Goal: Task Accomplishment & Management: Use online tool/utility

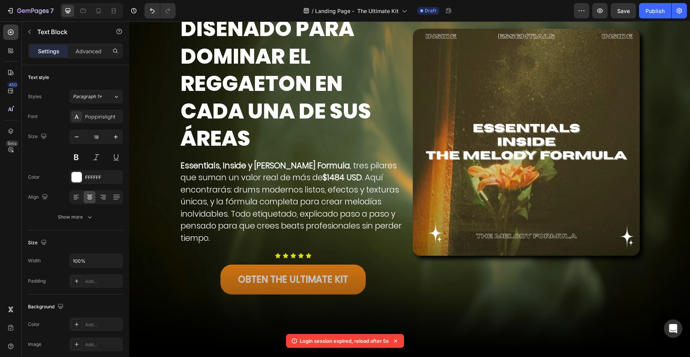
scroll to position [58, 0]
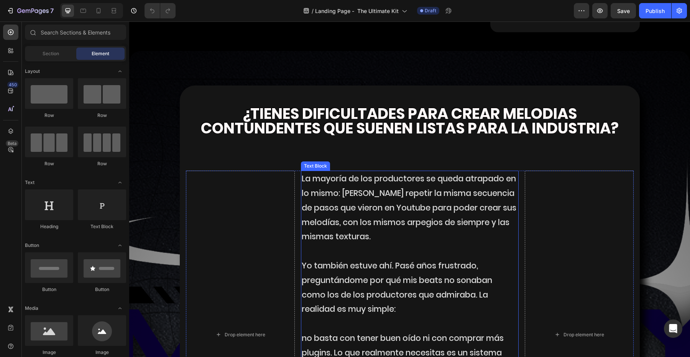
scroll to position [1007, 0]
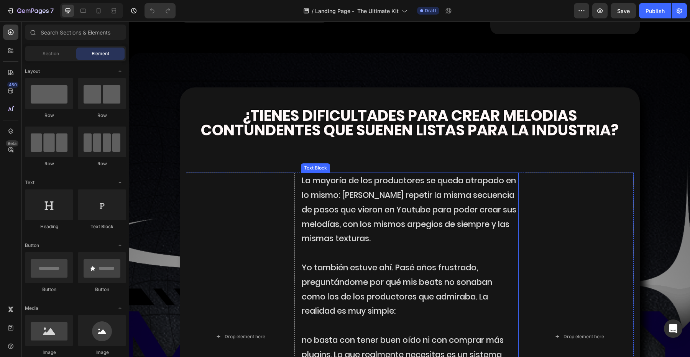
click at [314, 196] on p "La mayoría de los productores se queda atrapado en lo mismo: Suelen repetir la …" at bounding box center [410, 209] width 216 height 72
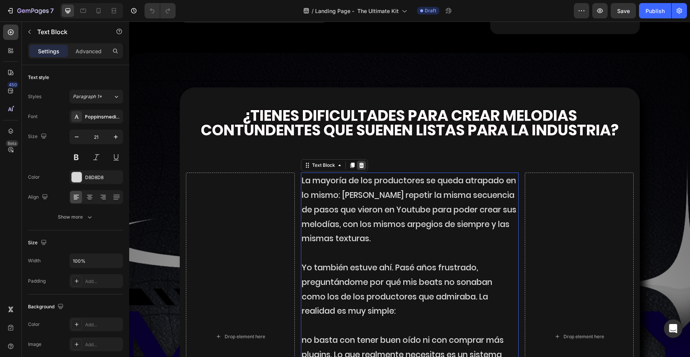
click at [360, 162] on icon at bounding box center [362, 165] width 6 height 6
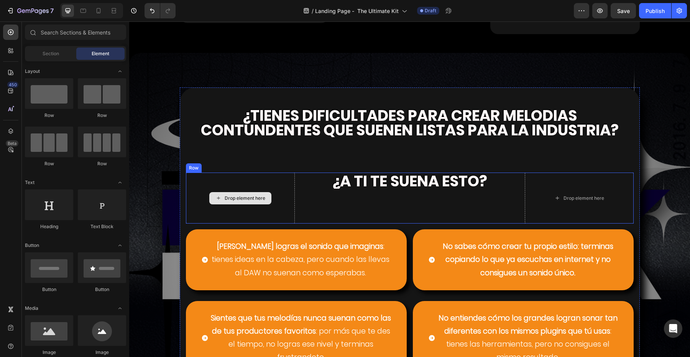
click at [277, 186] on div "Drop element here" at bounding box center [240, 198] width 109 height 51
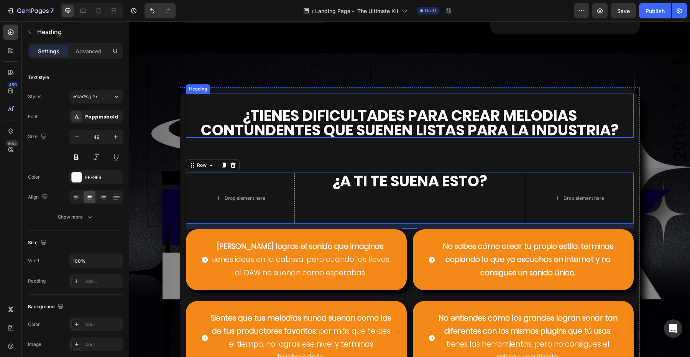
click at [326, 105] on strong "¿tienes dificultades para crear melodias" at bounding box center [409, 115] width 335 height 21
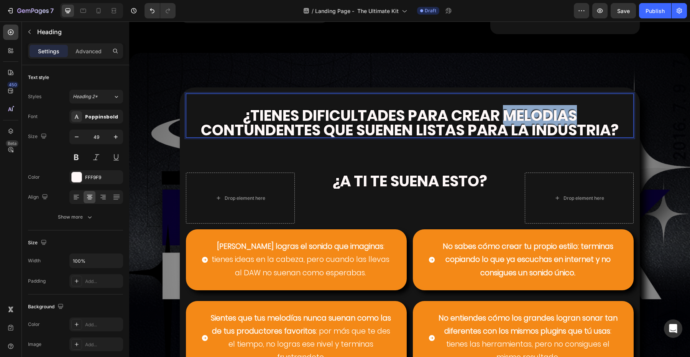
drag, startPoint x: 509, startPoint y: 96, endPoint x: 578, endPoint y: 97, distance: 69.0
click at [577, 105] on strong "¿tienes dificultades para crear melodias" at bounding box center [409, 115] width 335 height 21
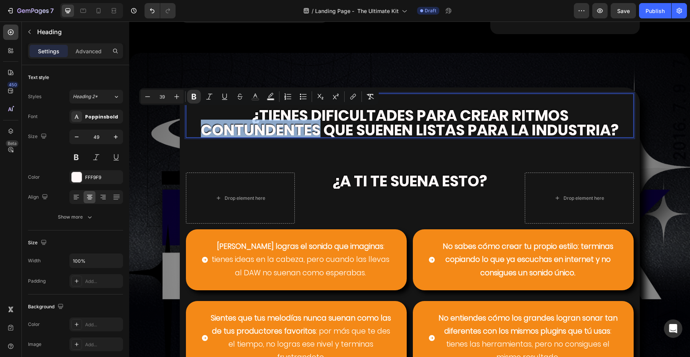
drag, startPoint x: 319, startPoint y: 117, endPoint x: 203, endPoint y: 114, distance: 117.0
click at [203, 120] on strong "contundentes que suenen listas para la industria?" at bounding box center [410, 130] width 418 height 21
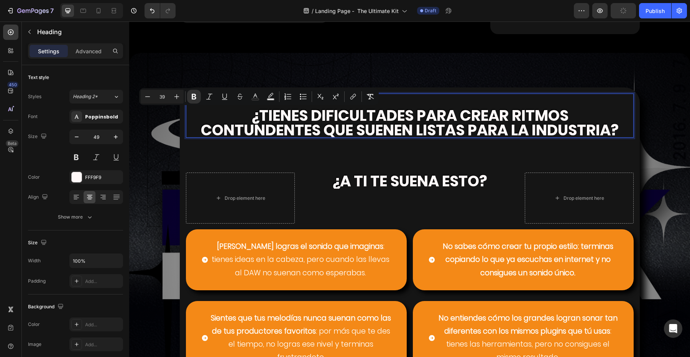
scroll to position [3, 0]
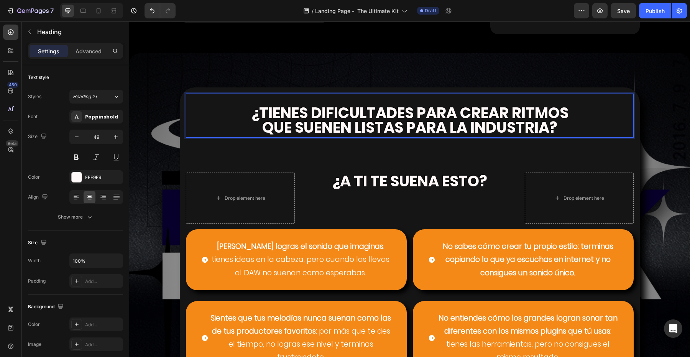
click at [392, 117] on strong "que suenen listas para la industria?" at bounding box center [409, 127] width 295 height 21
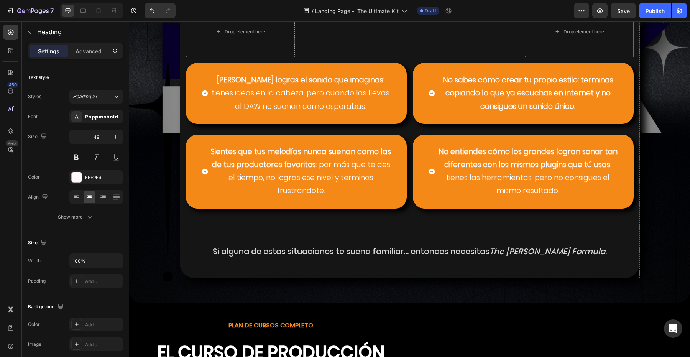
scroll to position [1177, 0]
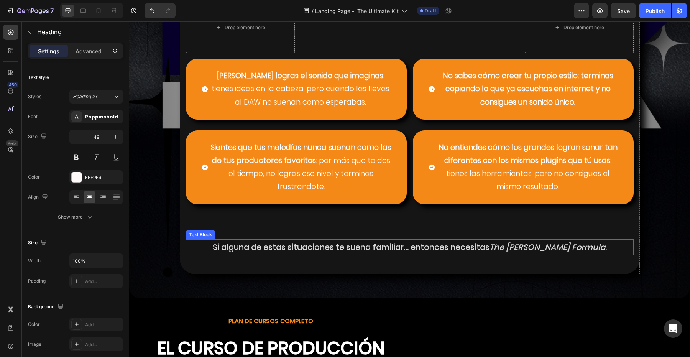
click at [484, 240] on p "Si alguna de estas situaciones te suena familiar… entonces necesitas The Melody…" at bounding box center [410, 247] width 446 height 15
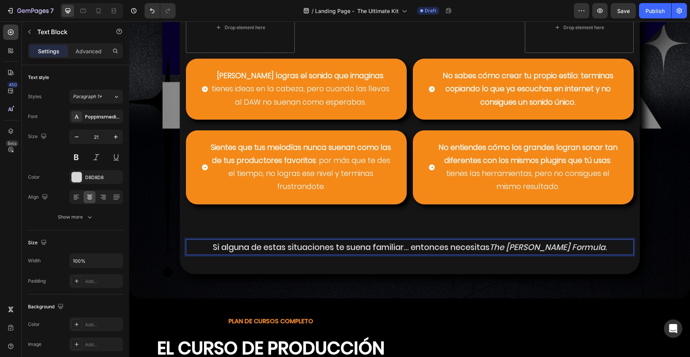
click at [510, 242] on icon "The Melody Formula" at bounding box center [548, 247] width 116 height 11
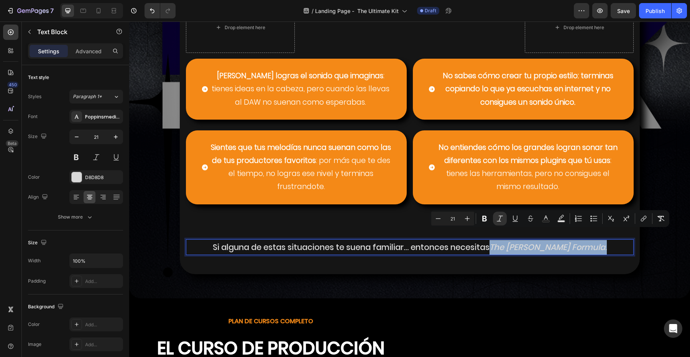
drag, startPoint x: 510, startPoint y: 235, endPoint x: 599, endPoint y: 235, distance: 88.6
click at [599, 240] on p "Si alguna de estas situaciones te suena familiar… entonces necesitas The Melody…" at bounding box center [410, 247] width 446 height 15
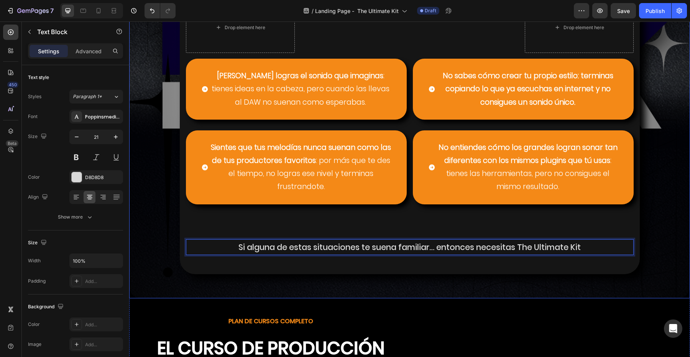
click at [675, 126] on div "⁠⁠⁠⁠⁠⁠⁠ ¿tienes dificultades para crear ritmos que suenen listos para la indust…" at bounding box center [409, 104] width 549 height 375
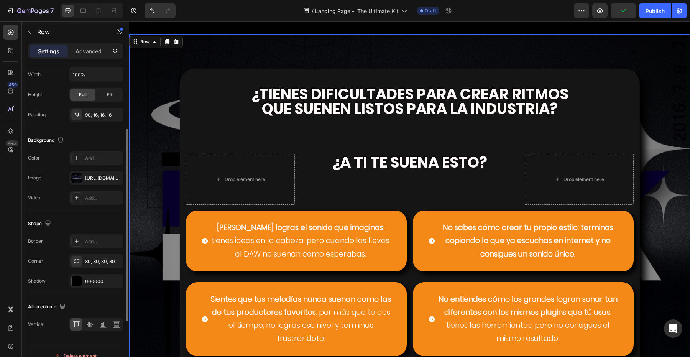
scroll to position [198, 0]
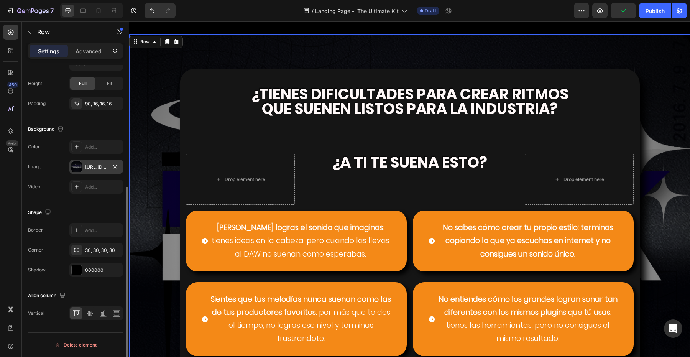
click at [90, 168] on div "https://cdn.shopify.com/s/files/1/0707/3228/4092/files/gempages_576749552749511…" at bounding box center [96, 167] width 22 height 7
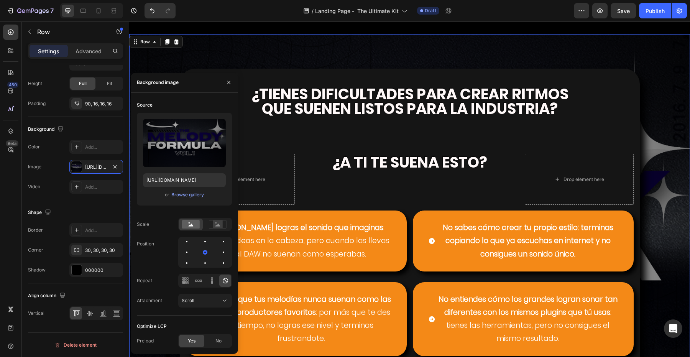
click at [166, 189] on div "Upload Image https://cdn.shopify.com/s/files/1/0707/3228/4092/files/gempages_57…" at bounding box center [184, 159] width 95 height 93
click at [171, 190] on div "or Browse gallery" at bounding box center [184, 194] width 83 height 9
click at [178, 198] on div "Browse gallery" at bounding box center [187, 194] width 33 height 7
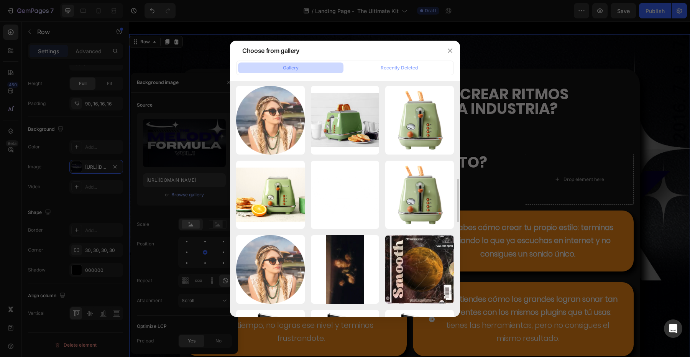
scroll to position [41, 0]
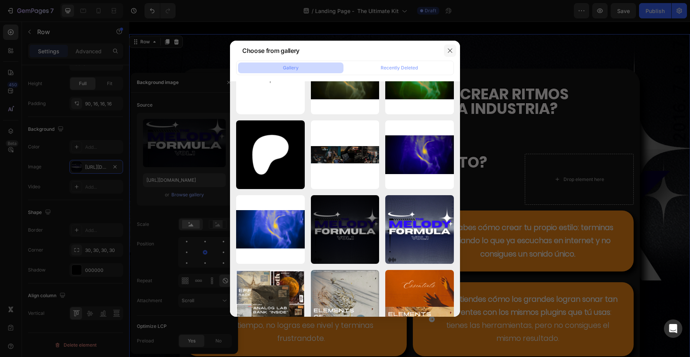
click at [453, 50] on icon "button" at bounding box center [450, 51] width 6 height 6
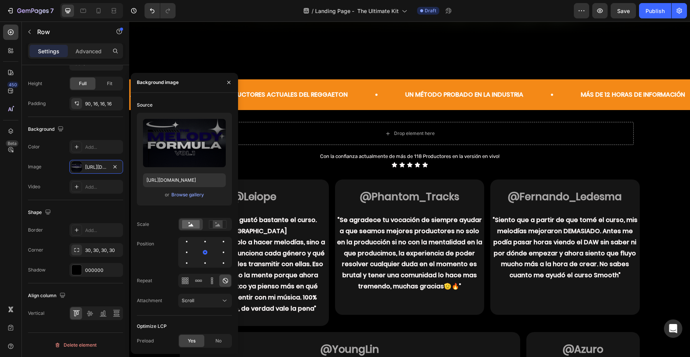
scroll to position [0, 0]
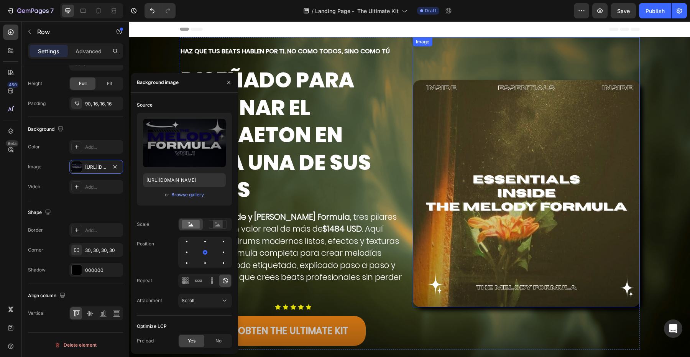
click at [486, 152] on img at bounding box center [526, 193] width 227 height 227
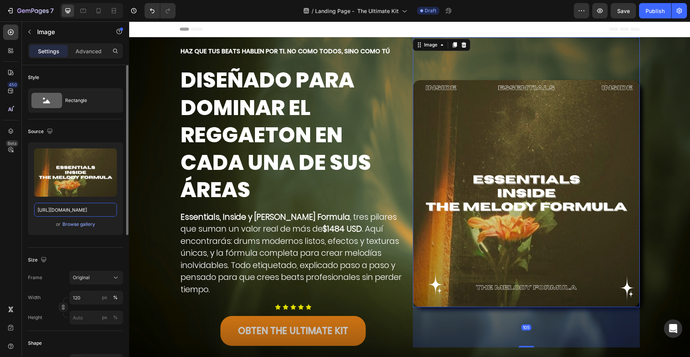
click at [74, 208] on input "https://cdn.shopify.com/s/files/1/0707/3228/4092/files/ESSENTIALS.png?v=1755224…" at bounding box center [75, 210] width 83 height 14
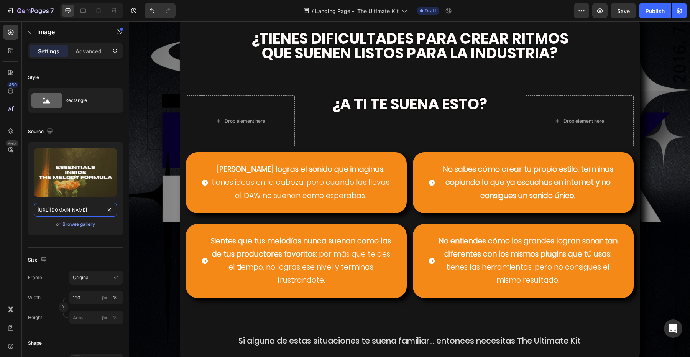
scroll to position [1037, 0]
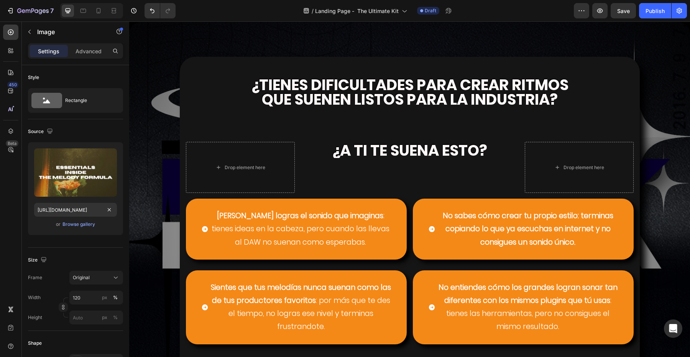
click at [153, 198] on div "¿tienes dificultades para crear ritmos que suenen listos para la industria? Hea…" at bounding box center [409, 244] width 549 height 375
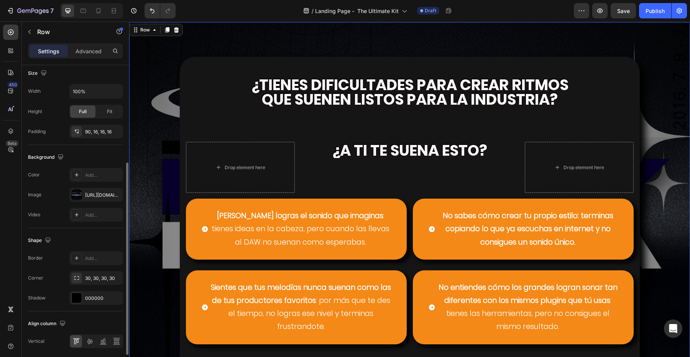
scroll to position [198, 0]
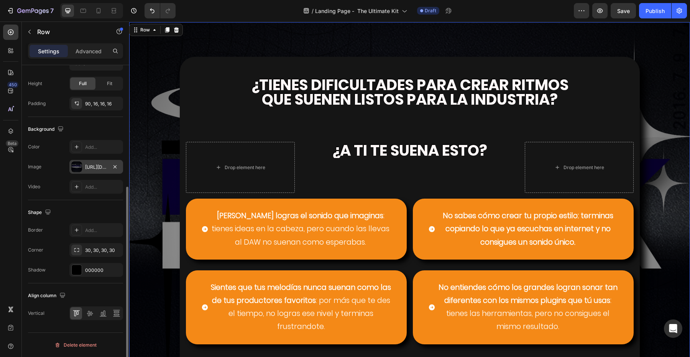
click at [87, 166] on div "https://cdn.shopify.com/s/files/1/0707/3228/4092/files/gempages_576749552749511…" at bounding box center [96, 167] width 22 height 7
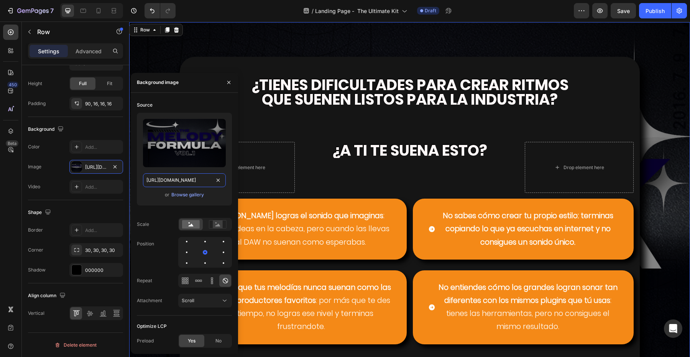
click at [181, 175] on input "https://cdn.shopify.com/s/files/1/0707/3228/4092/files/gempages_576749552749511…" at bounding box center [184, 180] width 83 height 14
paste input "ESSENTIALS.png?v=1755224618"
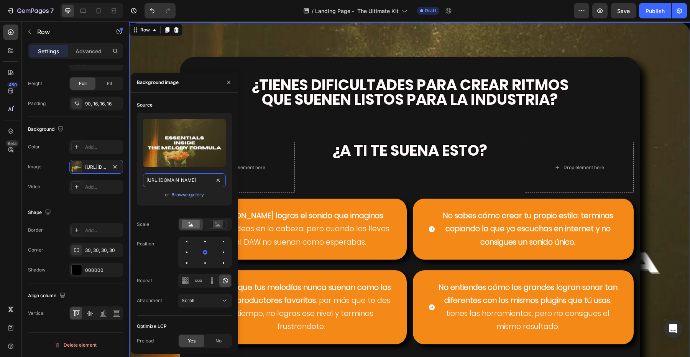
type input "https://cdn.shopify.com/s/files/1/0707/3228/4092/files/ESSENTIALS.png?v=1755224…"
click at [229, 89] on div at bounding box center [229, 83] width 18 height 20
click at [228, 83] on icon "button" at bounding box center [229, 82] width 6 height 6
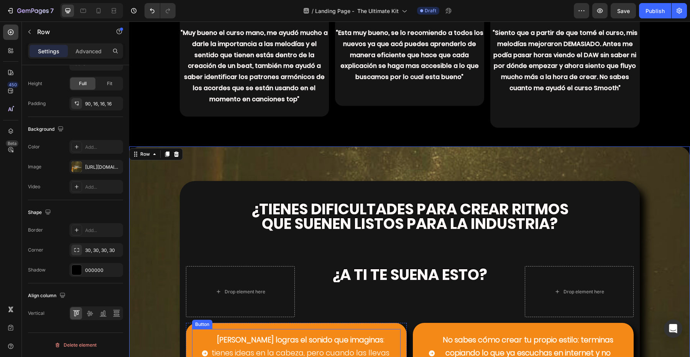
scroll to position [1186, 0]
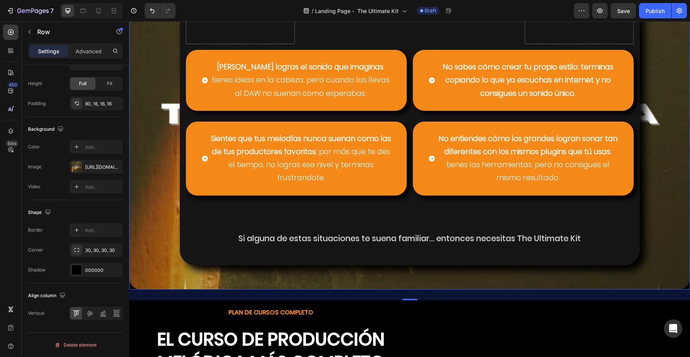
click at [164, 158] on div "¿tienes dificultades para crear ritmos que suenen listos para la industria? Hea…" at bounding box center [409, 95] width 549 height 375
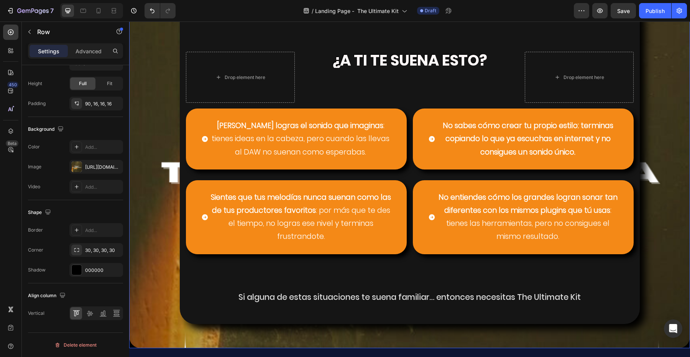
scroll to position [1303, 0]
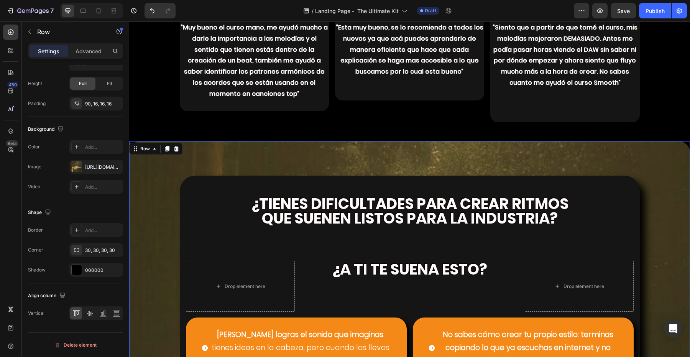
scroll to position [916, 0]
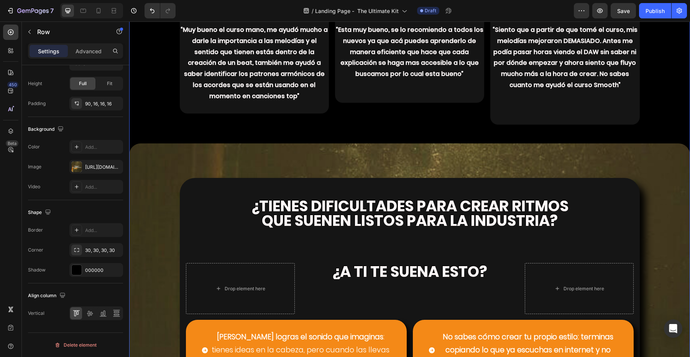
click at [173, 114] on div "APROBADO POR LOS MEJORES PRODUCTORES ACTUALES DEL REGGAETON Text Block Un métod…" at bounding box center [409, 326] width 561 height 1592
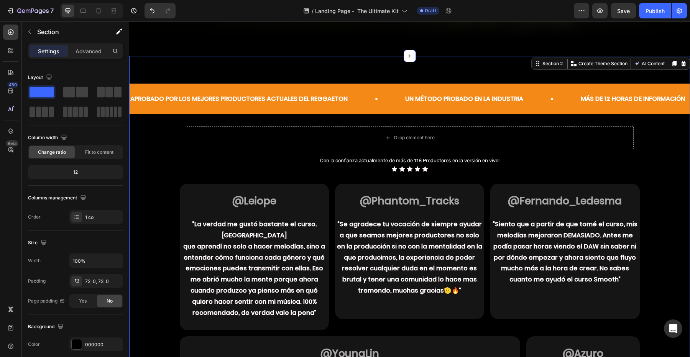
scroll to position [341, 0]
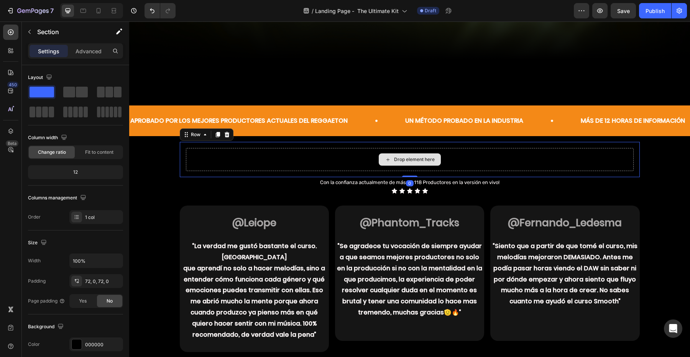
click at [221, 152] on div "Drop element here" at bounding box center [410, 159] width 448 height 23
click at [231, 134] on div "Row" at bounding box center [207, 134] width 54 height 12
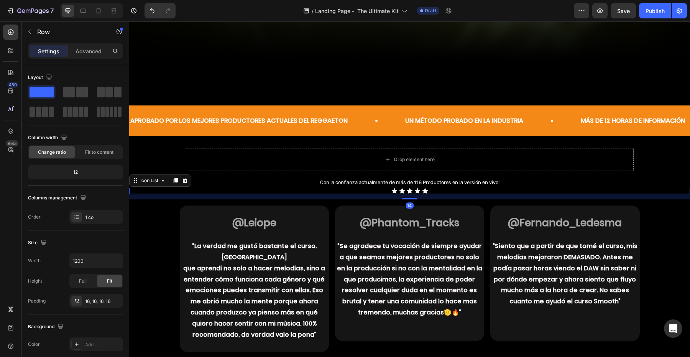
click at [184, 189] on div "Icon Icon Icon Icon Icon" at bounding box center [409, 191] width 561 height 6
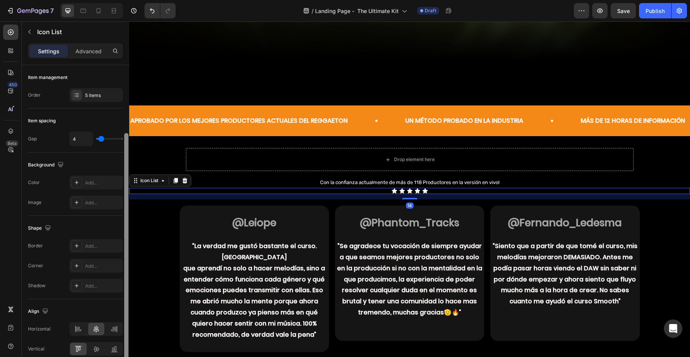
click at [128, 223] on div at bounding box center [126, 258] width 6 height 314
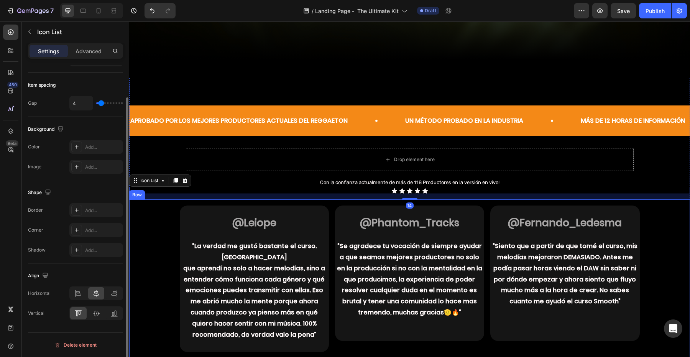
click at [168, 220] on div "@Leiope “La verdad me gustó bastante el curso. Sentí que aprendí no solo a hace…" at bounding box center [409, 279] width 549 height 147
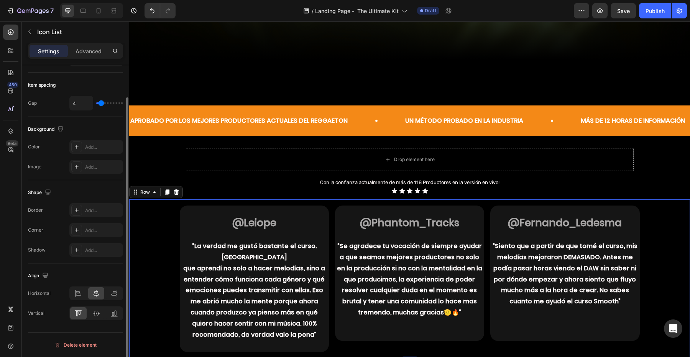
scroll to position [0, 0]
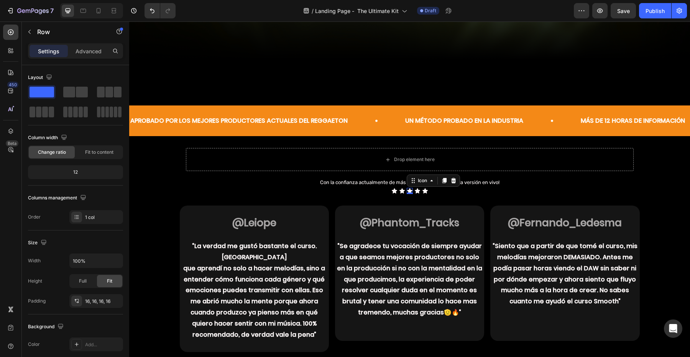
click at [412, 189] on icon at bounding box center [410, 191] width 6 height 6
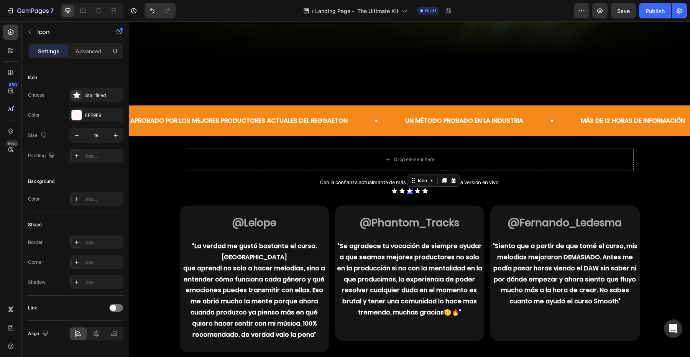
click at [392, 190] on icon at bounding box center [395, 191] width 6 height 6
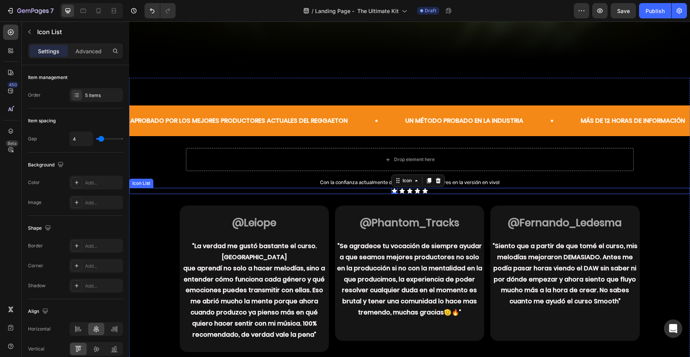
click at [381, 190] on div "Icon 0 Icon Icon Icon Icon" at bounding box center [409, 191] width 561 height 6
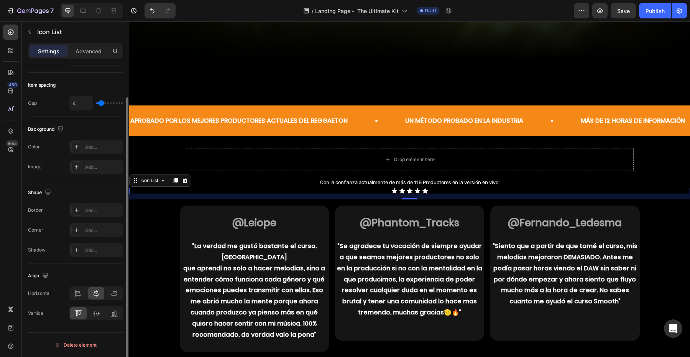
scroll to position [30, 0]
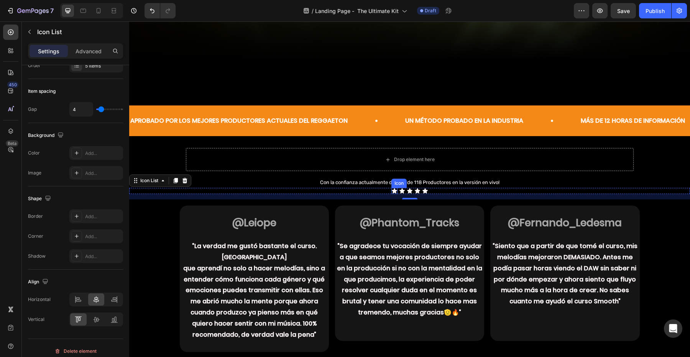
click at [392, 189] on icon at bounding box center [395, 191] width 6 height 6
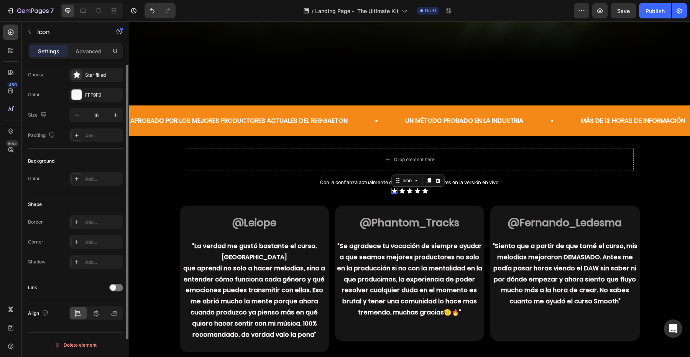
scroll to position [0, 0]
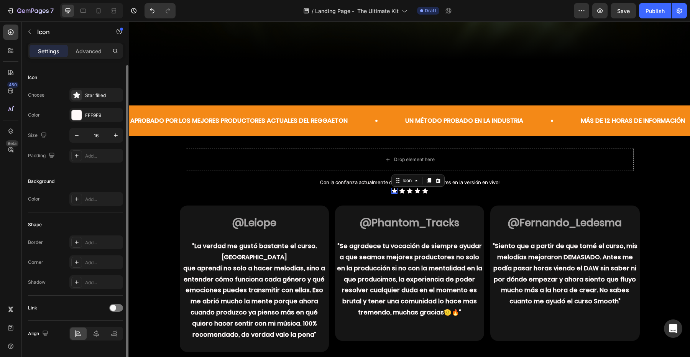
click at [73, 107] on div "Choose Star filled Color FFF9F9 Size 16 Padding Add..." at bounding box center [75, 125] width 95 height 74
click at [74, 110] on div at bounding box center [76, 115] width 11 height 11
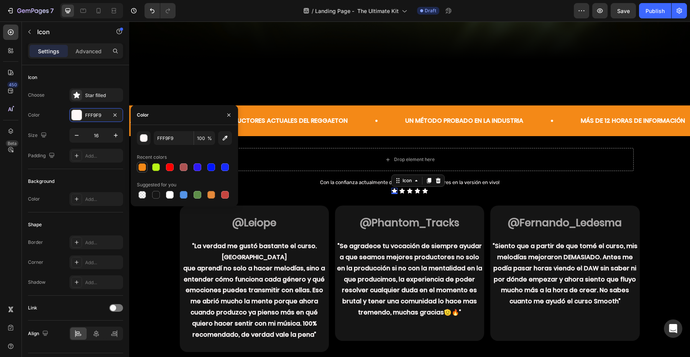
click at [143, 163] on div at bounding box center [142, 167] width 8 height 8
type input "F48917"
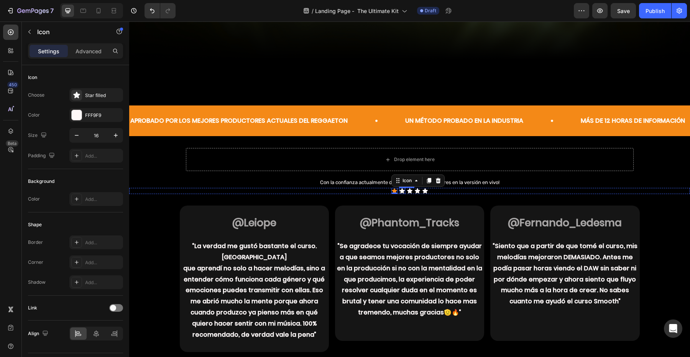
click at [401, 191] on div "Icon" at bounding box center [402, 191] width 6 height 6
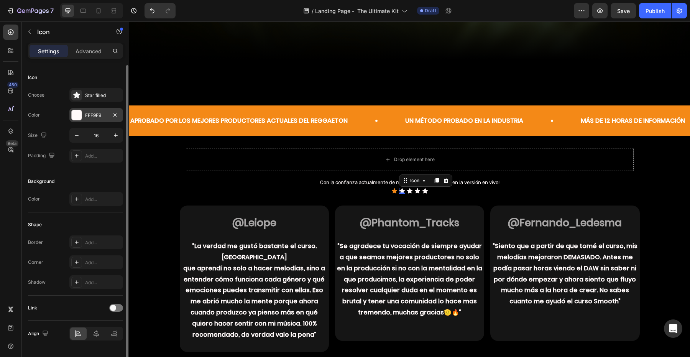
click at [74, 120] on div "FFF9F9" at bounding box center [96, 115] width 54 height 14
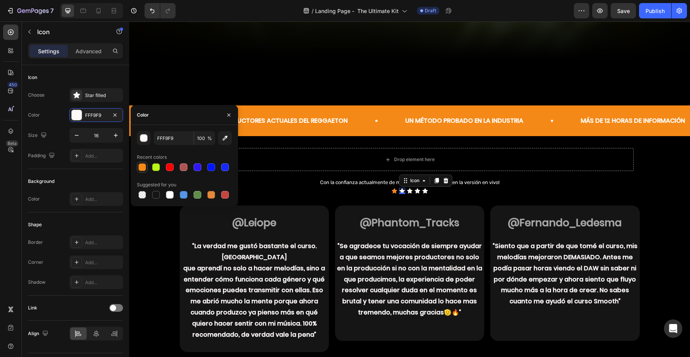
click at [142, 167] on div at bounding box center [142, 167] width 8 height 8
type input "F48917"
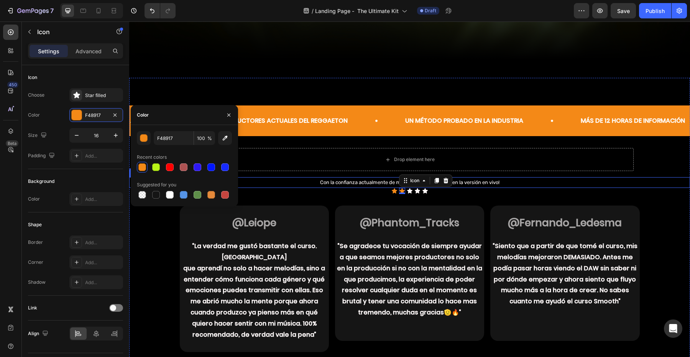
click at [409, 187] on div "Con la confianza actualmente de más de 118 Productores en la versión en vivo! T…" at bounding box center [409, 182] width 561 height 10
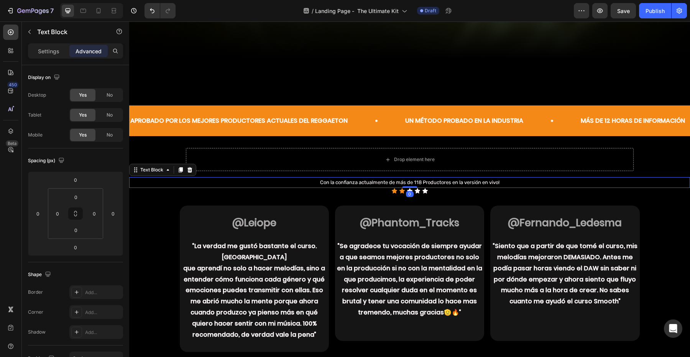
click at [409, 189] on icon at bounding box center [409, 190] width 5 height 5
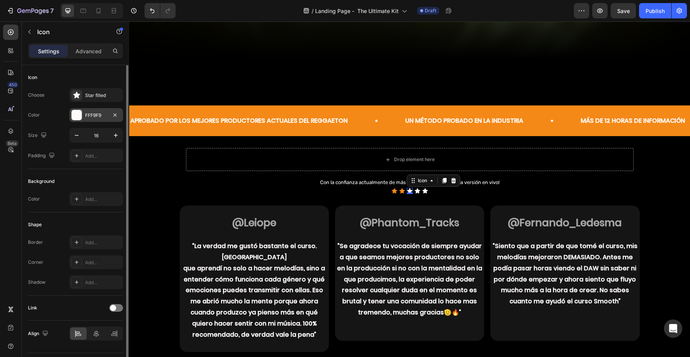
click at [76, 121] on div "FFF9F9" at bounding box center [96, 115] width 54 height 14
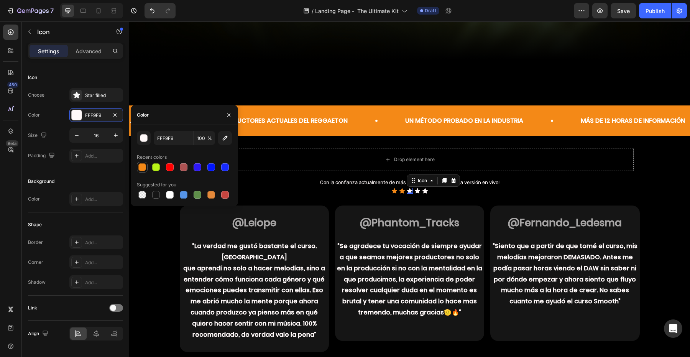
click at [142, 163] on div at bounding box center [142, 167] width 8 height 8
type input "F48917"
click at [417, 190] on icon at bounding box center [417, 190] width 5 height 5
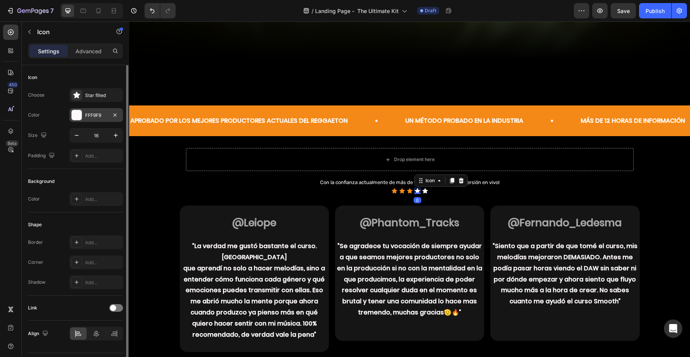
click at [83, 115] on div "FFF9F9" at bounding box center [96, 115] width 54 height 14
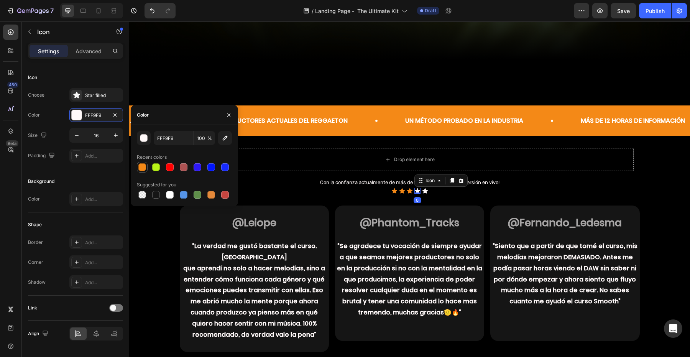
click at [142, 165] on div at bounding box center [142, 167] width 8 height 8
type input "F48917"
click at [426, 190] on icon at bounding box center [425, 190] width 5 height 5
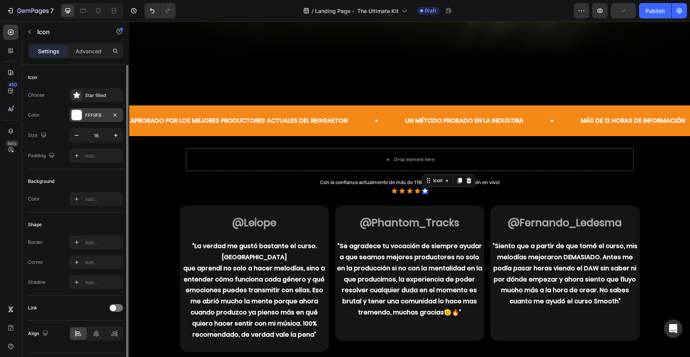
click at [72, 120] on div "FFF9F9" at bounding box center [96, 115] width 54 height 14
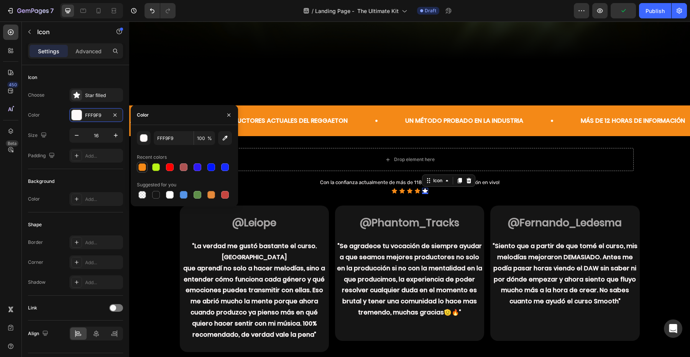
click at [143, 170] on div at bounding box center [142, 167] width 8 height 8
type input "F48917"
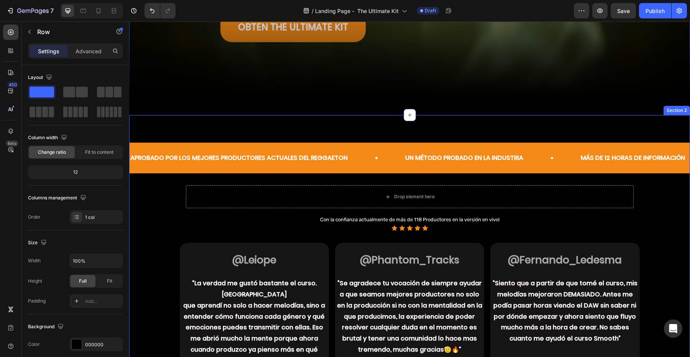
scroll to position [305, 0]
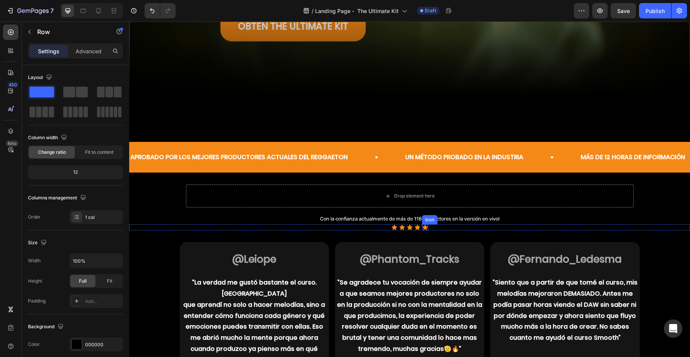
click at [423, 218] on div "Icon" at bounding box center [429, 219] width 15 height 9
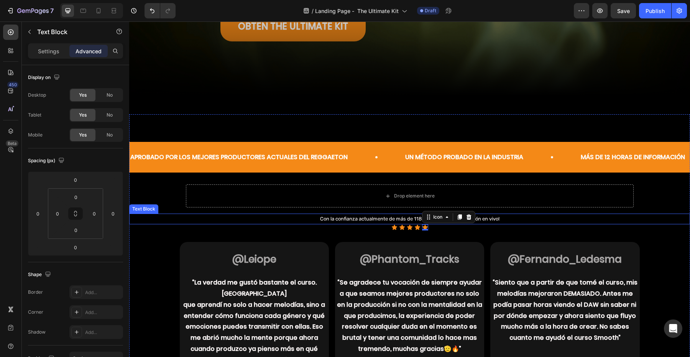
click at [416, 218] on p "Con la confianza actualmente de más de 118 Productores en la versión en vivo!" at bounding box center [410, 218] width 560 height 9
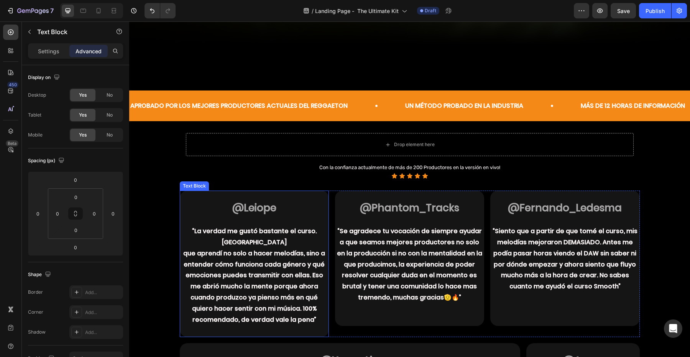
scroll to position [367, 0]
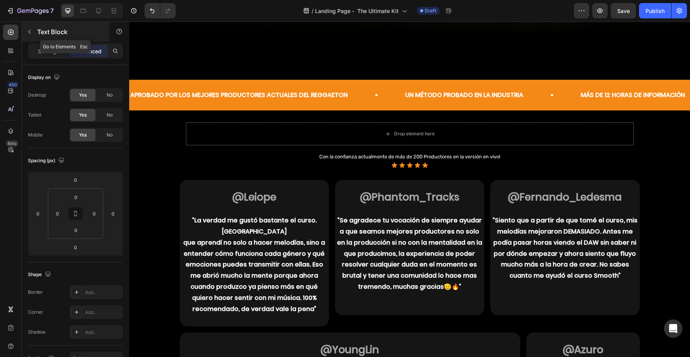
click at [37, 31] on p "Text Block" at bounding box center [69, 31] width 65 height 9
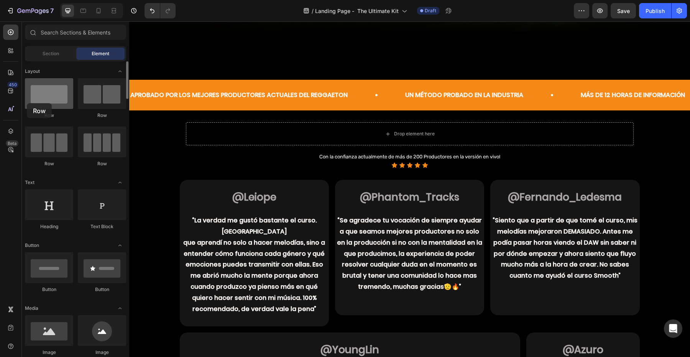
drag, startPoint x: 49, startPoint y: 96, endPoint x: 41, endPoint y: 103, distance: 10.4
click at [41, 103] on div at bounding box center [49, 93] width 48 height 31
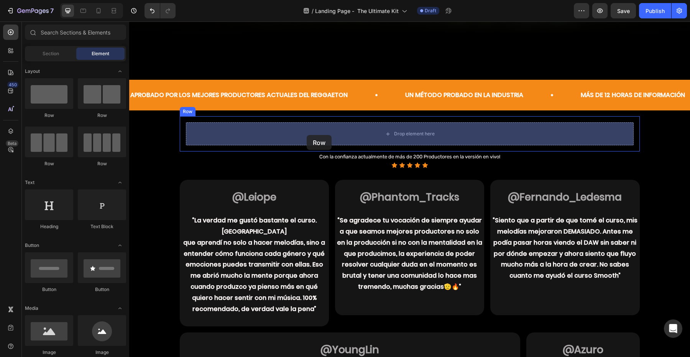
drag, startPoint x: 208, startPoint y: 120, endPoint x: 309, endPoint y: 133, distance: 101.7
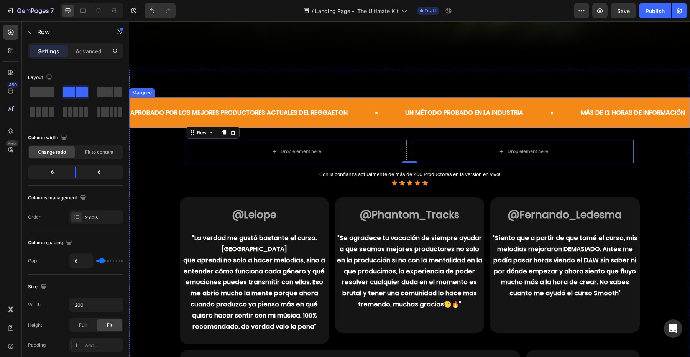
scroll to position [360, 0]
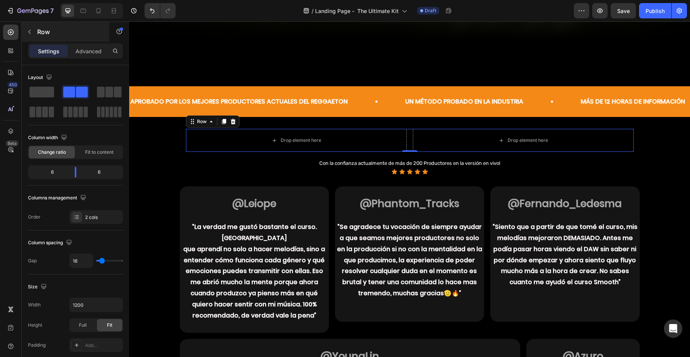
click at [31, 33] on icon "button" at bounding box center [29, 32] width 6 height 6
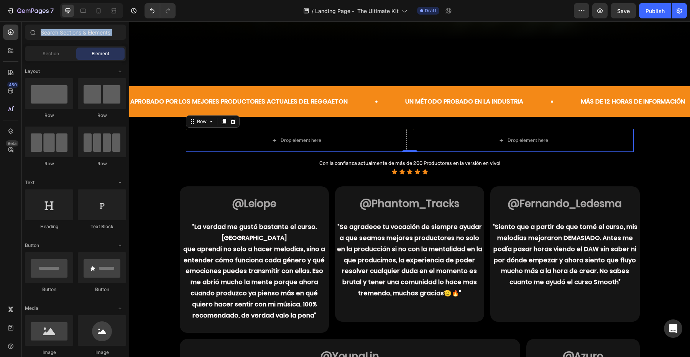
click at [31, 33] on icon at bounding box center [33, 32] width 6 height 6
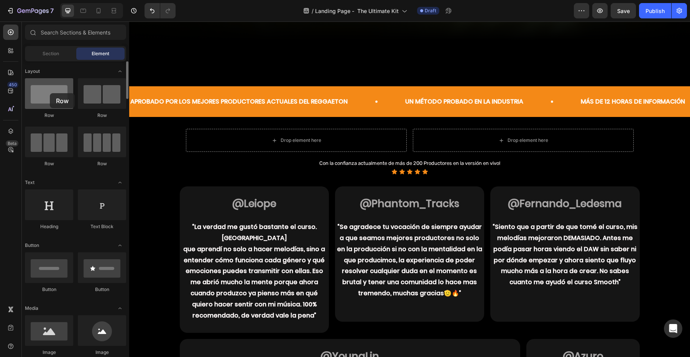
click at [50, 93] on div at bounding box center [49, 93] width 48 height 31
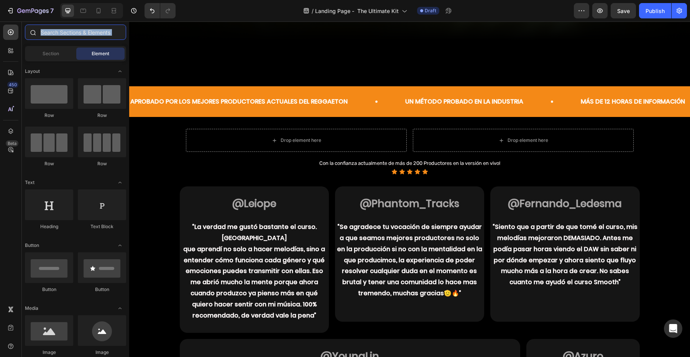
click at [62, 32] on input "text" at bounding box center [75, 32] width 101 height 15
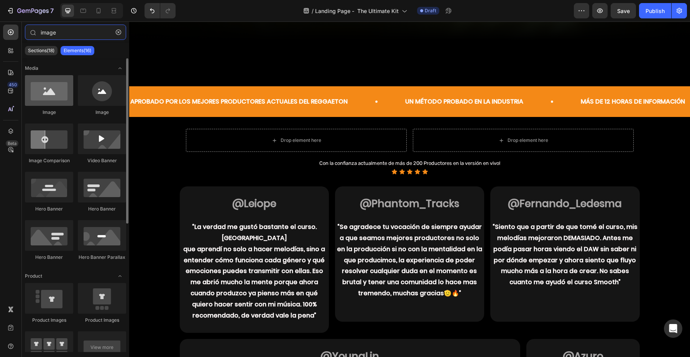
type input "image"
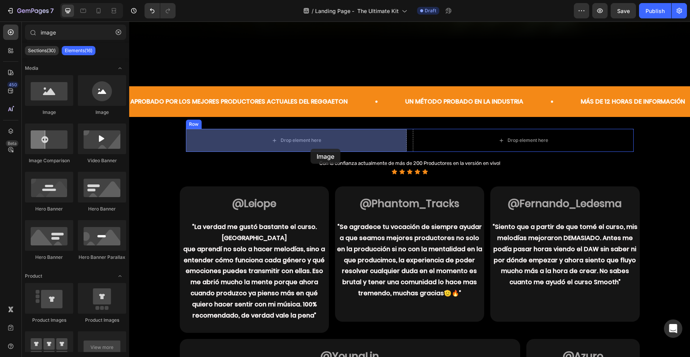
drag, startPoint x: 188, startPoint y: 106, endPoint x: 309, endPoint y: 146, distance: 126.7
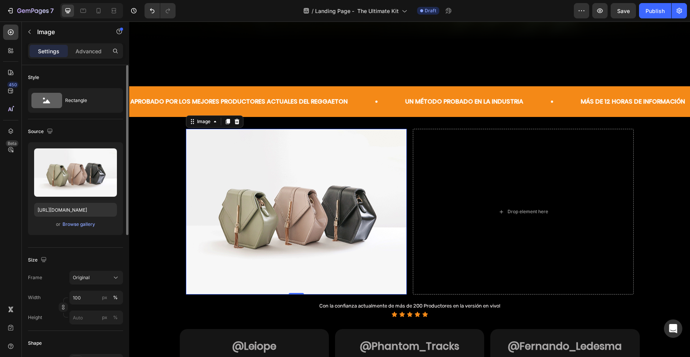
click at [75, 218] on div "Upload Image https://cdn.shopify.com/s/files/1/2005/9307/files/image_demo.jpg o…" at bounding box center [75, 188] width 95 height 93
click at [77, 223] on div "Browse gallery" at bounding box center [79, 224] width 33 height 7
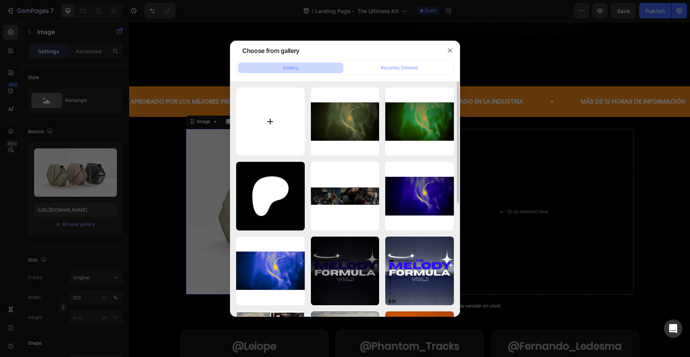
click at [259, 125] on input "file" at bounding box center [270, 121] width 69 height 69
click at [178, 183] on div at bounding box center [345, 178] width 690 height 357
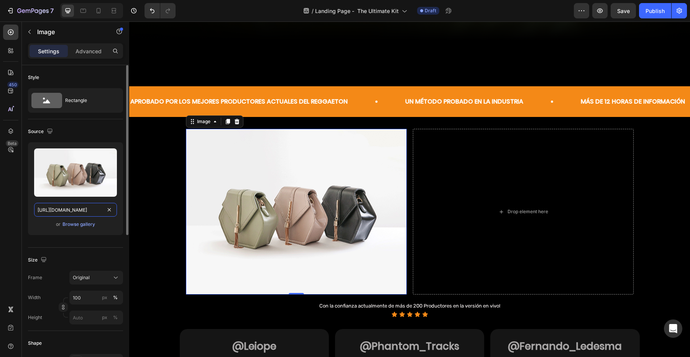
click at [94, 213] on input "https://cdn.shopify.com/s/files/1/2005/9307/files/image_demo.jpg" at bounding box center [75, 210] width 83 height 14
paste input "0707/3228/4092/files/IMG_6771.heic?v=1756226599"
type input "https://cdn.shopify.com/s/files/1/0707/3228/4092/files/IMG_6771.heic?v=17562265…"
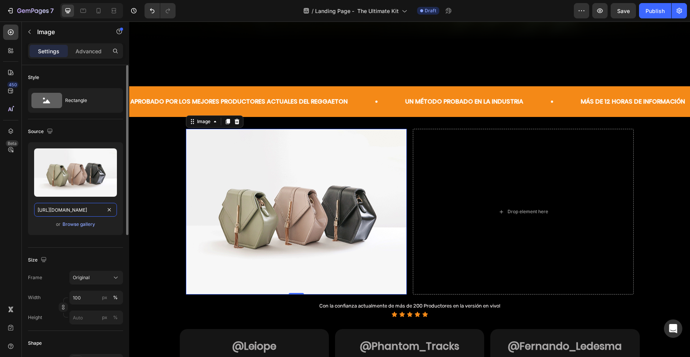
scroll to position [0, 123]
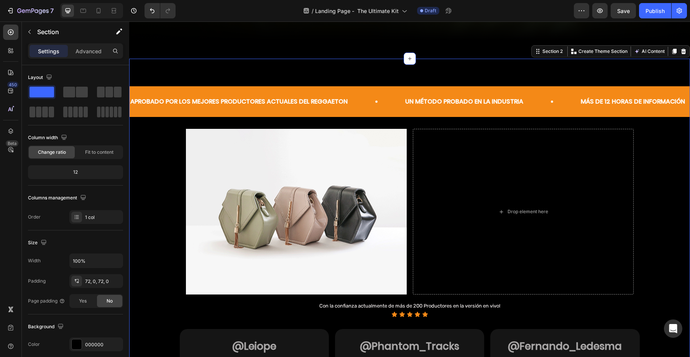
click at [193, 203] on img at bounding box center [296, 212] width 221 height 166
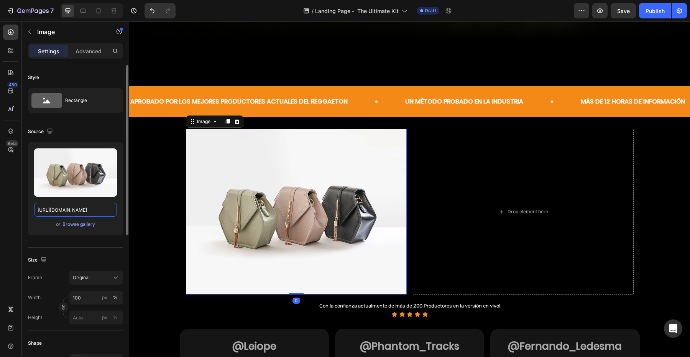
click at [89, 214] on input "https://cdn.shopify.com/s/files/1/2005/9307/files/image_demo.jpg" at bounding box center [75, 210] width 83 height 14
click at [252, 207] on img at bounding box center [296, 212] width 221 height 166
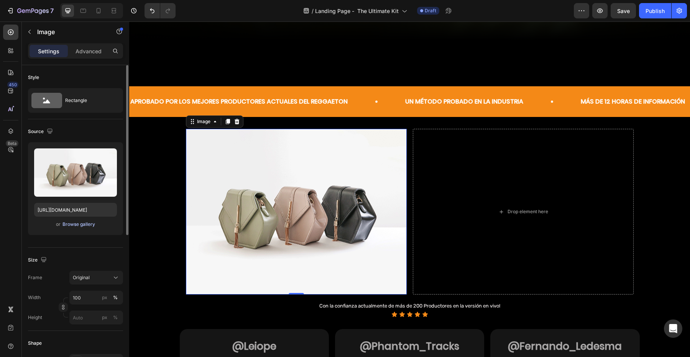
click at [91, 226] on div "Browse gallery" at bounding box center [79, 224] width 33 height 7
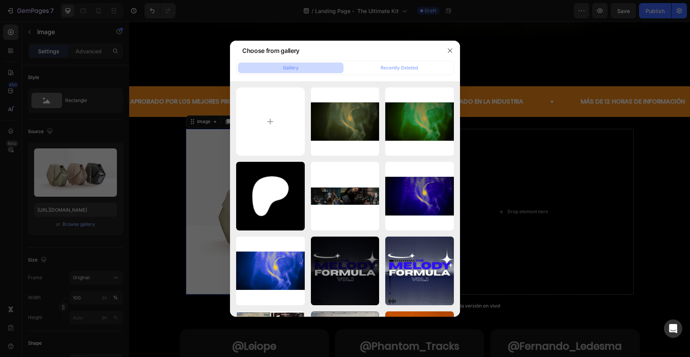
click at [82, 213] on div at bounding box center [345, 178] width 690 height 357
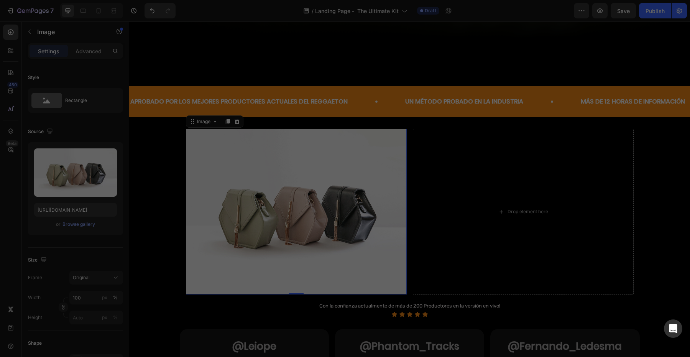
click at [82, 213] on div at bounding box center [345, 178] width 690 height 357
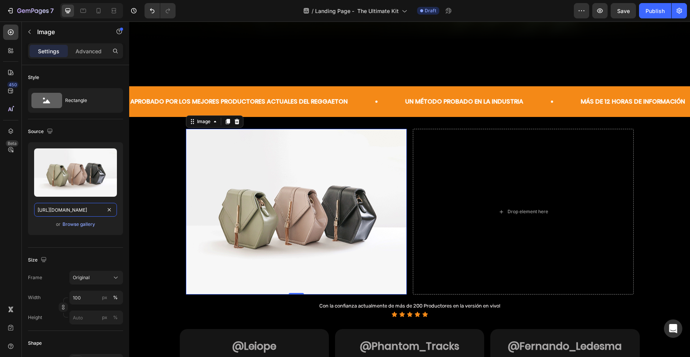
click at [82, 213] on input "https://cdn.shopify.com/s/files/1/2005/9307/files/image_demo.jpg" at bounding box center [75, 210] width 83 height 14
paste input "0707/3228/4092/files/IMG_6771.heic?v=1756226599"
type input "https://cdn.shopify.com/s/files/1/0707/3228/4092/files/IMG_6771.heic?v=17562265…"
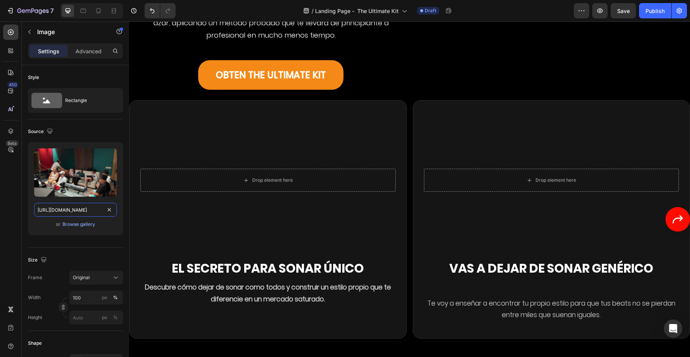
scroll to position [1905, 0]
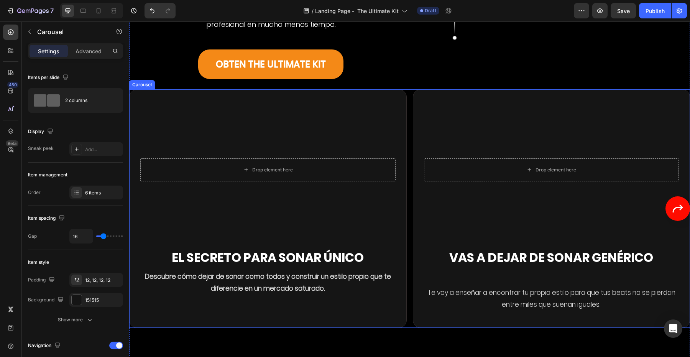
click at [317, 89] on div "Drop element here Hero Banner El secreto para sonar único Heading Descubre cómo…" at bounding box center [268, 208] width 278 height 238
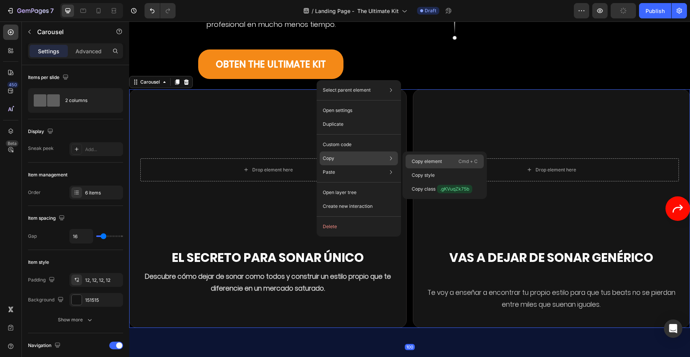
click at [426, 161] on p "Copy element" at bounding box center [427, 161] width 30 height 7
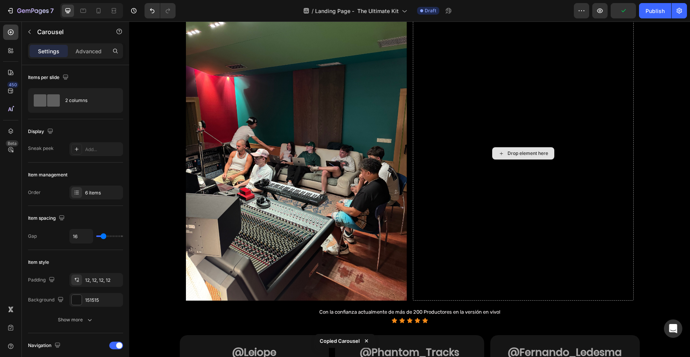
scroll to position [477, 0]
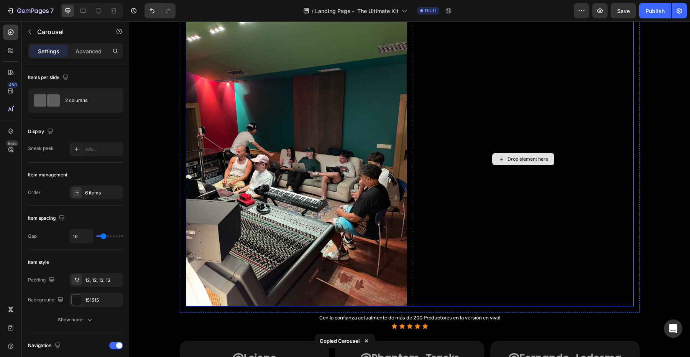
click at [460, 140] on div "Drop element here" at bounding box center [523, 159] width 221 height 295
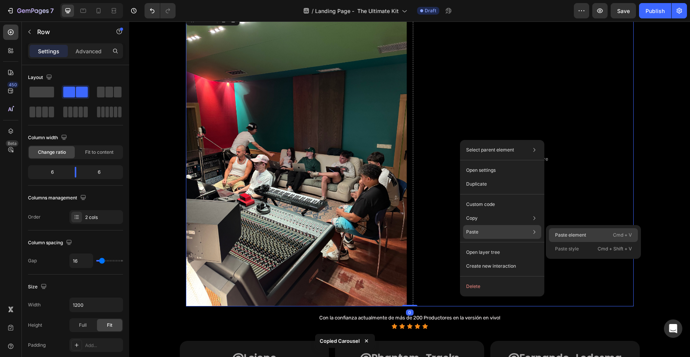
click at [560, 236] on p "Paste element" at bounding box center [570, 235] width 31 height 7
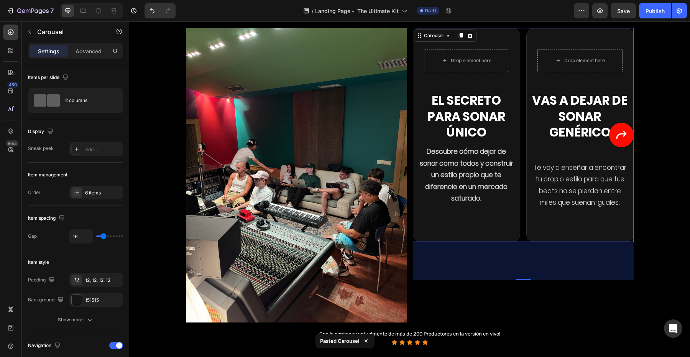
scroll to position [447, 0]
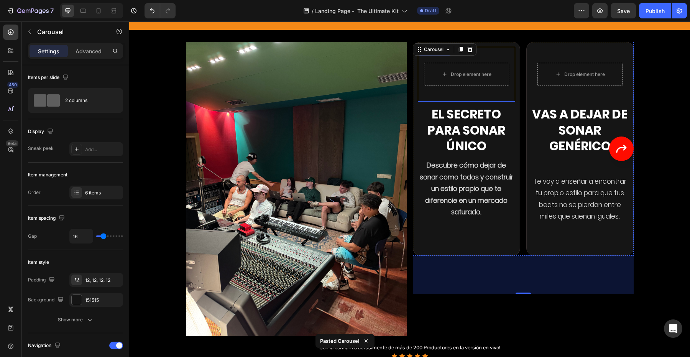
click at [474, 85] on div "Drop element here" at bounding box center [466, 74] width 85 height 23
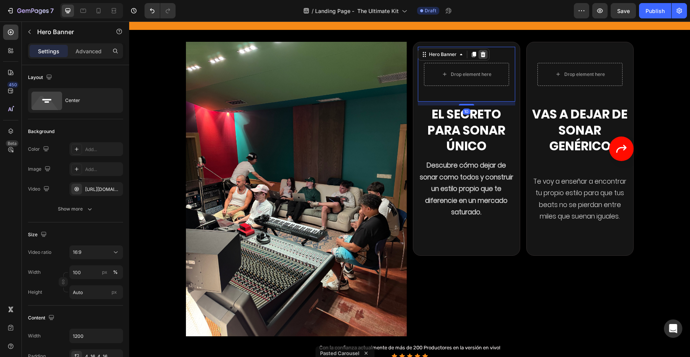
click at [485, 54] on icon at bounding box center [483, 54] width 6 height 6
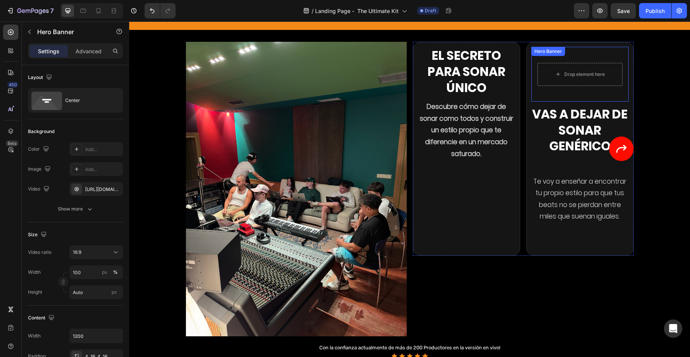
click at [545, 95] on video "Background Image" at bounding box center [580, 74] width 97 height 55
click at [595, 53] on icon at bounding box center [596, 54] width 5 height 5
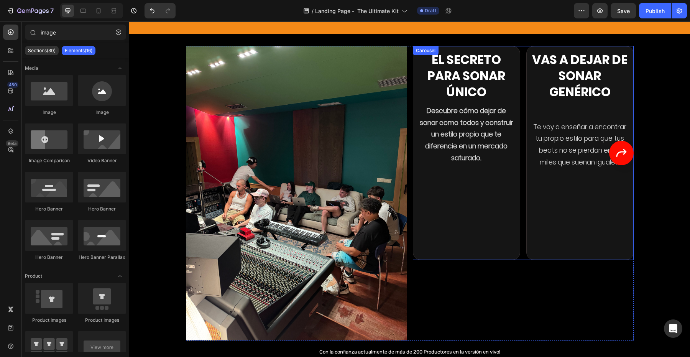
scroll to position [435, 0]
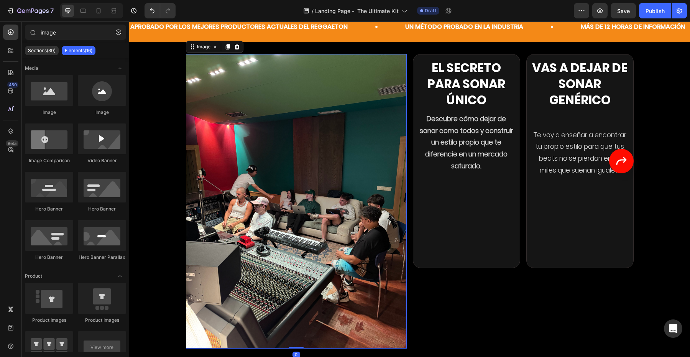
click at [359, 268] on img at bounding box center [296, 201] width 221 height 295
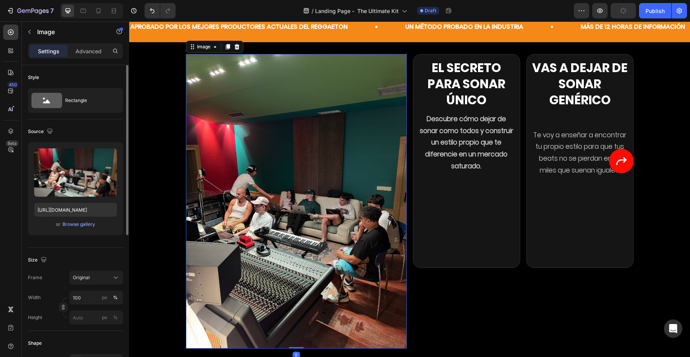
click at [84, 289] on div "Frame Original Width 100 px % Height px %" at bounding box center [75, 298] width 95 height 54
click at [84, 298] on input "100" at bounding box center [96, 298] width 54 height 14
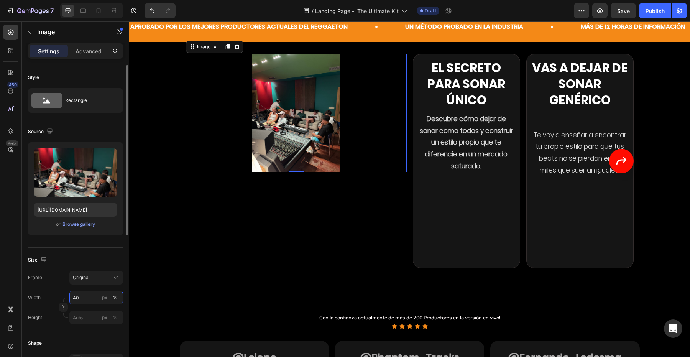
type input "4"
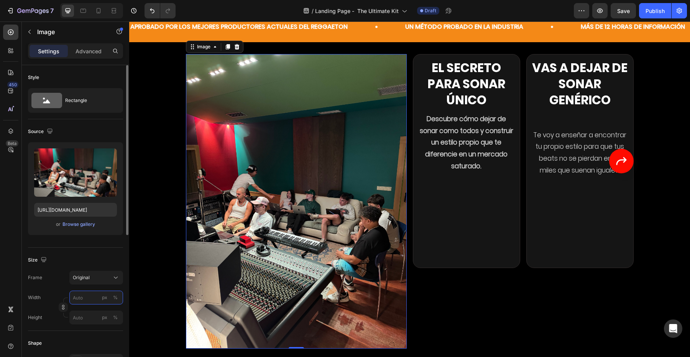
type input "4"
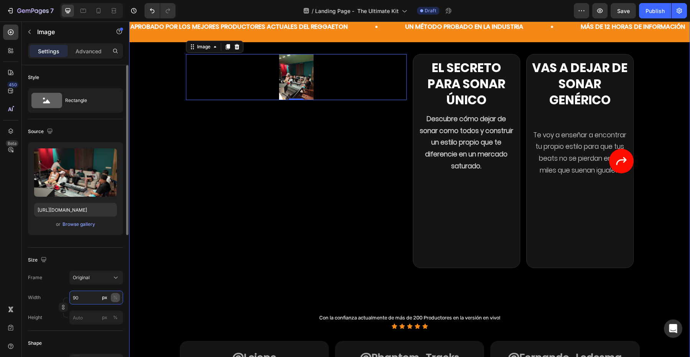
type input "90"
click at [113, 298] on div "%" at bounding box center [115, 297] width 5 height 7
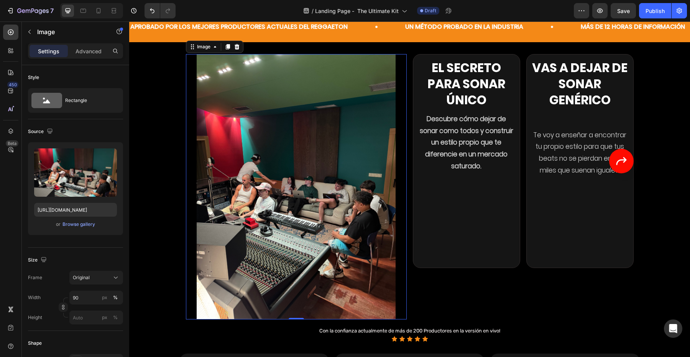
click at [387, 250] on img at bounding box center [296, 186] width 199 height 265
click at [423, 286] on div "El secreto para sonar único Heading Descubre cómo dejar de sonar como todos y c…" at bounding box center [523, 180] width 221 height 252
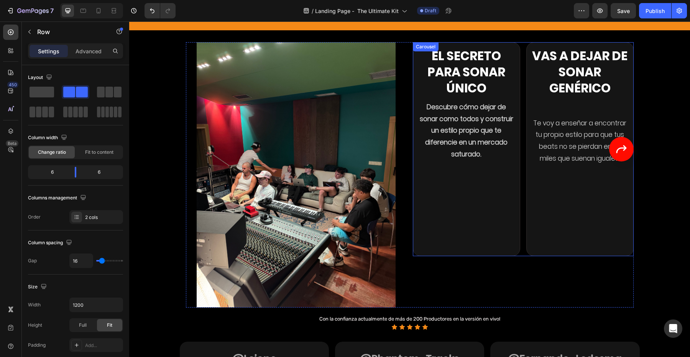
scroll to position [452, 0]
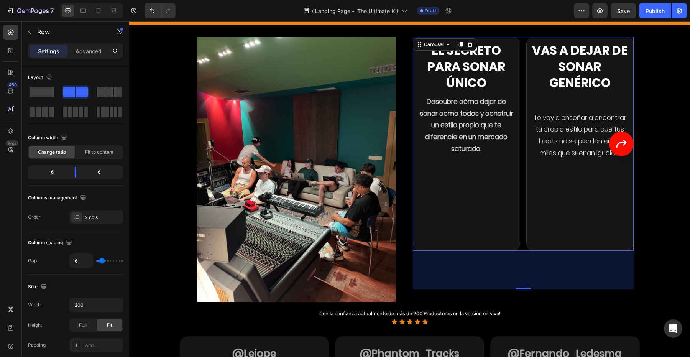
click at [617, 148] on icon "Carousel Next Arrow" at bounding box center [621, 144] width 10 height 8
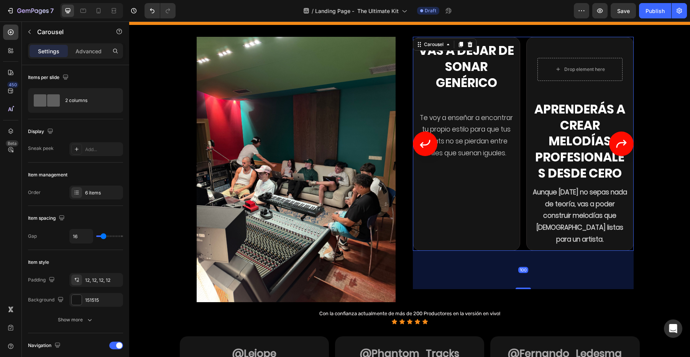
click at [617, 148] on icon "Carousel Next Arrow" at bounding box center [621, 144] width 10 height 8
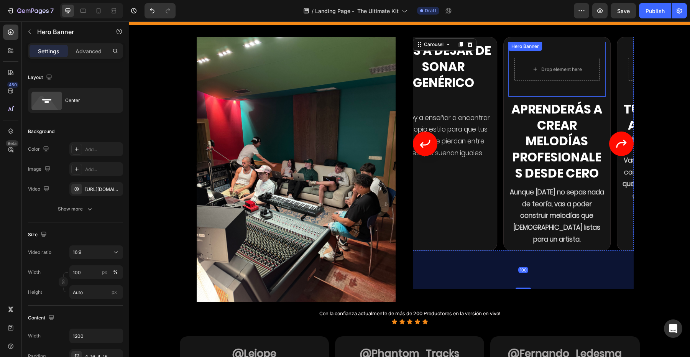
click at [548, 92] on video "Background Image" at bounding box center [557, 69] width 97 height 55
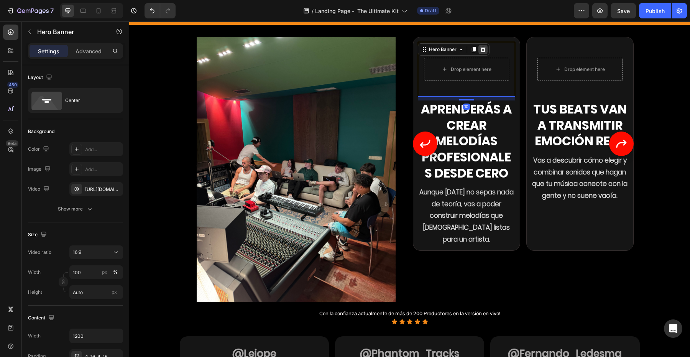
click at [484, 49] on icon at bounding box center [483, 49] width 5 height 5
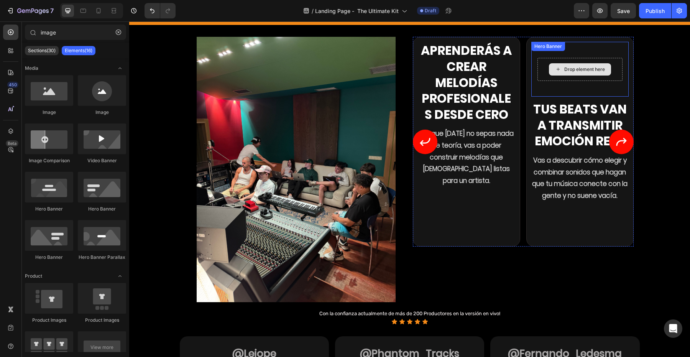
click at [550, 70] on div "Drop element here" at bounding box center [580, 69] width 62 height 12
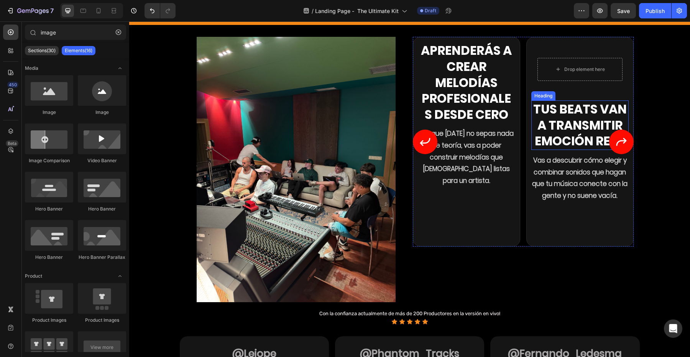
click at [543, 93] on div "Heading" at bounding box center [543, 95] width 21 height 7
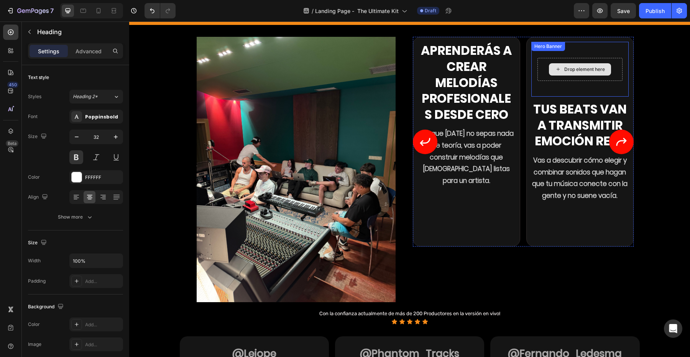
click at [553, 68] on div "Drop element here" at bounding box center [580, 69] width 62 height 12
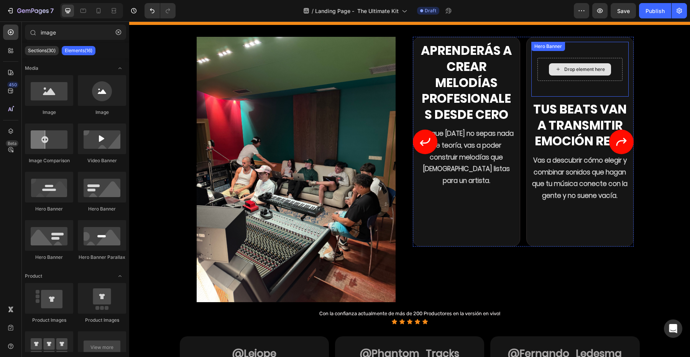
click at [539, 80] on div "Drop element here" at bounding box center [580, 69] width 85 height 23
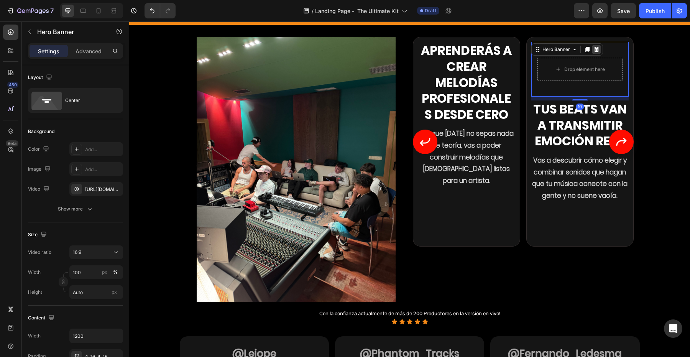
click at [596, 53] on div at bounding box center [596, 49] width 9 height 9
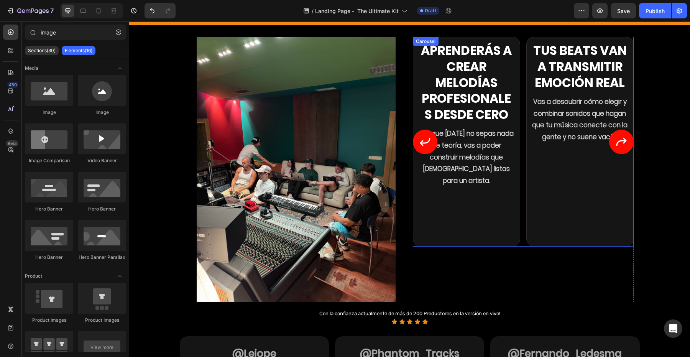
click at [621, 144] on icon "Carousel Next Arrow" at bounding box center [622, 142] width 12 height 12
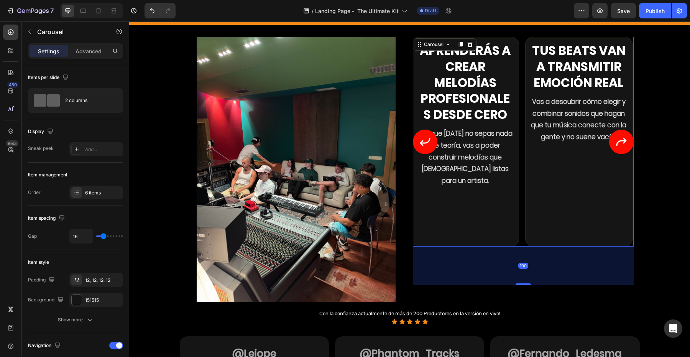
click at [621, 144] on icon "Carousel Next Arrow" at bounding box center [622, 142] width 12 height 12
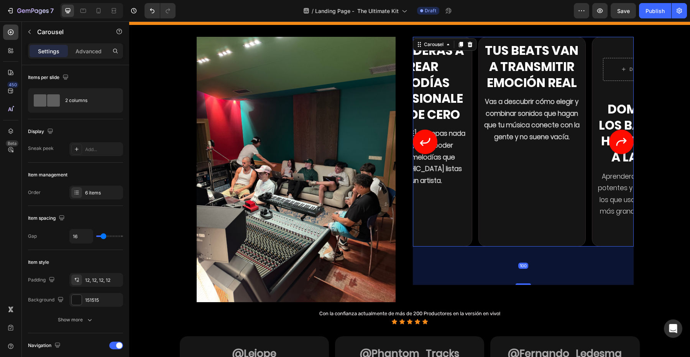
click at [621, 144] on icon "Carousel Next Arrow" at bounding box center [622, 142] width 12 height 12
click at [621, 144] on div "El secreto para sonar único Heading Descubre cómo dejar de sonar como todos y c…" at bounding box center [523, 142] width 221 height 210
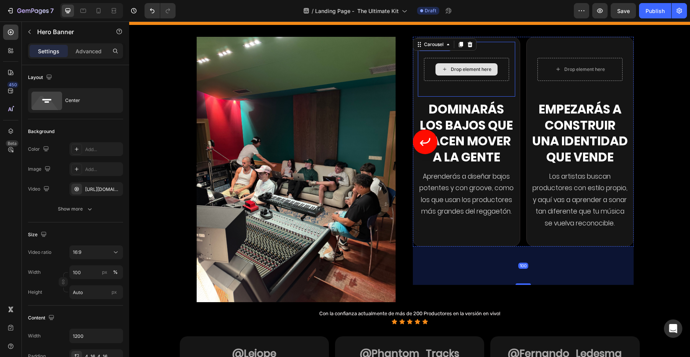
click at [470, 81] on div "Drop element here" at bounding box center [466, 69] width 97 height 26
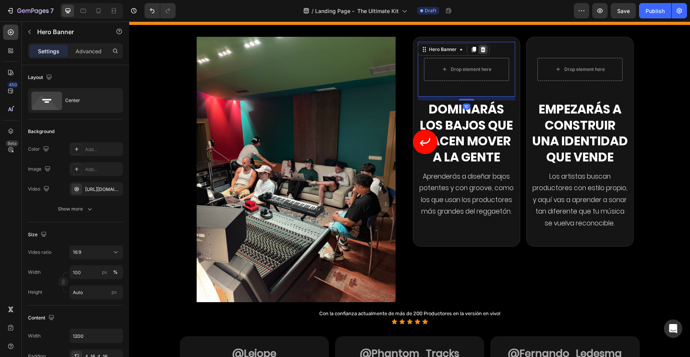
click at [480, 48] on icon at bounding box center [483, 49] width 6 height 6
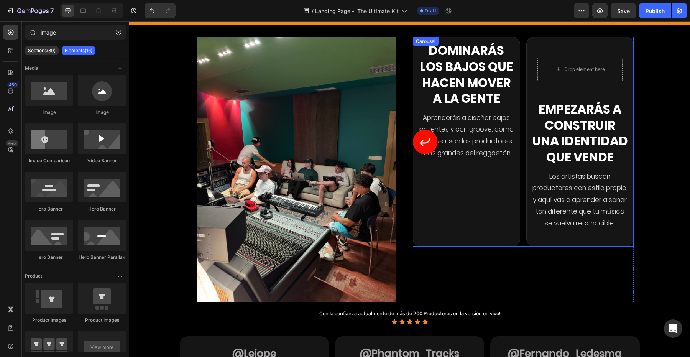
click at [530, 75] on div "Drop element here Hero Banner Empezarás a construir una identidad que vende Hea…" at bounding box center [580, 142] width 107 height 210
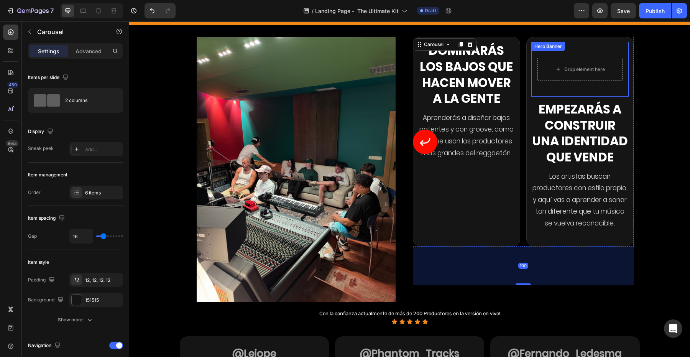
click at [546, 70] on div "Drop element here" at bounding box center [580, 69] width 85 height 23
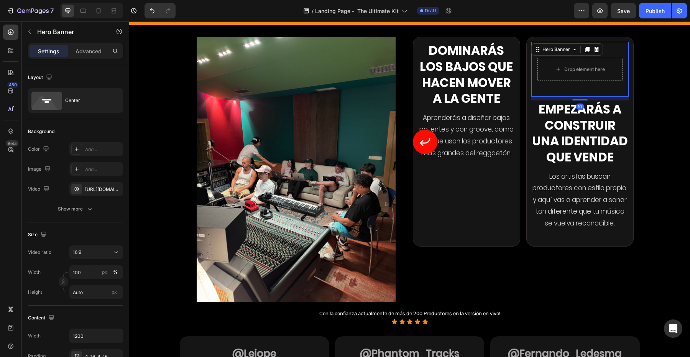
click at [604, 51] on video "Background Image" at bounding box center [580, 69] width 97 height 55
click at [599, 51] on icon at bounding box center [597, 49] width 6 height 6
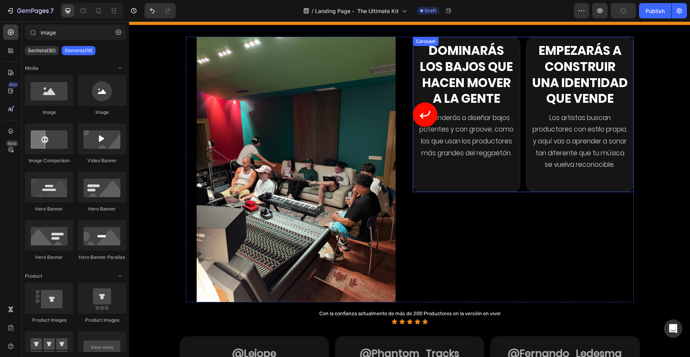
click at [425, 120] on icon "Carousel Back Arrow" at bounding box center [425, 115] width 12 height 12
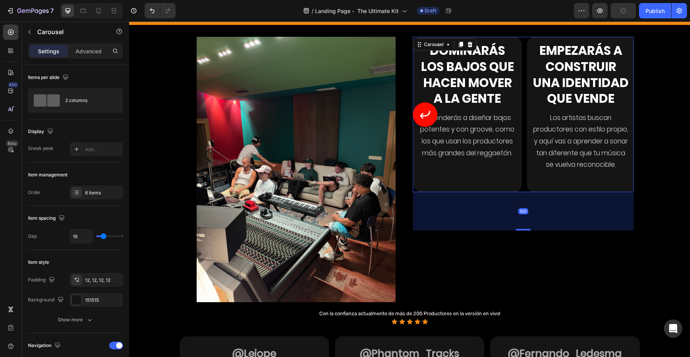
click at [425, 120] on icon "Carousel Back Arrow" at bounding box center [425, 115] width 12 height 12
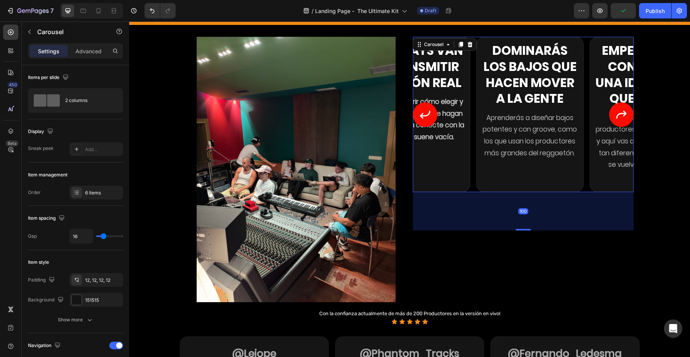
click at [425, 120] on icon "Carousel Back Arrow" at bounding box center [425, 115] width 12 height 12
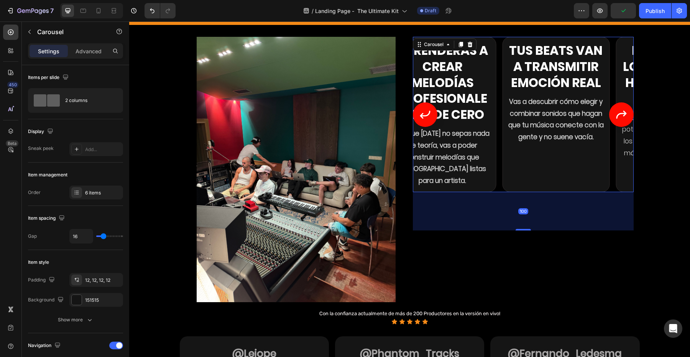
click at [425, 120] on icon "Carousel Back Arrow" at bounding box center [425, 115] width 12 height 12
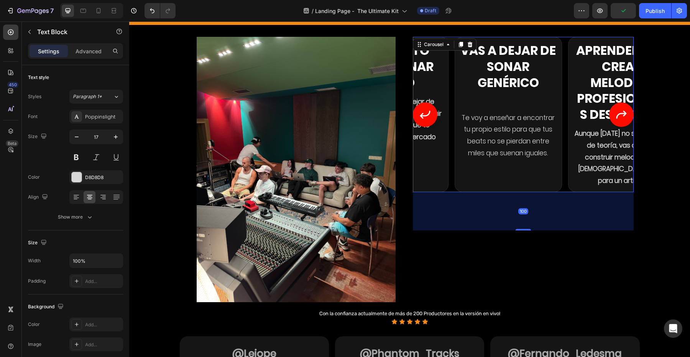
click at [425, 120] on p "Descubre cómo dejar de sonar como todos y construir un estilo propio que te dif…" at bounding box center [395, 125] width 96 height 59
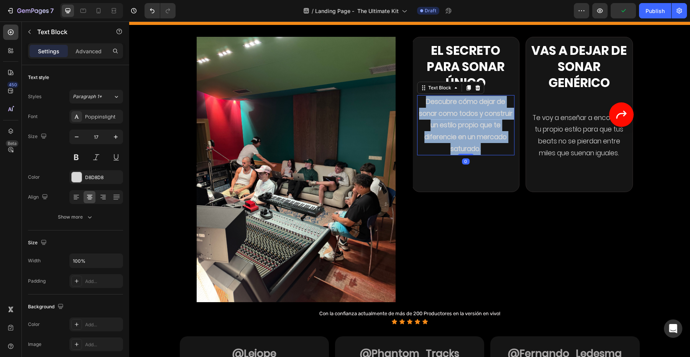
click at [425, 120] on p "Descubre cómo dejar de sonar como todos y construir un estilo propio que te dif…" at bounding box center [466, 125] width 96 height 59
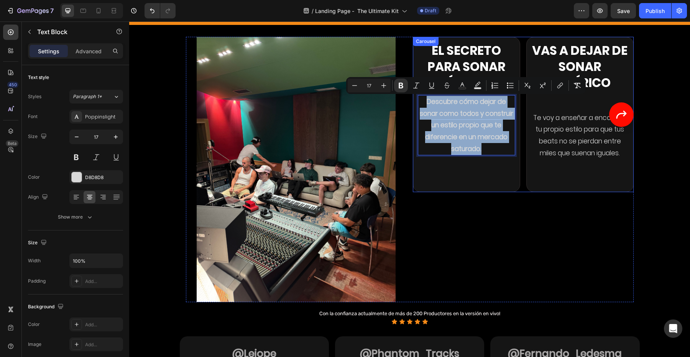
click at [468, 185] on div "El secreto para sonar único Heading Descubre cómo dejar de sonar como todos y c…" at bounding box center [466, 114] width 97 height 145
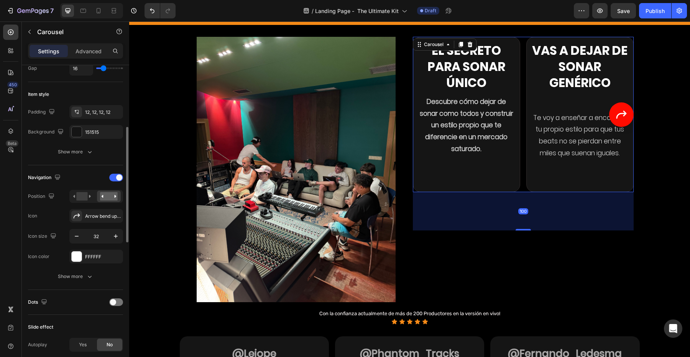
scroll to position [181, 0]
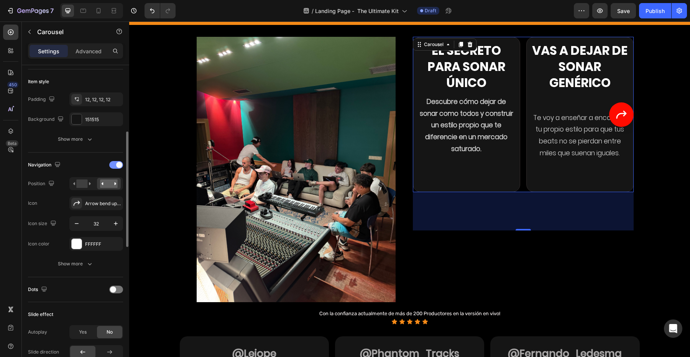
click at [114, 168] on div at bounding box center [116, 165] width 14 height 8
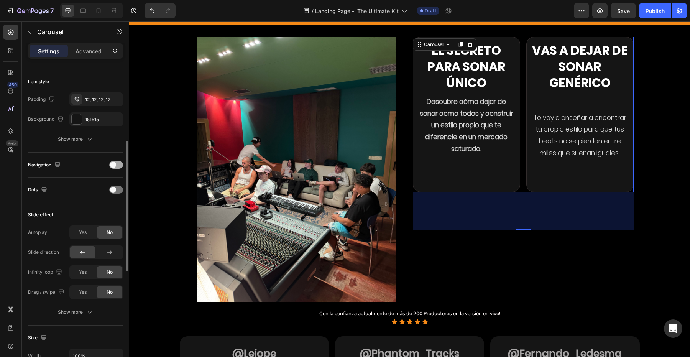
click at [116, 163] on div at bounding box center [116, 165] width 14 height 8
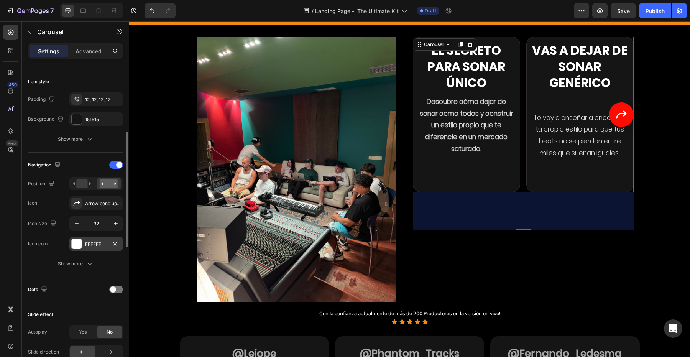
click at [76, 245] on div at bounding box center [77, 244] width 10 height 10
click at [75, 264] on div "Show more" at bounding box center [76, 264] width 36 height 8
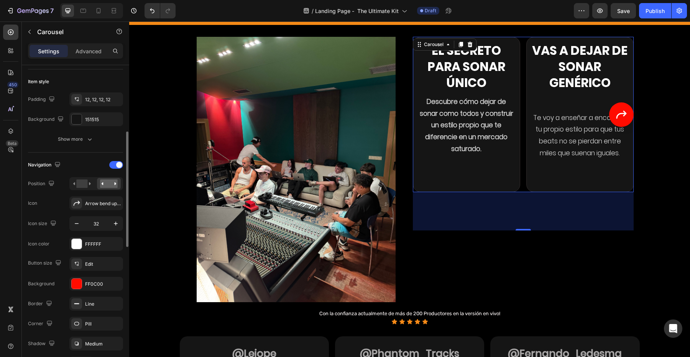
click at [81, 291] on div "Button size Edit Background FF0C00 Border Line Corner Pill Shadow Medium Gap to…" at bounding box center [75, 324] width 95 height 134
click at [79, 286] on div at bounding box center [77, 284] width 10 height 10
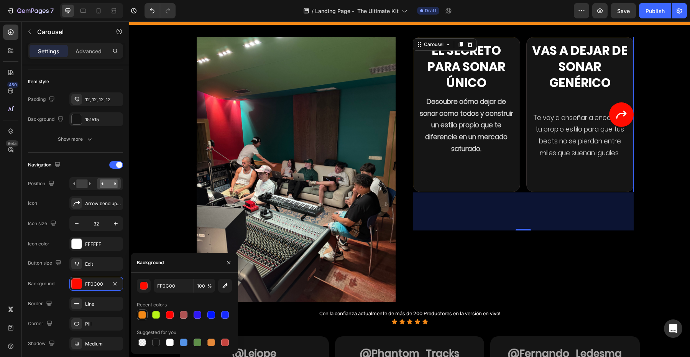
click at [145, 313] on div at bounding box center [142, 315] width 8 height 8
type input "F48917"
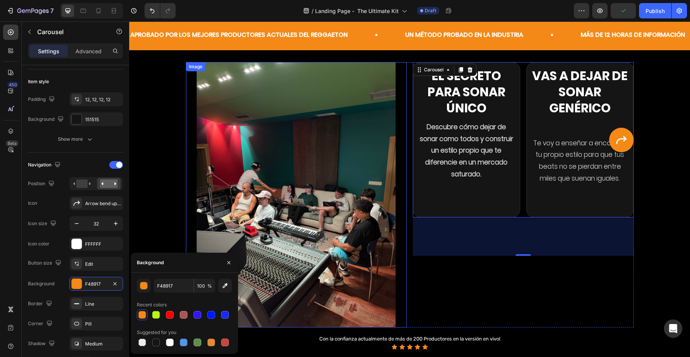
scroll to position [431, 0]
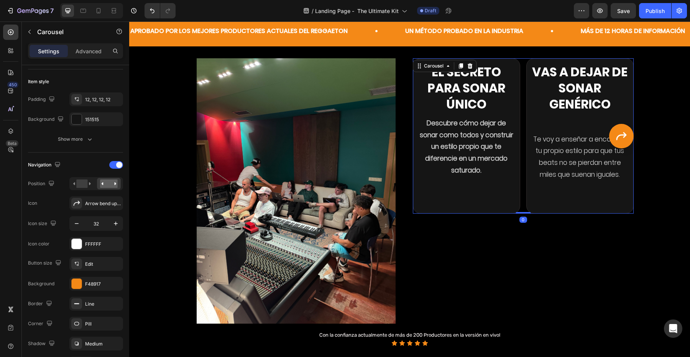
drag, startPoint x: 521, startPoint y: 259, endPoint x: 521, endPoint y: 201, distance: 57.9
click at [521, 201] on div "El secreto para sonar único Heading Descubre cómo dejar de sonar como todos y c…" at bounding box center [523, 135] width 221 height 155
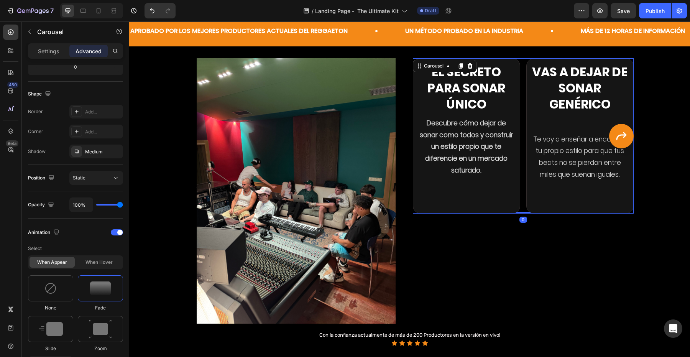
click at [513, 58] on div "Image El secreto para sonar único Heading Descubre cómo dejar de sonar como tod…" at bounding box center [410, 190] width 460 height 277
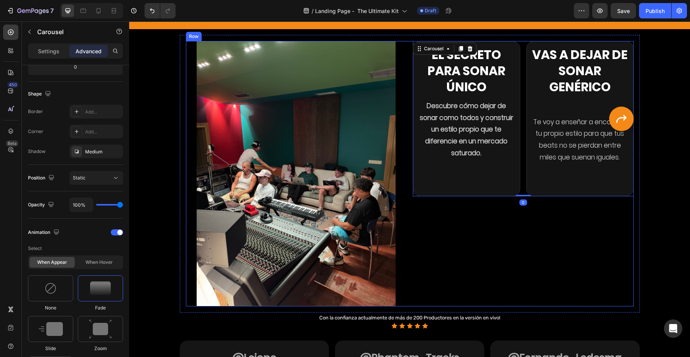
scroll to position [453, 0]
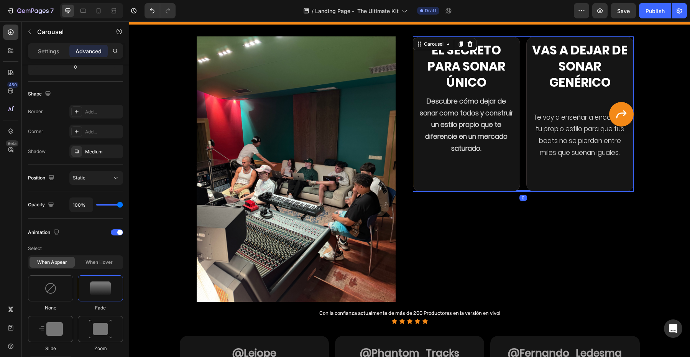
click at [461, 145] on strong "Descubre cómo dejar de sonar como todos y construir un estilo propio que te dif…" at bounding box center [467, 125] width 94 height 56
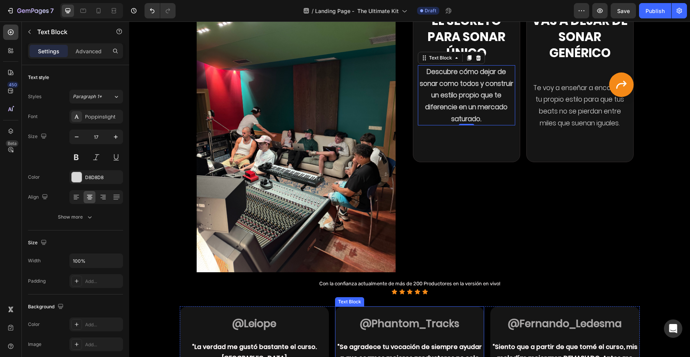
scroll to position [456, 0]
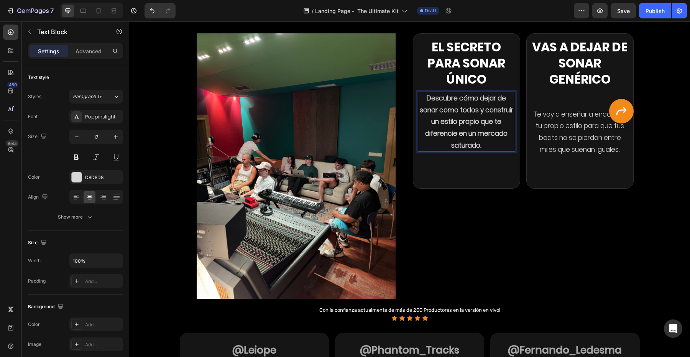
click at [453, 117] on strong "Descubre cómo dejar de sonar como todos y construir un estilo propio que te dif…" at bounding box center [467, 122] width 94 height 56
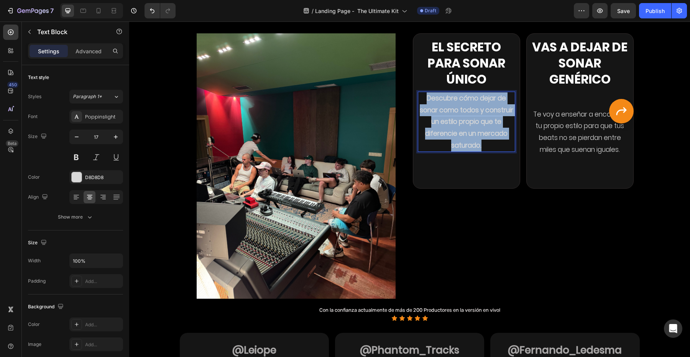
click at [453, 117] on strong "Descubre cómo dejar de sonar como todos y construir un estilo propio que te dif…" at bounding box center [467, 122] width 94 height 56
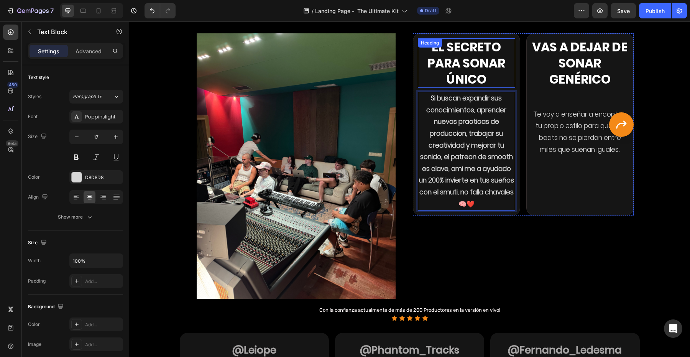
click at [458, 69] on h2 "El secreto para sonar único" at bounding box center [466, 62] width 97 height 49
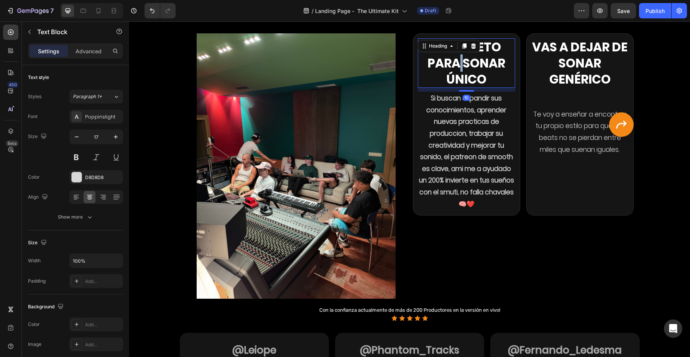
click at [458, 69] on h2 "El secreto para sonar único" at bounding box center [466, 62] width 97 height 49
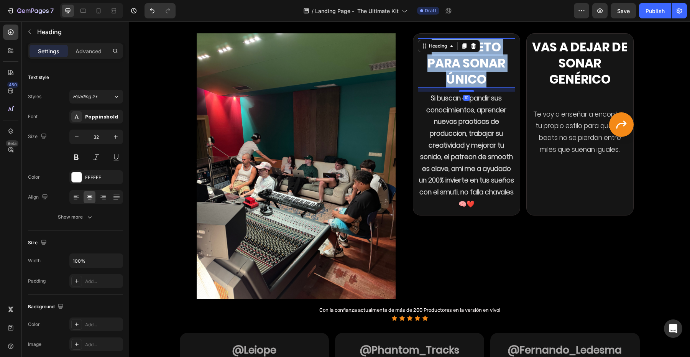
click at [458, 69] on p "El secreto para sonar único" at bounding box center [467, 63] width 96 height 48
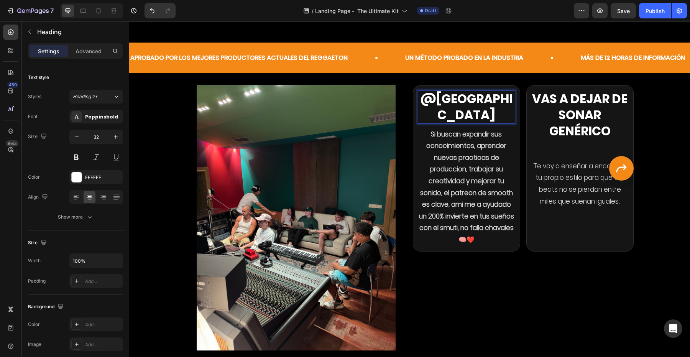
scroll to position [384, 0]
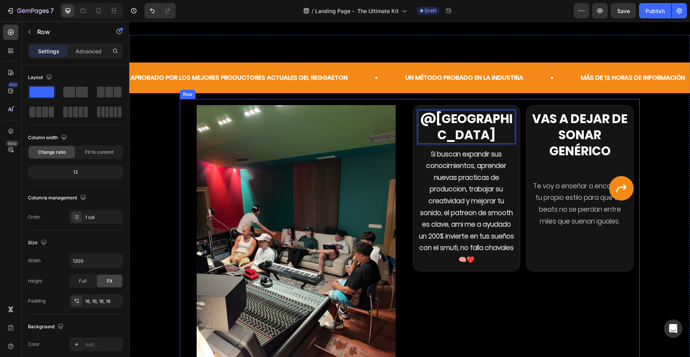
click at [501, 102] on div "Image @Sheridan Heading 10 Si buscan expandir sus conocimientos, aprender nueva…" at bounding box center [410, 237] width 460 height 277
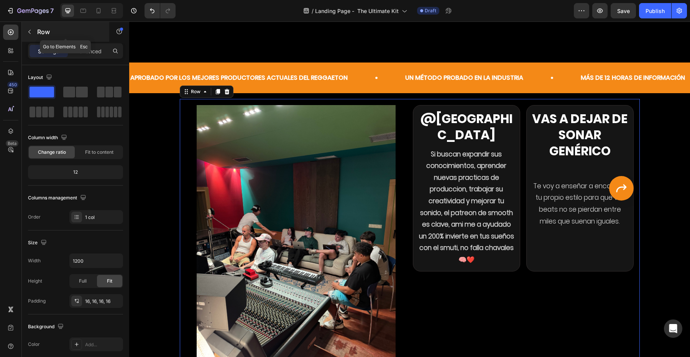
click at [28, 35] on button "button" at bounding box center [29, 32] width 12 height 12
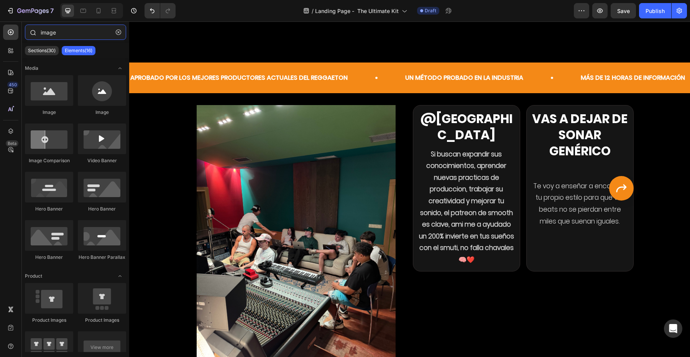
click at [57, 32] on input "image" at bounding box center [75, 32] width 101 height 15
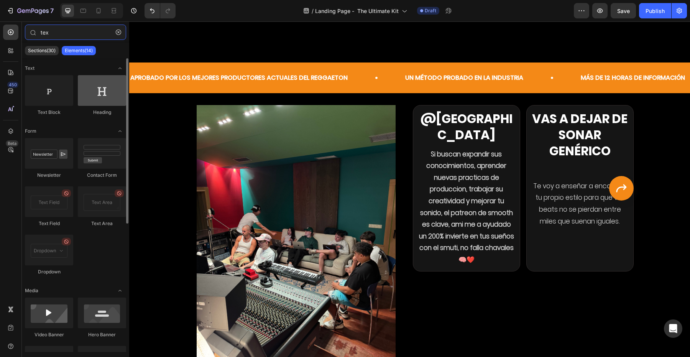
type input "tex"
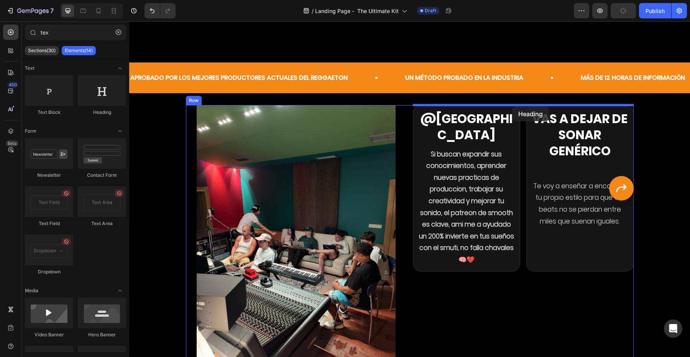
drag, startPoint x: 222, startPoint y: 110, endPoint x: 512, endPoint y: 106, distance: 290.0
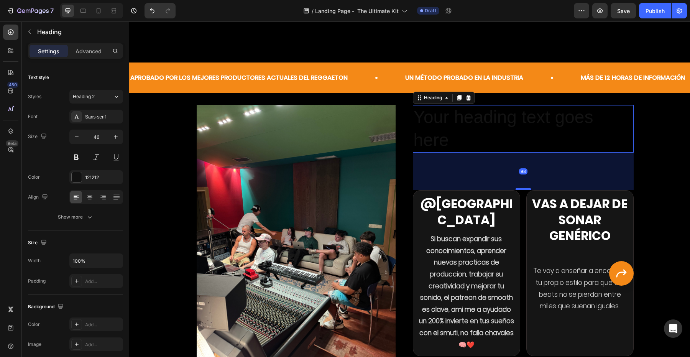
drag, startPoint x: 521, startPoint y: 157, endPoint x: 521, endPoint y: 188, distance: 30.7
click at [521, 188] on div at bounding box center [523, 189] width 15 height 2
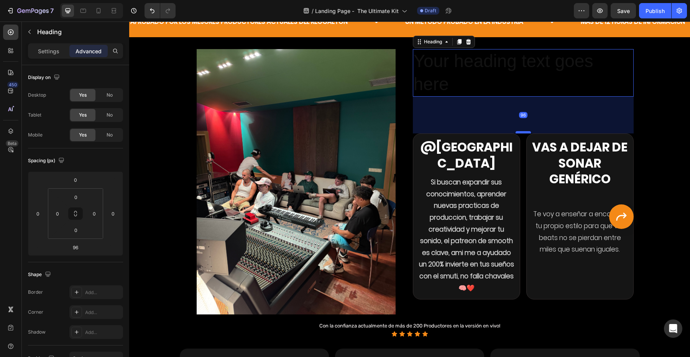
scroll to position [441, 0]
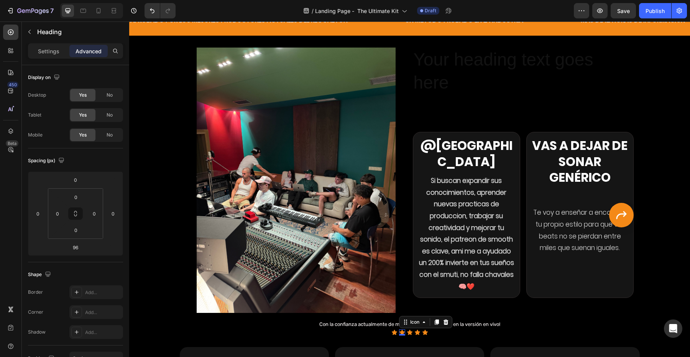
click at [403, 329] on icon at bounding box center [402, 332] width 6 height 6
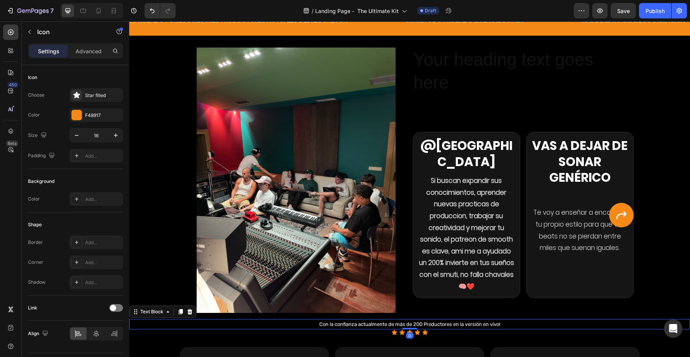
click at [372, 327] on p "Con la confianza actualmente de más de 200 Productores en la versión en vivo!" at bounding box center [410, 324] width 560 height 9
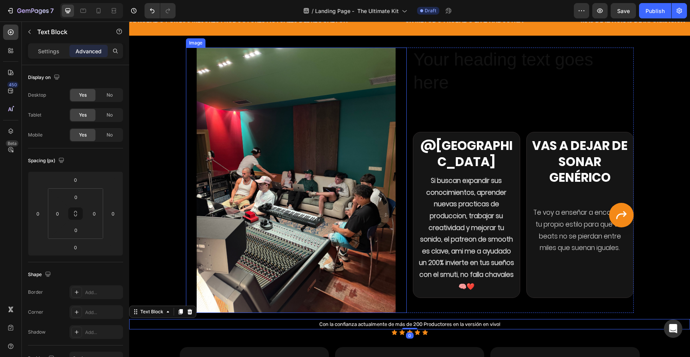
click at [373, 295] on img at bounding box center [296, 180] width 199 height 265
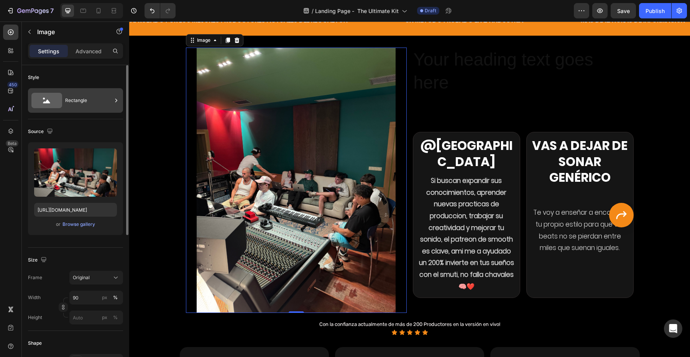
click at [98, 106] on div "Rectangle" at bounding box center [88, 101] width 47 height 18
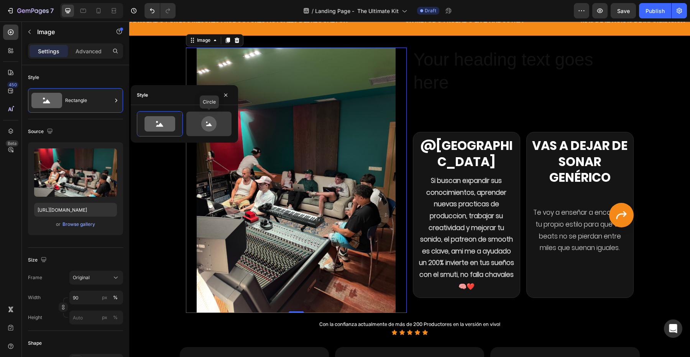
click at [203, 119] on icon at bounding box center [209, 123] width 36 height 15
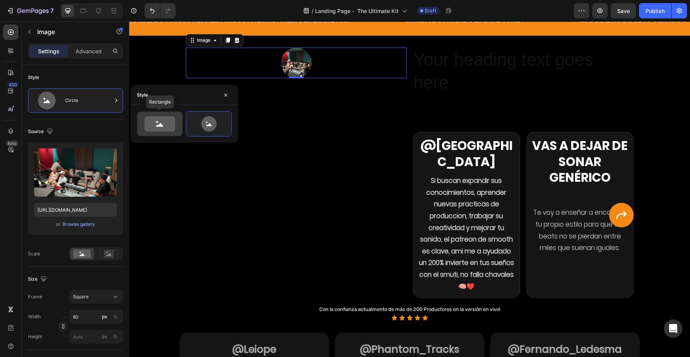
click at [174, 123] on icon at bounding box center [160, 123] width 31 height 15
type input "100"
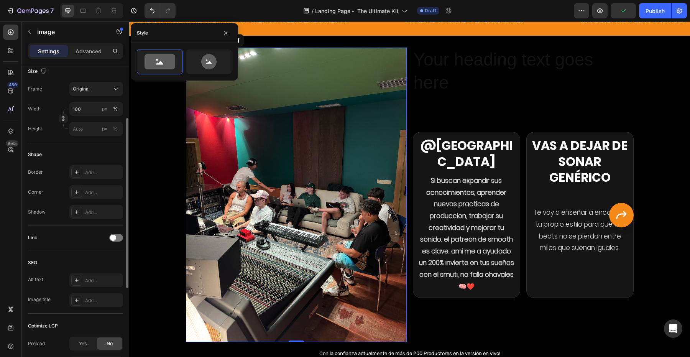
scroll to position [218, 0]
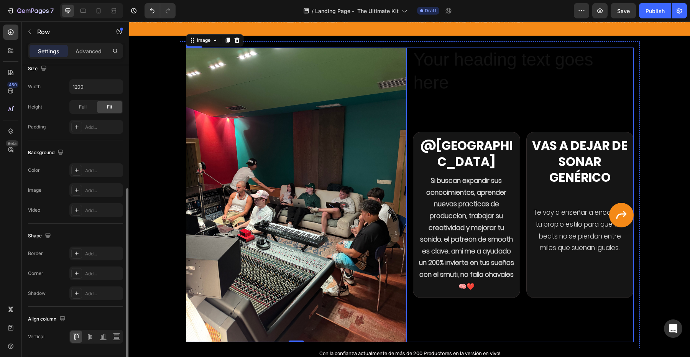
click at [459, 114] on div "Your heading text goes here Heading @Sheridan Heading Si buscan expandir sus co…" at bounding box center [523, 195] width 221 height 295
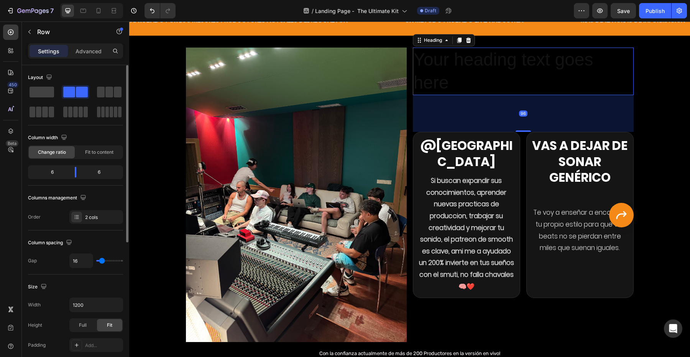
click at [462, 51] on h2 "Your heading text goes here" at bounding box center [523, 72] width 221 height 48
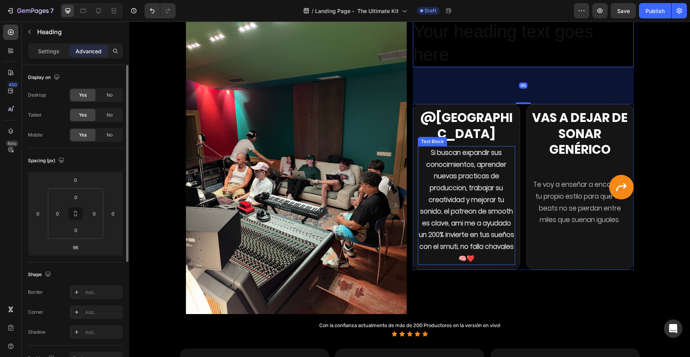
scroll to position [471, 0]
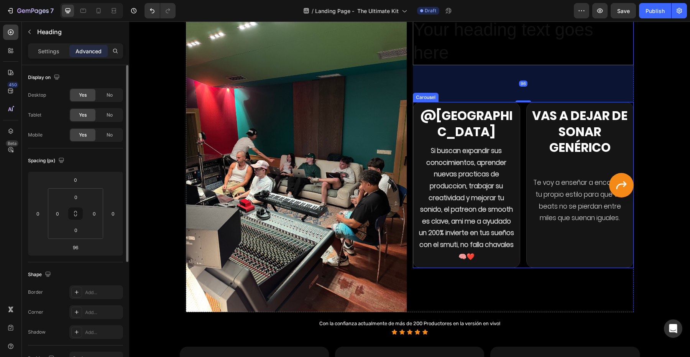
click at [471, 122] on p "@Sheridan" at bounding box center [467, 124] width 96 height 32
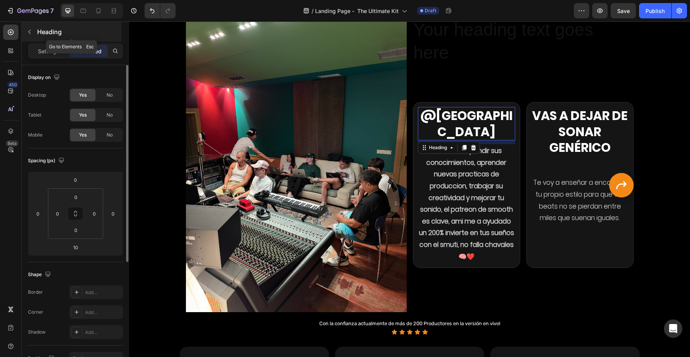
click at [35, 31] on button "button" at bounding box center [29, 32] width 12 height 12
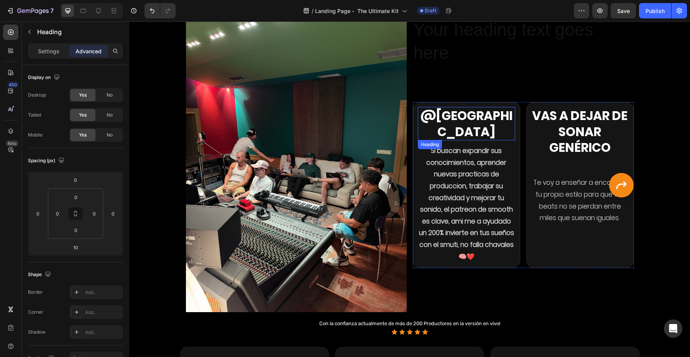
click at [468, 110] on p "@Sheridan" at bounding box center [467, 124] width 96 height 32
click at [47, 55] on div "Settings" at bounding box center [49, 51] width 38 height 12
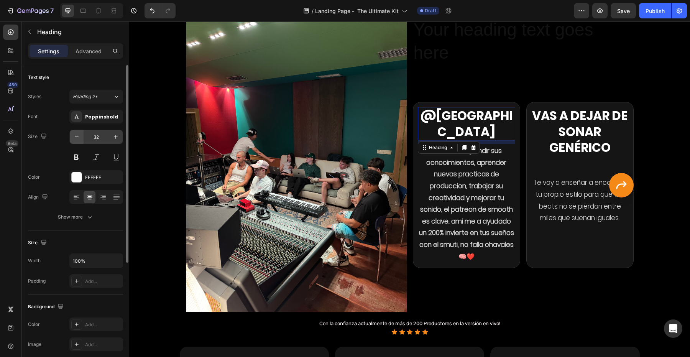
click at [70, 139] on button "button" at bounding box center [77, 137] width 14 height 14
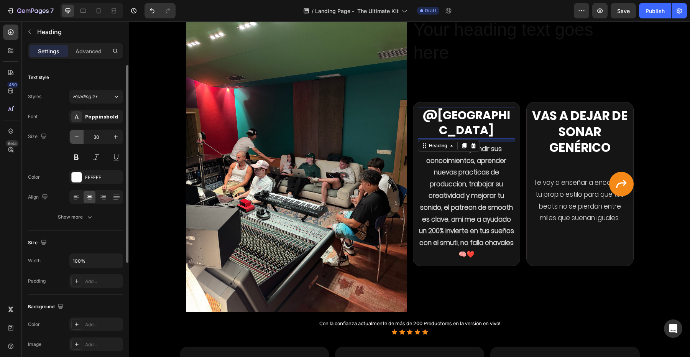
click at [70, 139] on button "button" at bounding box center [77, 137] width 14 height 14
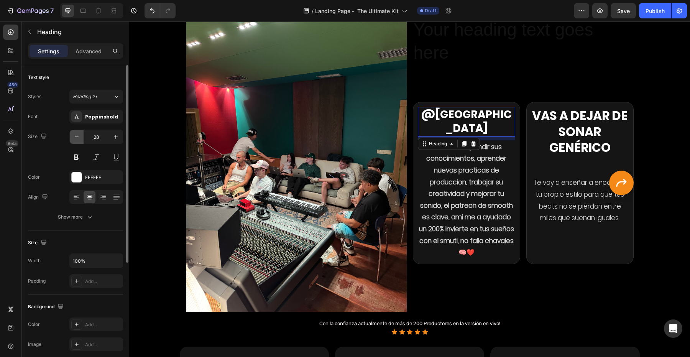
click at [70, 139] on button "button" at bounding box center [77, 137] width 14 height 14
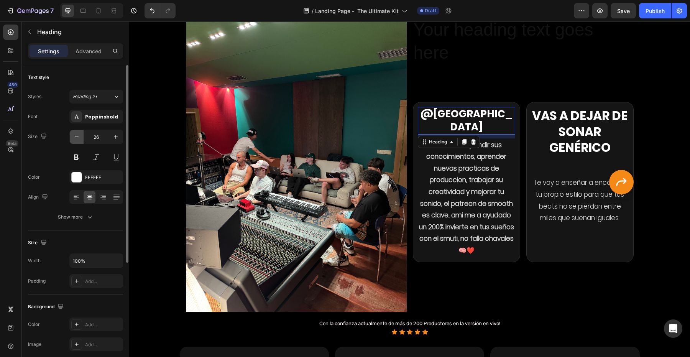
click at [70, 139] on button "button" at bounding box center [77, 137] width 14 height 14
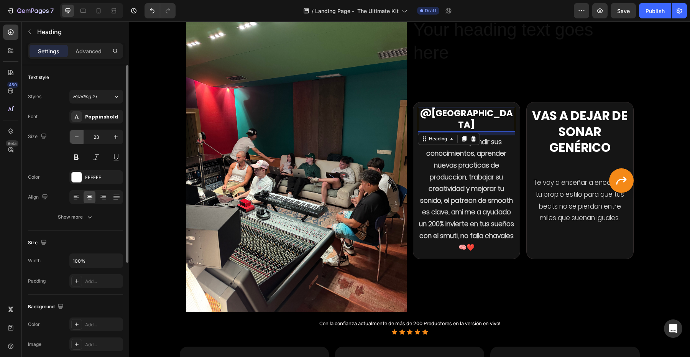
click at [77, 139] on icon "button" at bounding box center [77, 137] width 8 height 8
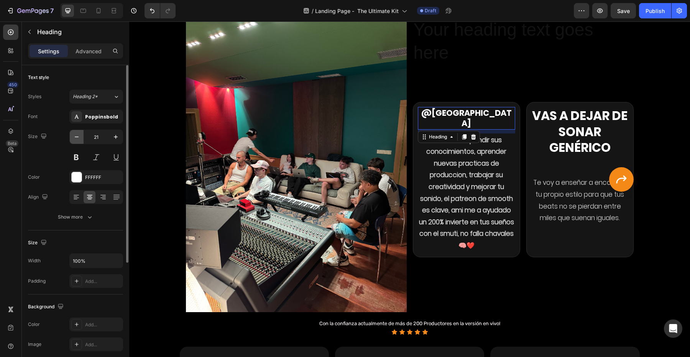
click at [77, 139] on icon "button" at bounding box center [77, 137] width 8 height 8
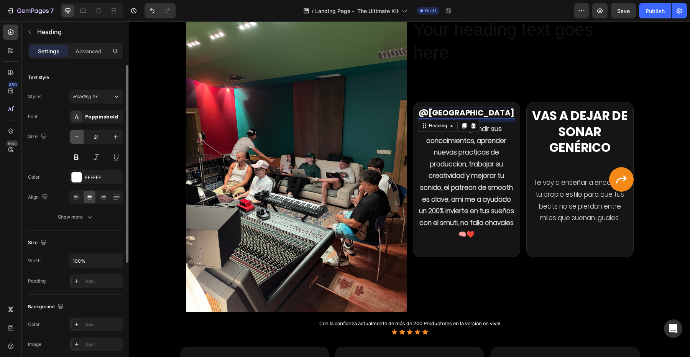
type input "20"
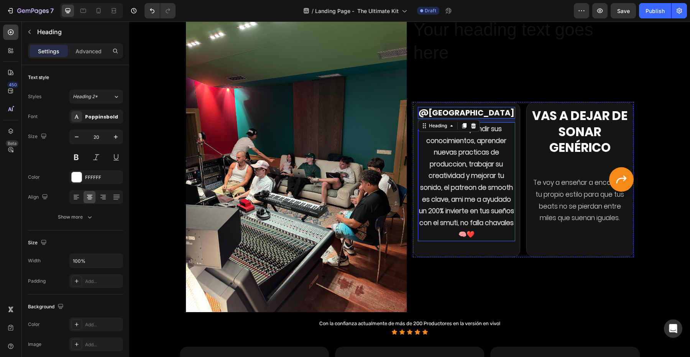
click at [438, 196] on strong "Si buscan expandir sus conocimientos, aprender nuevas practicas de produccion, …" at bounding box center [466, 181] width 95 height 115
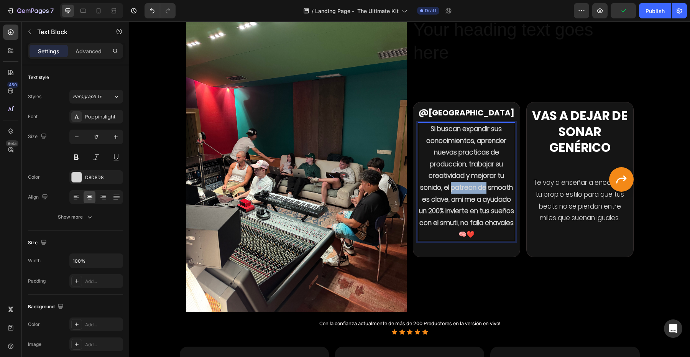
drag, startPoint x: 452, startPoint y: 190, endPoint x: 486, endPoint y: 190, distance: 34.1
click at [486, 190] on strong "Si buscan expandir sus conocimientos, aprender nuevas practicas de produccion, …" at bounding box center [466, 181] width 95 height 115
click at [423, 199] on strong "Si buscan expandir sus conocimientos, aprender nuevas practicas de produccion, …" at bounding box center [466, 175] width 91 height 103
click at [426, 200] on strong "Si buscan expandir sus conocimientos, aprender nuevas practicas de produccion, …" at bounding box center [466, 175] width 91 height 103
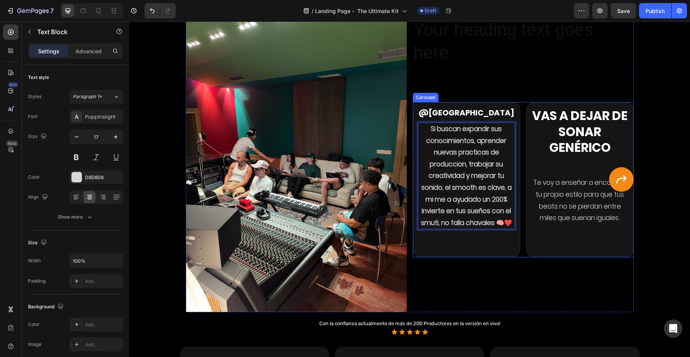
click at [444, 246] on div "@Sheridan Heading Si buscan expandir sus conocimientos, aprender nuevas practic…" at bounding box center [466, 179] width 97 height 145
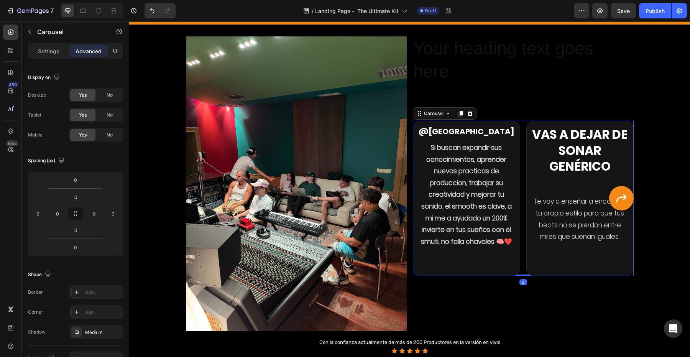
scroll to position [454, 0]
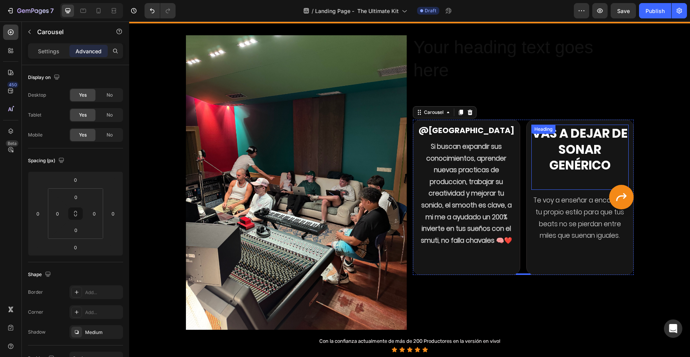
click at [592, 141] on strong "Vas a dejar de sonar genérico" at bounding box center [579, 149] width 95 height 49
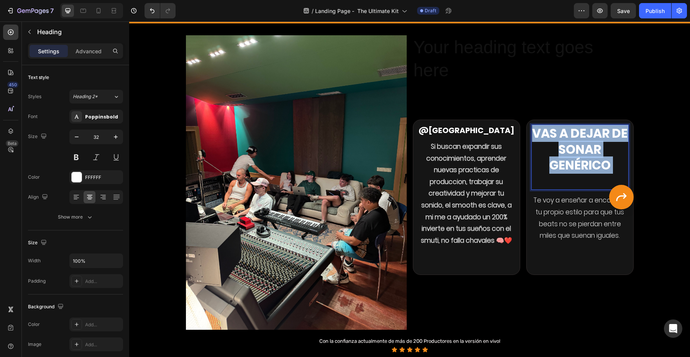
click at [592, 141] on strong "Vas a dejar de sonar genérico" at bounding box center [579, 149] width 95 height 49
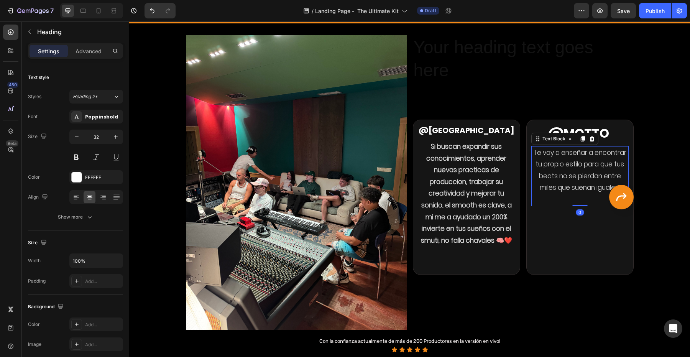
click at [540, 178] on p "Te voy a enseñar a encontrar tu propio estilo para que tus beats no se pierdan …" at bounding box center [580, 170] width 96 height 47
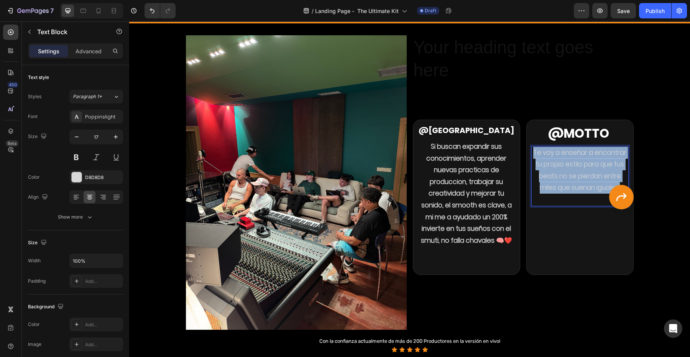
click at [540, 178] on p "Te voy a enseñar a encontrar tu propio estilo para que tus beats no se pierdan …" at bounding box center [580, 170] width 96 height 47
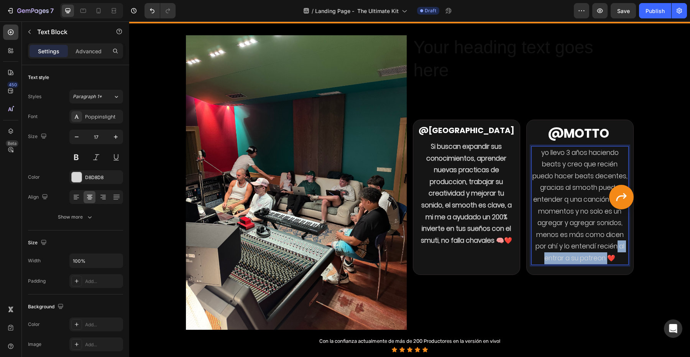
drag, startPoint x: 582, startPoint y: 260, endPoint x: 591, endPoint y: 274, distance: 16.1
click at [591, 264] on p "yo llevo 3 años haciendo beats y creo que recién puedo hacer beats decentes, gr…" at bounding box center [580, 205] width 96 height 117
drag, startPoint x: 591, startPoint y: 253, endPoint x: 591, endPoint y: 267, distance: 14.6
click at [591, 264] on p "yo llevo 3 años haciendo beats y creo que recién puedo hacer beats decentes, gr…" at bounding box center [580, 205] width 96 height 117
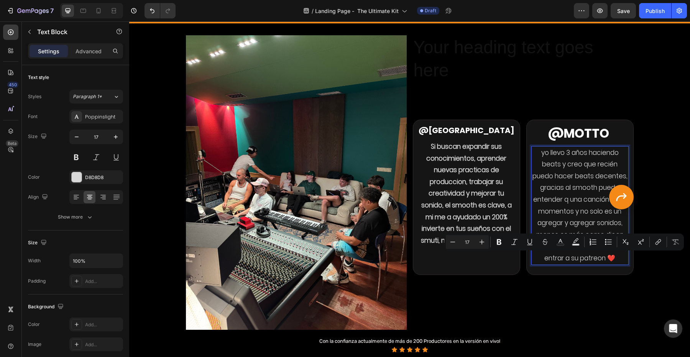
click at [560, 196] on p "yo llevo 3 años haciendo beats y creo que recién puedo hacer beats decentes, gr…" at bounding box center [580, 205] width 96 height 117
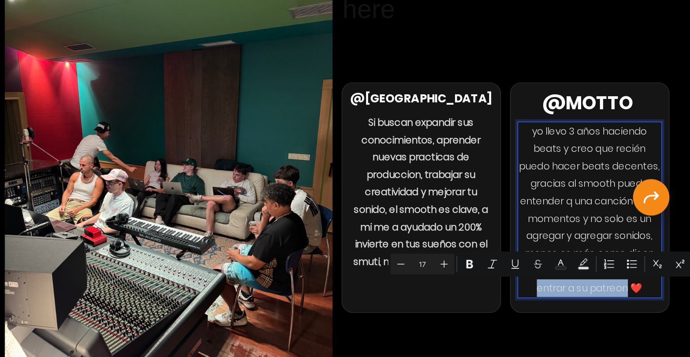
drag, startPoint x: 382, startPoint y: 175, endPoint x: 380, endPoint y: 182, distance: 7.1
click at [380, 180] on p "yo llevo 3 años haciendo beats y creo que recién puedo hacer beats decentes, gr…" at bounding box center [372, 121] width 96 height 117
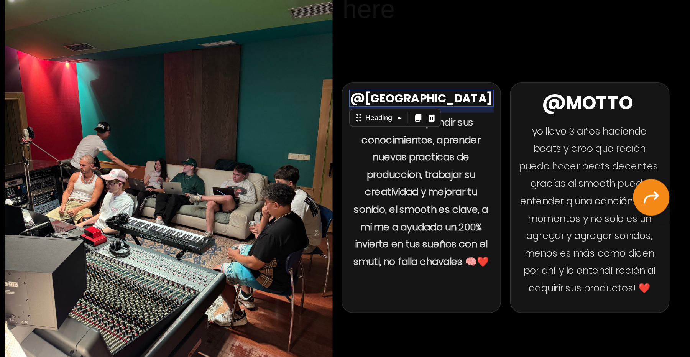
click at [267, 48] on p "@Sheridan" at bounding box center [258, 46] width 96 height 10
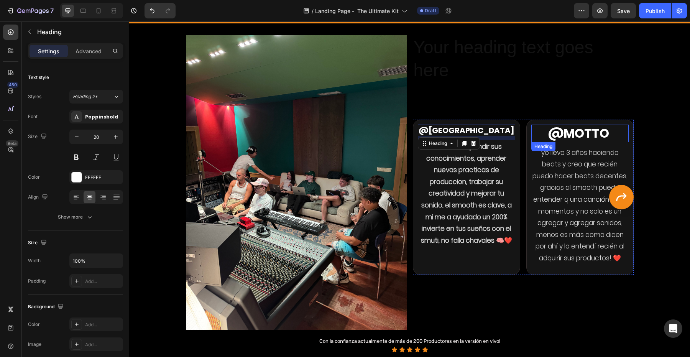
click at [571, 131] on strong "@motto" at bounding box center [578, 133] width 61 height 17
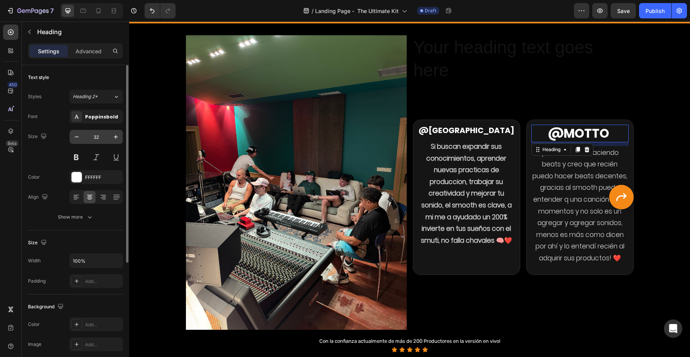
click at [99, 136] on input "32" at bounding box center [96, 137] width 25 height 14
type input "20"
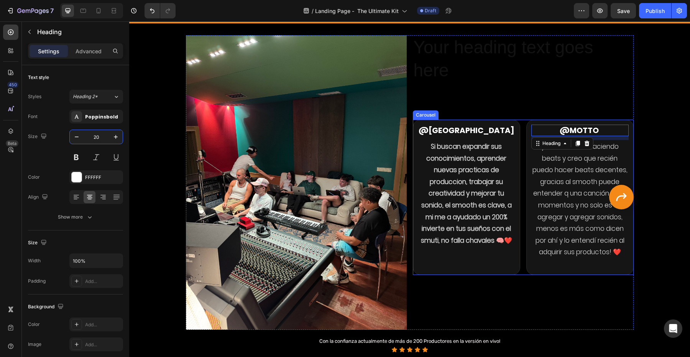
click at [633, 208] on div "⁠⁠⁠⁠⁠⁠⁠ @motto Heading 10 yo llevo 3 años haciendo beats y creo que recién pued…" at bounding box center [580, 197] width 107 height 155
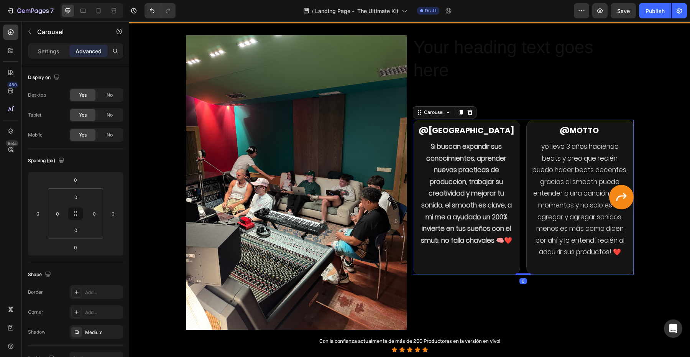
click at [627, 207] on button "Carousel Next Arrow" at bounding box center [621, 197] width 25 height 25
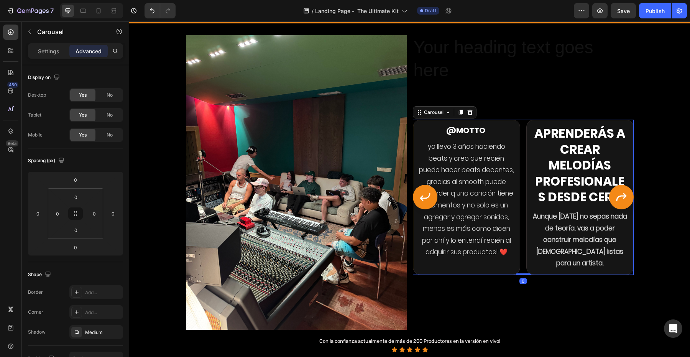
click at [627, 207] on button "Carousel Next Arrow" at bounding box center [621, 197] width 25 height 25
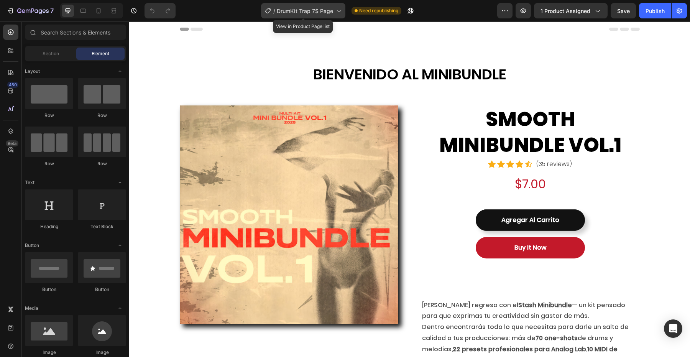
click at [286, 15] on span "DrumKit Trap 7$ Page" at bounding box center [305, 11] width 56 height 8
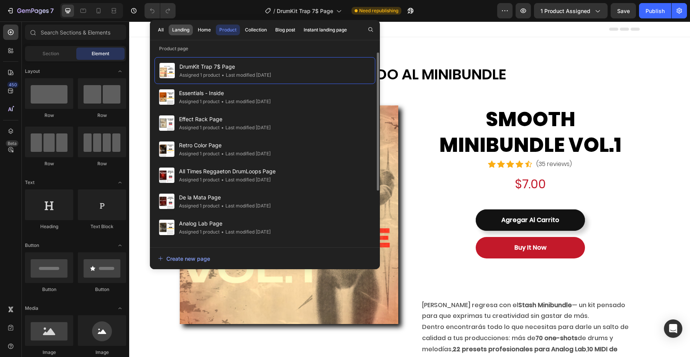
click at [183, 32] on div "Landing" at bounding box center [180, 29] width 17 height 7
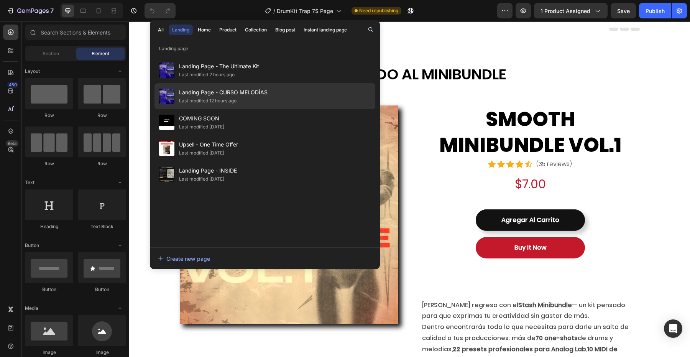
click at [219, 94] on span "Landing Page - CURSO MELODÍAS" at bounding box center [223, 92] width 89 height 9
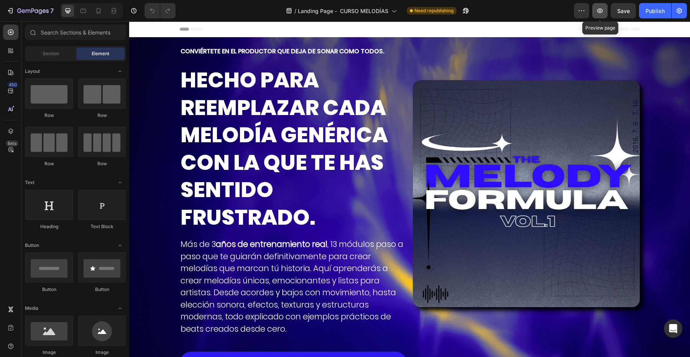
click at [604, 11] on icon "button" at bounding box center [600, 11] width 8 height 8
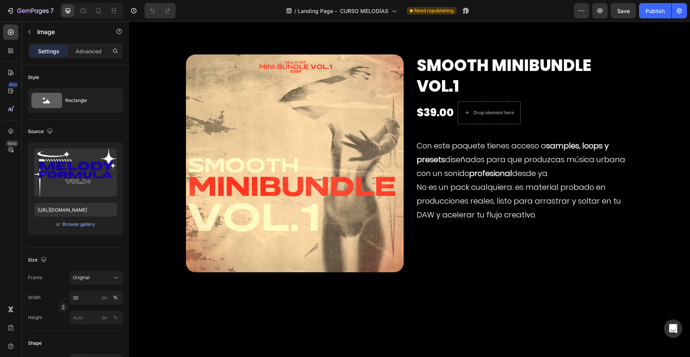
scroll to position [3987, 0]
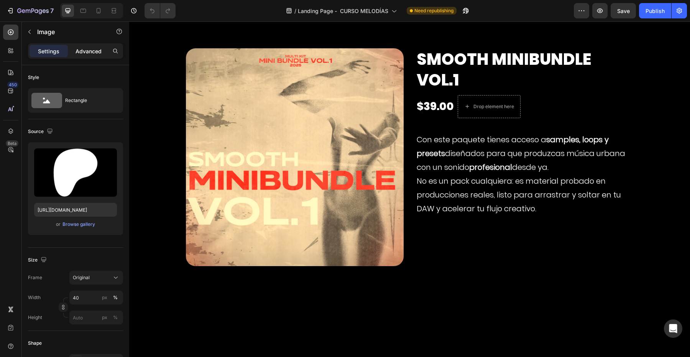
click at [82, 48] on p "Advanced" at bounding box center [89, 51] width 26 height 8
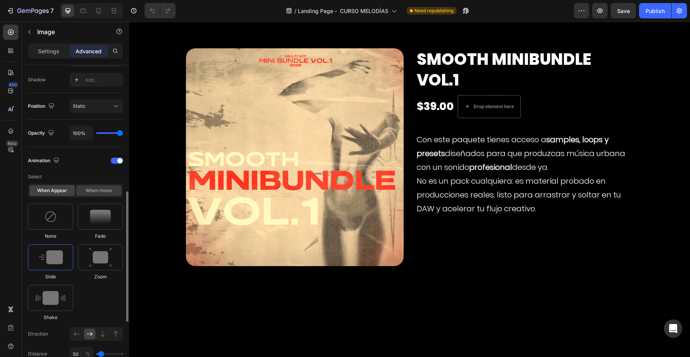
scroll to position [267, 0]
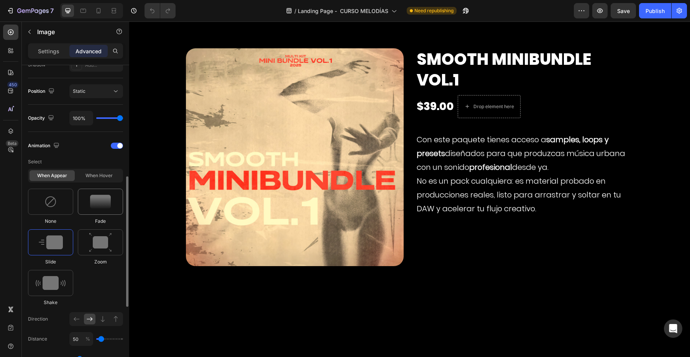
click at [96, 206] on img at bounding box center [100, 202] width 21 height 14
type input "1.7"
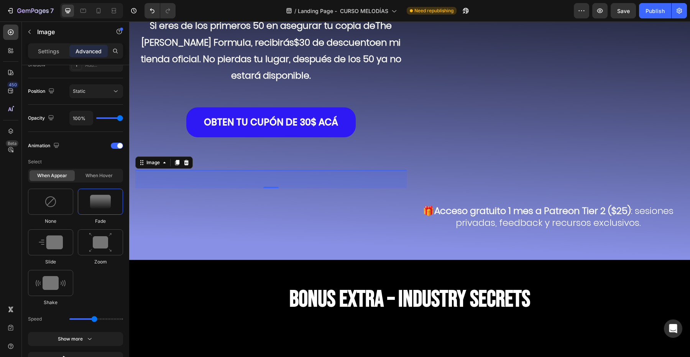
scroll to position [3670, 0]
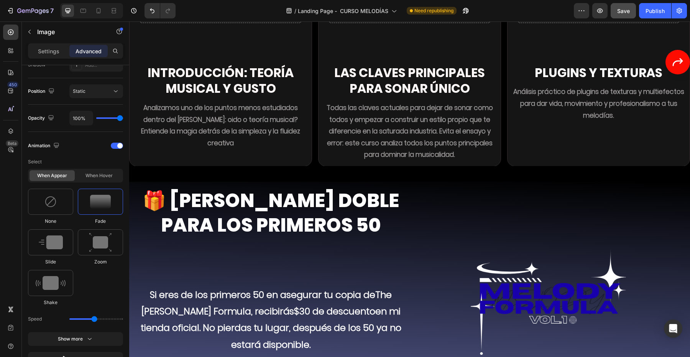
click at [621, 17] on button "Save" at bounding box center [623, 10] width 25 height 15
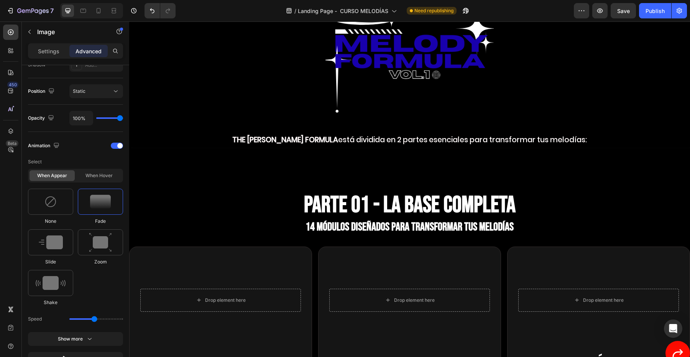
scroll to position [2057, 0]
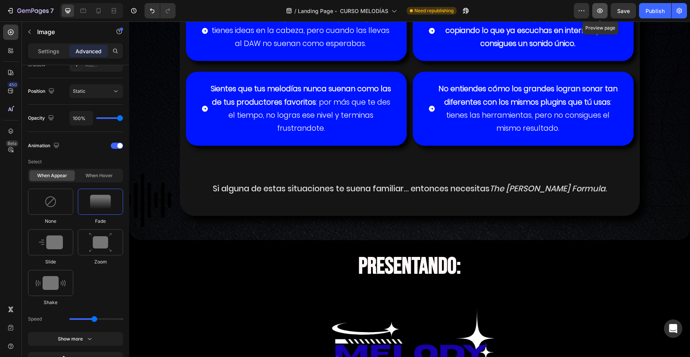
click at [604, 11] on button "button" at bounding box center [600, 10] width 15 height 15
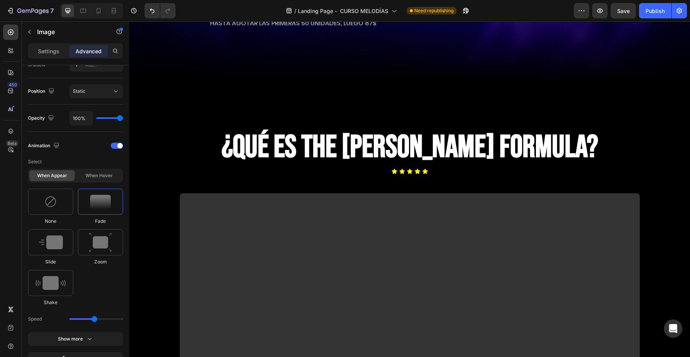
scroll to position [389, 0]
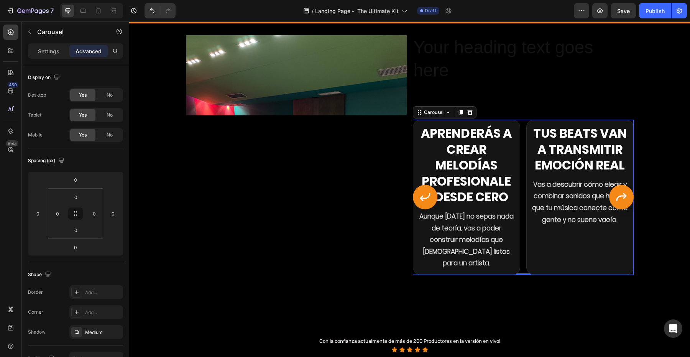
scroll to position [454, 0]
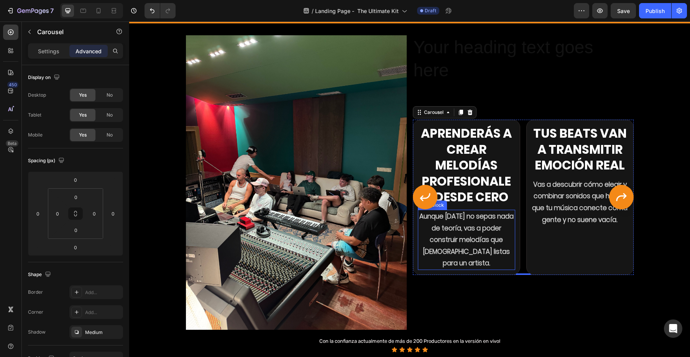
click at [479, 234] on p "Aunque [DATE] no sepas nada de teoría, vas a poder construir melodías que [DEMO…" at bounding box center [467, 240] width 96 height 59
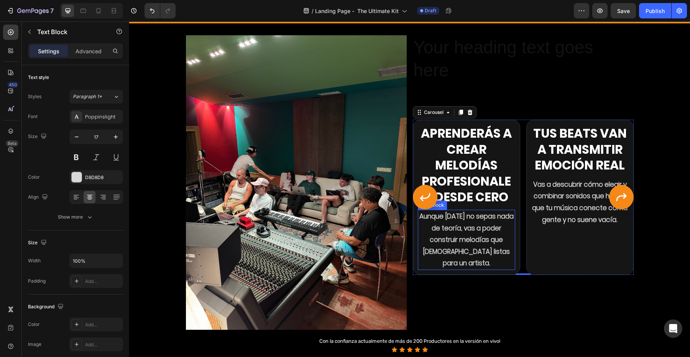
click at [479, 234] on p "Aunque [DATE] no sepas nada de teoría, vas a poder construir melodías que [DEMO…" at bounding box center [467, 240] width 96 height 59
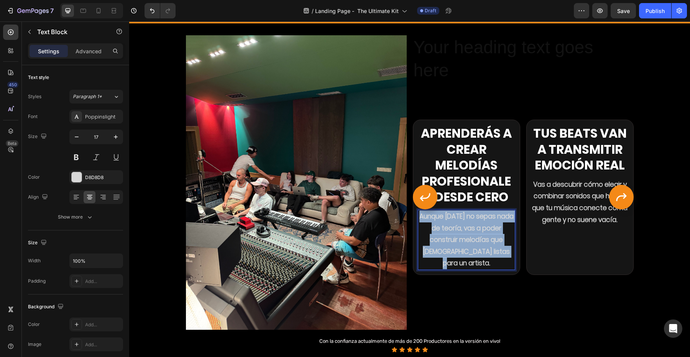
click at [479, 234] on p "Aunque [DATE] no sepas nada de teoría, vas a poder construir melodías que [DEMO…" at bounding box center [467, 240] width 96 height 59
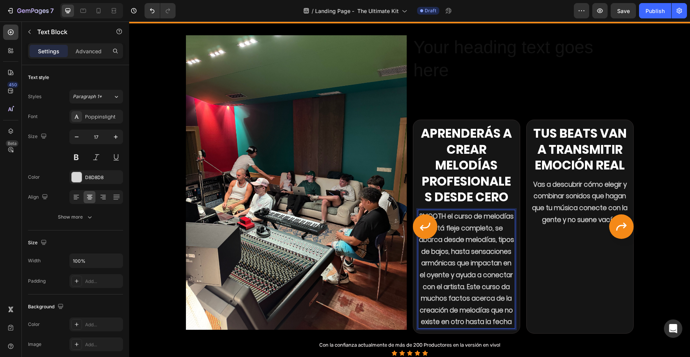
click at [477, 233] on p "SMOOTH el curso de melodías está fleje completo, se abarca desde melodías, tipo…" at bounding box center [467, 269] width 96 height 117
click at [466, 237] on strong "SMOOTH el curso de melodías está fleje completo, se abarca desde melodías, tipo…" at bounding box center [466, 269] width 95 height 115
click at [453, 256] on strong "SMOOTH el curso de melodías está fleje completo, se abarca desde melodías, tipo…" at bounding box center [466, 269] width 95 height 115
click at [446, 285] on strong "SMOOTH el curso de melodías está fleje completo, se abarca desde melodías, tipo…" at bounding box center [466, 269] width 95 height 115
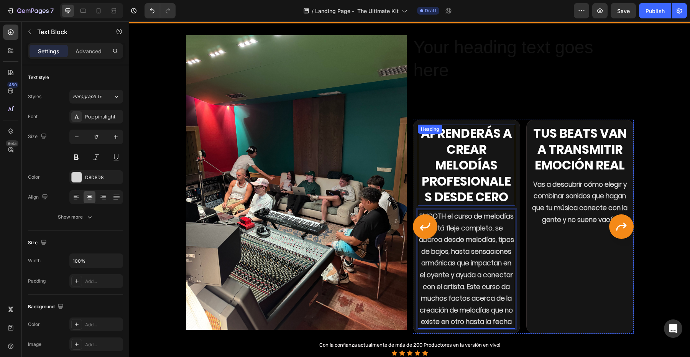
click at [468, 199] on h2 "Aprenderás a crear melodías profesionales desde cero" at bounding box center [466, 165] width 97 height 81
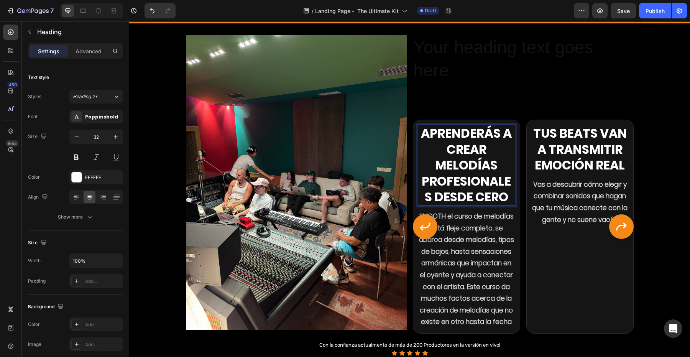
click at [468, 199] on h2 "Aprenderás a crear melodías profesionales desde cero" at bounding box center [466, 165] width 97 height 81
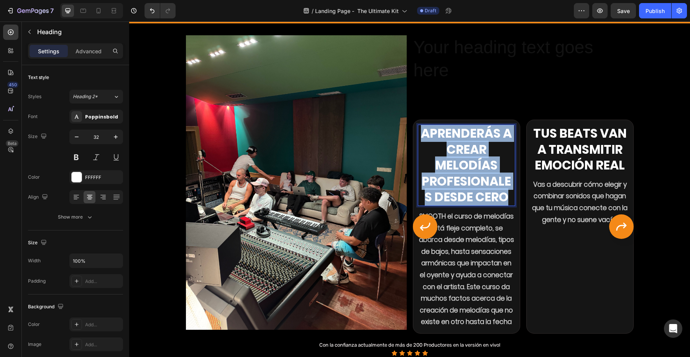
click at [468, 199] on p "Aprenderás a crear melodías profesionales desde cero" at bounding box center [467, 165] width 96 height 80
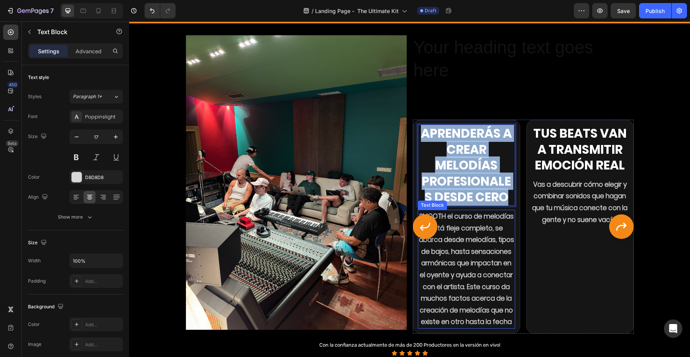
click at [461, 318] on strong "SMOOTH el curso de melodías está fleje completo, se abarca desde melodías, tipo…" at bounding box center [466, 269] width 95 height 115
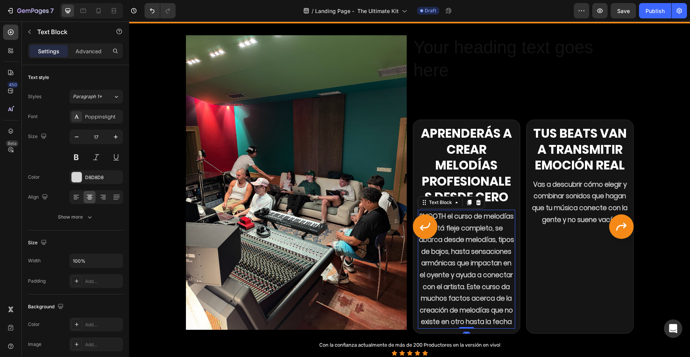
scroll to position [461, 0]
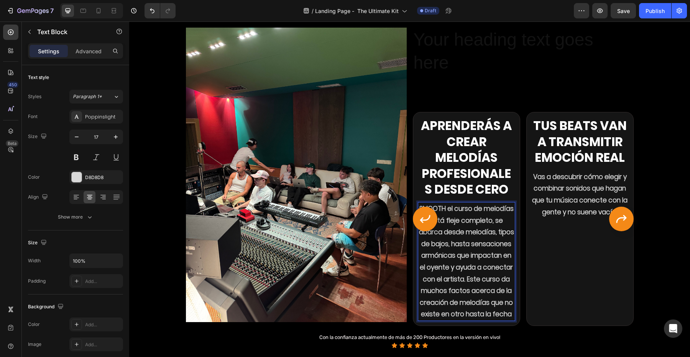
click at [491, 319] on strong "SMOOTH el curso de melodías está fleje completo, se abarca desde melodías, tipo…" at bounding box center [466, 261] width 95 height 115
click at [499, 320] on p "SMOOTH el curso de melodías está fleje completo, se abarca desde melodías, tipo…" at bounding box center [467, 261] width 96 height 117
click at [458, 174] on p "Aprenderás a crear melodías profesionales desde cero" at bounding box center [467, 158] width 96 height 80
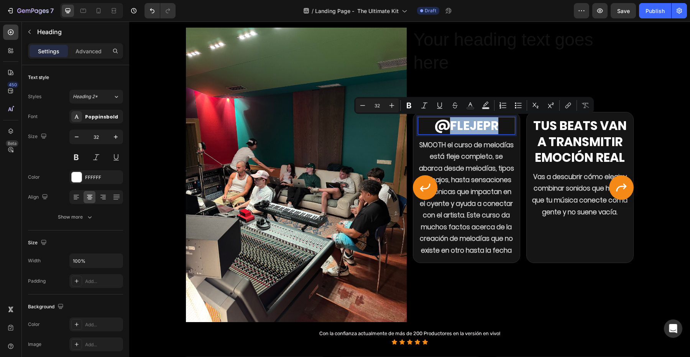
drag, startPoint x: 500, startPoint y: 120, endPoint x: 449, endPoint y: 121, distance: 51.0
click at [449, 121] on p "@Flejepr" at bounding box center [467, 126] width 96 height 16
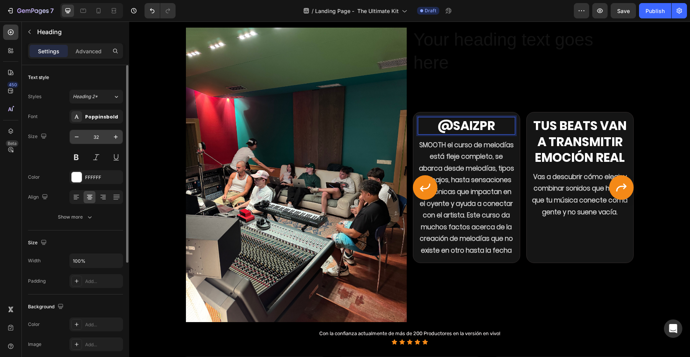
click at [90, 135] on input "32" at bounding box center [96, 137] width 25 height 14
type input "20"
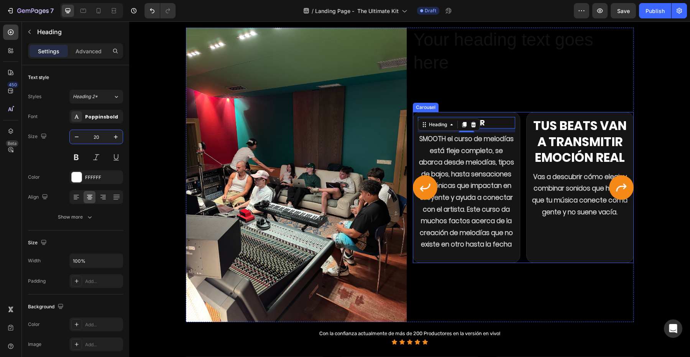
click at [473, 249] on p "SMOOTH el curso de melodías está fleje completo, se abarca desde melodías, tipo…" at bounding box center [467, 191] width 96 height 117
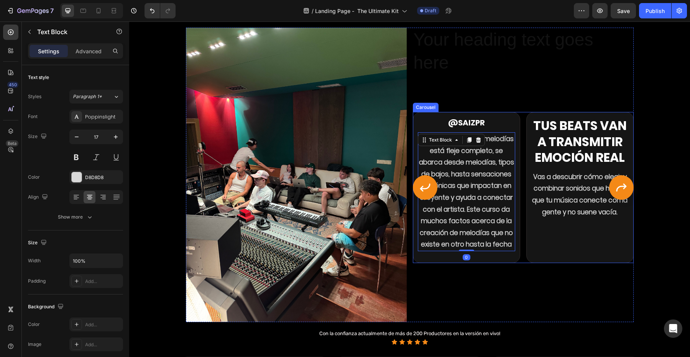
click at [429, 194] on icon "Carousel Back Arrow" at bounding box center [425, 187] width 12 height 12
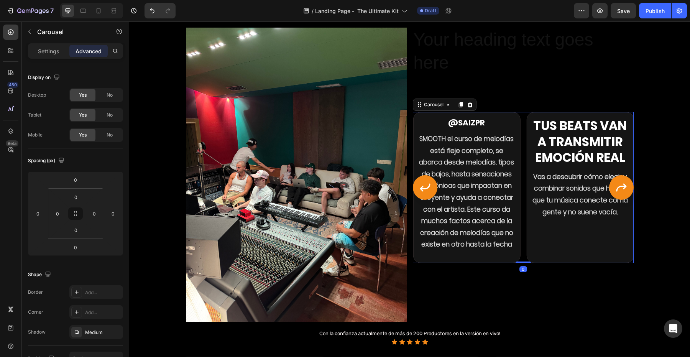
click at [429, 194] on icon "Carousel Back Arrow" at bounding box center [425, 187] width 12 height 12
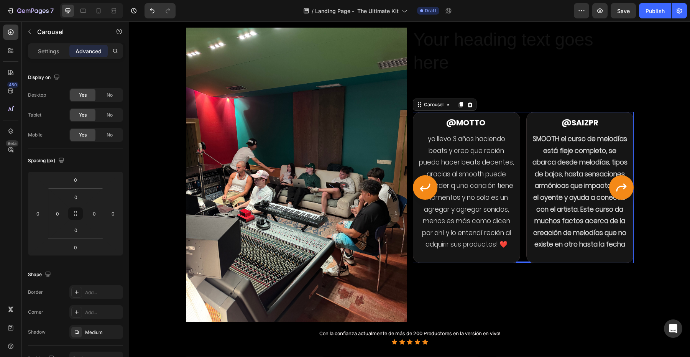
click at [620, 200] on button "Carousel Next Arrow" at bounding box center [621, 187] width 25 height 25
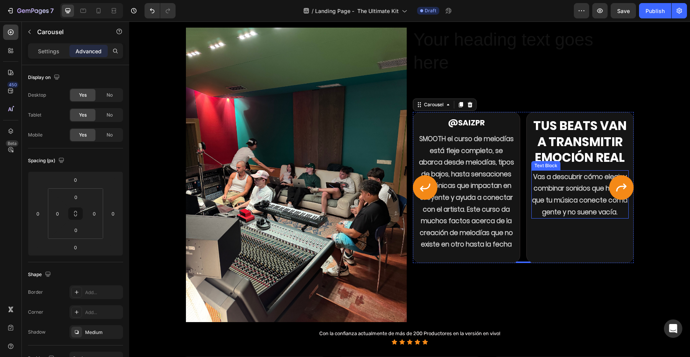
click at [556, 218] on p "Vas a descubrir cómo elegir y combinar sonidos que hagan que tu música conecte …" at bounding box center [580, 194] width 96 height 47
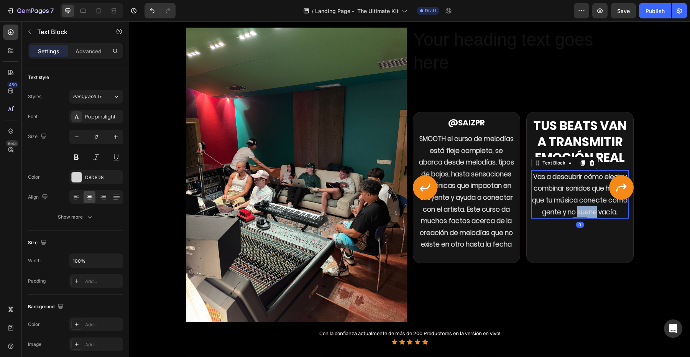
click at [556, 218] on p "Vas a descubrir cómo elegir y combinar sonidos que hagan que tu música conecte …" at bounding box center [580, 194] width 96 height 47
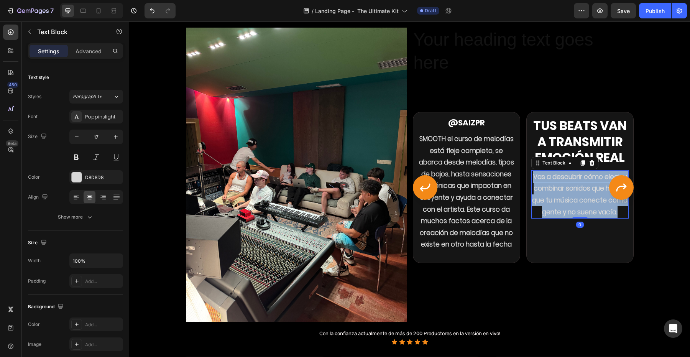
click at [556, 218] on p "Vas a descubrir cómo elegir y combinar sonidos que hagan que tu música conecte …" at bounding box center [580, 194] width 96 height 47
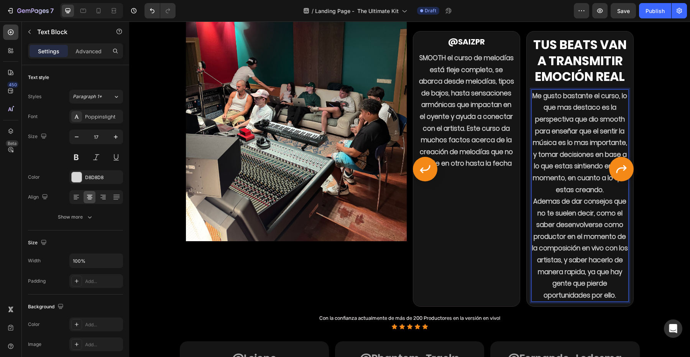
scroll to position [543, 0]
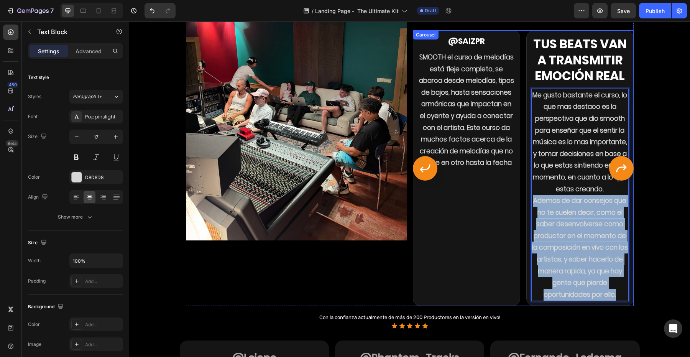
drag, startPoint x: 533, startPoint y: 203, endPoint x: 624, endPoint y: 302, distance: 134.3
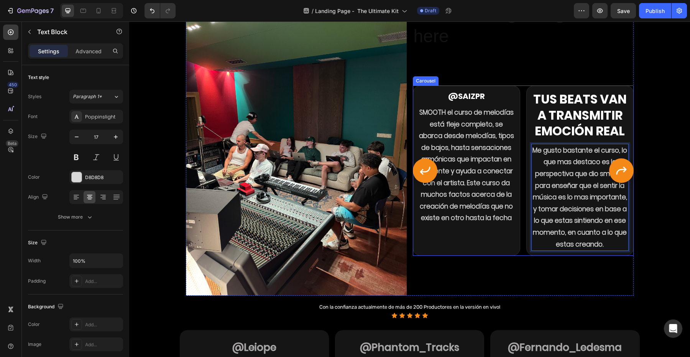
scroll to position [486, 0]
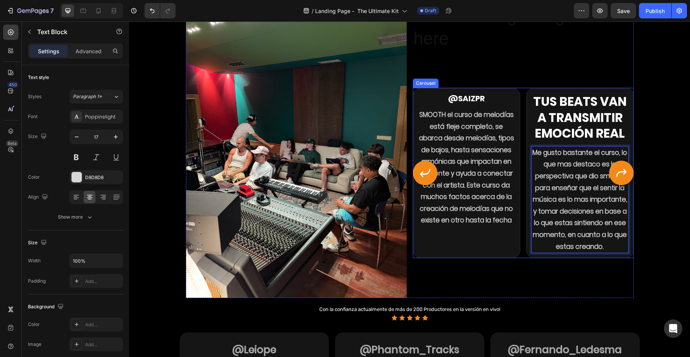
click at [587, 110] on h2 "Tus beats van a transmitir emoción real" at bounding box center [580, 117] width 97 height 49
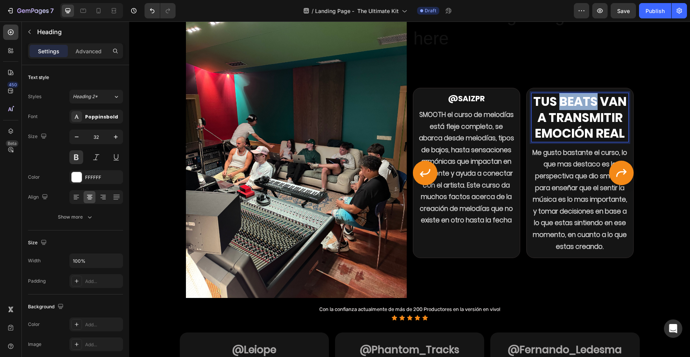
click at [587, 110] on h2 "Tus beats van a transmitir emoción real" at bounding box center [580, 117] width 97 height 49
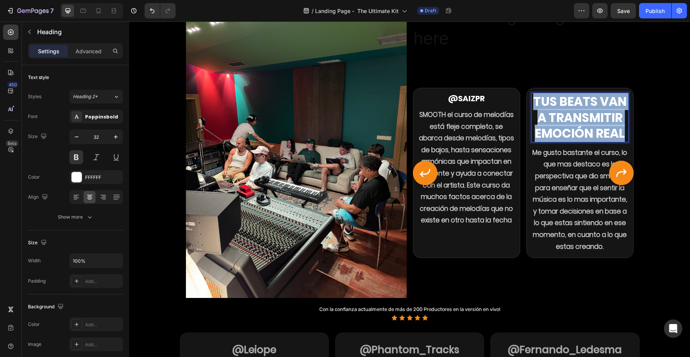
click at [587, 110] on p "Tus beats van a transmitir emoción real" at bounding box center [580, 118] width 96 height 48
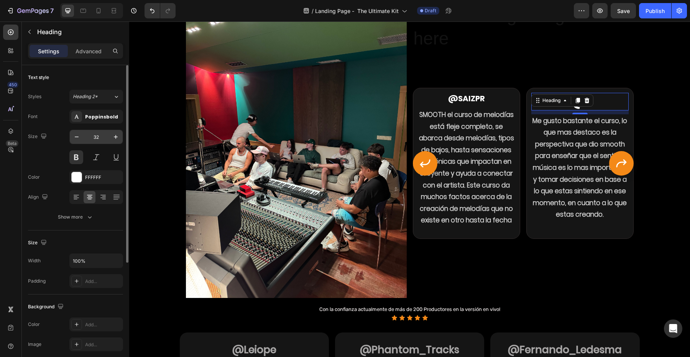
click at [102, 140] on input "32" at bounding box center [96, 137] width 25 height 14
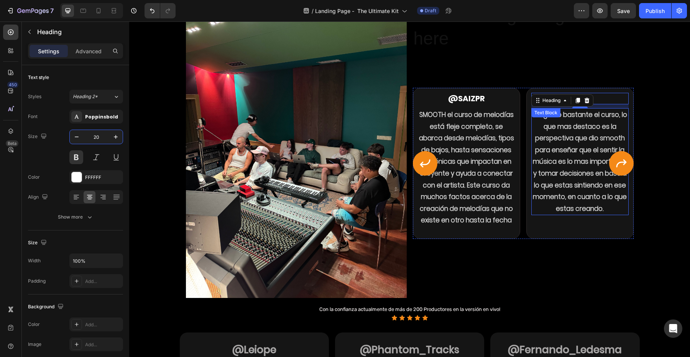
type input "20"
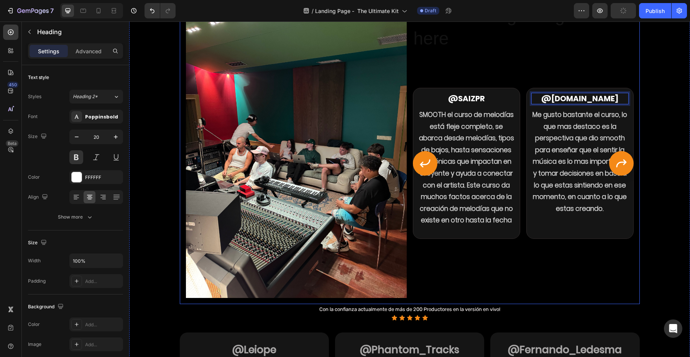
click at [626, 170] on icon "Carousel Next Arrow" at bounding box center [622, 163] width 12 height 12
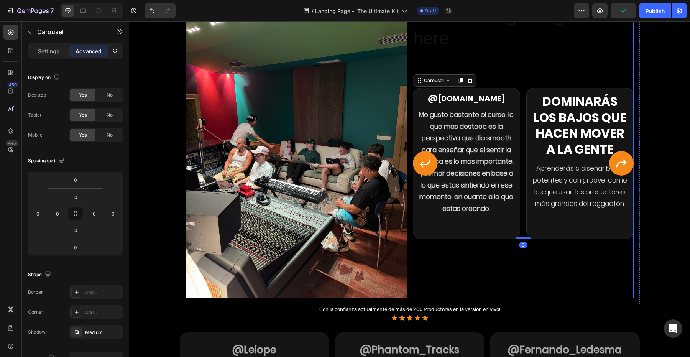
click at [543, 257] on div "Your heading text goes here Heading @Sheridan Heading Si buscan expandir sus co…" at bounding box center [523, 150] width 221 height 295
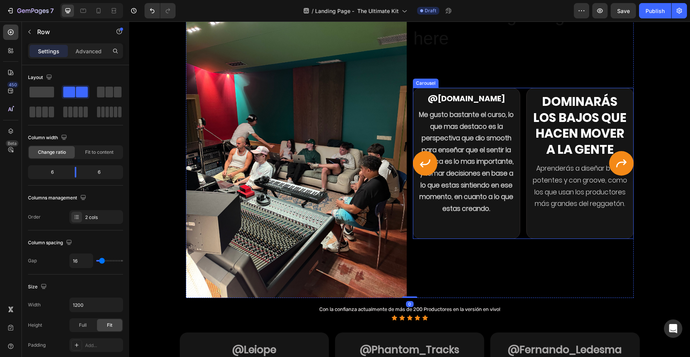
click at [622, 170] on icon "Carousel Next Arrow" at bounding box center [622, 163] width 12 height 12
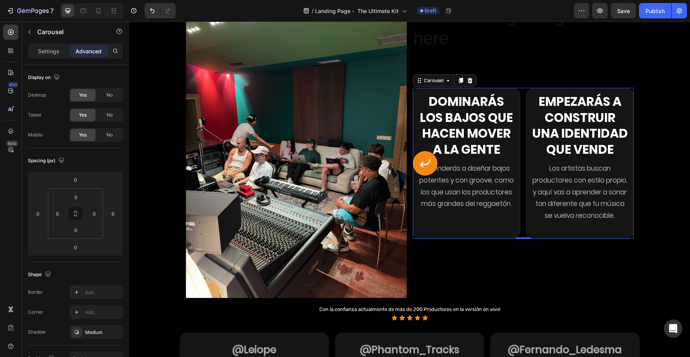
click at [471, 234] on div "Dominarás los bajos que hacen mover a la gente Heading Aprenderás a diseñar baj…" at bounding box center [466, 163] width 97 height 141
click at [49, 47] on p "Settings" at bounding box center [48, 51] width 21 height 8
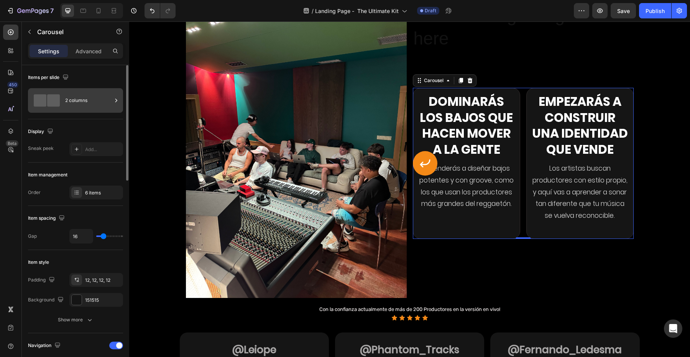
click at [84, 104] on div "2 columns" at bounding box center [88, 101] width 47 height 18
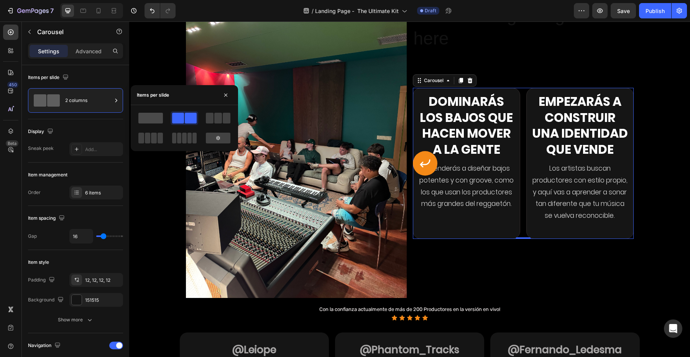
click at [151, 123] on span at bounding box center [150, 118] width 25 height 11
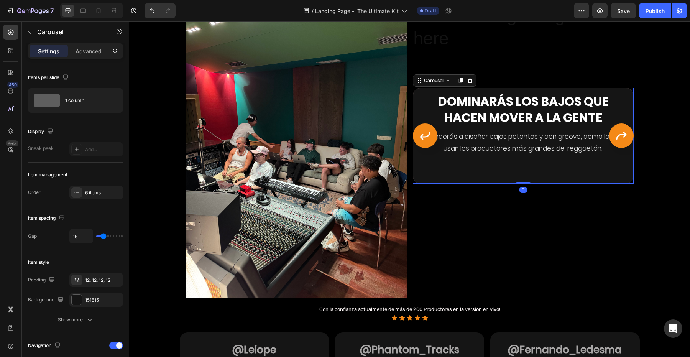
drag, startPoint x: 526, startPoint y: 182, endPoint x: 520, endPoint y: 170, distance: 13.4
click at [520, 170] on div "@Sheridan Heading Si buscan expandir sus conocimientos, aprender nuevas practic…" at bounding box center [523, 136] width 221 height 96
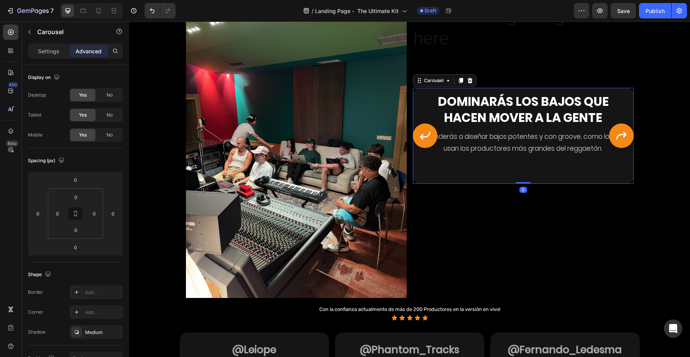
click at [520, 168] on div "Dominarás los bajos que hacen mover a la gente Heading Aprenderás a diseñar baj…" at bounding box center [523, 136] width 211 height 86
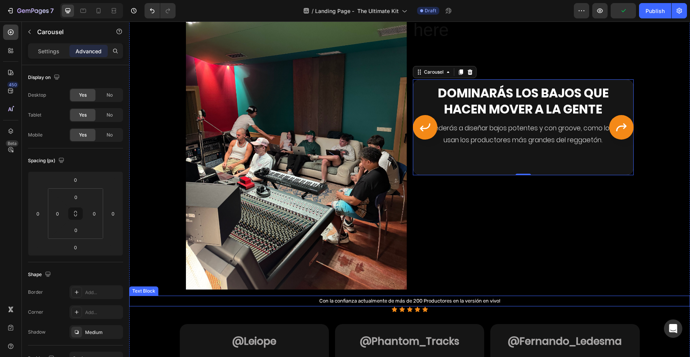
scroll to position [496, 0]
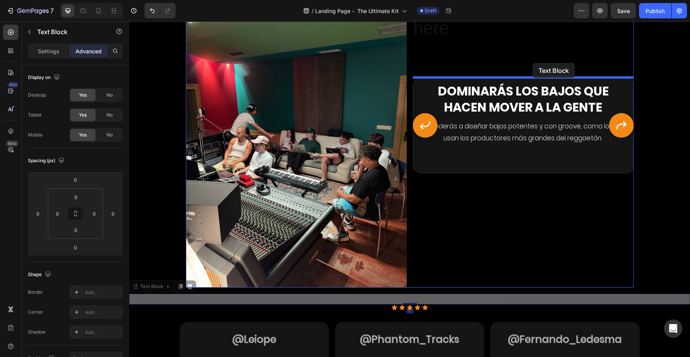
drag, startPoint x: 506, startPoint y: 299, endPoint x: 533, endPoint y: 63, distance: 237.4
type input "96"
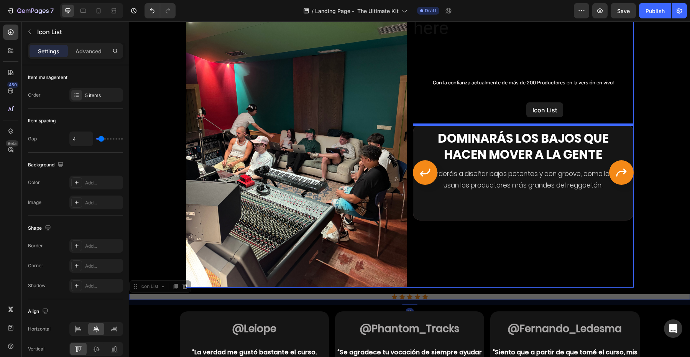
drag, startPoint x: 451, startPoint y: 298, endPoint x: 527, endPoint y: 102, distance: 209.7
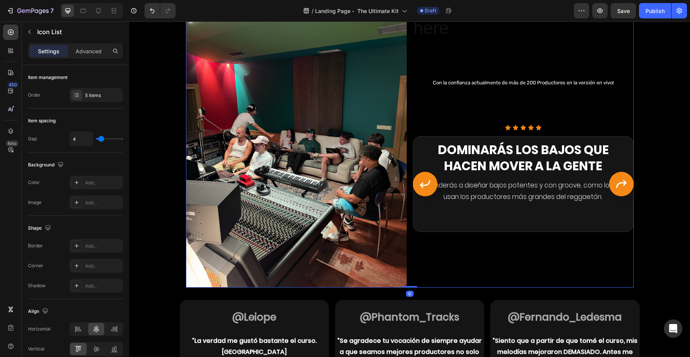
click at [529, 92] on div "Your heading text goes here Heading Con la confianza actualmente de más de 200 …" at bounding box center [523, 140] width 221 height 295
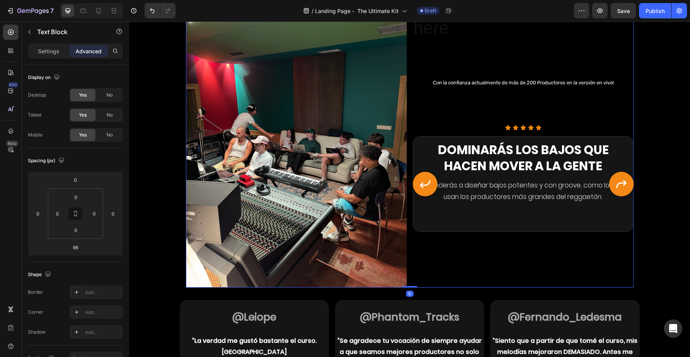
click at [529, 79] on p "Con la confianza actualmente de más de 200 Productores en la versión en vivo!" at bounding box center [523, 82] width 219 height 9
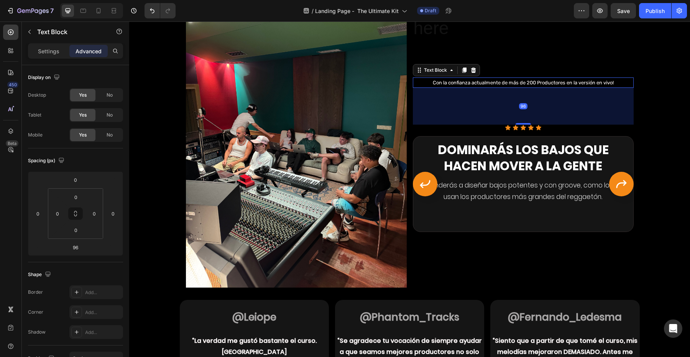
click at [553, 116] on div "96" at bounding box center [523, 106] width 221 height 37
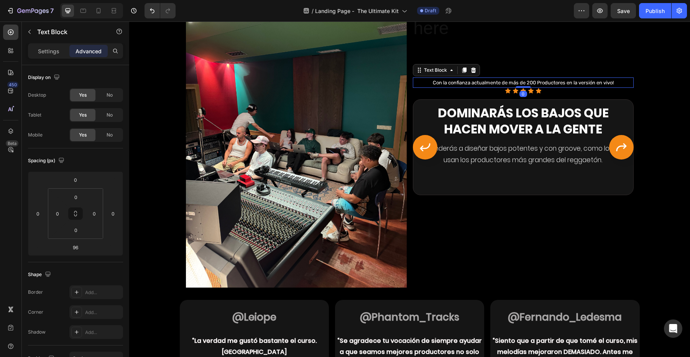
drag, startPoint x: 526, startPoint y: 124, endPoint x: 526, endPoint y: 40, distance: 84.0
click at [526, 40] on div "Your heading text goes here Heading Con la confianza actualmente de más de 200 …" at bounding box center [523, 140] width 221 height 295
type input "0"
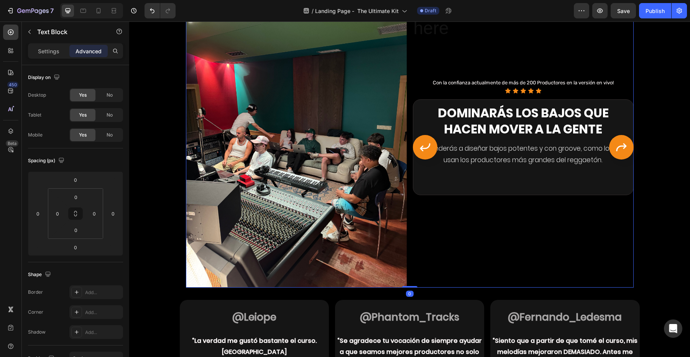
click at [553, 65] on div "Your heading text goes here Heading Con la confianza actualmente de más de 200 …" at bounding box center [523, 140] width 221 height 295
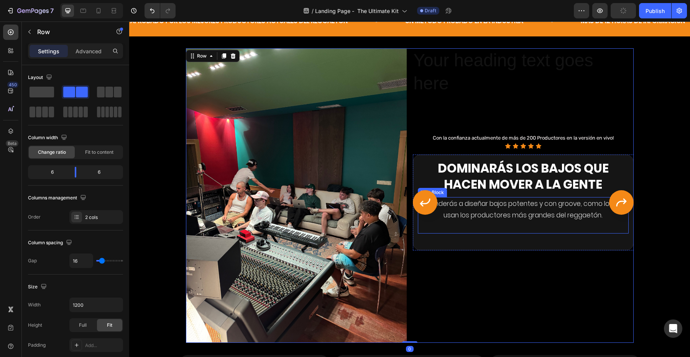
scroll to position [440, 0]
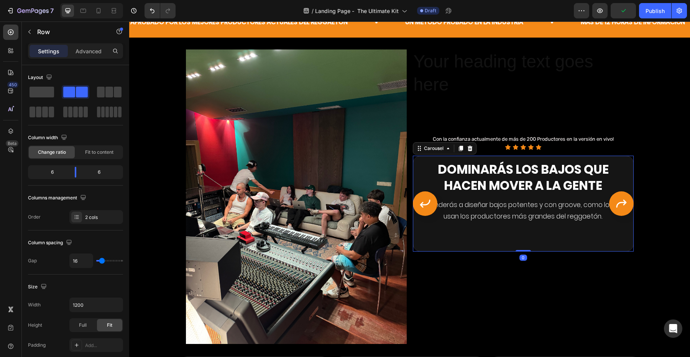
click at [423, 202] on icon "Carousel Back Arrow" at bounding box center [425, 204] width 10 height 8
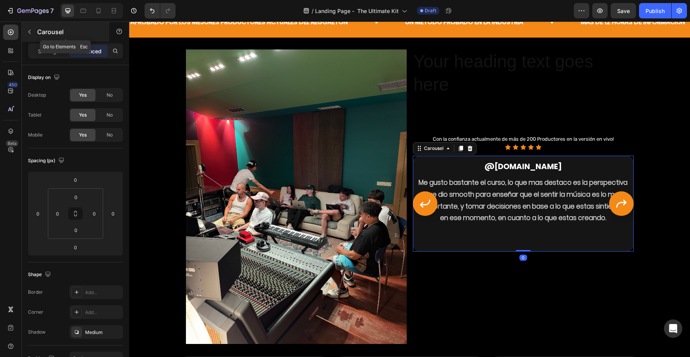
click at [31, 33] on icon "button" at bounding box center [29, 32] width 6 height 6
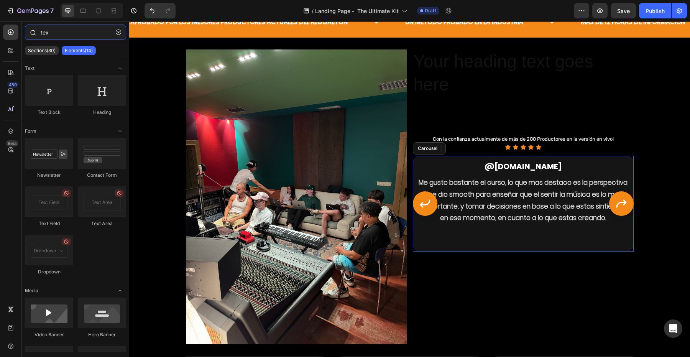
click at [66, 34] on input "tex" at bounding box center [75, 32] width 101 height 15
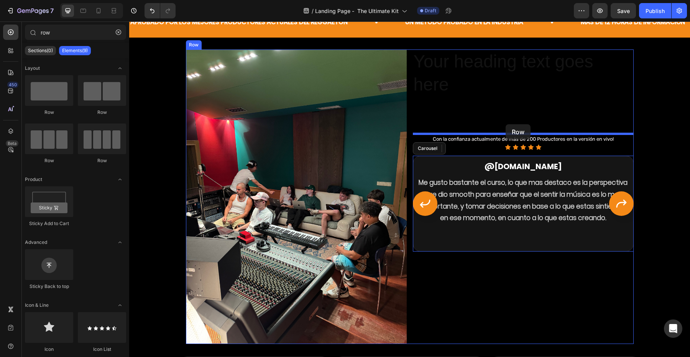
drag, startPoint x: 234, startPoint y: 160, endPoint x: 506, endPoint y: 124, distance: 274.3
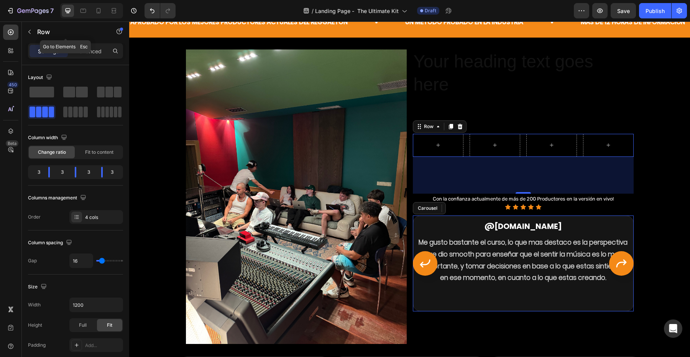
click at [21, 33] on div "450 Beta" at bounding box center [11, 189] width 22 height 336
click at [25, 33] on button "button" at bounding box center [29, 32] width 12 height 12
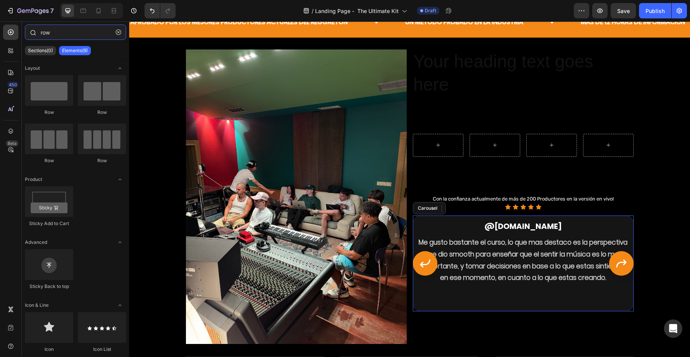
click at [56, 34] on input "row" at bounding box center [75, 32] width 101 height 15
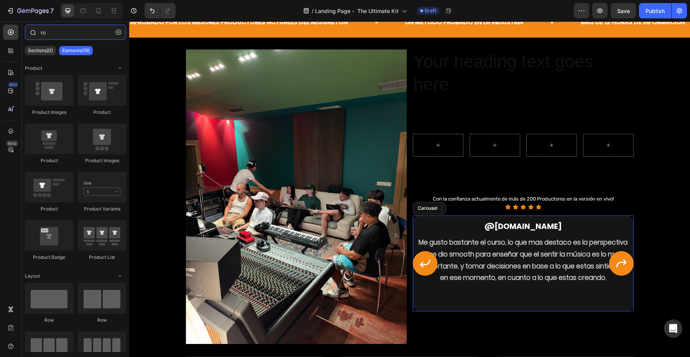
type input "r"
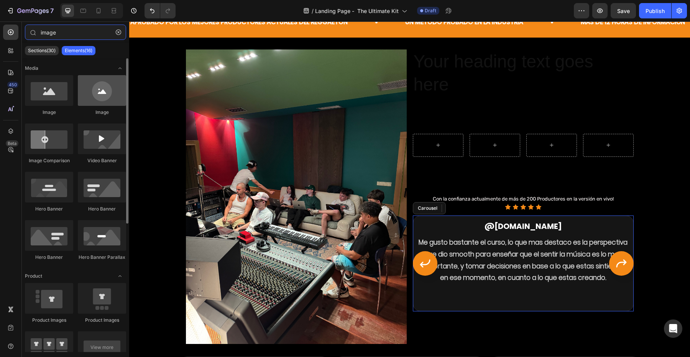
type input "image"
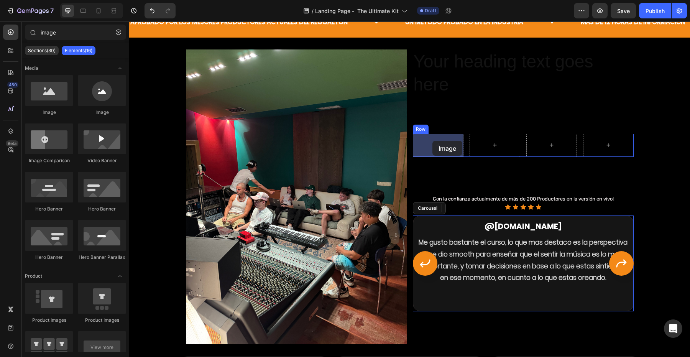
drag, startPoint x: 242, startPoint y: 124, endPoint x: 433, endPoint y: 141, distance: 191.0
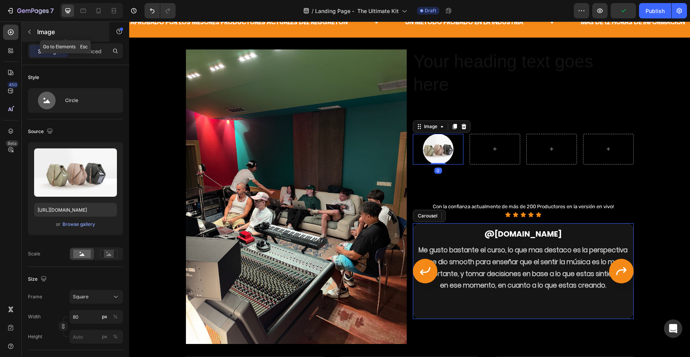
click at [34, 30] on button "button" at bounding box center [29, 32] width 12 height 12
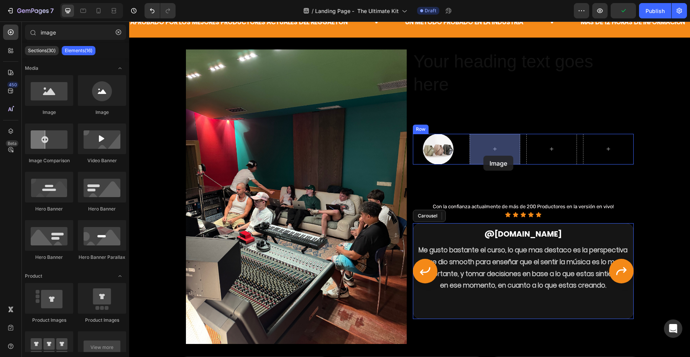
drag, startPoint x: 221, startPoint y: 117, endPoint x: 336, endPoint y: 146, distance: 119.0
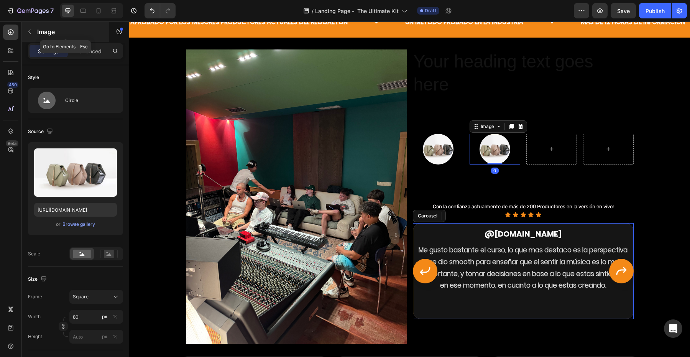
click at [33, 35] on button "button" at bounding box center [29, 32] width 12 height 12
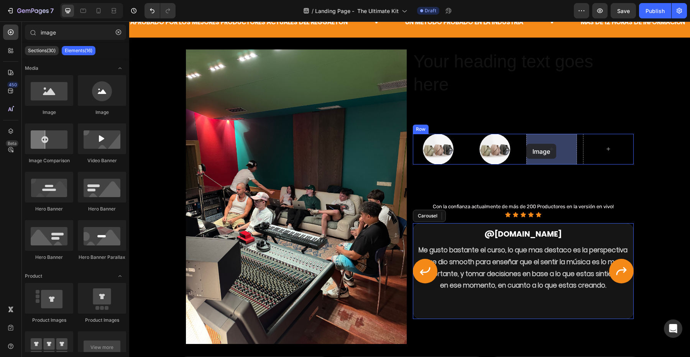
drag, startPoint x: 226, startPoint y: 105, endPoint x: 533, endPoint y: 143, distance: 309.3
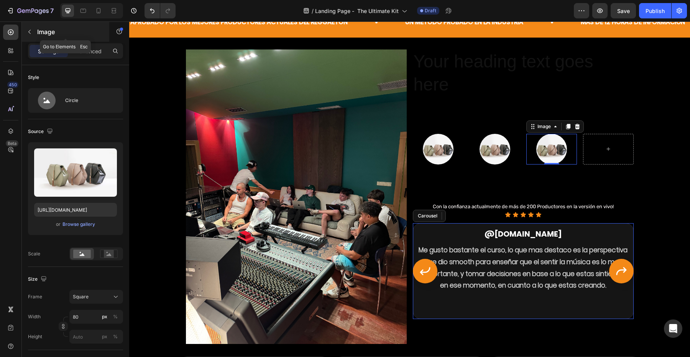
click at [29, 27] on button "button" at bounding box center [29, 32] width 12 height 12
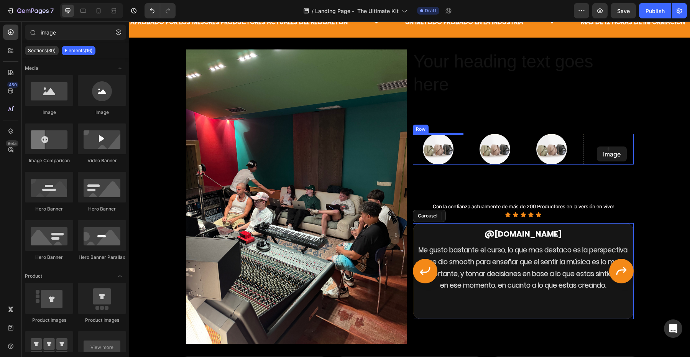
drag, startPoint x: 234, startPoint y: 114, endPoint x: 608, endPoint y: 150, distance: 375.3
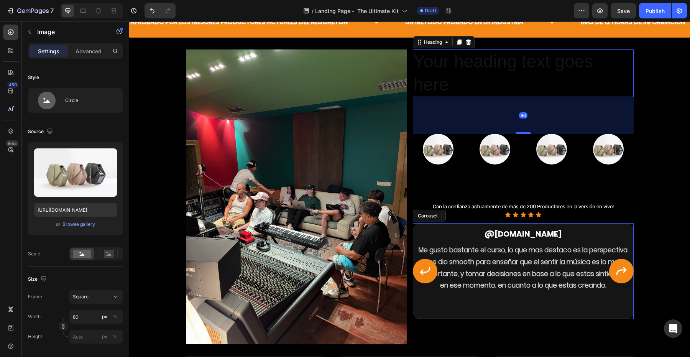
click at [519, 91] on h2 "Your heading text goes here" at bounding box center [523, 73] width 221 height 48
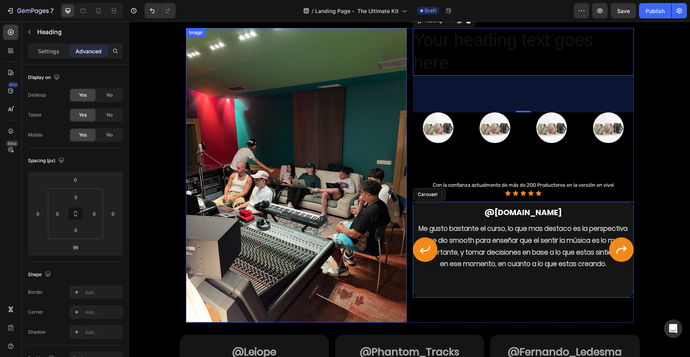
scroll to position [462, 0]
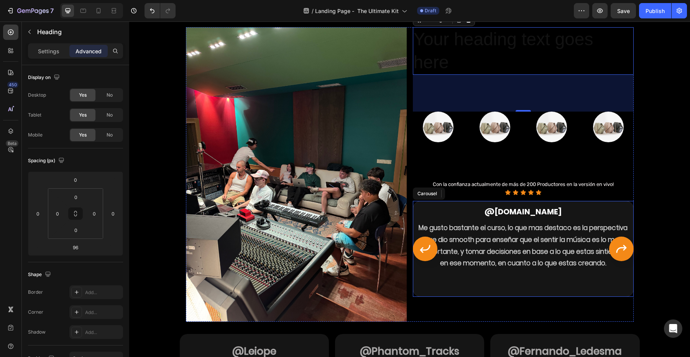
click at [425, 253] on icon "Carousel Back Arrow" at bounding box center [425, 249] width 12 height 12
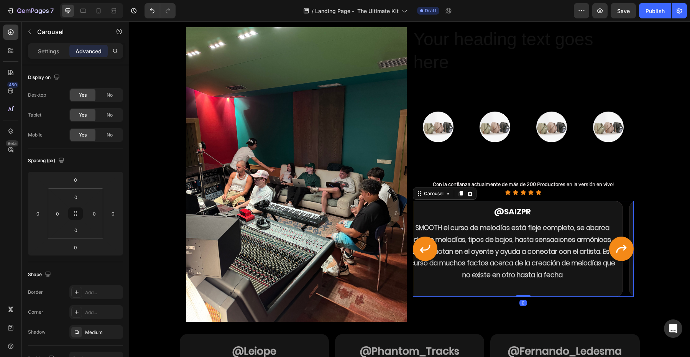
click at [425, 253] on icon "Carousel Back Arrow" at bounding box center [425, 249] width 12 height 12
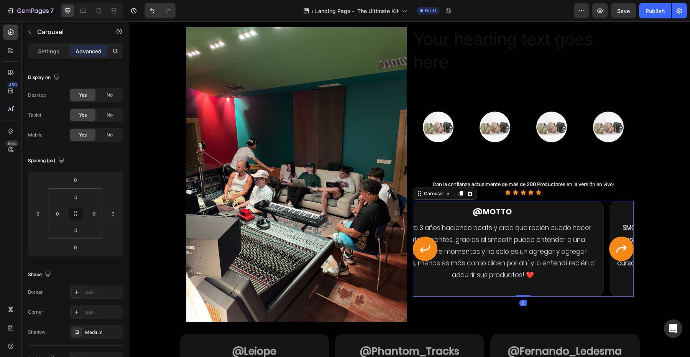
click at [425, 253] on icon "Carousel Back Arrow" at bounding box center [425, 249] width 12 height 12
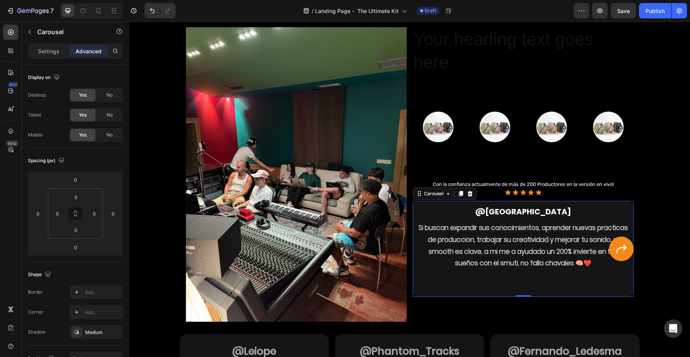
click at [616, 252] on icon "Carousel Next Arrow" at bounding box center [622, 249] width 12 height 12
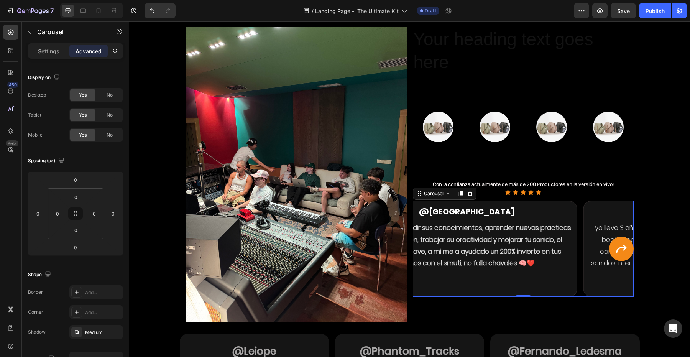
click at [616, 252] on icon "Carousel Next Arrow" at bounding box center [622, 249] width 12 height 12
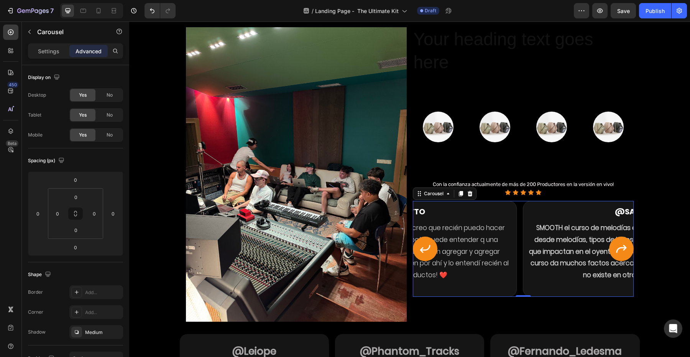
click at [616, 252] on icon "Carousel Next Arrow" at bounding box center [622, 249] width 12 height 12
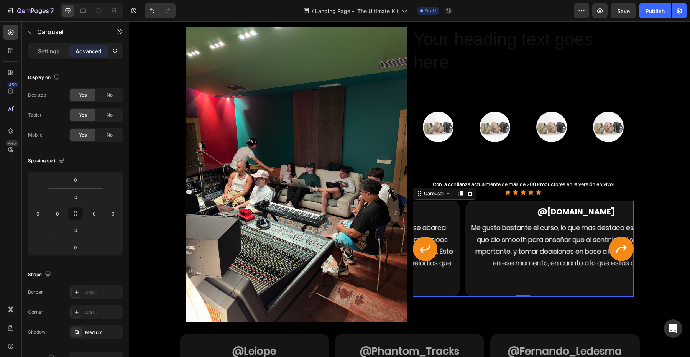
click at [616, 252] on icon "Carousel Next Arrow" at bounding box center [622, 249] width 12 height 12
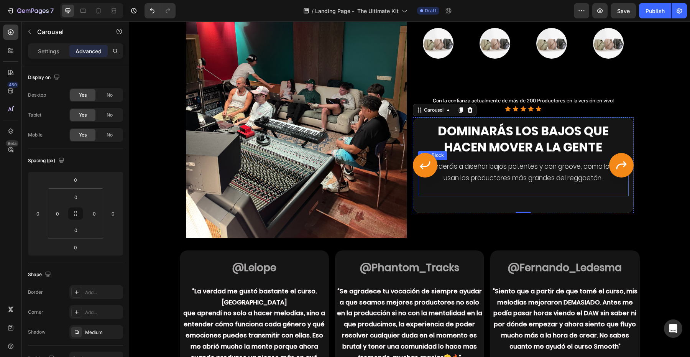
scroll to position [599, 0]
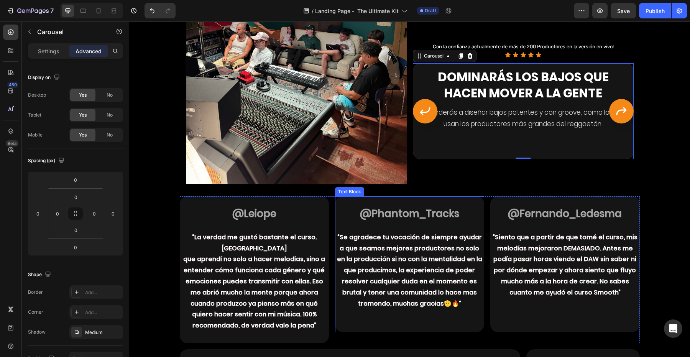
click at [419, 212] on strong "@Phantom_Tracks" at bounding box center [409, 214] width 99 height 14
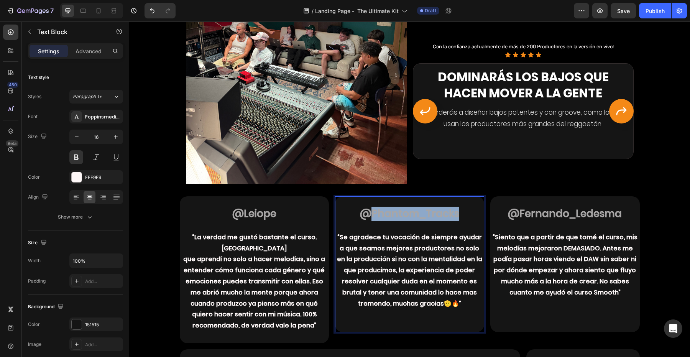
click at [419, 212] on strong "@Phantom_Tracks" at bounding box center [409, 214] width 99 height 14
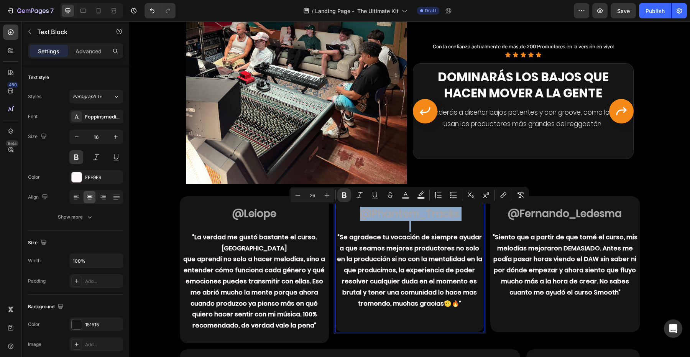
copy strong "@Phantom_Tracks"
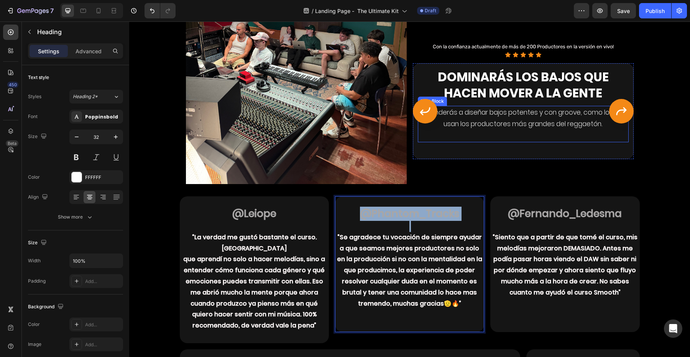
click at [489, 100] on strong "Dominarás los bajos que hacen mover a la gente" at bounding box center [523, 84] width 171 height 33
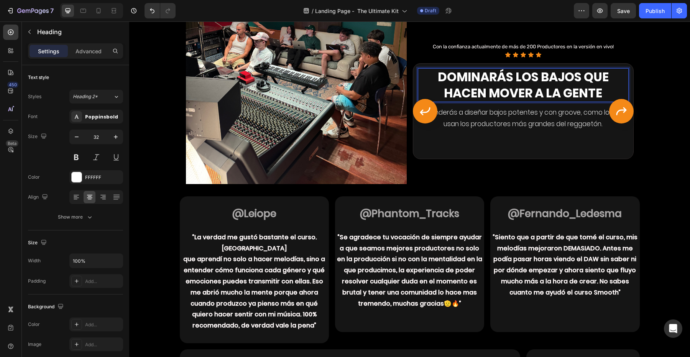
click at [489, 100] on strong "Dominarás los bajos que hacen mover a la gente" at bounding box center [523, 84] width 171 height 33
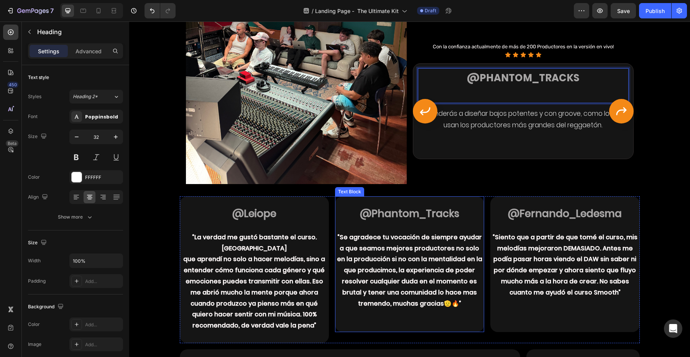
click at [365, 276] on p "“Se agradece tu vocación de siempre ayudar a que seamos mejores productores no …" at bounding box center [410, 270] width 148 height 77
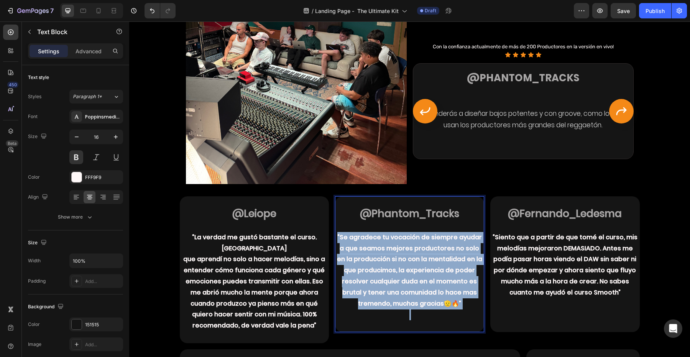
click at [365, 276] on p "“Se agradece tu vocación de siempre ayudar a que seamos mejores productores no …" at bounding box center [410, 270] width 148 height 77
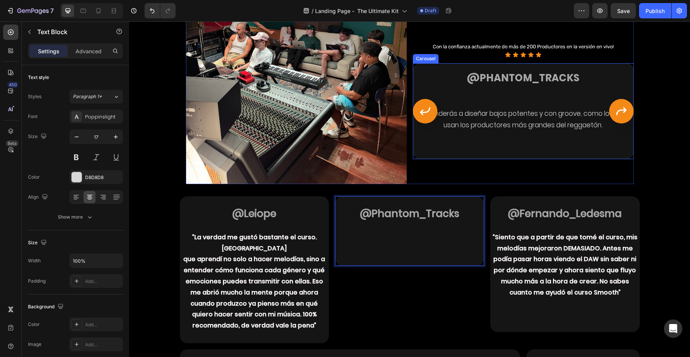
click at [494, 114] on p "Aprenderás a diseñar bajos potentes y con groove, como los que usan los product…" at bounding box center [523, 119] width 209 height 23
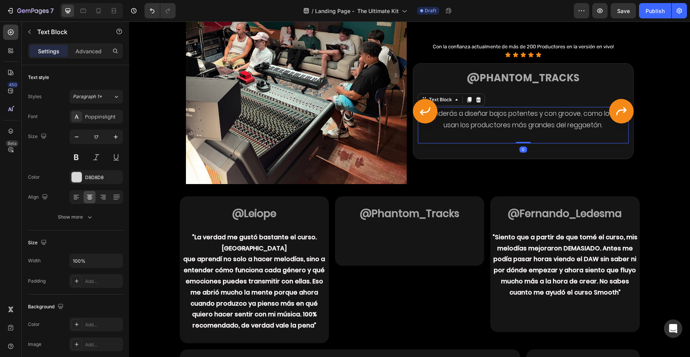
click at [494, 114] on p "Aprenderás a diseñar bajos potentes y con groove, como los que usan los product…" at bounding box center [523, 119] width 209 height 23
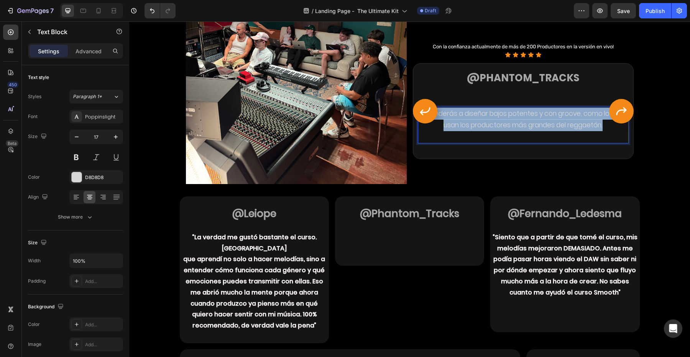
click at [494, 114] on p "Aprenderás a diseñar bajos potentes y con groove, como los que usan los product…" at bounding box center [523, 119] width 209 height 23
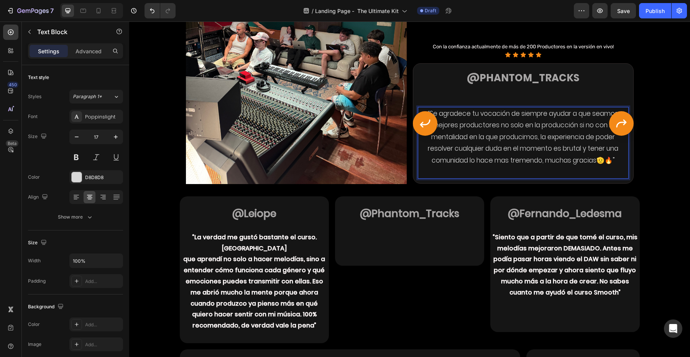
click at [492, 144] on p "“Se agradece tu vocación de siempre ayudar a que seamos mejores productores no …" at bounding box center [523, 137] width 209 height 59
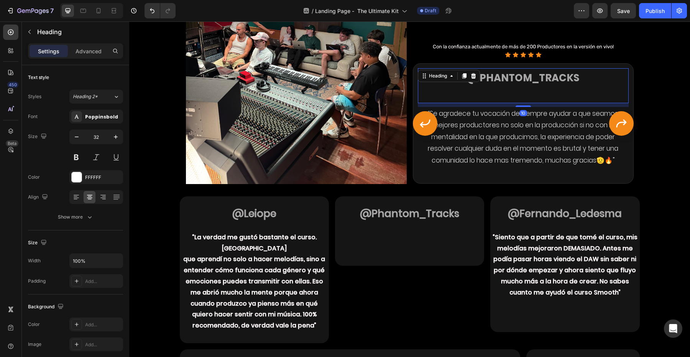
click at [518, 81] on strong "@Phantom_Tracks" at bounding box center [523, 78] width 112 height 14
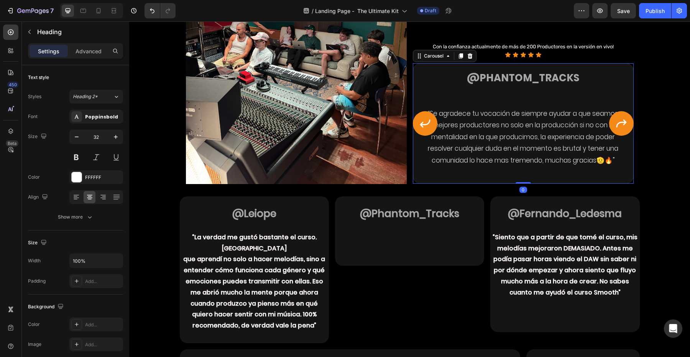
click at [617, 121] on icon "Carousel Next Arrow" at bounding box center [622, 123] width 12 height 12
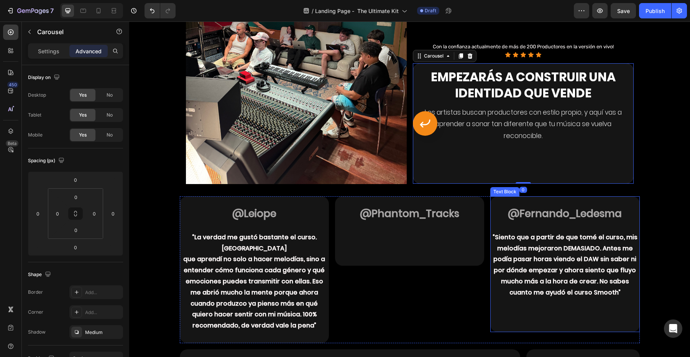
scroll to position [631, 0]
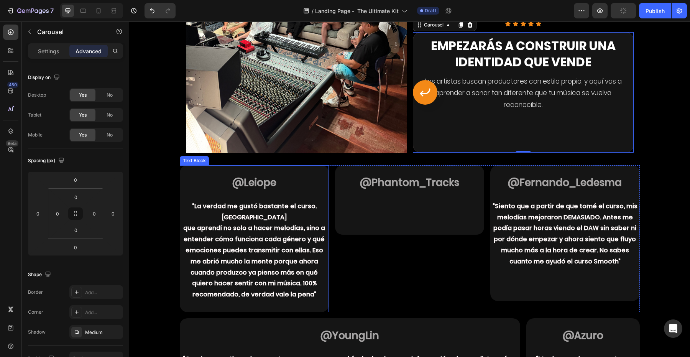
click at [271, 178] on strong "@Leiope" at bounding box center [254, 183] width 44 height 14
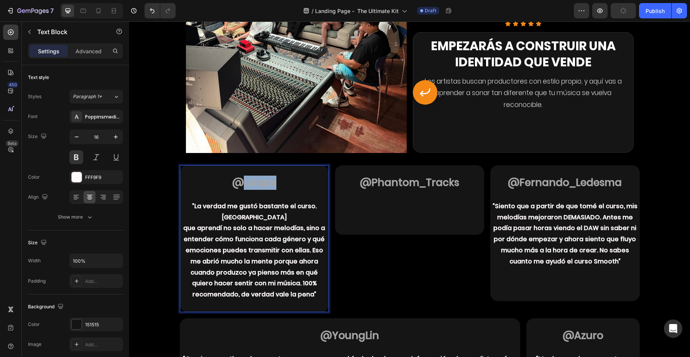
click at [271, 178] on strong "@Leiope" at bounding box center [254, 183] width 44 height 14
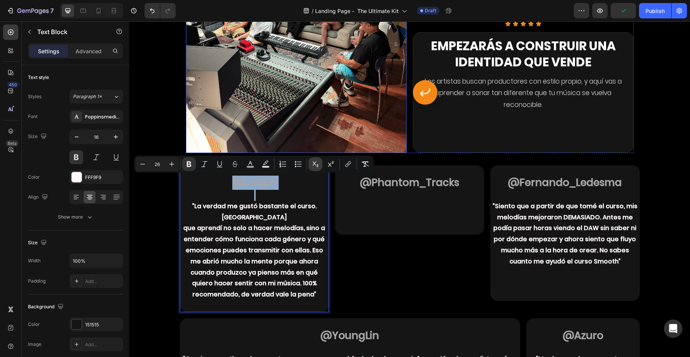
scroll to position [566, 0]
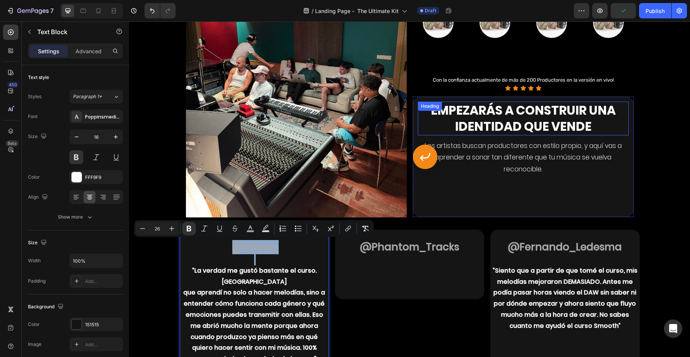
click at [502, 118] on strong "Empezarás a construir una identidad que vende" at bounding box center [523, 118] width 185 height 33
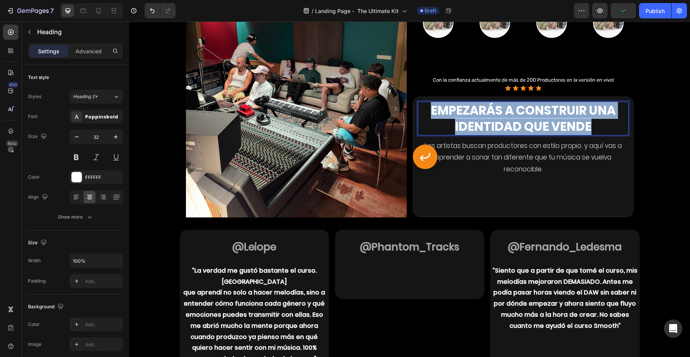
click at [502, 118] on strong "Empezarás a construir una identidad que vende" at bounding box center [523, 118] width 185 height 33
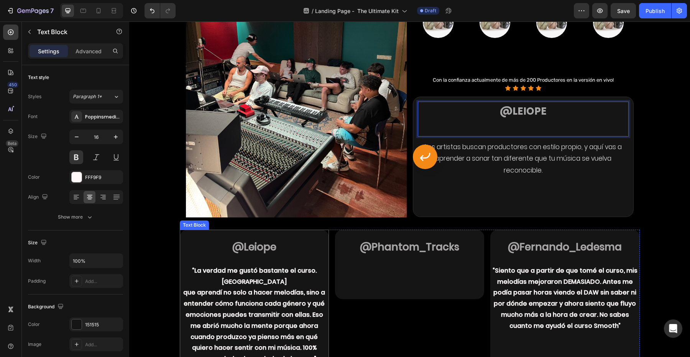
click at [234, 334] on p "que aprendí no solo a hacer melodías, sino a entender cómo funciona cada género…" at bounding box center [255, 325] width 148 height 77
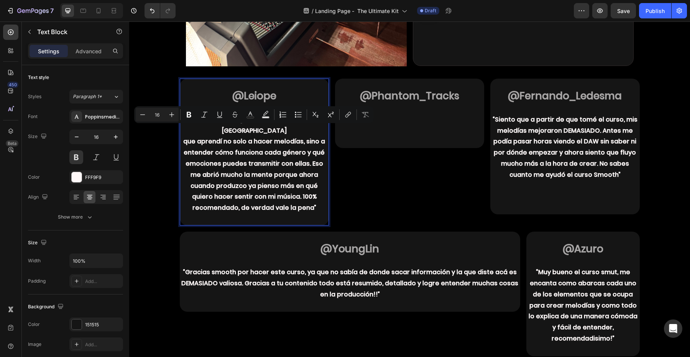
scroll to position [718, 0]
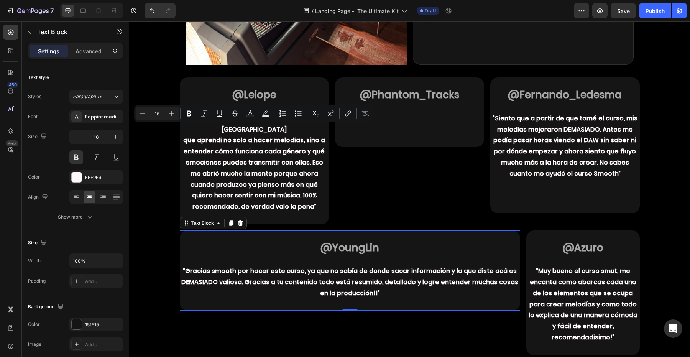
click at [255, 269] on p "“Gracias smooth por hacer este curso, ya que no sabía de donde sacar informació…" at bounding box center [350, 282] width 339 height 33
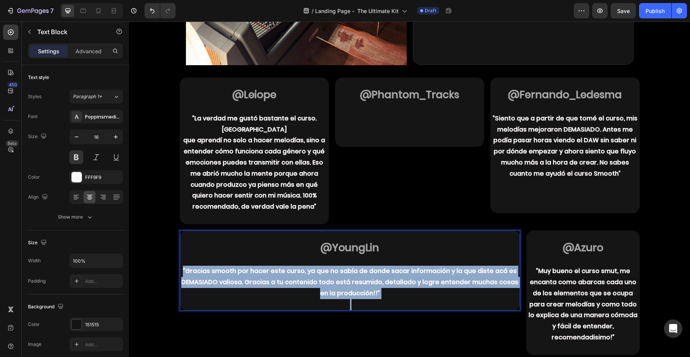
click at [255, 269] on p "“Gracias smooth por hacer este curso, ya que no sabía de donde sacar informació…" at bounding box center [350, 282] width 339 height 33
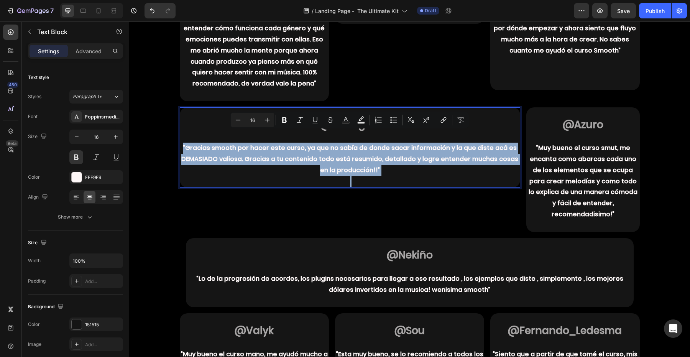
scroll to position [845, 0]
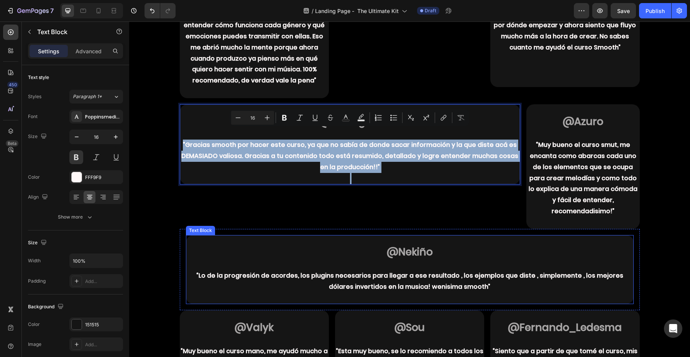
click at [403, 272] on p "“Lo de la progresión de acordes, los plugins necesarios para llegar a ese resul…" at bounding box center [410, 281] width 446 height 22
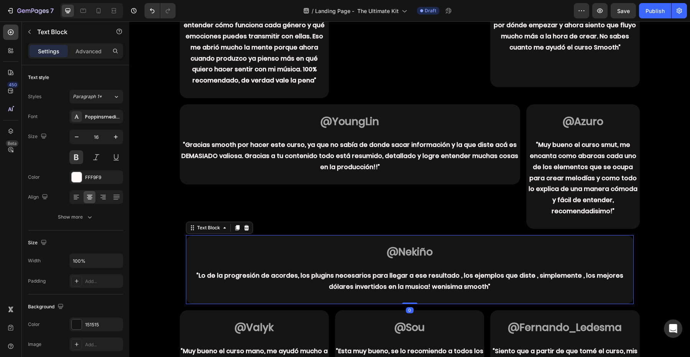
click at [403, 272] on p "“Lo de la progresión de acordes, los plugins necesarios para llegar a ese resul…" at bounding box center [410, 281] width 446 height 22
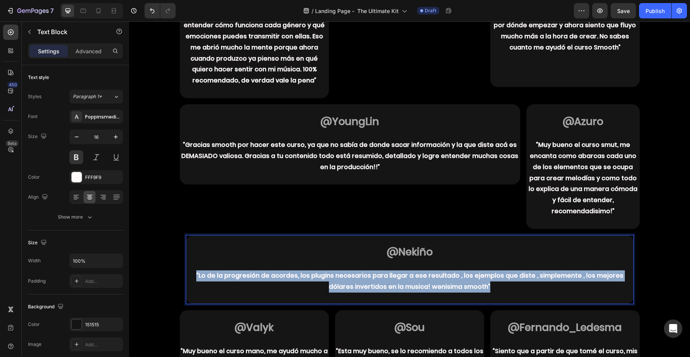
click at [403, 272] on p "“Lo de la progresión de acordes, los plugins necesarios para llegar a ese resul…" at bounding box center [410, 281] width 446 height 22
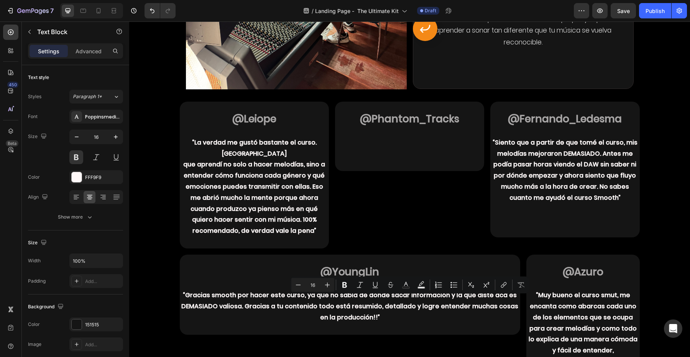
scroll to position [510, 0]
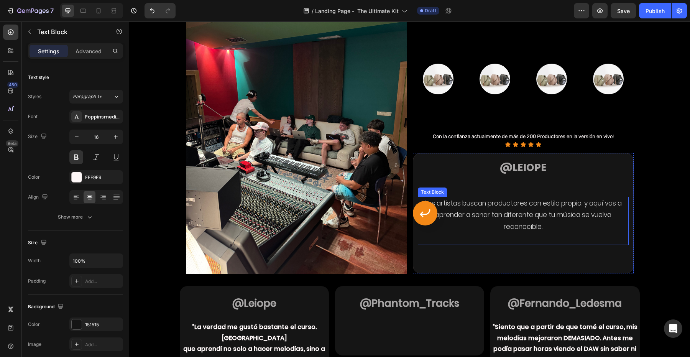
click at [492, 215] on p "Los artistas buscan productores con estilo propio, y aquí vas a aprender a sona…" at bounding box center [523, 215] width 209 height 35
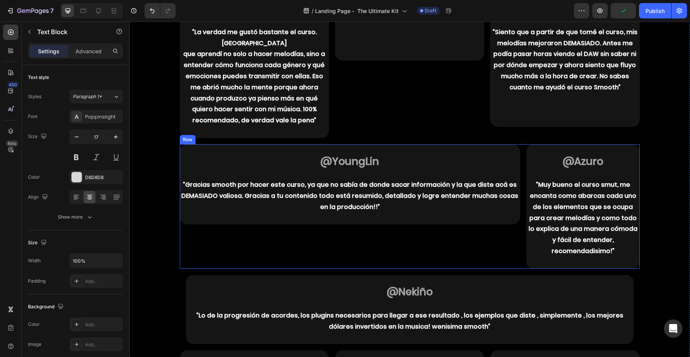
scroll to position [814, 0]
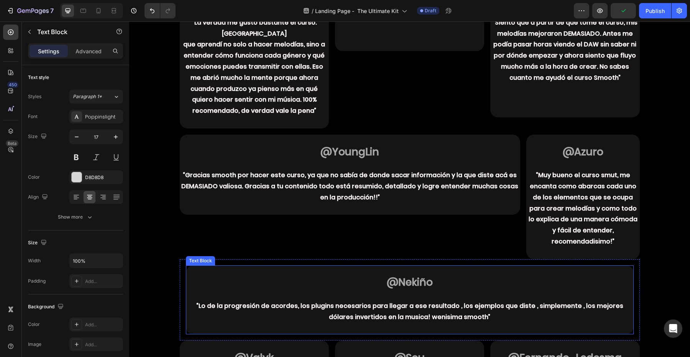
click at [398, 275] on strong "@Nekiño" at bounding box center [410, 282] width 46 height 14
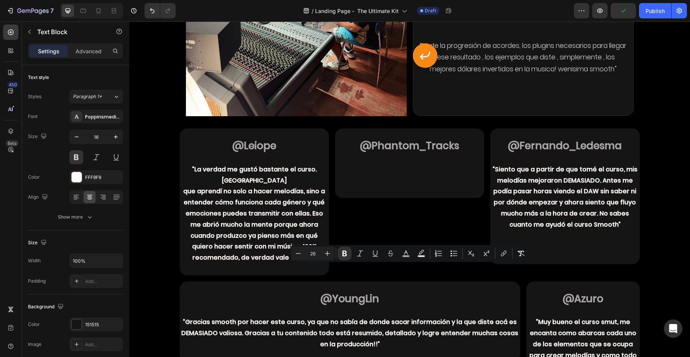
scroll to position [642, 0]
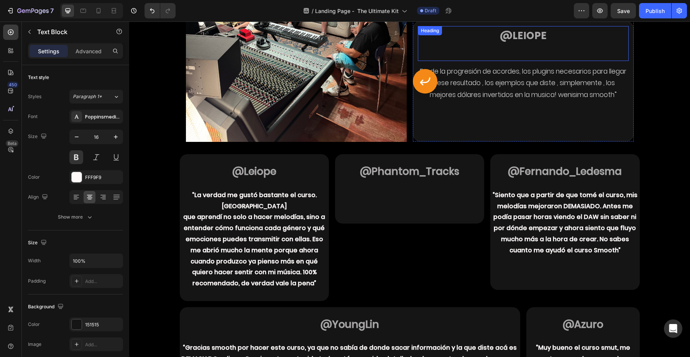
click at [524, 34] on strong "@Leiope" at bounding box center [523, 36] width 47 height 14
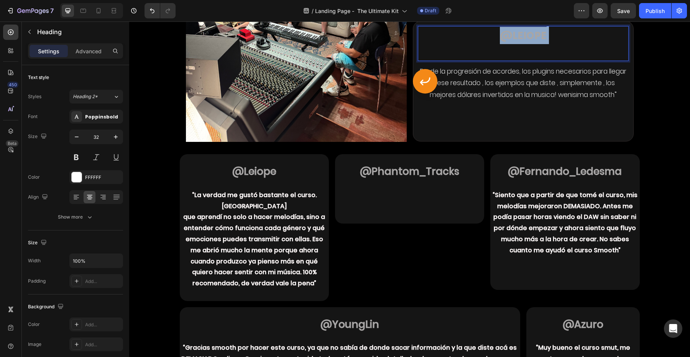
click at [524, 34] on strong "@Leiope" at bounding box center [523, 36] width 47 height 14
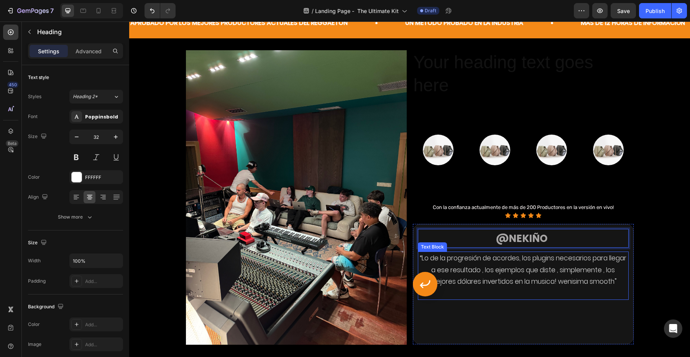
scroll to position [438, 0]
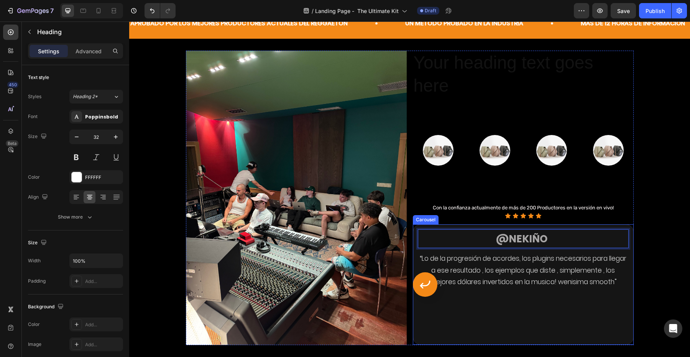
click at [430, 288] on icon "Carousel Back Arrow" at bounding box center [425, 284] width 12 height 12
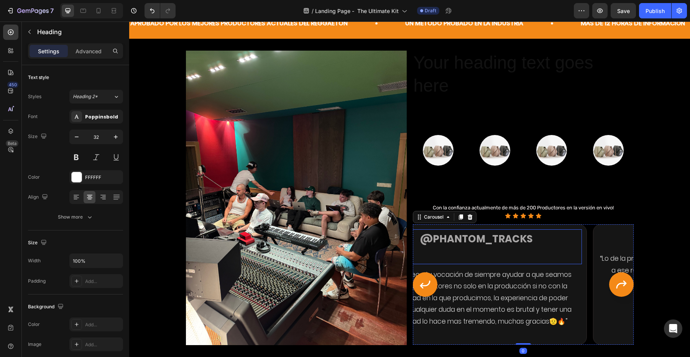
click at [492, 257] on p "⁠⁠⁠⁠⁠⁠⁠ @Phantom_Tracks" at bounding box center [476, 246] width 209 height 33
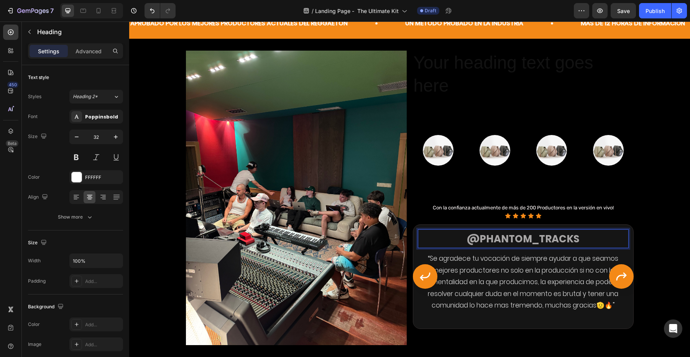
click at [479, 244] on strong "@Phantom_Tracks" at bounding box center [523, 239] width 112 height 14
click at [240, 187] on div "Image Your heading text goes here Heading Image Image Image Image Row Con la co…" at bounding box center [410, 198] width 448 height 295
click at [74, 182] on div "FFFFFF" at bounding box center [96, 177] width 54 height 14
click at [547, 234] on strong "@Phantom_Tracks" at bounding box center [523, 239] width 112 height 14
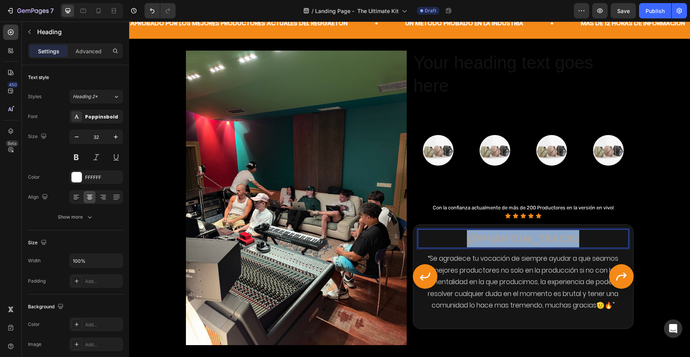
click at [547, 234] on strong "@Phantom_Tracks" at bounding box center [523, 239] width 112 height 14
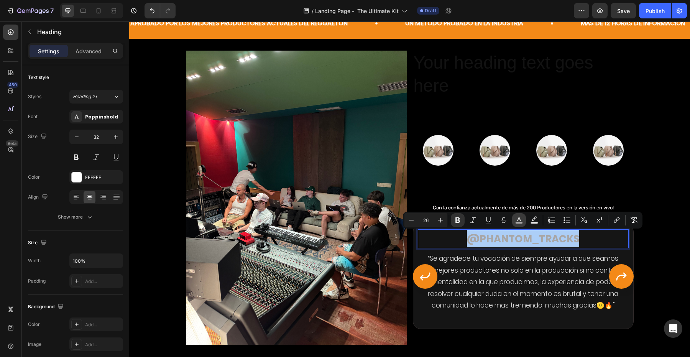
click at [521, 224] on rect "Editor contextual toolbar" at bounding box center [519, 223] width 7 height 2
type input "A8A6A6"
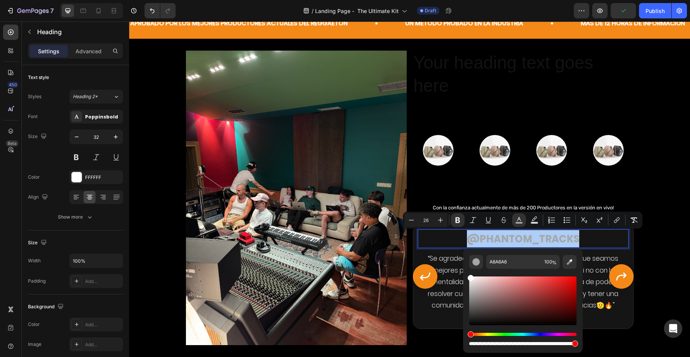
drag, startPoint x: 476, startPoint y: 293, endPoint x: 466, endPoint y: 263, distance: 31.3
click at [466, 263] on div "A8A6A6 100 %" at bounding box center [523, 298] width 120 height 98
type input "FFFFFF"
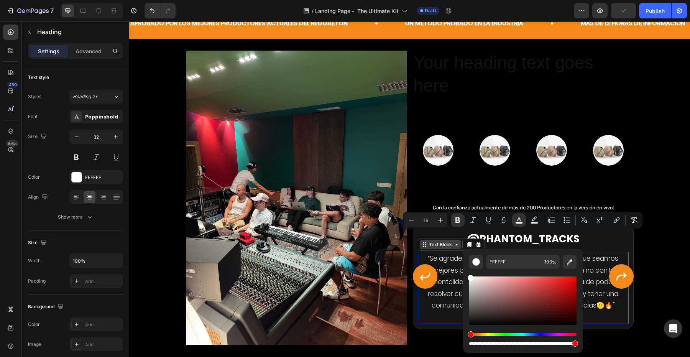
click at [439, 247] on div "Text Block" at bounding box center [441, 244] width 26 height 7
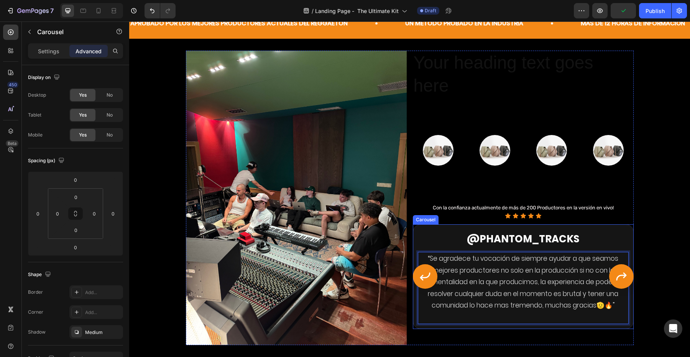
click at [420, 278] on icon "Carousel Back Arrow" at bounding box center [425, 277] width 10 height 8
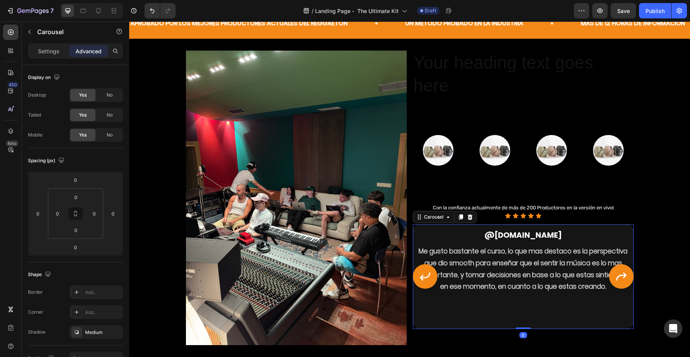
click at [619, 277] on icon "Carousel Next Arrow" at bounding box center [622, 276] width 12 height 12
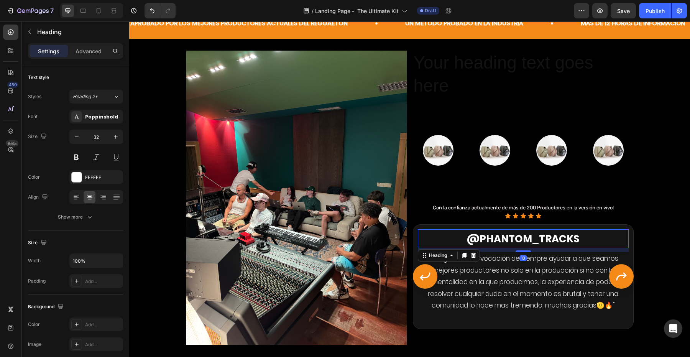
click at [548, 242] on strong "@Phantom_Tracks" at bounding box center [523, 239] width 112 height 14
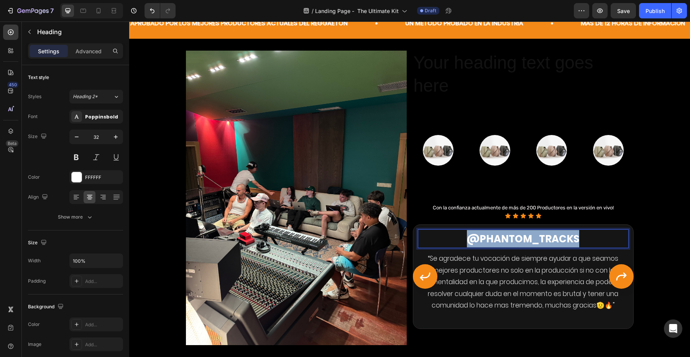
click at [548, 242] on strong "@Phantom_Tracks" at bounding box center [523, 239] width 112 height 14
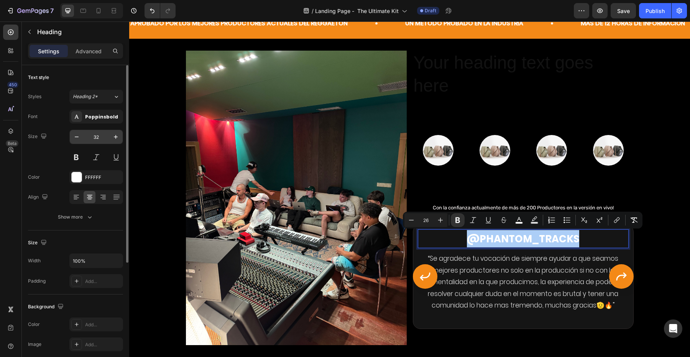
click at [103, 138] on input "32" at bounding box center [96, 137] width 25 height 14
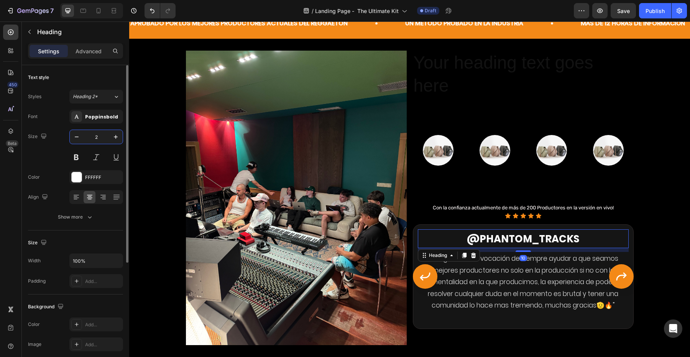
type input "20"
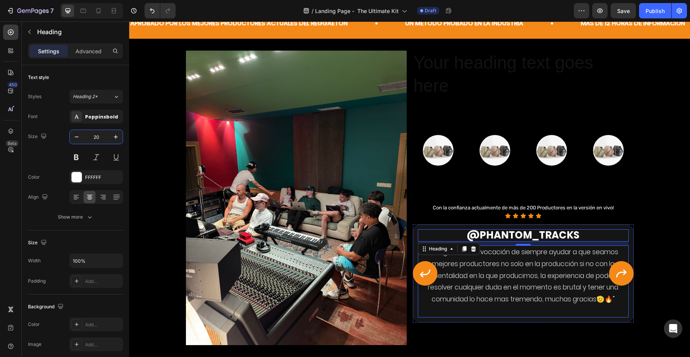
click at [618, 269] on icon "Carousel Next Arrow" at bounding box center [622, 273] width 12 height 12
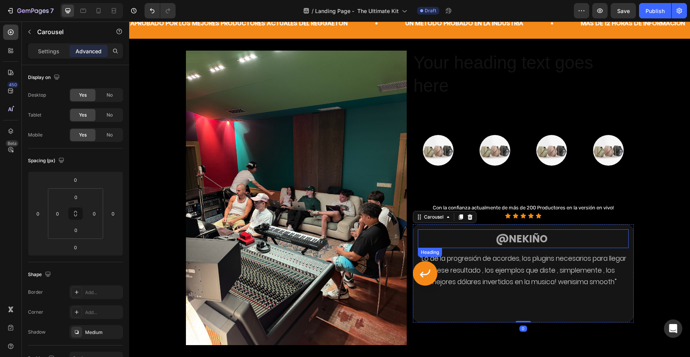
click at [545, 239] on strong "@Nekiño" at bounding box center [522, 239] width 52 height 14
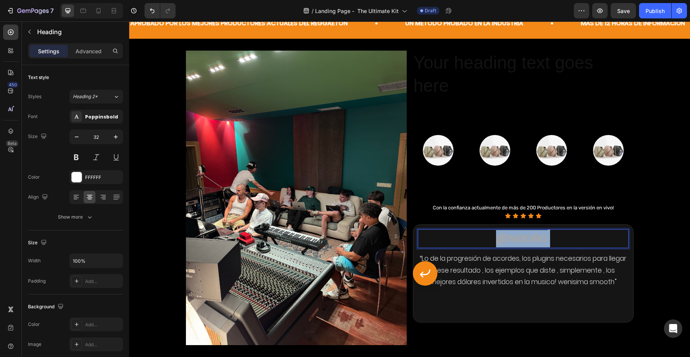
click at [545, 239] on strong "@Nekiño" at bounding box center [522, 239] width 52 height 14
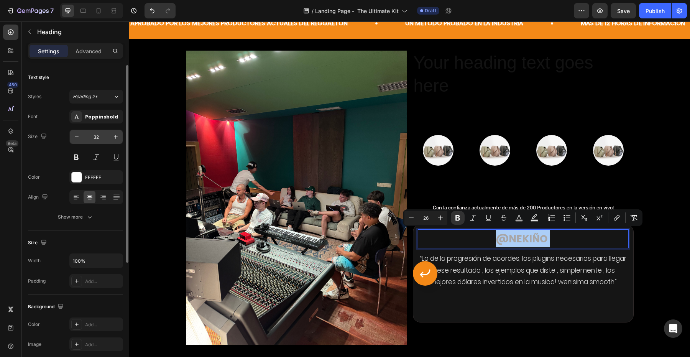
click at [99, 136] on input "32" at bounding box center [96, 137] width 25 height 14
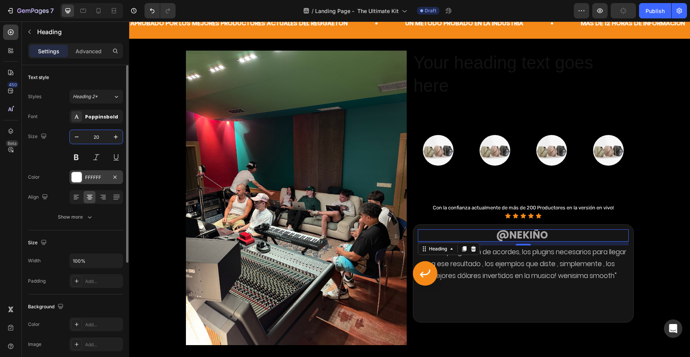
type input "20"
click at [78, 175] on div at bounding box center [77, 177] width 10 height 10
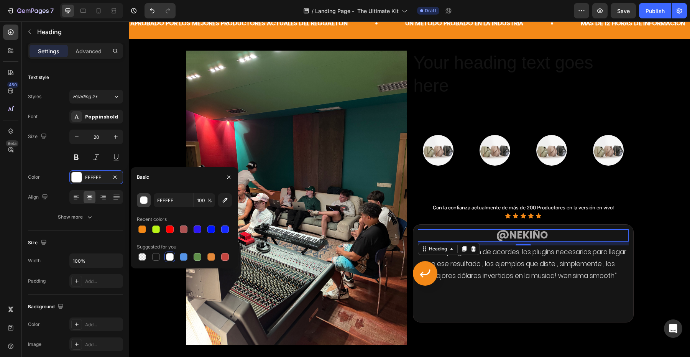
click at [138, 204] on button "button" at bounding box center [144, 200] width 14 height 14
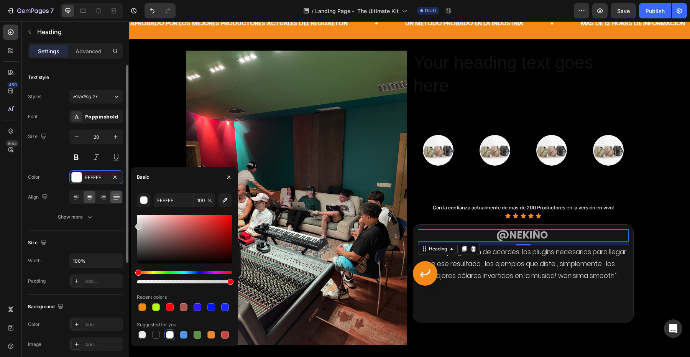
drag, startPoint x: 158, startPoint y: 222, endPoint x: 112, endPoint y: 200, distance: 51.5
click at [112, 200] on div "450 Beta image Sections(30) Elements(16) Media Image Image Image Comparison Vid…" at bounding box center [64, 189] width 129 height 336
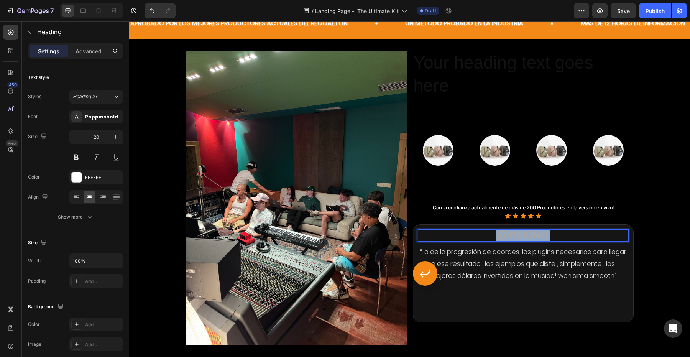
click at [509, 235] on strong "@Nekiño" at bounding box center [523, 235] width 52 height 14
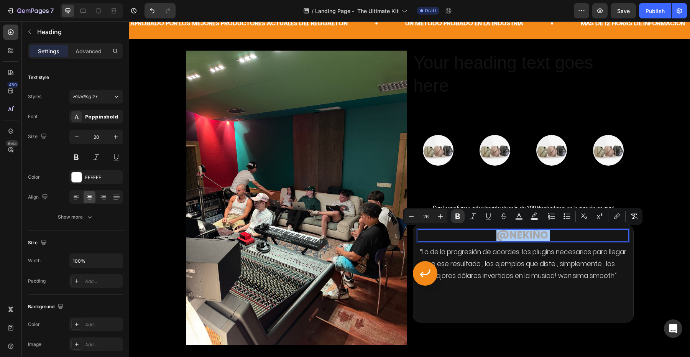
click at [512, 220] on div "Minus 26 Plus Bold Italic Underline Strikethrough color Text Background Color N…" at bounding box center [523, 216] width 237 height 14
click at [517, 220] on rect "Editor contextual toolbar" at bounding box center [519, 219] width 7 height 2
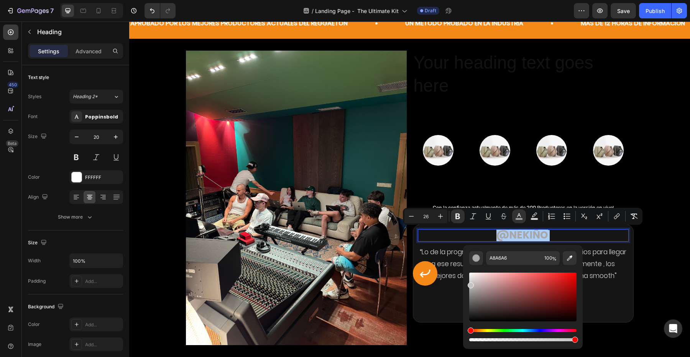
drag, startPoint x: 595, startPoint y: 308, endPoint x: 459, endPoint y: 275, distance: 139.2
drag, startPoint x: 607, startPoint y: 309, endPoint x: 457, endPoint y: 270, distance: 154.7
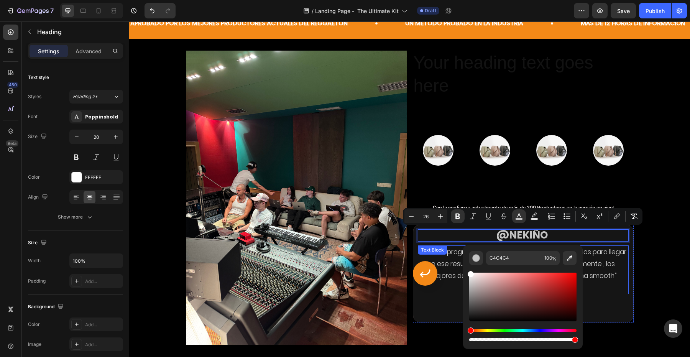
type input "FFFFFF"
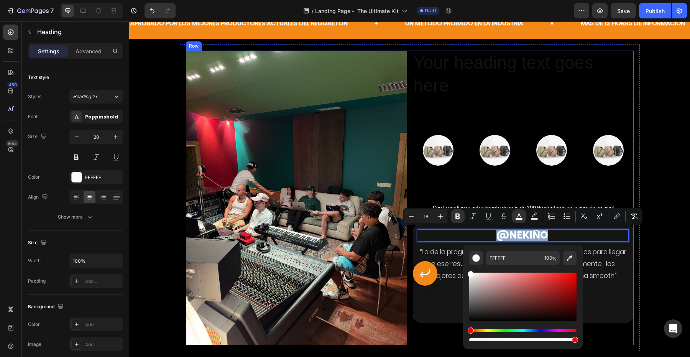
click at [465, 181] on div "Your heading text goes here Heading Image Image Image Image Row Con la confianz…" at bounding box center [523, 198] width 221 height 295
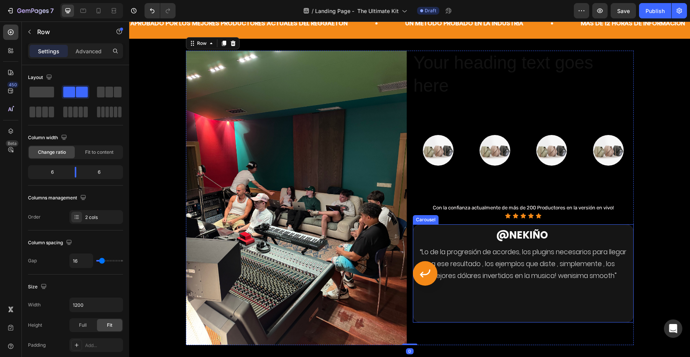
click at [432, 275] on button "Carousel Back Arrow" at bounding box center [425, 273] width 25 height 25
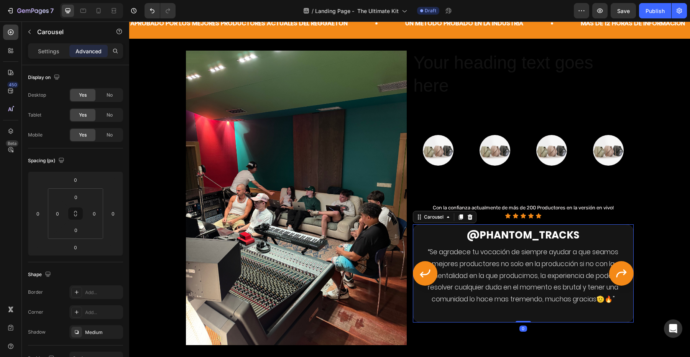
click at [432, 275] on button "Carousel Back Arrow" at bounding box center [425, 273] width 25 height 25
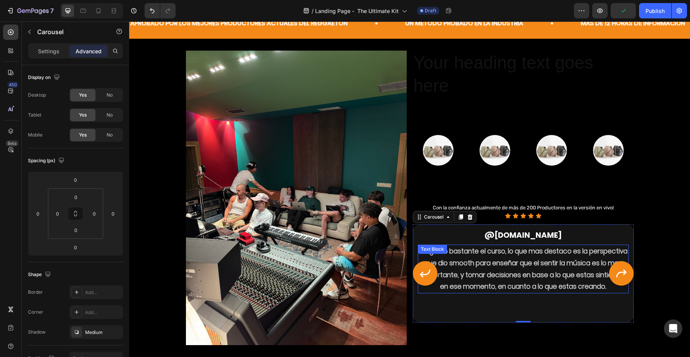
click at [625, 270] on icon "Carousel Next Arrow" at bounding box center [622, 273] width 12 height 12
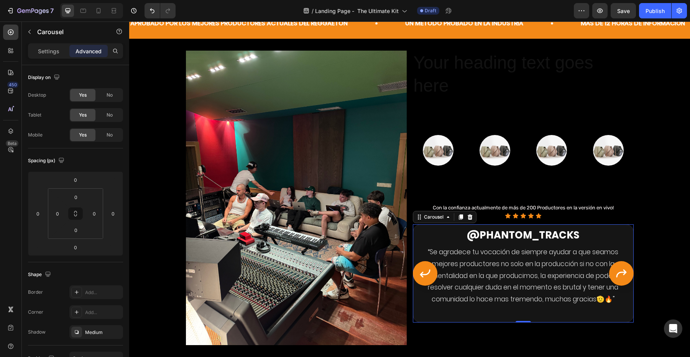
click at [625, 270] on icon "Carousel Next Arrow" at bounding box center [621, 274] width 10 height 8
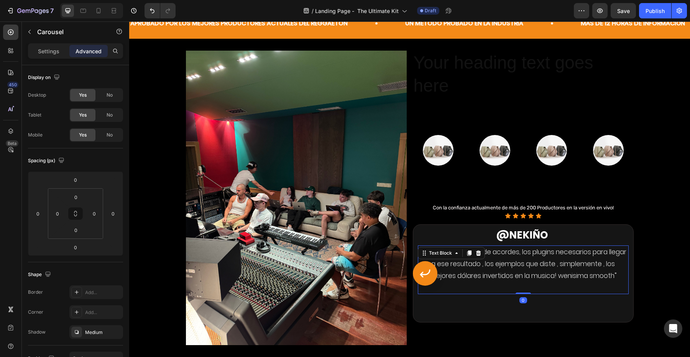
click at [428, 285] on p "Rich Text Editor. Editing area: main" at bounding box center [523, 288] width 209 height 12
click at [426, 282] on button "Carousel Back Arrow" at bounding box center [425, 273] width 25 height 25
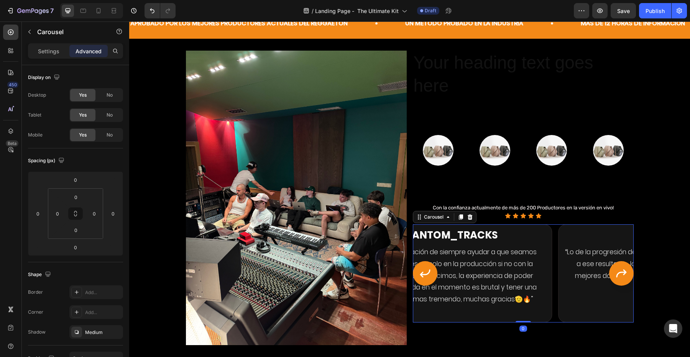
click at [426, 282] on button "Carousel Back Arrow" at bounding box center [425, 273] width 25 height 25
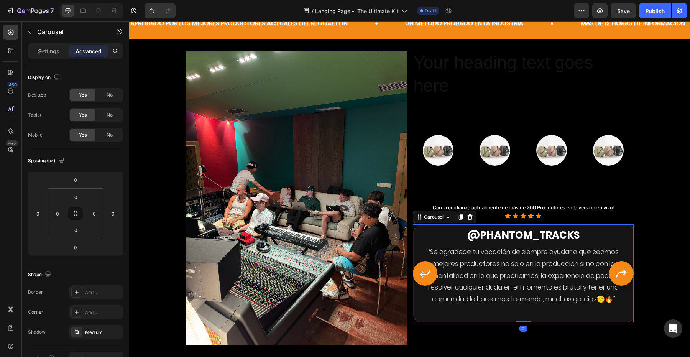
click at [426, 282] on button "Carousel Back Arrow" at bounding box center [425, 273] width 25 height 25
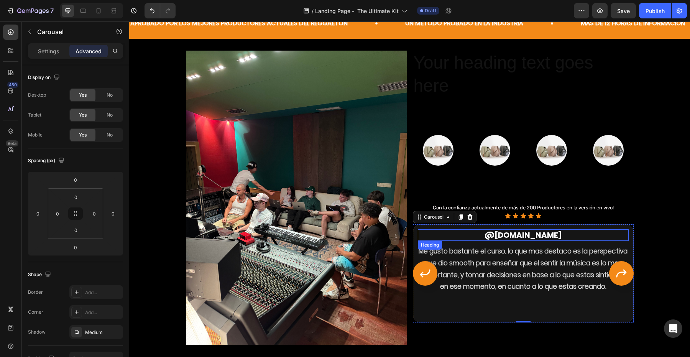
click at [484, 235] on p "@Sebas.lt" at bounding box center [523, 235] width 209 height 10
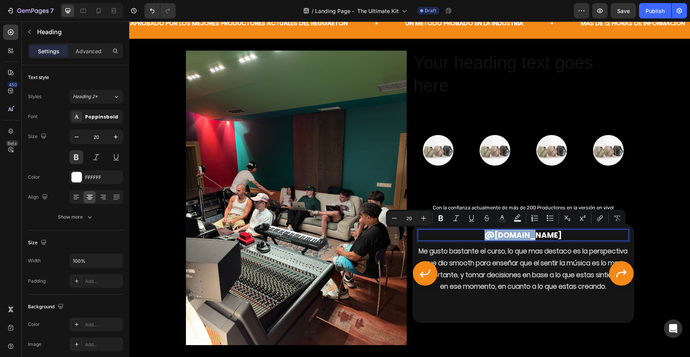
click at [484, 235] on p "@Sebas.lt" at bounding box center [523, 235] width 209 height 10
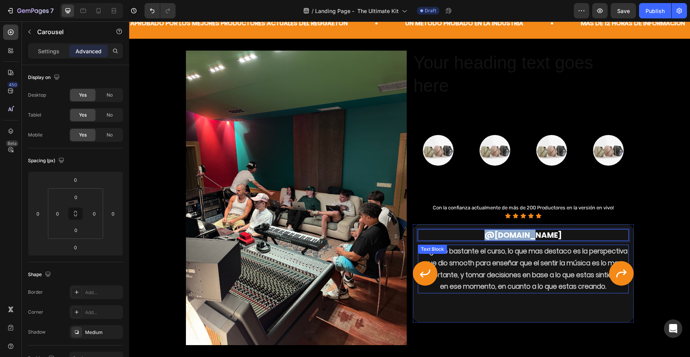
click at [618, 269] on icon "Carousel Next Arrow" at bounding box center [622, 273] width 12 height 12
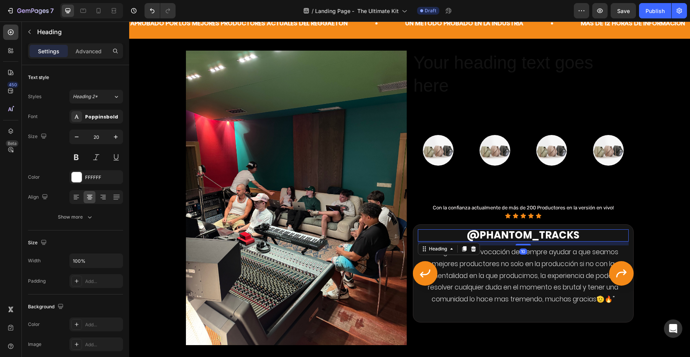
click at [564, 241] on strong "@Phantom_Tracks" at bounding box center [523, 235] width 112 height 14
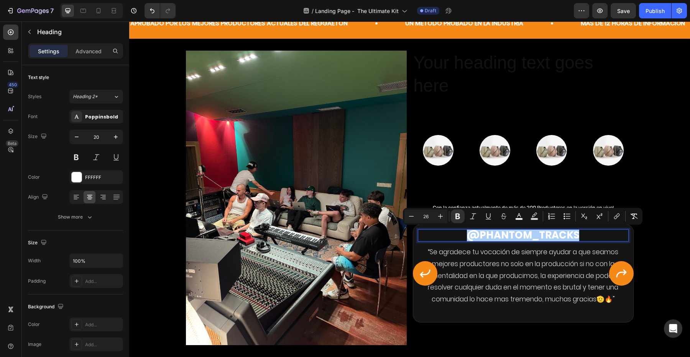
click at [449, 211] on div "Minus 26 Plus Bold Italic Underline Strikethrough color Text Background Color N…" at bounding box center [523, 216] width 237 height 14
click at [462, 216] on button "Bold" at bounding box center [458, 216] width 14 height 14
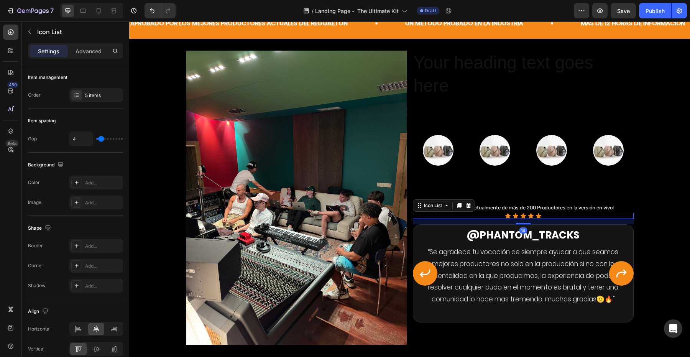
click at [462, 216] on div "Icon Icon Icon Icon Icon" at bounding box center [523, 216] width 221 height 6
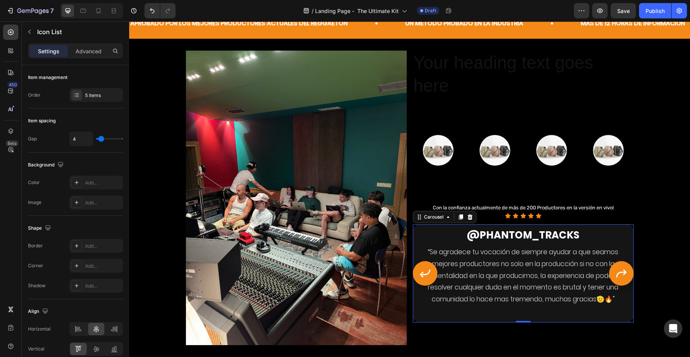
click at [459, 242] on div "⁠⁠⁠⁠⁠⁠⁠ @Phantom_Tracks Heading “Se agradece tu vocación de siempre ayudar a qu…" at bounding box center [523, 273] width 211 height 88
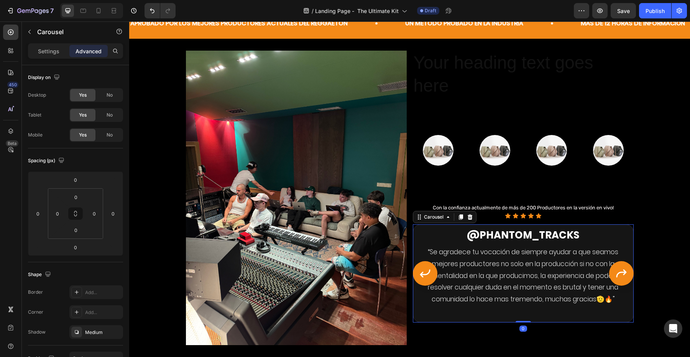
click at [430, 281] on button "Carousel Back Arrow" at bounding box center [425, 273] width 25 height 25
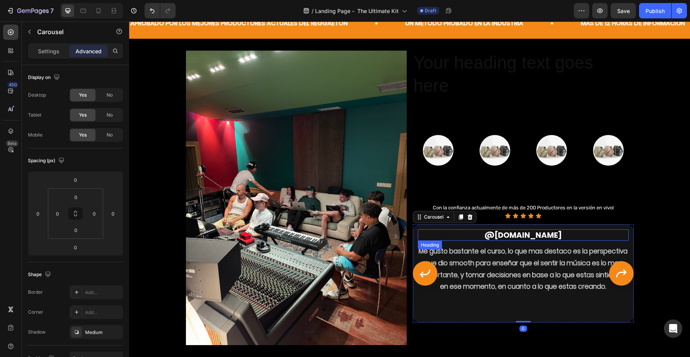
click at [486, 231] on p "@Sebas.lt" at bounding box center [523, 235] width 209 height 10
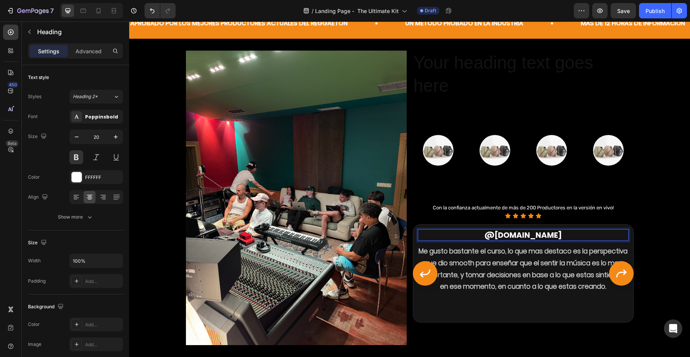
click at [486, 231] on p "@Sebas.lt" at bounding box center [523, 235] width 209 height 10
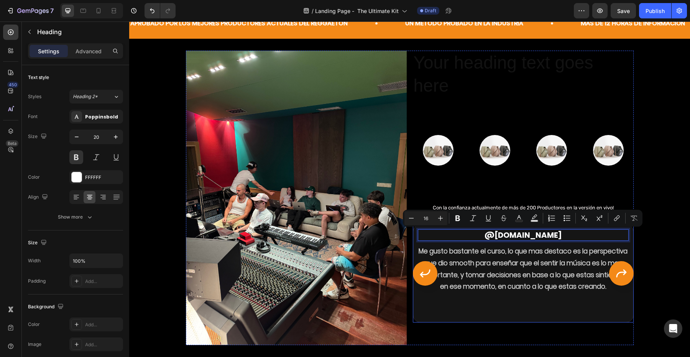
click at [616, 270] on icon "Carousel Next Arrow" at bounding box center [622, 273] width 12 height 12
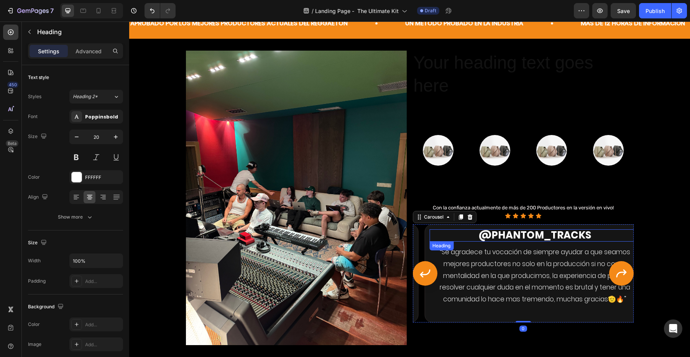
click at [541, 238] on span "@Phantom_Tracks" at bounding box center [535, 235] width 112 height 14
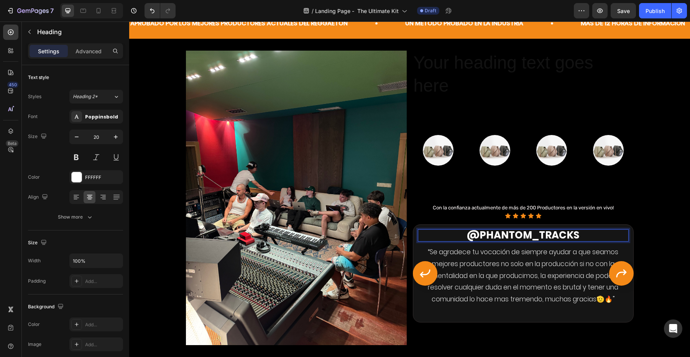
click at [541, 238] on span "@Phantom_Tracks" at bounding box center [523, 235] width 112 height 14
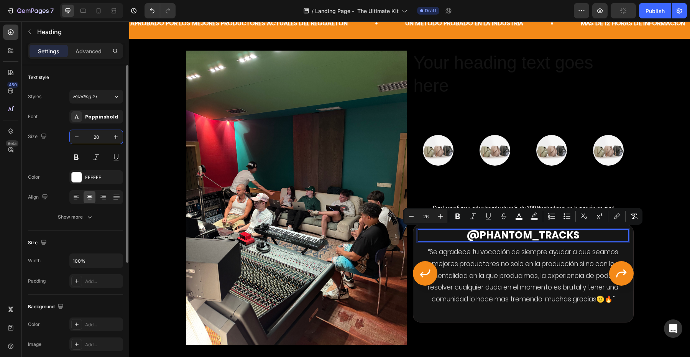
click at [101, 140] on input "20" at bounding box center [96, 137] width 25 height 14
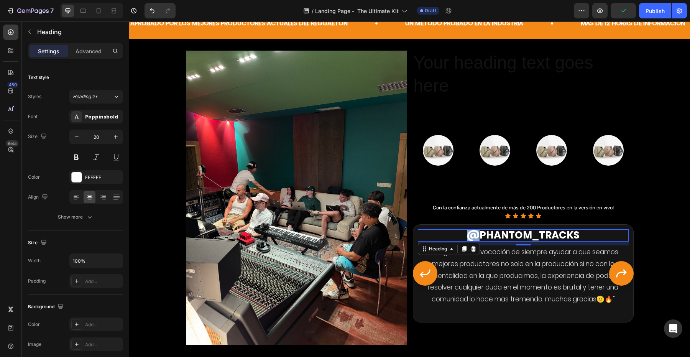
click at [473, 235] on span "@Phantom_Tracks" at bounding box center [523, 235] width 112 height 14
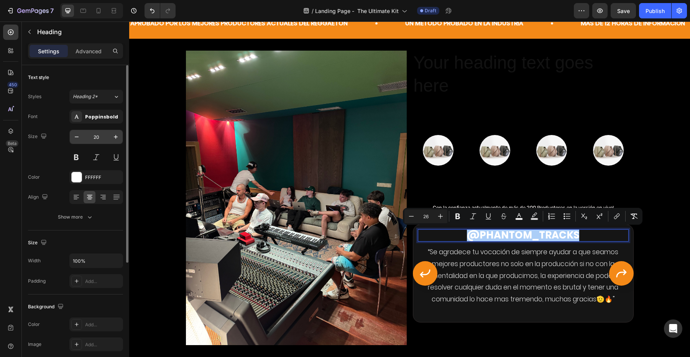
click at [102, 140] on input "20" at bounding box center [96, 137] width 25 height 14
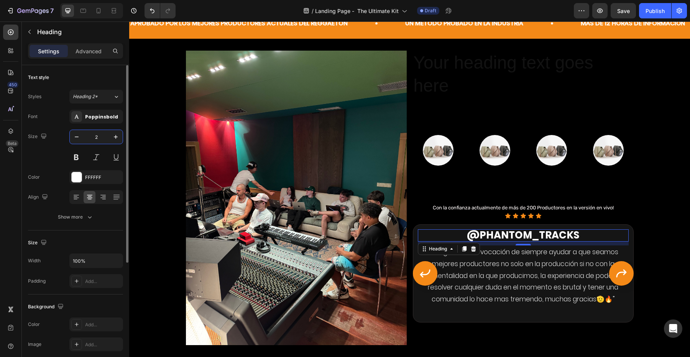
type input "20"
click at [460, 237] on p "@Phantom_Tracks" at bounding box center [523, 235] width 209 height 11
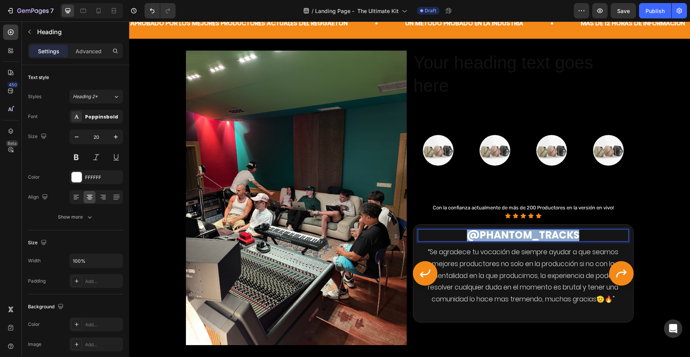
click at [460, 237] on p "@Phantom_Tracks" at bounding box center [523, 235] width 209 height 11
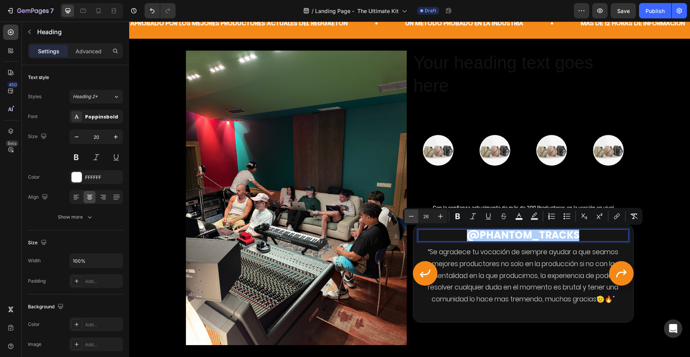
click at [413, 217] on icon "Editor contextual toolbar" at bounding box center [412, 216] width 8 height 8
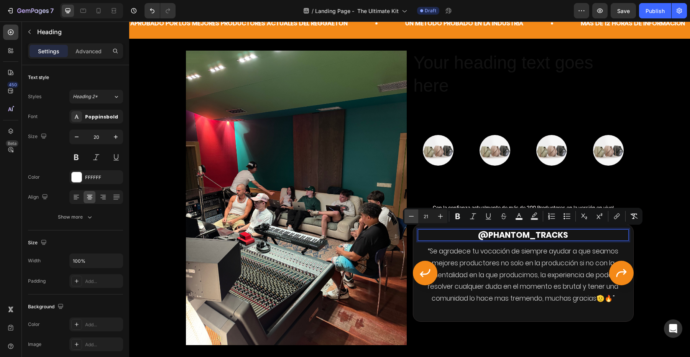
click at [413, 217] on icon "Editor contextual toolbar" at bounding box center [412, 216] width 8 height 8
type input "20"
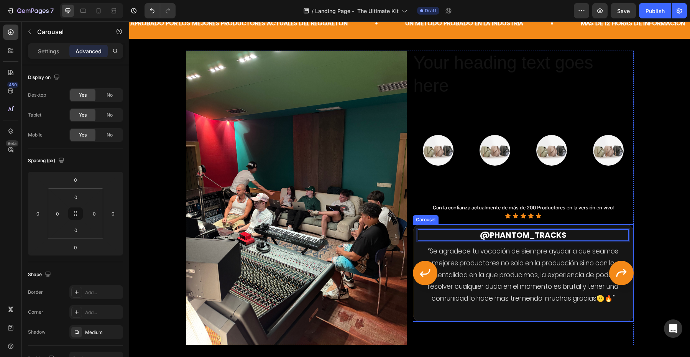
click at [619, 271] on icon "Carousel Next Arrow" at bounding box center [622, 273] width 12 height 12
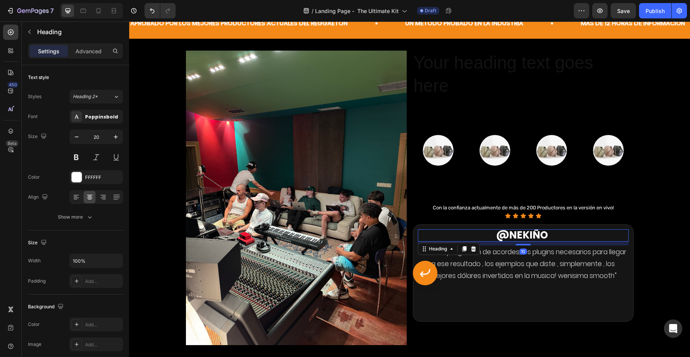
click at [539, 240] on strong "@Nekiño" at bounding box center [523, 235] width 52 height 14
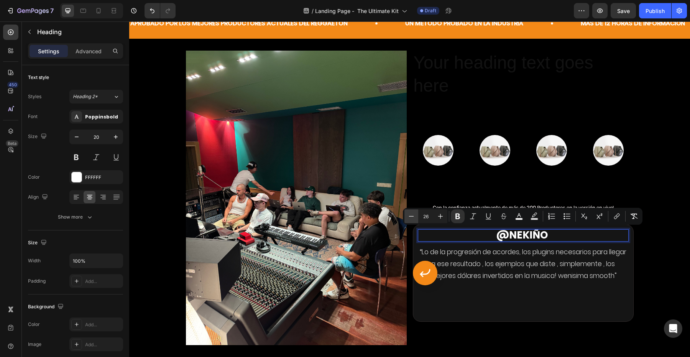
click at [415, 220] on button "Minus" at bounding box center [412, 216] width 14 height 14
click at [415, 220] on icon "Editor contextual toolbar" at bounding box center [412, 216] width 8 height 8
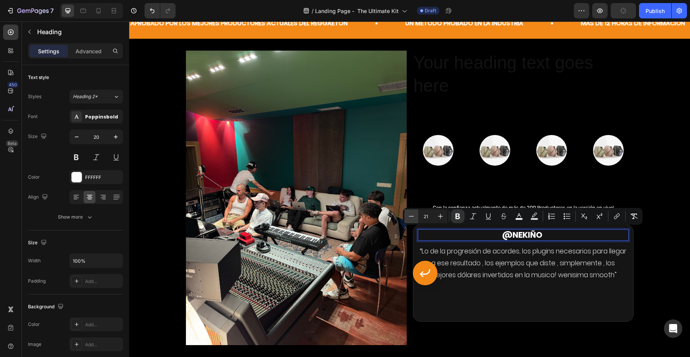
click at [415, 220] on icon "Editor contextual toolbar" at bounding box center [412, 216] width 8 height 8
type input "20"
click at [431, 277] on button "Carousel Back Arrow" at bounding box center [425, 273] width 25 height 25
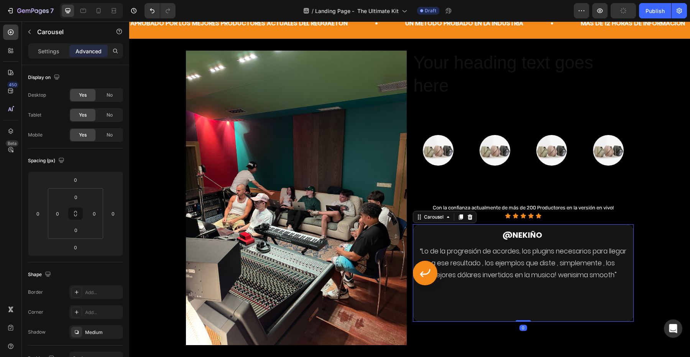
click at [431, 277] on icon "Carousel Back Arrow" at bounding box center [425, 273] width 12 height 12
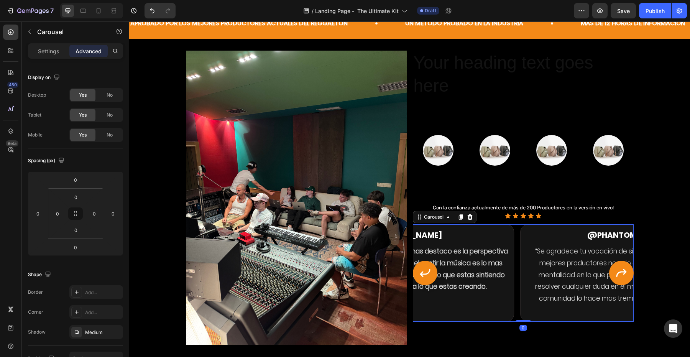
click at [431, 277] on icon "Carousel Back Arrow" at bounding box center [425, 273] width 12 height 12
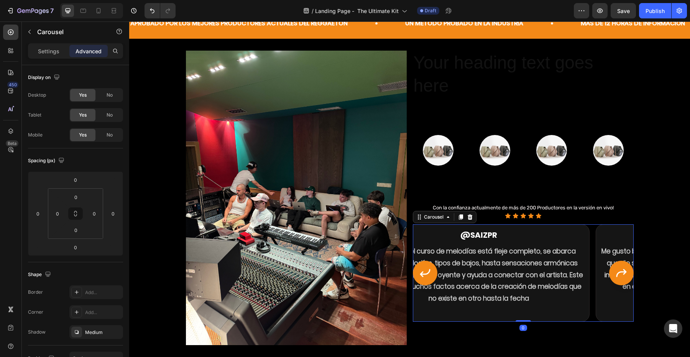
click at [431, 277] on icon "Carousel Back Arrow" at bounding box center [425, 273] width 12 height 12
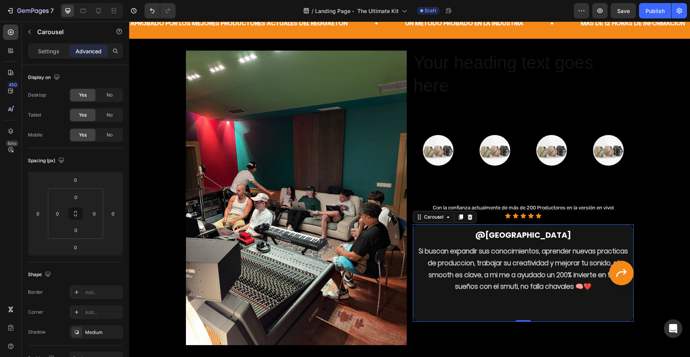
scroll to position [469, 0]
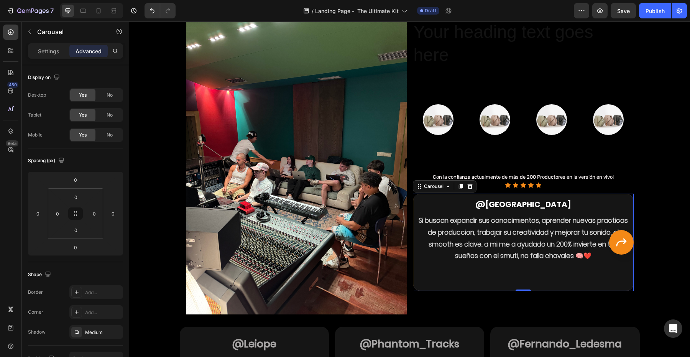
click at [485, 283] on div "@Sheridan Heading Si buscan expandir sus conocimientos, aprender nuevas practic…" at bounding box center [523, 242] width 211 height 87
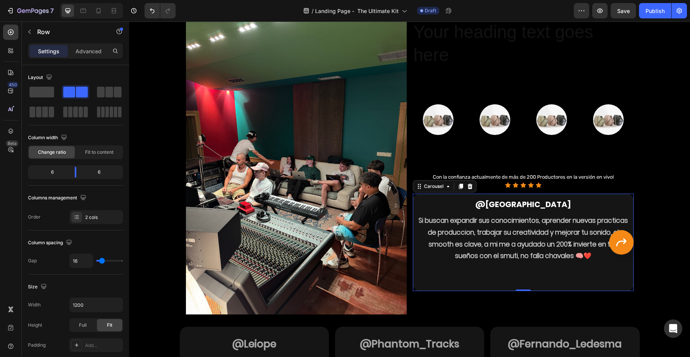
click at [489, 299] on div "Your heading text goes here Heading Image Image Image Image Row Con la confianz…" at bounding box center [523, 167] width 221 height 295
click at [507, 282] on div "@Sheridan Heading Si buscan expandir sus conocimientos, aprender nuevas practic…" at bounding box center [523, 242] width 211 height 87
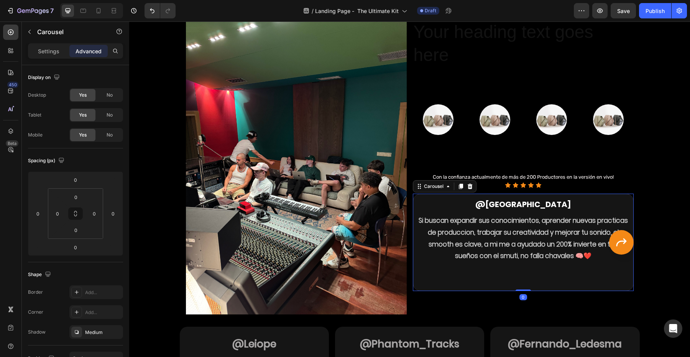
click at [524, 264] on div "@Sheridan Heading Si buscan expandir sus conocimientos, aprender nuevas practic…" at bounding box center [523, 242] width 211 height 87
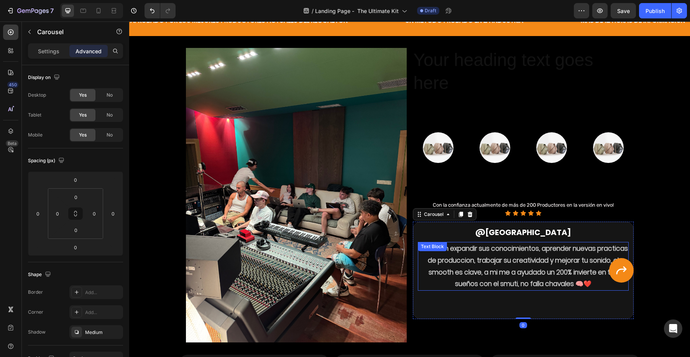
scroll to position [435, 0]
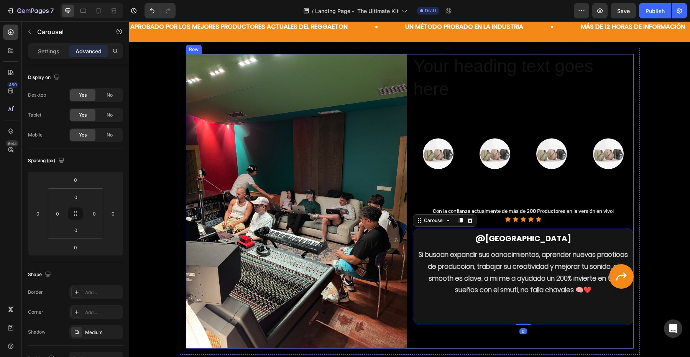
click at [529, 172] on div "Your heading text goes here Heading Image Image Image Image Row Con la confianz…" at bounding box center [523, 201] width 221 height 295
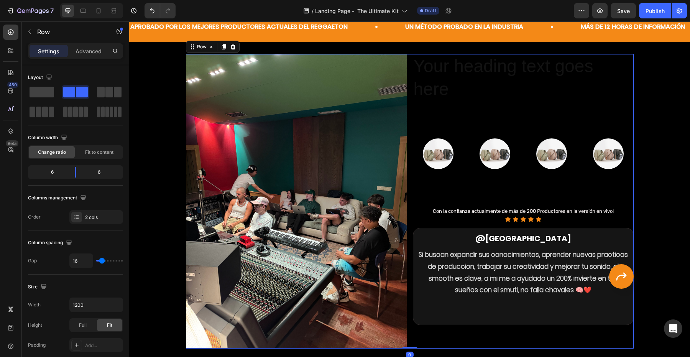
click at [518, 128] on div "Your heading text goes here Heading Image Image Image Image Row Con la confianz…" at bounding box center [523, 201] width 221 height 295
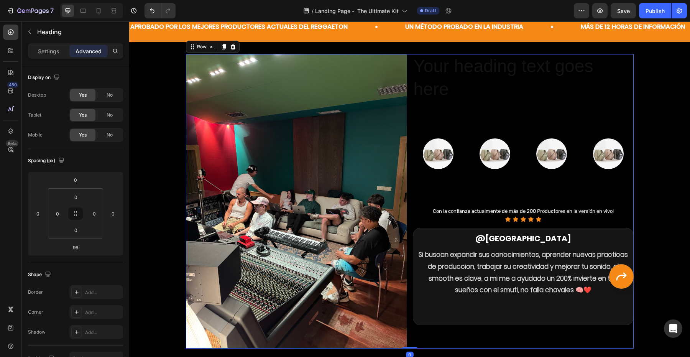
click at [499, 99] on h2 "Your heading text goes here" at bounding box center [523, 78] width 221 height 48
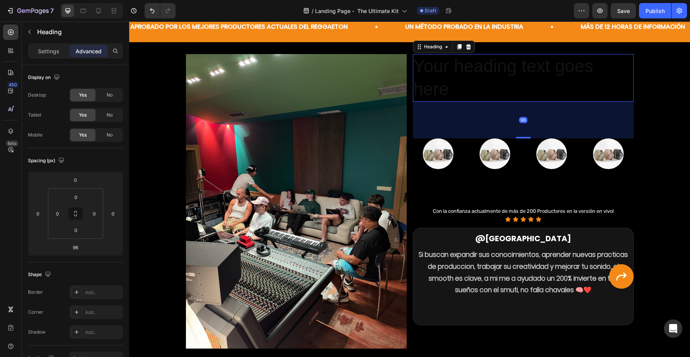
click at [493, 79] on h2 "Your heading text goes here" at bounding box center [523, 78] width 221 height 48
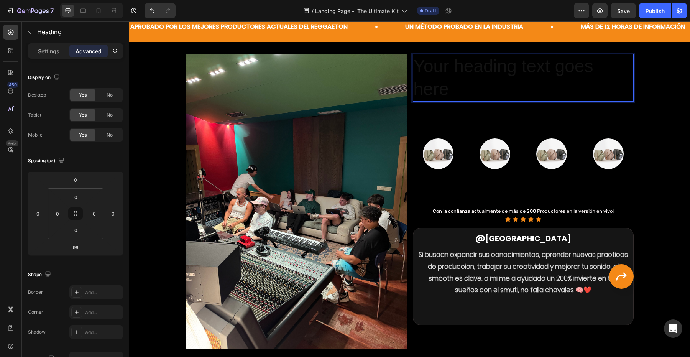
click at [517, 87] on p "Your heading text goes here" at bounding box center [523, 78] width 219 height 46
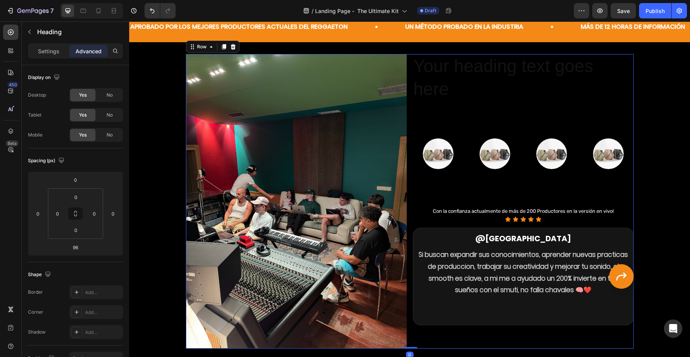
click at [517, 108] on div "Your heading text goes here Heading Image Image Image Image Row Con la confianz…" at bounding box center [523, 201] width 221 height 295
click at [514, 87] on p "Your heading text goes here" at bounding box center [523, 78] width 219 height 46
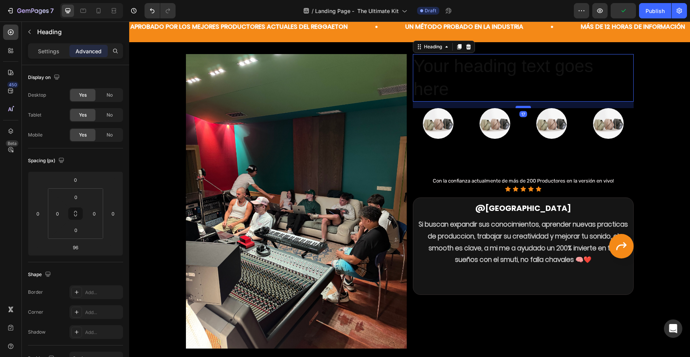
drag, startPoint x: 524, startPoint y: 122, endPoint x: 525, endPoint y: 107, distance: 15.0
click at [525, 107] on div at bounding box center [523, 107] width 15 height 2
type input "17"
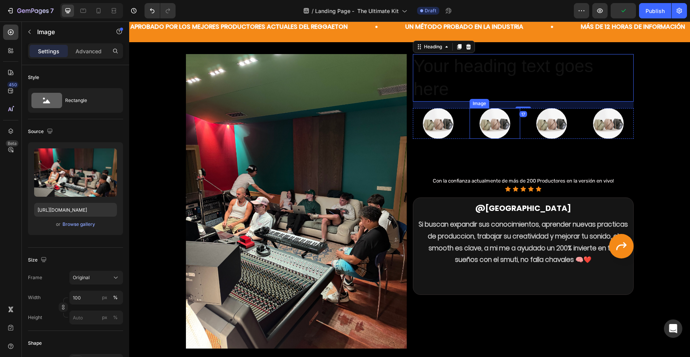
click at [285, 222] on img at bounding box center [296, 201] width 221 height 295
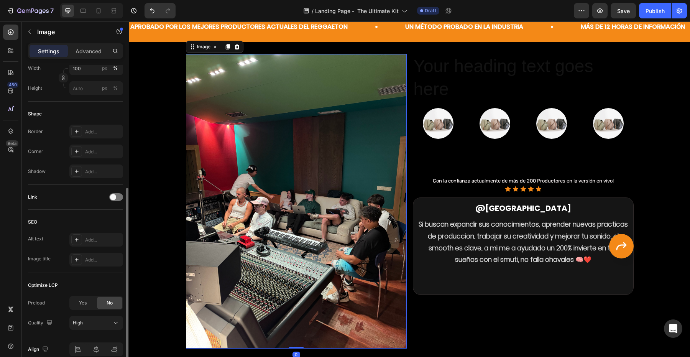
scroll to position [229, 0]
click at [92, 152] on div "Add..." at bounding box center [103, 152] width 36 height 7
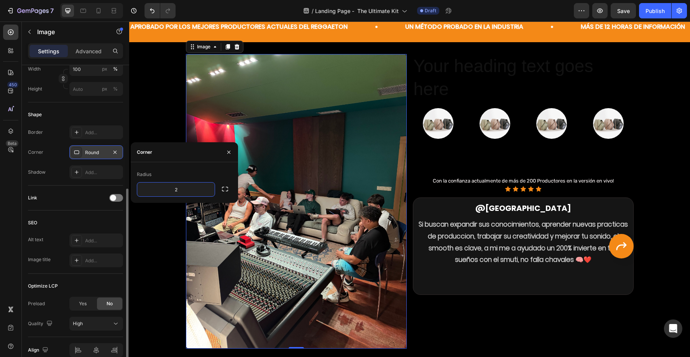
type input "20"
click at [230, 152] on icon "button" at bounding box center [229, 152] width 6 height 6
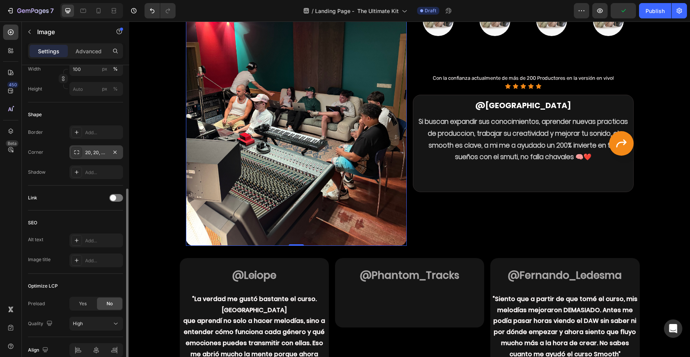
scroll to position [620, 0]
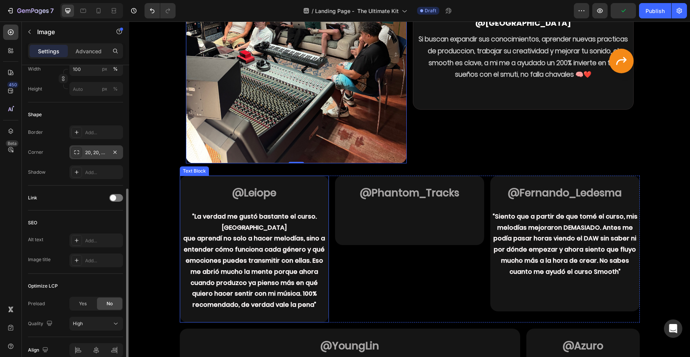
click at [239, 233] on p "que aprendí no solo a hacer melodías, sino a entender cómo funciona cada género…" at bounding box center [255, 271] width 148 height 77
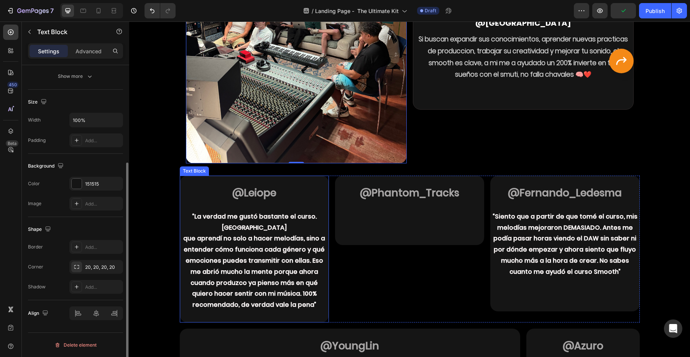
scroll to position [0, 0]
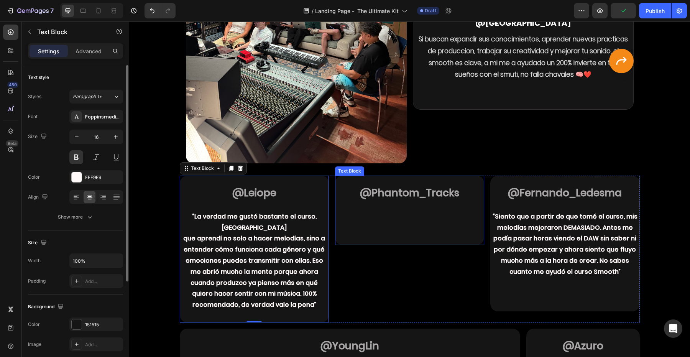
click at [417, 210] on p "Rich Text Editor. Editing area: main" at bounding box center [410, 205] width 148 height 11
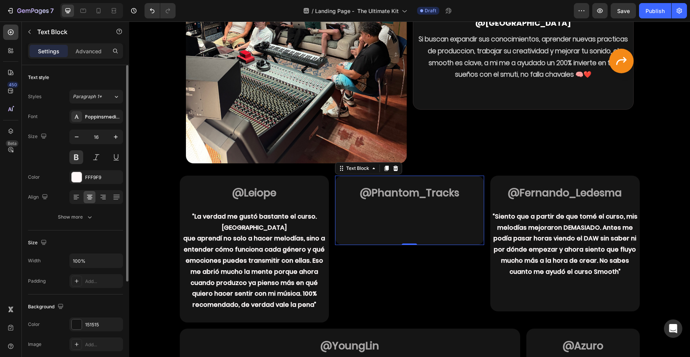
click at [286, 233] on p "que aprendí no solo a hacer melodías, sino a entender cómo funciona cada género…" at bounding box center [255, 271] width 148 height 77
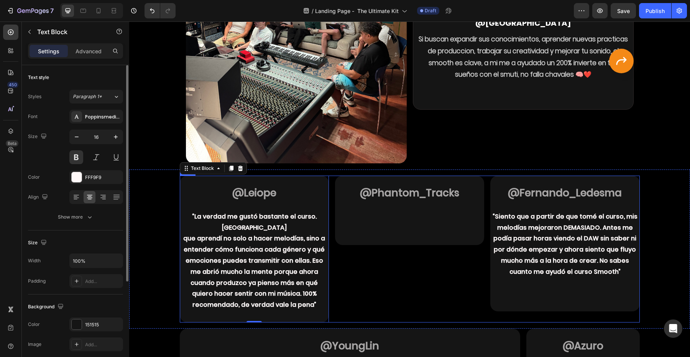
click at [331, 190] on div "@Leiope “La verdad me gustó bastante el curso. Sentí que aprendí no solo a hace…" at bounding box center [410, 249] width 460 height 147
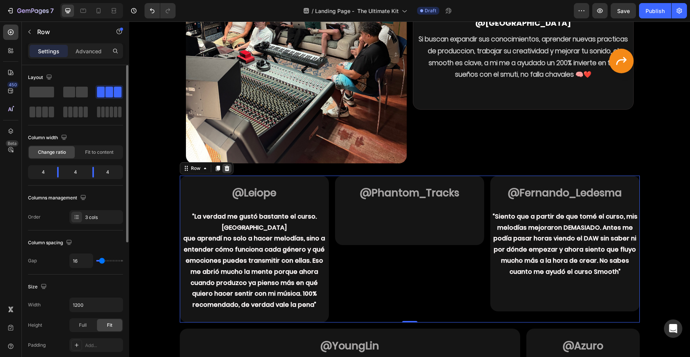
click at [226, 171] on icon at bounding box center [226, 168] width 5 height 5
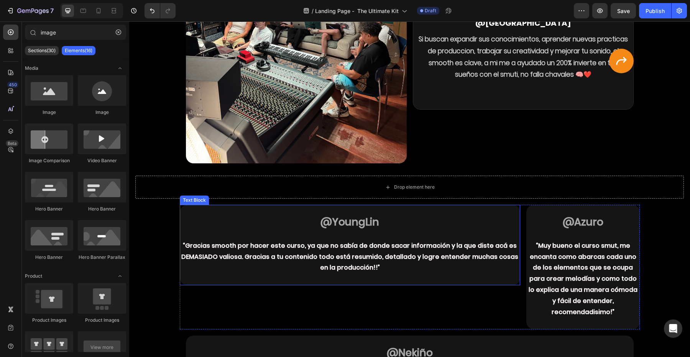
click at [289, 230] on p "Rich Text Editor. Editing area: main" at bounding box center [350, 234] width 339 height 11
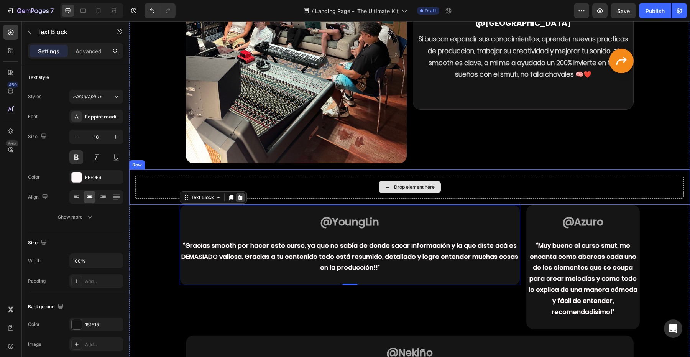
click at [241, 195] on icon at bounding box center [240, 197] width 6 height 6
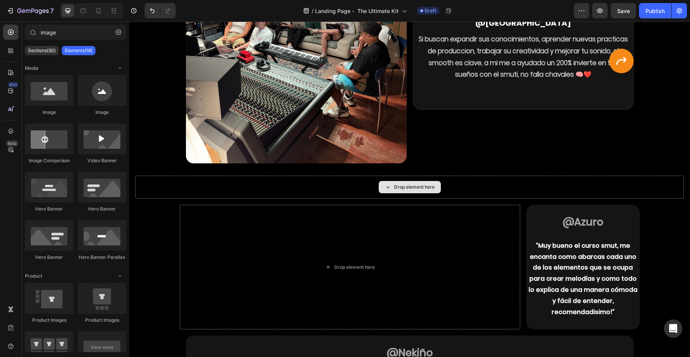
click at [250, 192] on div "Drop element here" at bounding box center [409, 187] width 549 height 23
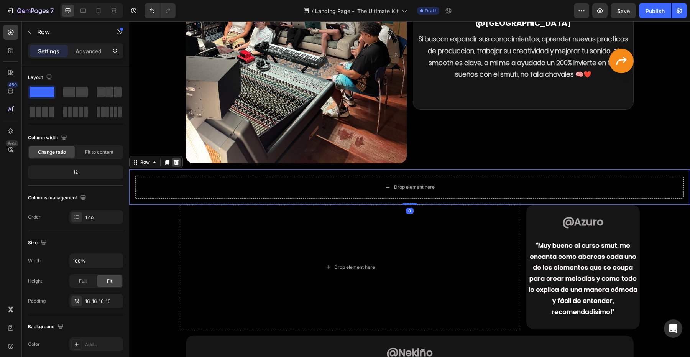
click at [174, 161] on icon at bounding box center [176, 162] width 5 height 5
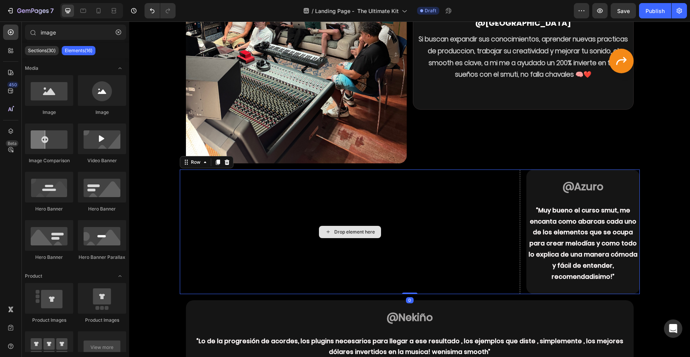
click at [225, 226] on div "Drop element here" at bounding box center [350, 232] width 341 height 125
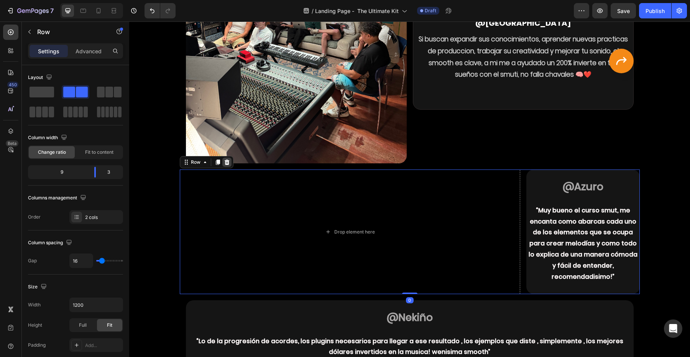
click at [225, 159] on icon at bounding box center [227, 162] width 6 height 6
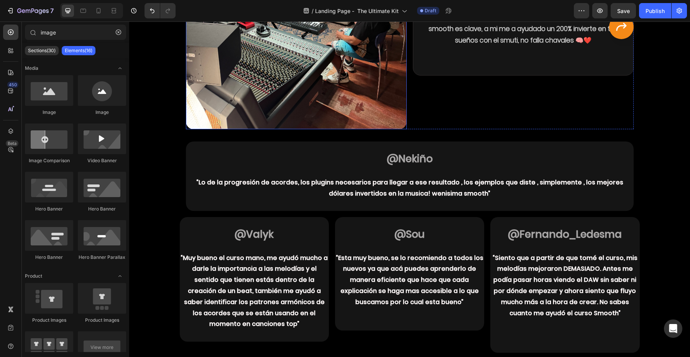
scroll to position [666, 0]
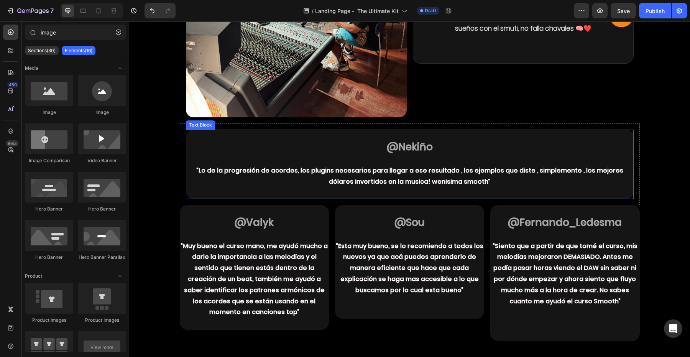
click at [232, 146] on p "@Nekiño" at bounding box center [410, 148] width 446 height 13
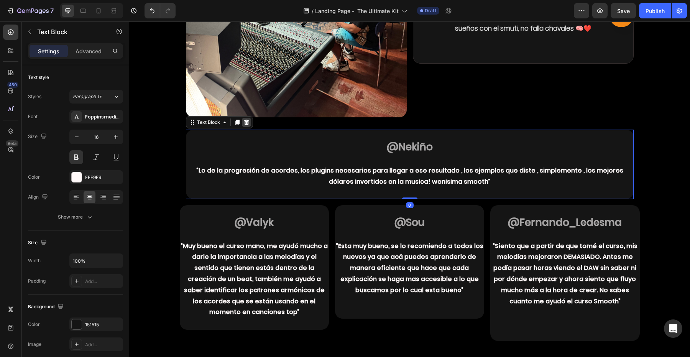
click at [244, 119] on div at bounding box center [246, 122] width 9 height 9
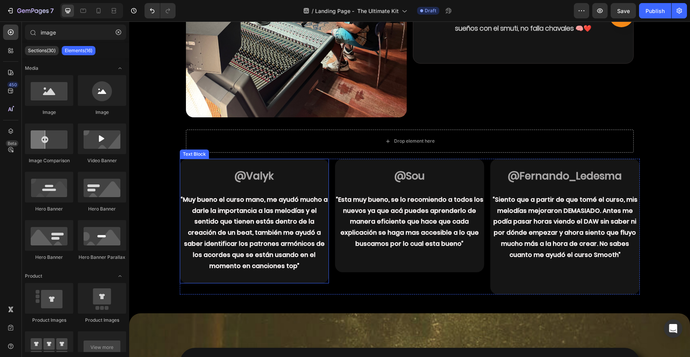
click at [245, 162] on p at bounding box center [255, 165] width 148 height 11
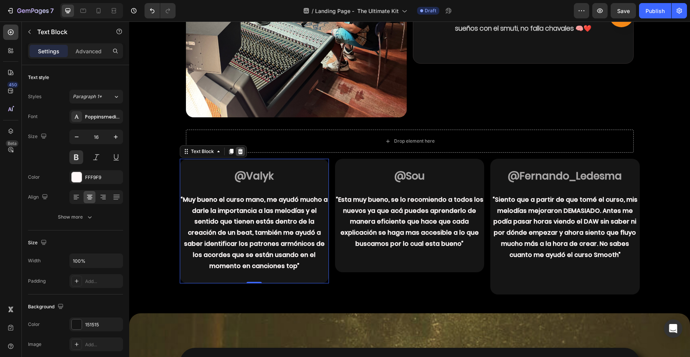
click at [239, 150] on icon at bounding box center [240, 151] width 5 height 5
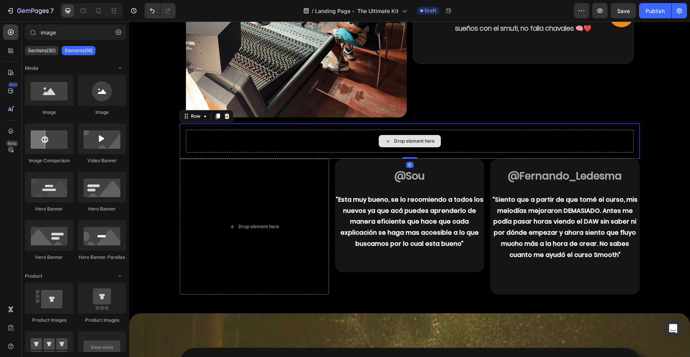
click at [250, 143] on div "Drop element here" at bounding box center [410, 141] width 448 height 23
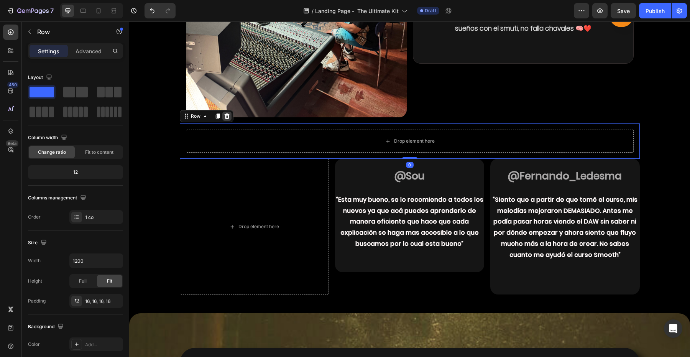
click at [226, 116] on icon at bounding box center [227, 116] width 6 height 6
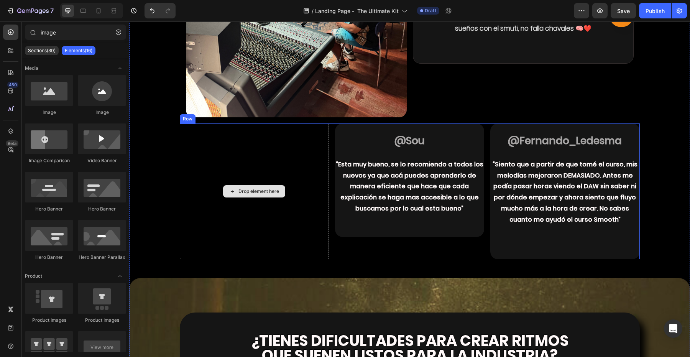
click at [239, 138] on div "Drop element here" at bounding box center [254, 191] width 149 height 136
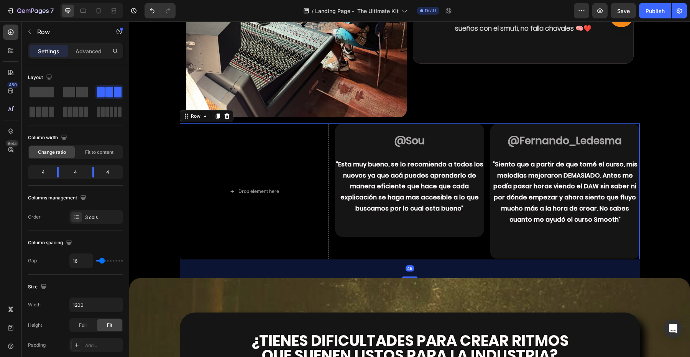
click at [225, 110] on div "Row" at bounding box center [207, 116] width 54 height 12
click at [227, 119] on icon at bounding box center [226, 116] width 5 height 5
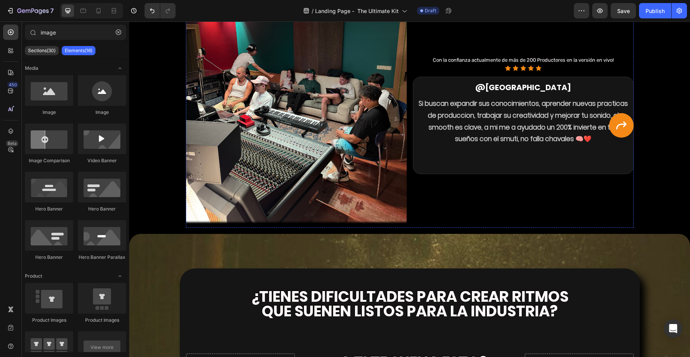
scroll to position [547, 0]
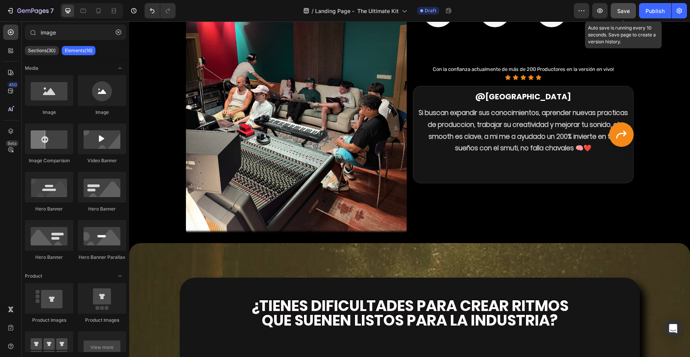
click at [623, 8] on span "Save" at bounding box center [623, 11] width 13 height 7
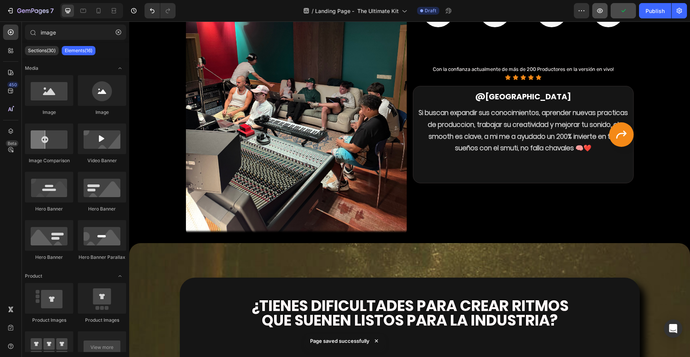
click at [608, 13] on button "button" at bounding box center [600, 10] width 15 height 15
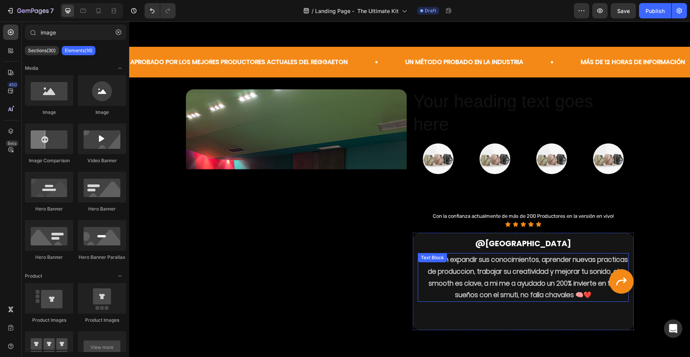
scroll to position [403, 0]
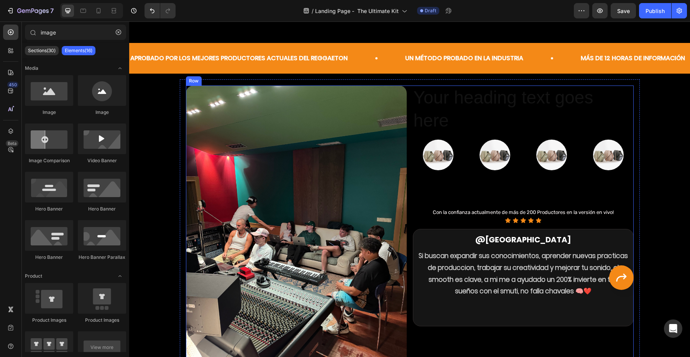
click at [528, 331] on div "Your heading text goes here Heading Image Image Image Image Row Con la confianz…" at bounding box center [523, 233] width 221 height 295
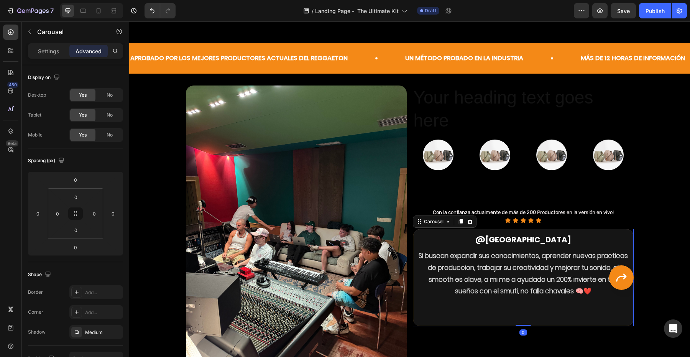
click at [532, 312] on div "@[PERSON_NAME] Heading Si buscan expandir sus conocimientos, aprender nuevas pr…" at bounding box center [523, 277] width 211 height 87
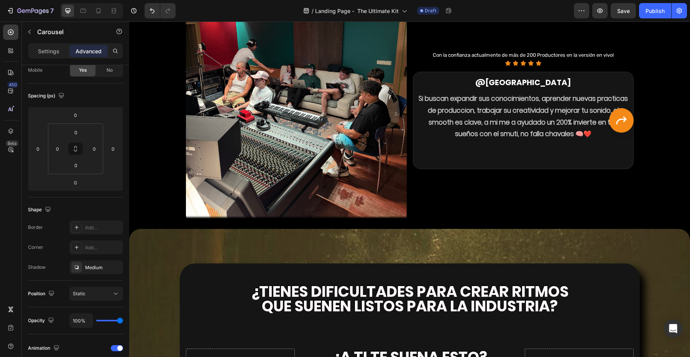
scroll to position [493, 0]
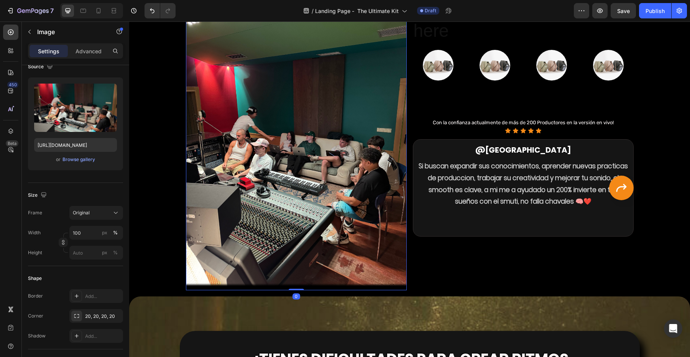
click at [294, 213] on img at bounding box center [296, 143] width 221 height 295
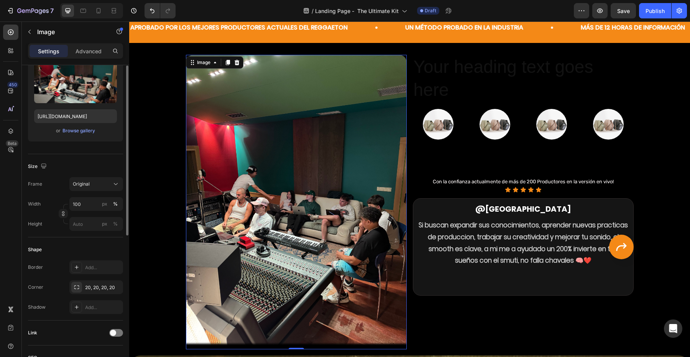
scroll to position [100, 0]
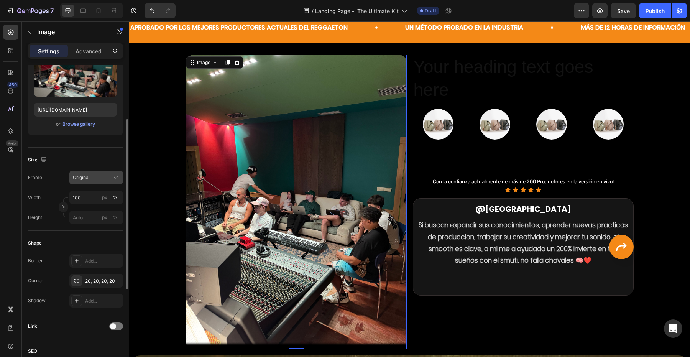
click at [100, 177] on div "Original" at bounding box center [92, 177] width 38 height 7
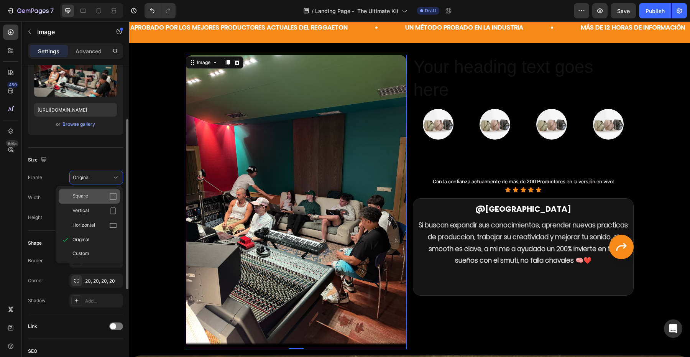
click at [94, 198] on div "Square" at bounding box center [94, 197] width 44 height 8
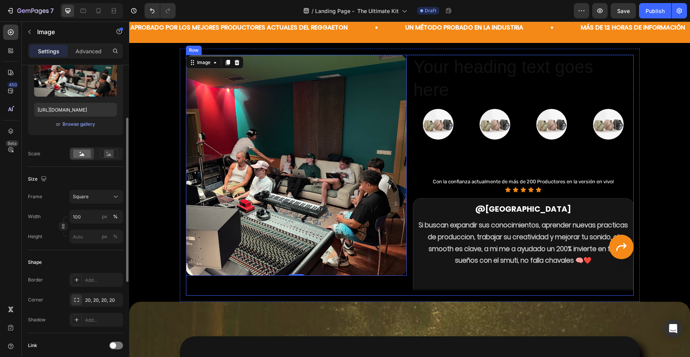
click at [472, 196] on div "Your heading text goes here Heading Image Image Image Image Row Con la confianz…" at bounding box center [523, 175] width 221 height 241
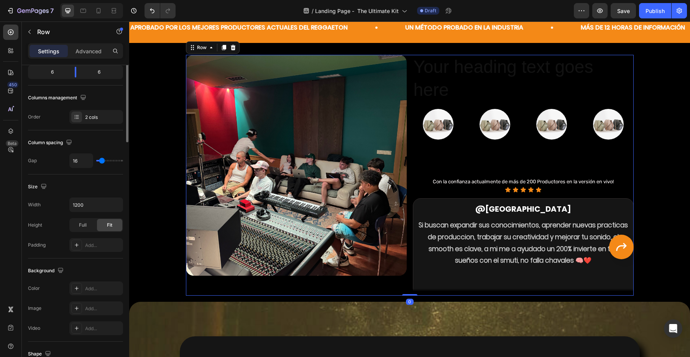
scroll to position [0, 0]
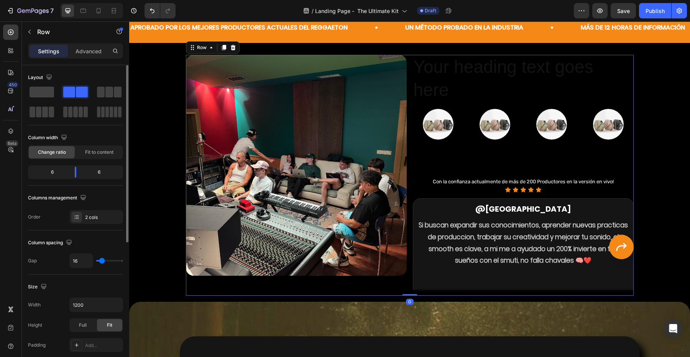
click at [488, 165] on div "Your heading text goes here Heading Image Image Image Image Row Con la confianz…" at bounding box center [523, 175] width 221 height 241
click at [499, 138] on div "Image" at bounding box center [495, 124] width 51 height 31
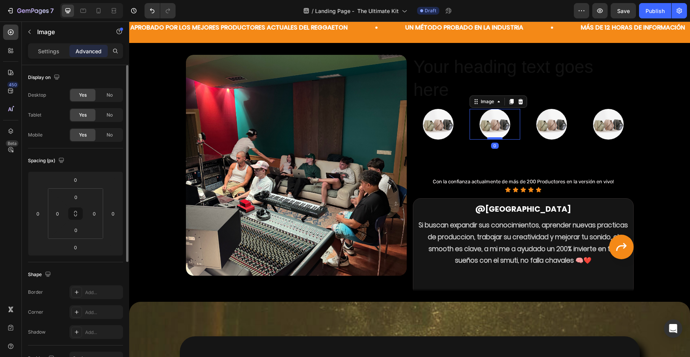
click at [501, 138] on div at bounding box center [494, 138] width 15 height 2
click at [517, 64] on h2 "Your heading text goes here" at bounding box center [523, 79] width 221 height 48
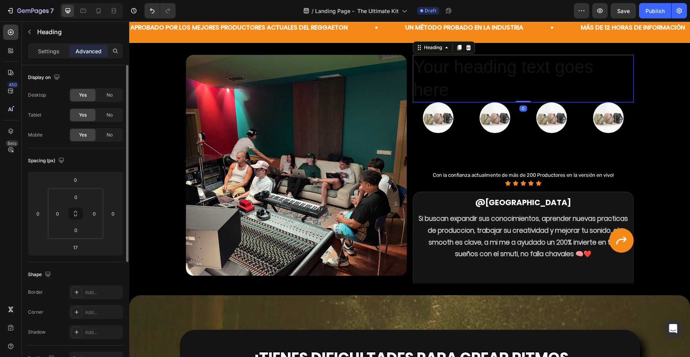
drag, startPoint x: 522, startPoint y: 108, endPoint x: 520, endPoint y: 89, distance: 18.9
click at [520, 89] on div "Your heading text goes here Heading 0" at bounding box center [523, 79] width 221 height 48
type input "0"
click at [515, 137] on div "Your heading text goes here Heading 0 Image Image Image Image Row Con la confia…" at bounding box center [523, 172] width 221 height 234
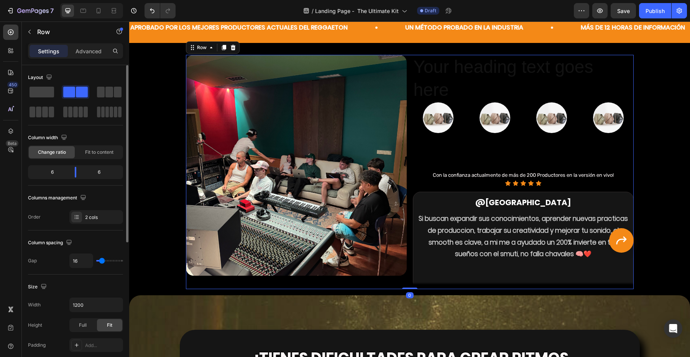
click at [515, 157] on div "Your heading text goes here Heading Image Image Image Image Row Con la confianz…" at bounding box center [523, 172] width 221 height 234
click at [515, 172] on p "Con la confianza actualmente de más de 200 Productores en la versión en vivo!" at bounding box center [523, 175] width 219 height 9
click at [522, 156] on div "Your heading text goes here Heading Image Image Image Image Row Con la confianz…" at bounding box center [523, 172] width 221 height 234
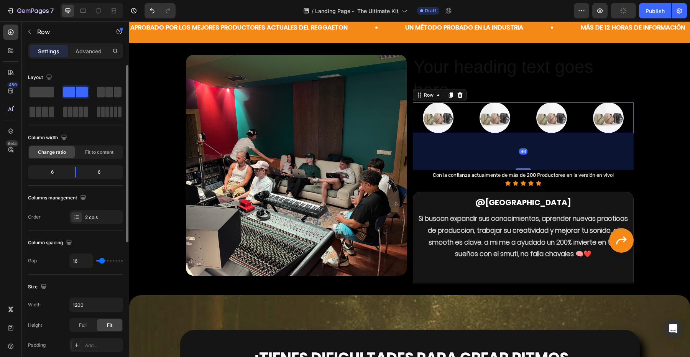
click at [521, 118] on div "Image Image Image Image Row 96" at bounding box center [523, 117] width 221 height 31
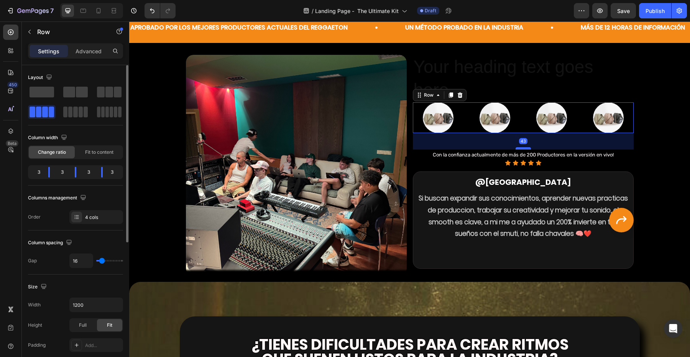
drag, startPoint x: 522, startPoint y: 169, endPoint x: 524, endPoint y: 148, distance: 20.8
click at [524, 149] on div at bounding box center [523, 148] width 15 height 2
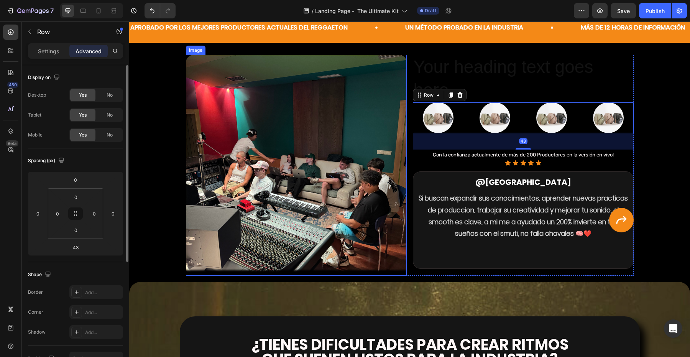
click at [317, 211] on img at bounding box center [296, 165] width 221 height 221
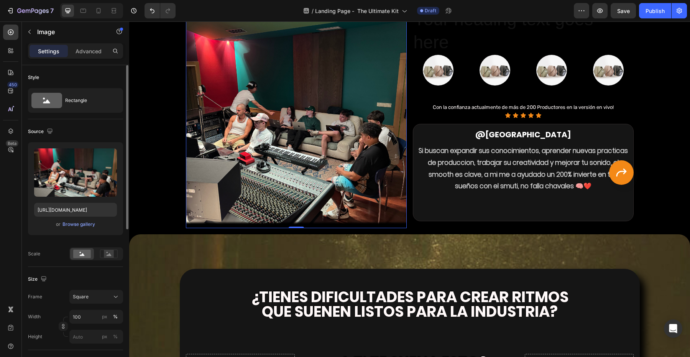
click at [180, 180] on div "Image 0 Your heading text goes here Heading Image Image Image Image Row Con la …" at bounding box center [410, 117] width 460 height 233
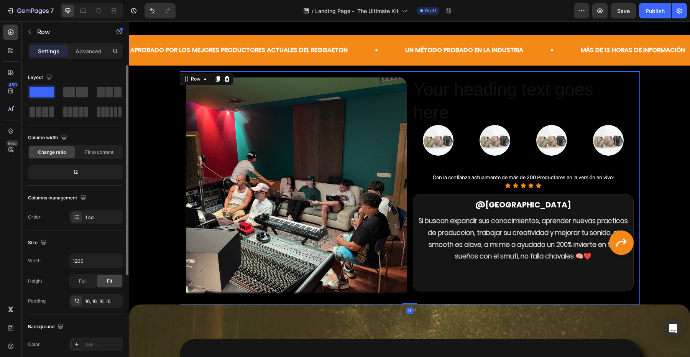
scroll to position [408, 0]
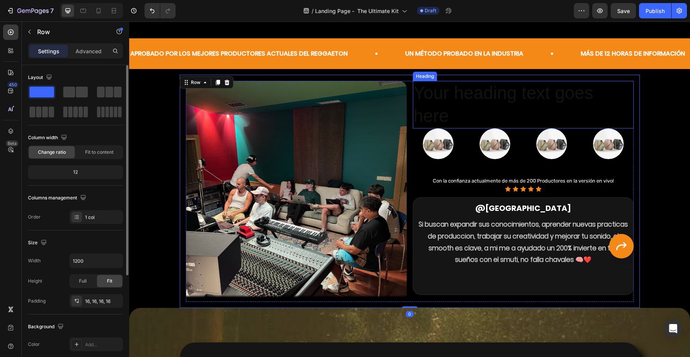
click at [457, 97] on h2 "Your heading text goes here" at bounding box center [523, 105] width 221 height 48
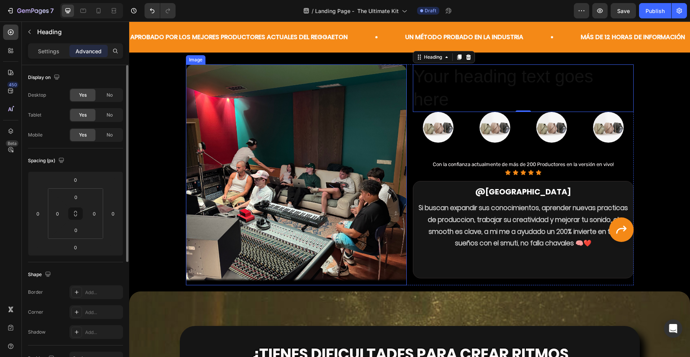
scroll to position [422, 0]
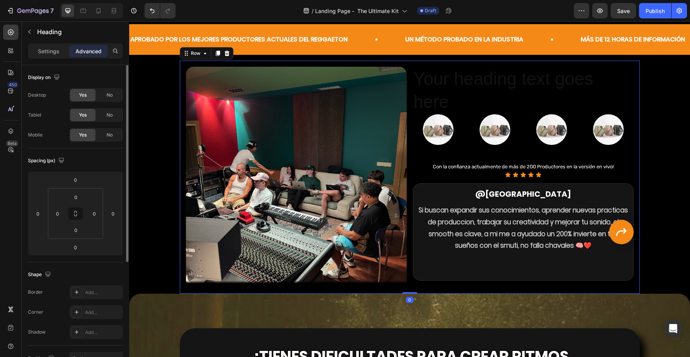
click at [404, 290] on div "Image Your heading text goes here Heading Image Image Image Image Row Con la co…" at bounding box center [410, 177] width 460 height 233
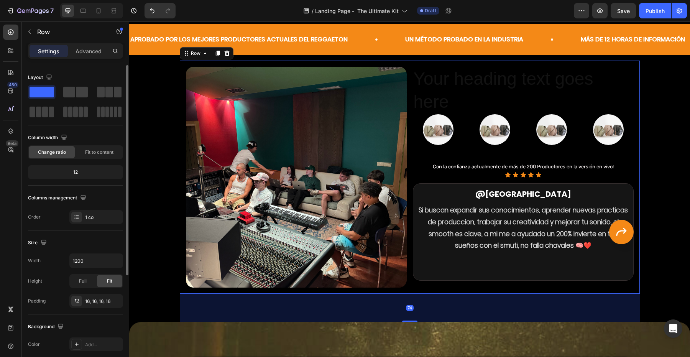
drag, startPoint x: 410, startPoint y: 292, endPoint x: 412, endPoint y: 317, distance: 25.1
click at [409, 321] on div at bounding box center [409, 322] width 15 height 2
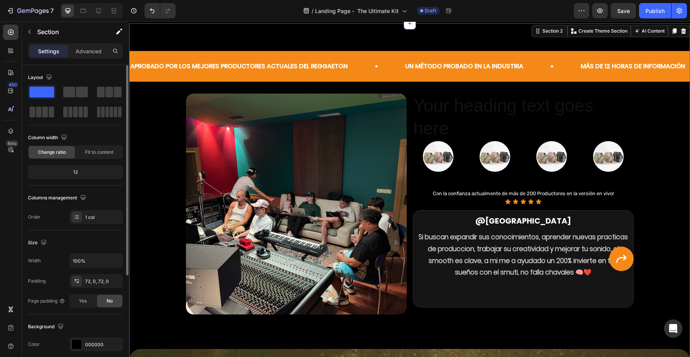
scroll to position [393, 0]
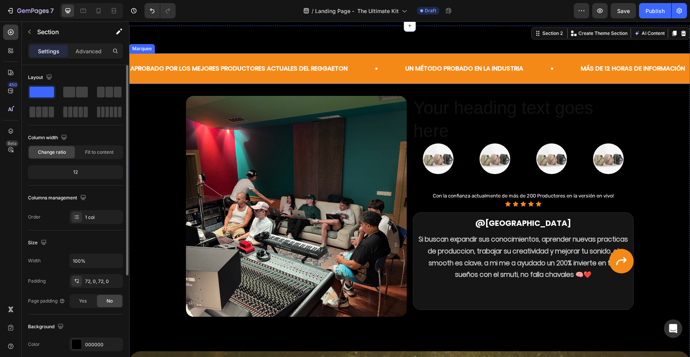
click at [392, 81] on div "APROBADO POR LOS MEJORES PRODUCTORES ACTUALES DEL REGGAETON Text Block Un métod…" at bounding box center [409, 68] width 561 height 31
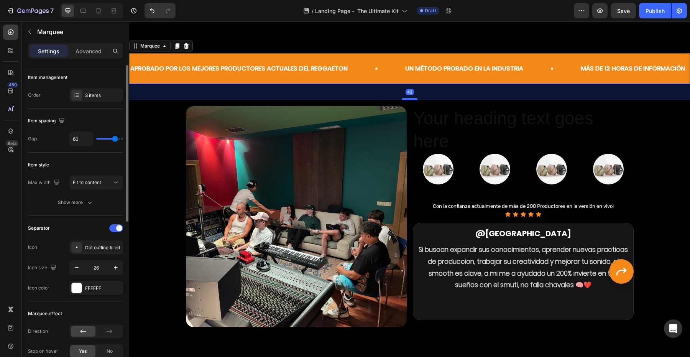
drag, startPoint x: 407, startPoint y: 89, endPoint x: 407, endPoint y: 99, distance: 10.7
click at [407, 99] on div at bounding box center [409, 99] width 15 height 2
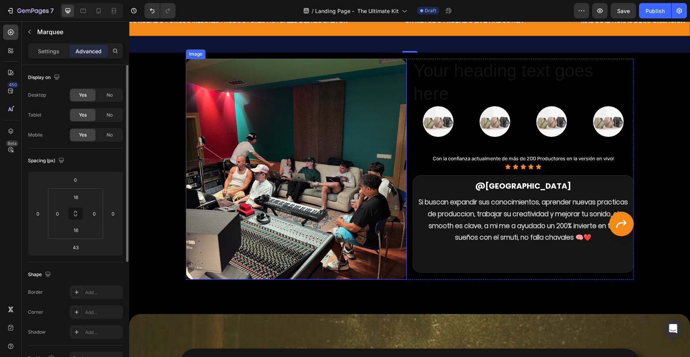
scroll to position [447, 0]
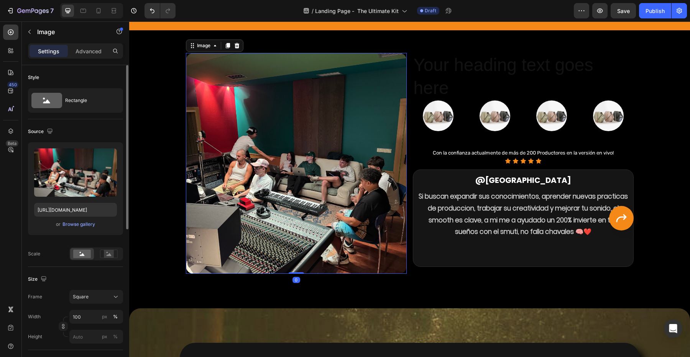
click at [406, 271] on div at bounding box center [296, 163] width 221 height 221
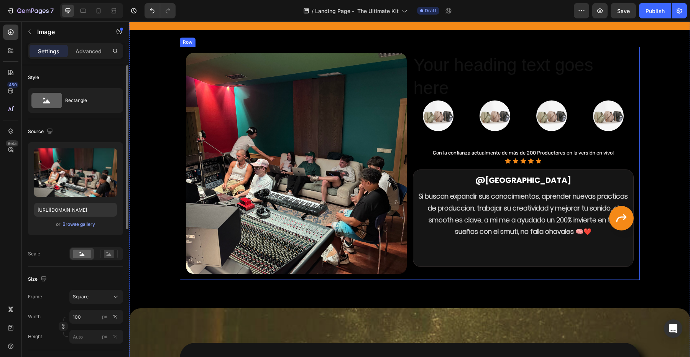
click at [406, 272] on div at bounding box center [296, 163] width 221 height 221
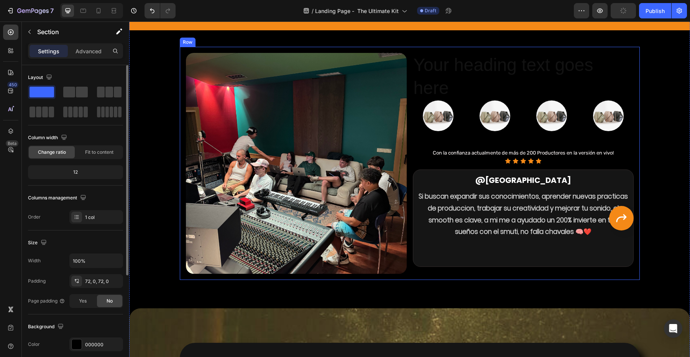
click at [389, 279] on div "Image Your heading text goes here Heading Image Image Image Image Row Con la co…" at bounding box center [410, 163] width 460 height 233
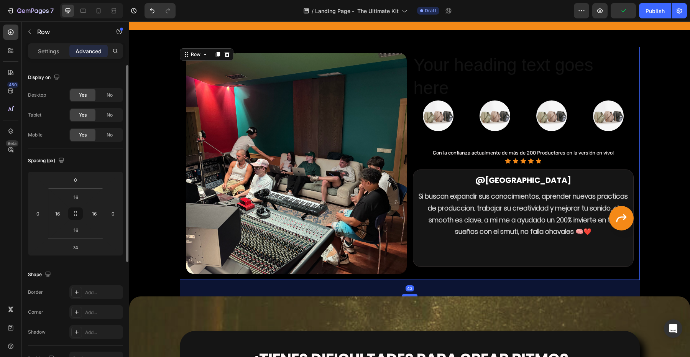
drag, startPoint x: 415, startPoint y: 307, endPoint x: 414, endPoint y: 295, distance: 11.9
click at [414, 295] on div at bounding box center [409, 295] width 15 height 2
type input "43"
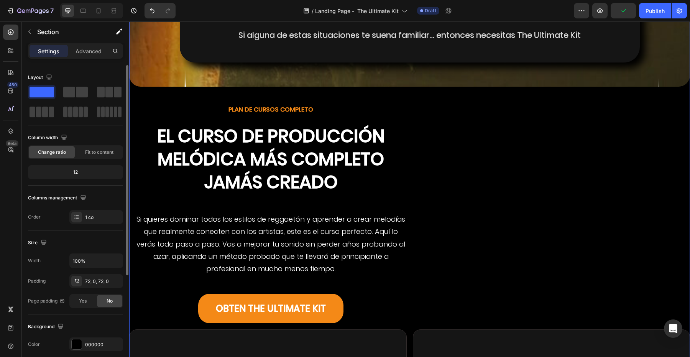
scroll to position [1064, 0]
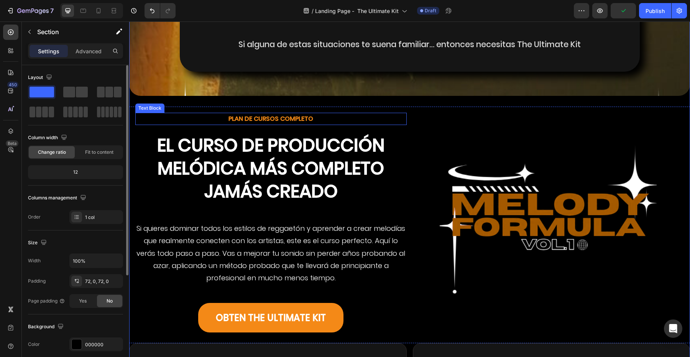
click at [290, 120] on p "PLAN DE CURSOS COMPLETO" at bounding box center [271, 119] width 270 height 11
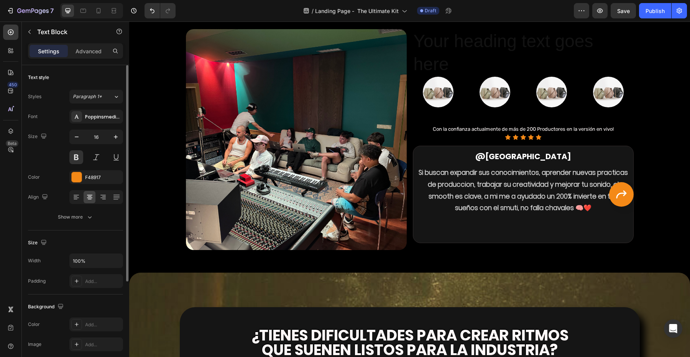
scroll to position [471, 0]
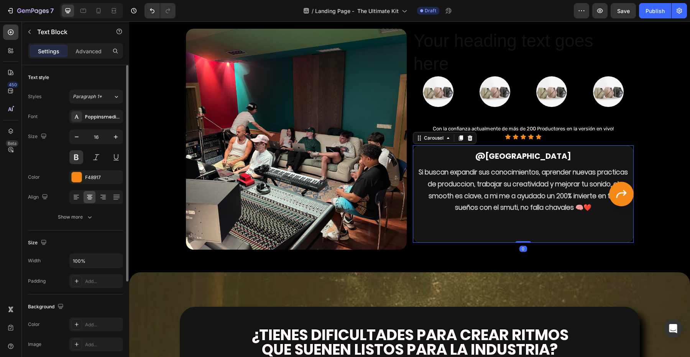
click at [614, 198] on button "Carousel Next Arrow" at bounding box center [621, 194] width 25 height 25
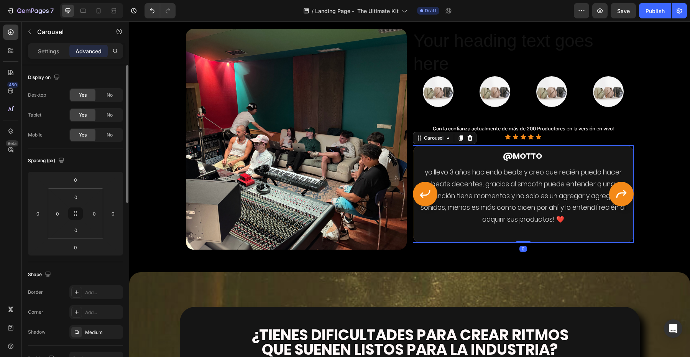
click at [614, 198] on button "Carousel Next Arrow" at bounding box center [621, 194] width 25 height 25
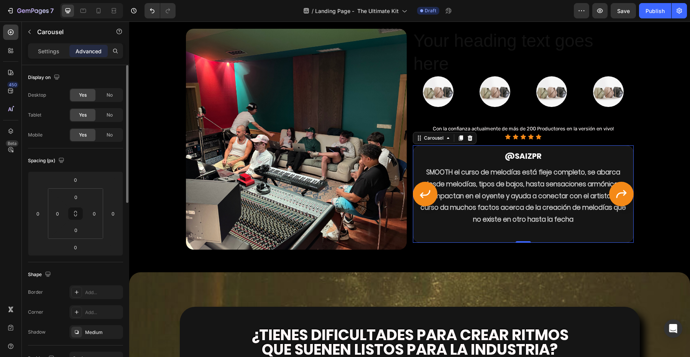
click at [614, 198] on button "Carousel Next Arrow" at bounding box center [621, 194] width 25 height 25
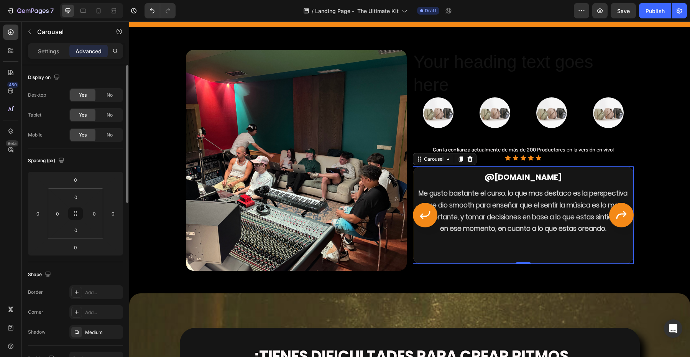
scroll to position [449, 0]
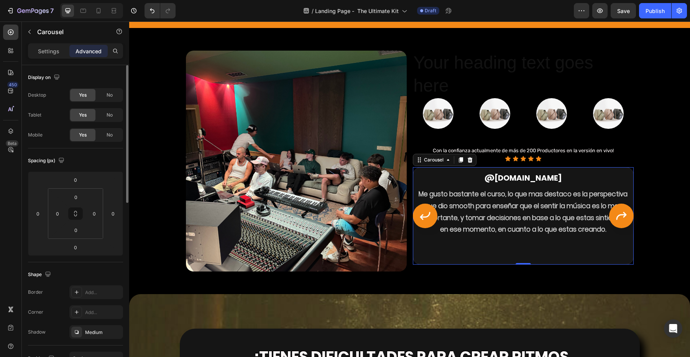
click at [620, 214] on icon "Carousel Next Arrow" at bounding box center [622, 216] width 12 height 12
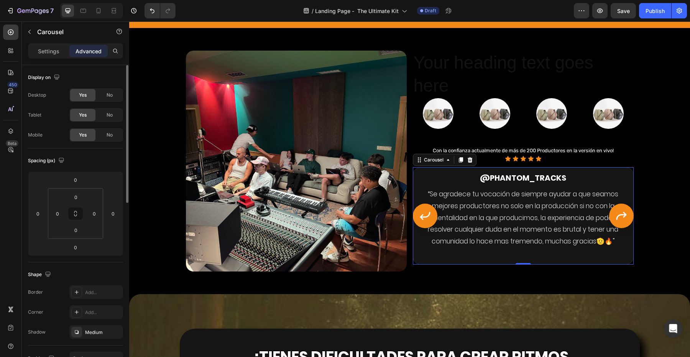
click at [620, 214] on icon "Carousel Next Arrow" at bounding box center [622, 216] width 12 height 12
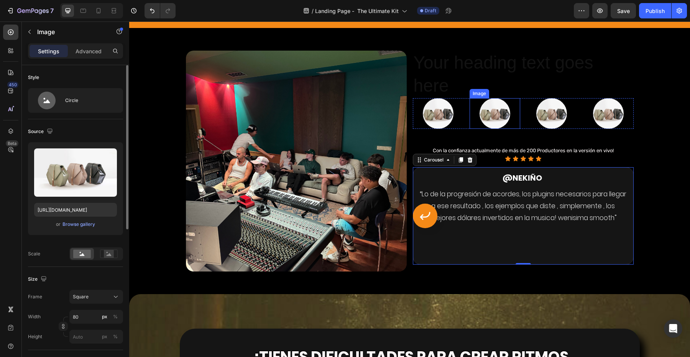
click at [438, 120] on img at bounding box center [438, 113] width 31 height 31
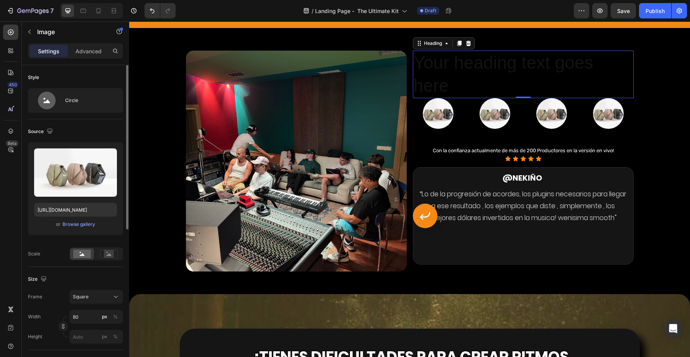
click at [459, 67] on h2 "Your heading text goes here" at bounding box center [523, 75] width 221 height 48
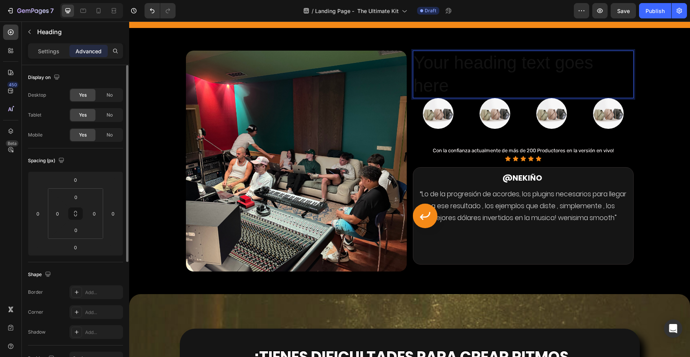
click at [456, 72] on h2 "Your heading text goes here" at bounding box center [523, 75] width 221 height 48
click at [456, 72] on p "Your heading text goes here" at bounding box center [523, 74] width 219 height 46
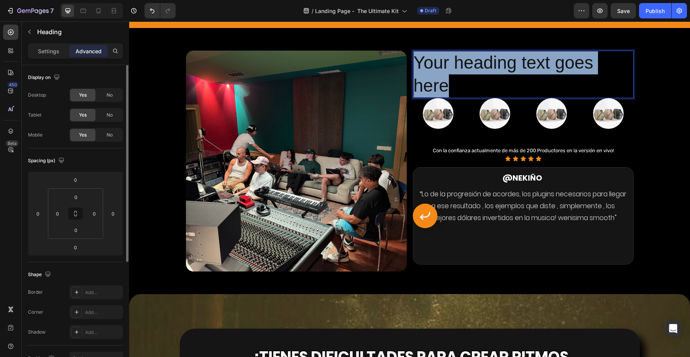
click at [456, 72] on p "Your heading text goes here" at bounding box center [523, 74] width 219 height 46
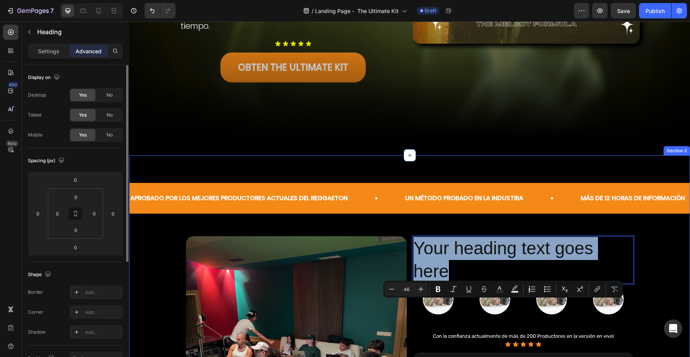
scroll to position [107, 0]
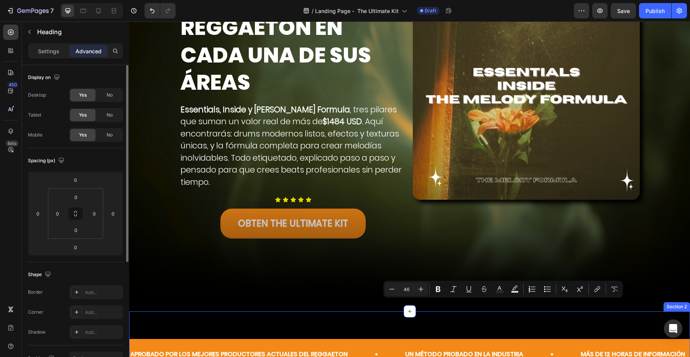
type input "16"
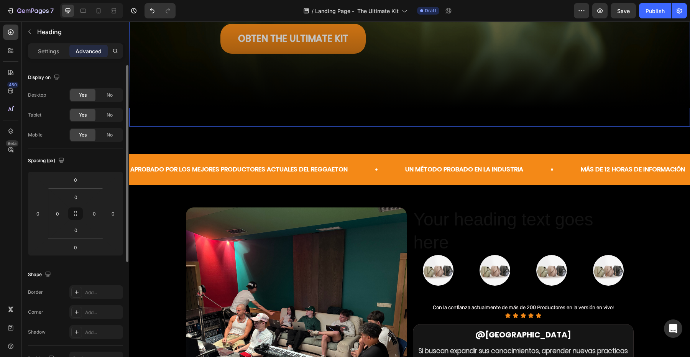
scroll to position [285, 0]
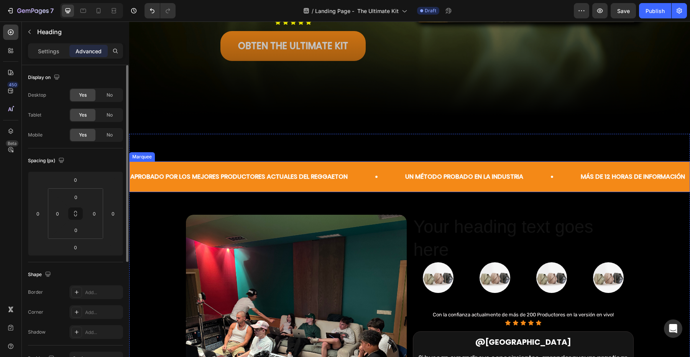
click at [286, 167] on div "APROBADO POR LOS MEJORES PRODUCTORES ACTUALES DEL REGGAETON Text Block Un métod…" at bounding box center [409, 176] width 561 height 31
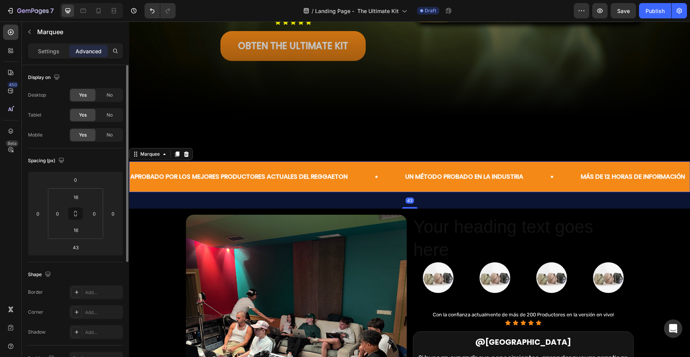
click at [289, 181] on p "APROBADO POR LOS MEJORES PRODUCTORES ACTUALES DEL REGGAETON" at bounding box center [238, 176] width 217 height 11
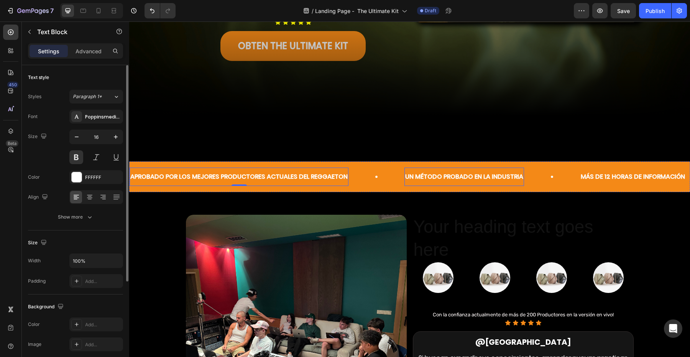
click at [432, 179] on strong "Un método probado en la industria" at bounding box center [464, 176] width 118 height 9
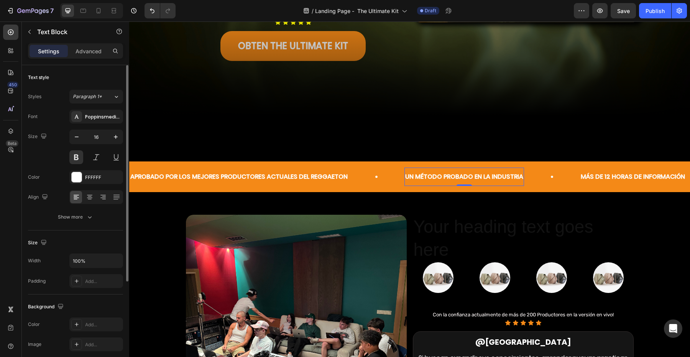
click at [432, 179] on strong "Un método probado en la industria" at bounding box center [464, 176] width 118 height 9
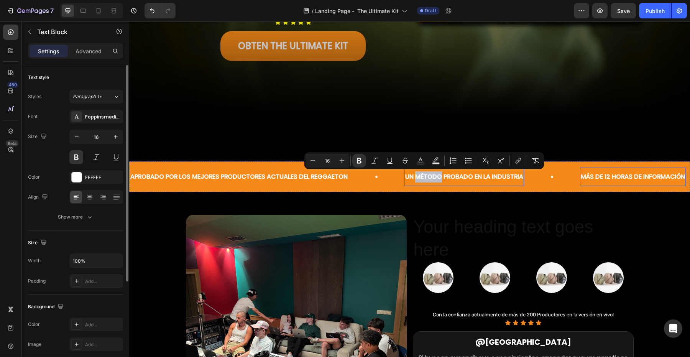
click at [609, 181] on p "Más de 12 horas de Información" at bounding box center [633, 176] width 104 height 11
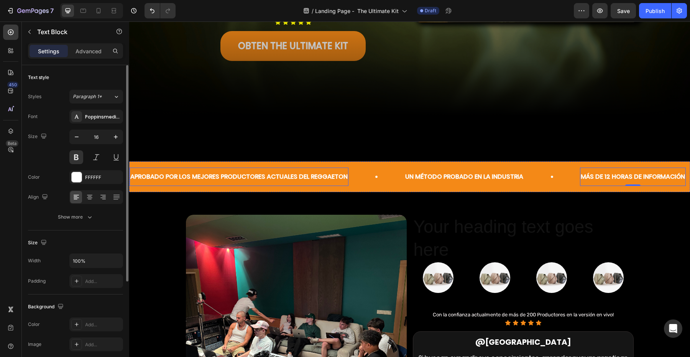
click at [336, 163] on div "APROBADO POR LOS MEJORES PRODUCTORES ACTUALES DEL REGGAETON Text Block Un métod…" at bounding box center [409, 176] width 561 height 31
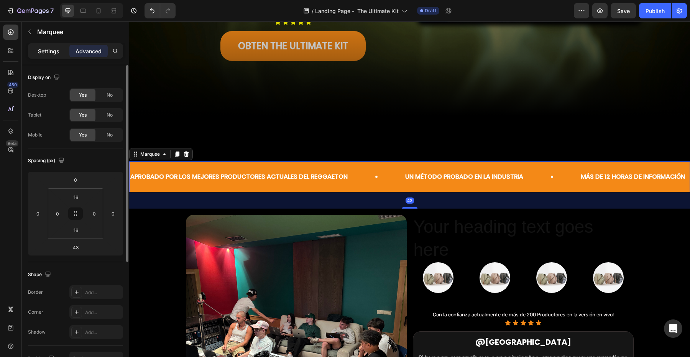
click at [48, 48] on p "Settings" at bounding box center [48, 51] width 21 height 8
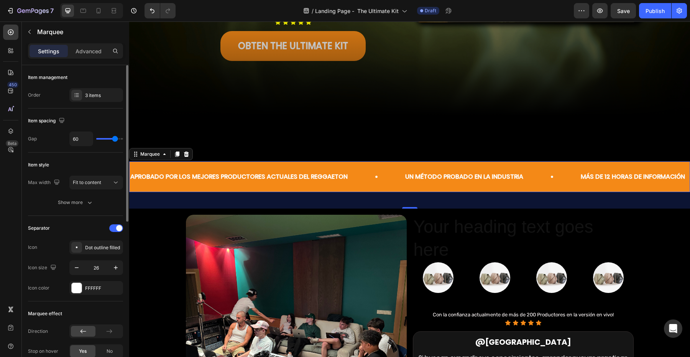
type input "51"
type input "50"
type input "49"
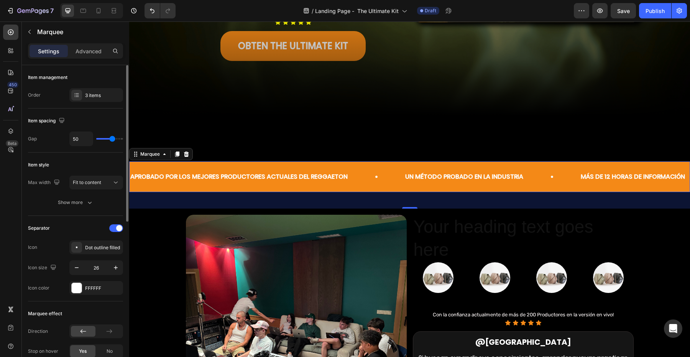
type input "49"
type input "48"
type input "47"
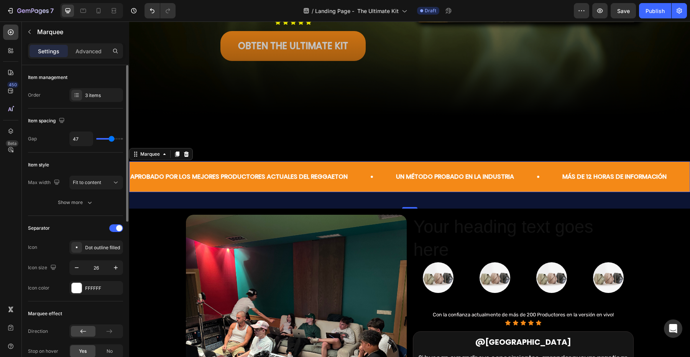
type input "46"
type input "45"
type input "43"
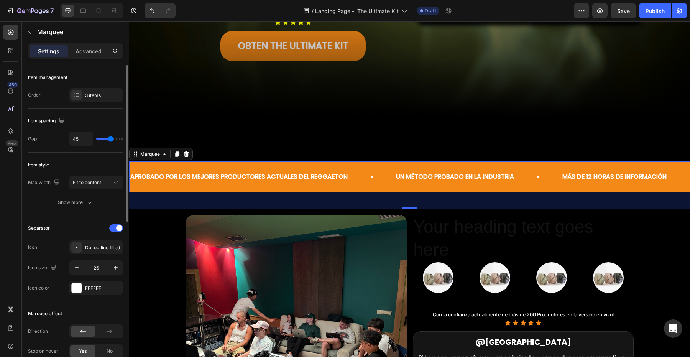
type input "43"
type input "42"
type input "40"
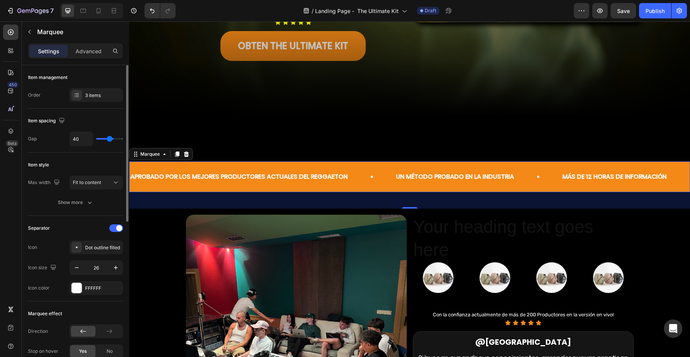
type input "39"
type input "38"
type input "37"
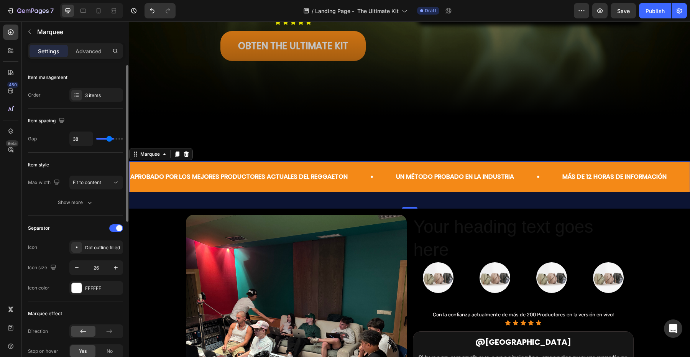
type input "37"
type input "36"
type input "35"
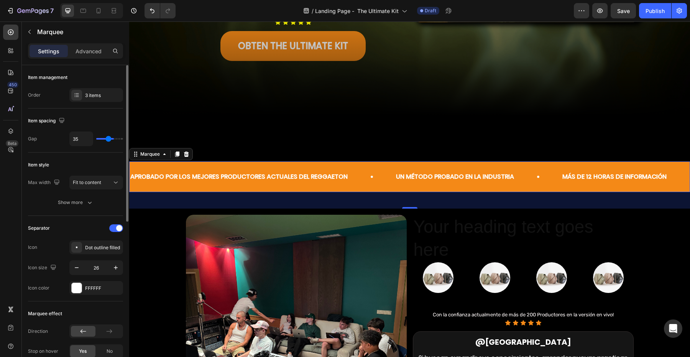
type input "34"
type input "33"
type input "32"
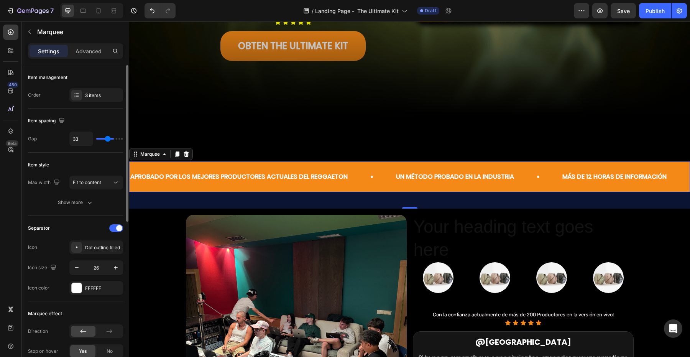
type input "32"
type input "31"
type input "30"
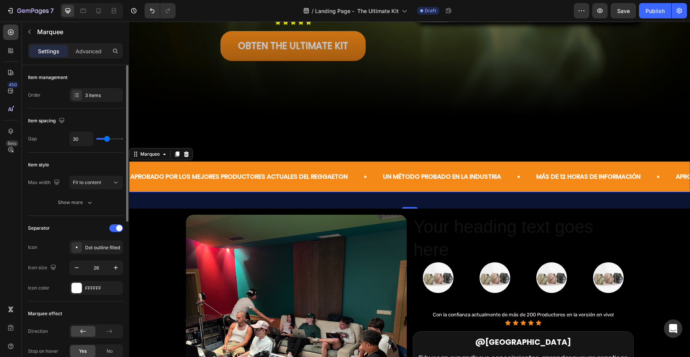
type input "29"
type input "30"
type input "31"
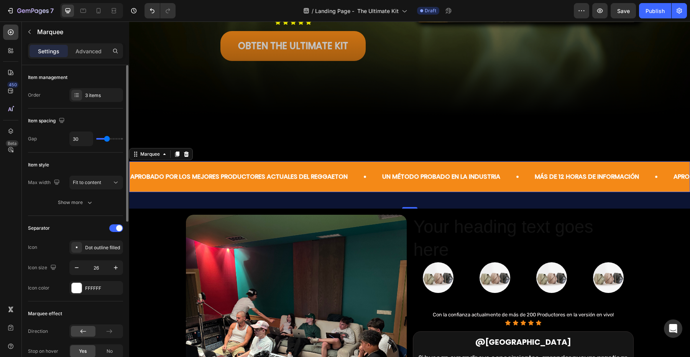
type input "31"
type input "32"
type input "33"
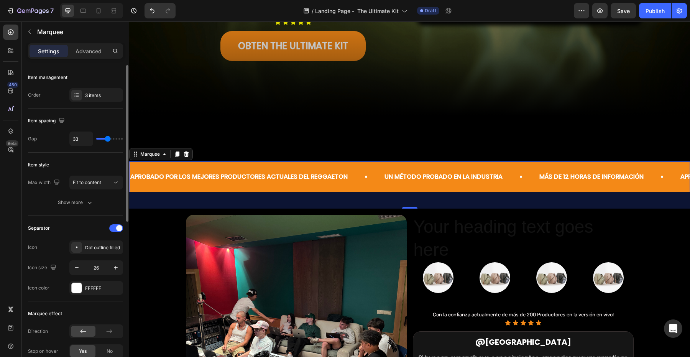
type input "34"
drag, startPoint x: 114, startPoint y: 137, endPoint x: 108, endPoint y: 137, distance: 6.1
type input "34"
click at [108, 138] on input "range" at bounding box center [109, 139] width 27 height 2
click at [79, 97] on icon at bounding box center [77, 95] width 6 height 6
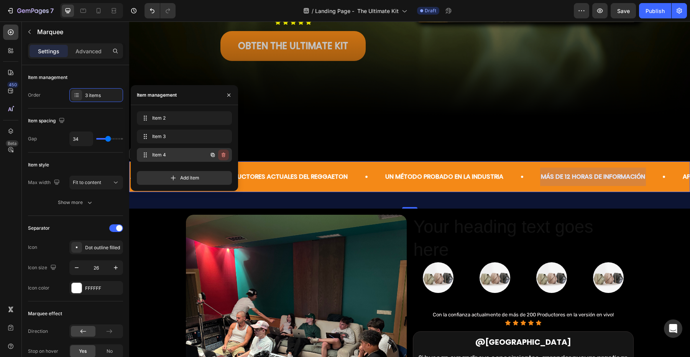
click at [219, 154] on button "button" at bounding box center [223, 155] width 11 height 11
click at [222, 155] on div "Delete" at bounding box center [218, 154] width 14 height 7
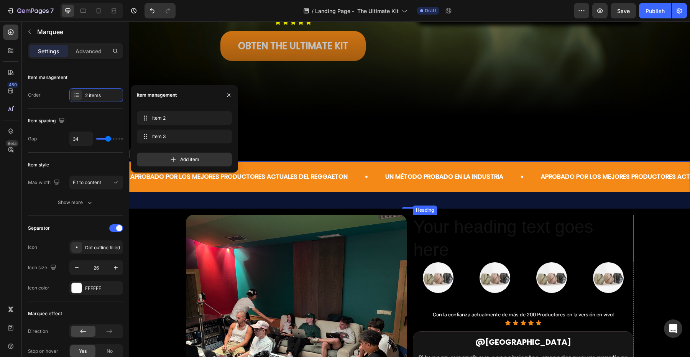
click at [428, 238] on h2 "Your heading text goes here" at bounding box center [523, 239] width 221 height 48
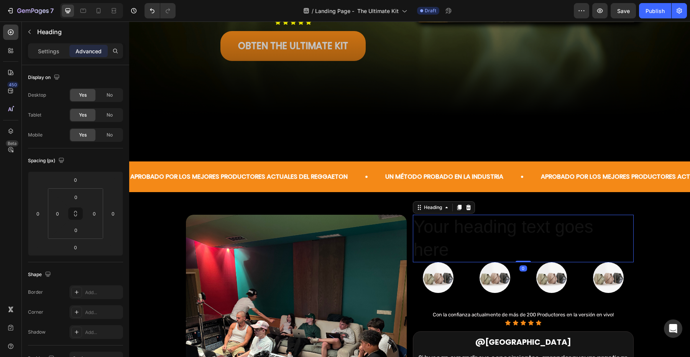
click at [428, 238] on h2 "Your heading text goes here" at bounding box center [523, 239] width 221 height 48
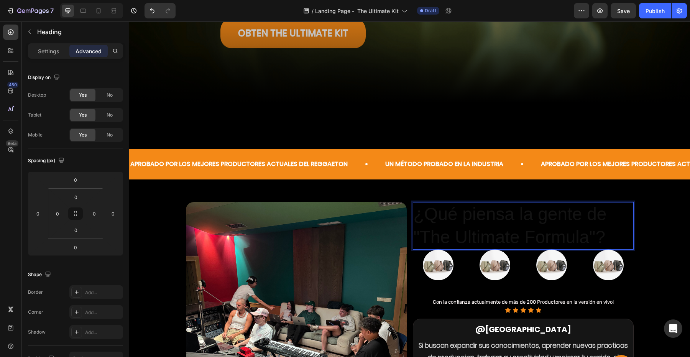
scroll to position [298, 0]
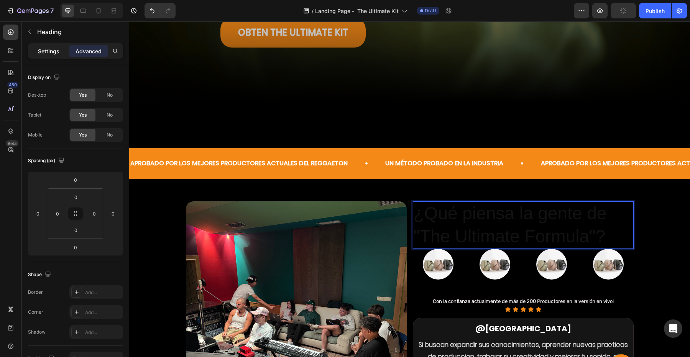
click at [49, 57] on div "Settings" at bounding box center [49, 51] width 38 height 12
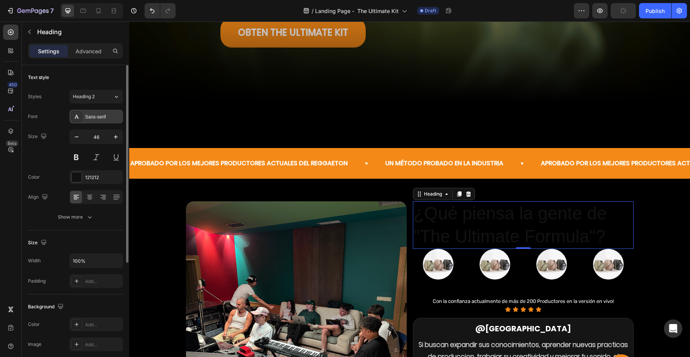
click at [82, 113] on div "Sans-serif" at bounding box center [96, 117] width 54 height 14
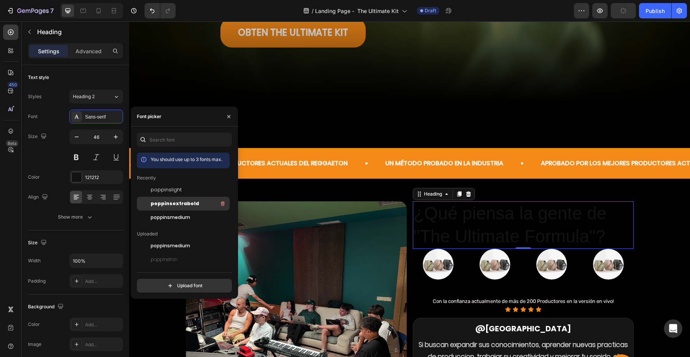
click at [155, 205] on span "poppinsextrabold" at bounding box center [175, 203] width 48 height 7
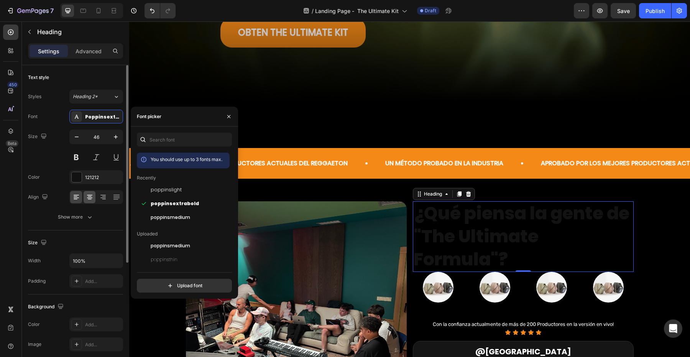
click at [85, 194] on div at bounding box center [90, 197] width 12 height 12
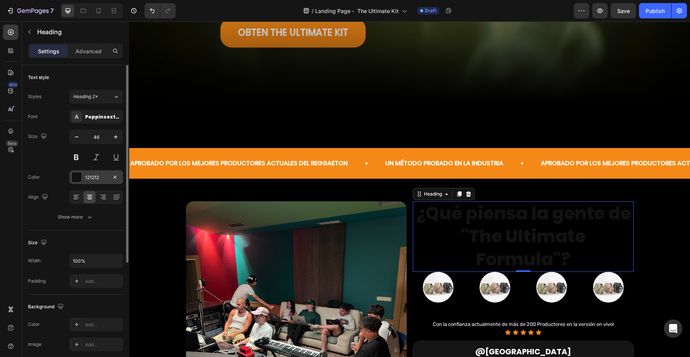
click at [76, 179] on div at bounding box center [77, 177] width 10 height 10
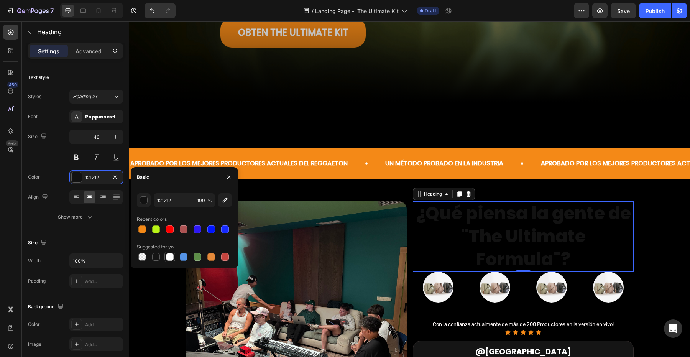
click at [169, 255] on div at bounding box center [170, 257] width 8 height 8
type input "FFFFFF"
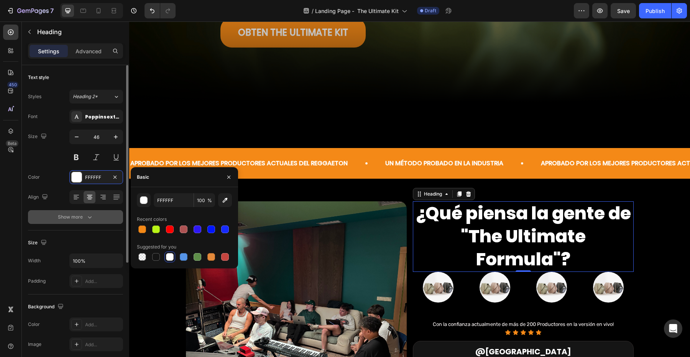
click at [87, 215] on icon "button" at bounding box center [90, 217] width 8 height 8
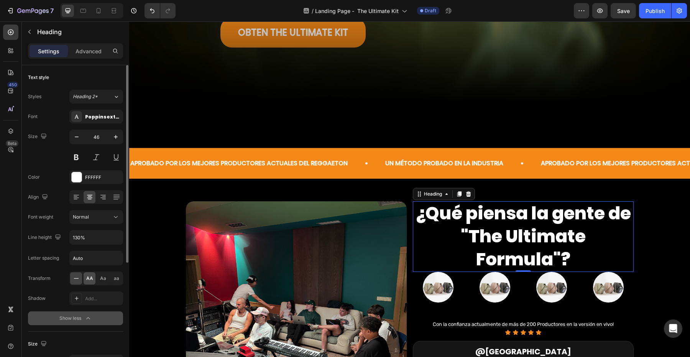
click at [90, 278] on span "AA" at bounding box center [89, 278] width 7 height 7
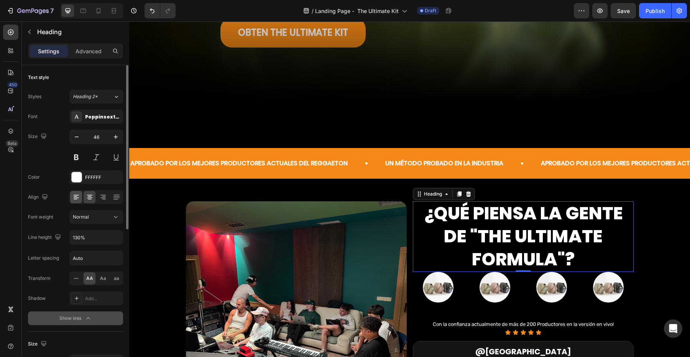
click at [77, 202] on div at bounding box center [76, 197] width 12 height 12
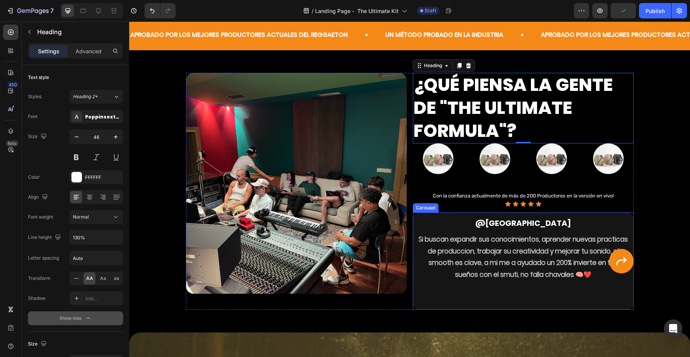
scroll to position [424, 0]
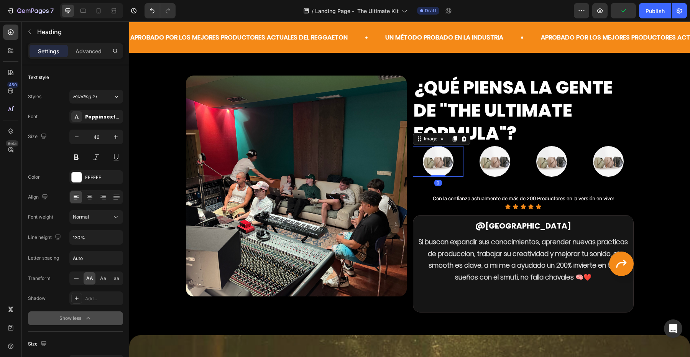
click at [447, 169] on img at bounding box center [438, 161] width 31 height 31
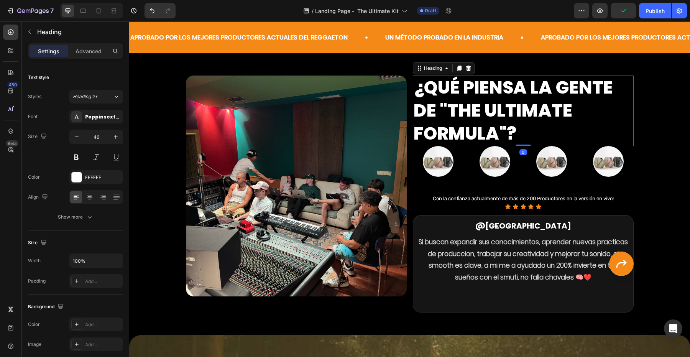
click at [492, 128] on p "¿Qué piensa la gente de "The Ultimate Formula"?" at bounding box center [523, 110] width 219 height 69
drag, startPoint x: 520, startPoint y: 145, endPoint x: 519, endPoint y: 130, distance: 15.0
click at [519, 130] on div "¿Qué piensa la gente de "The Ultimate Formula"? Heading 0" at bounding box center [523, 111] width 221 height 70
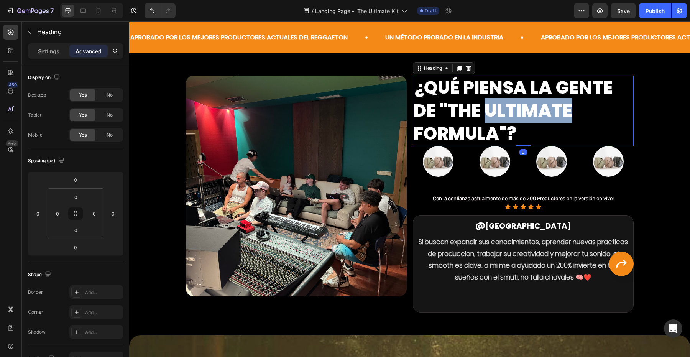
click at [501, 119] on p "¿Qué piensa la gente de "The Ultimate Formula"?" at bounding box center [523, 110] width 219 height 69
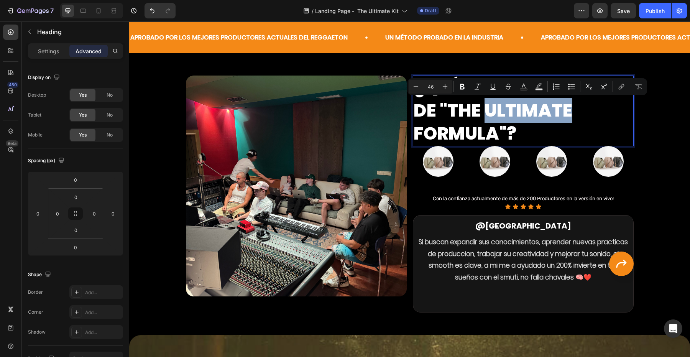
click at [488, 115] on p "¿Qué piensa la gente de "The Ultimate Formula"?" at bounding box center [523, 110] width 219 height 69
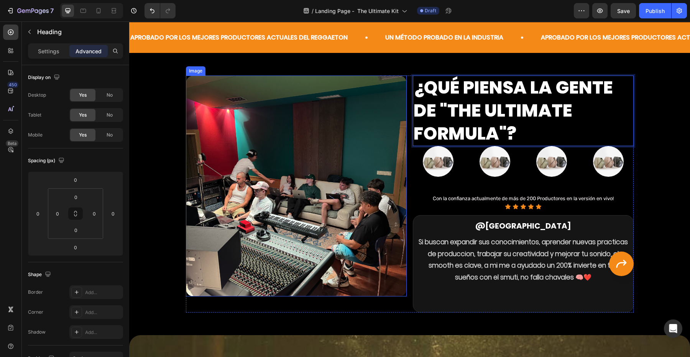
click at [425, 80] on p "¿Qué piensa la gente de "The Ultimate Formula"?" at bounding box center [523, 110] width 219 height 69
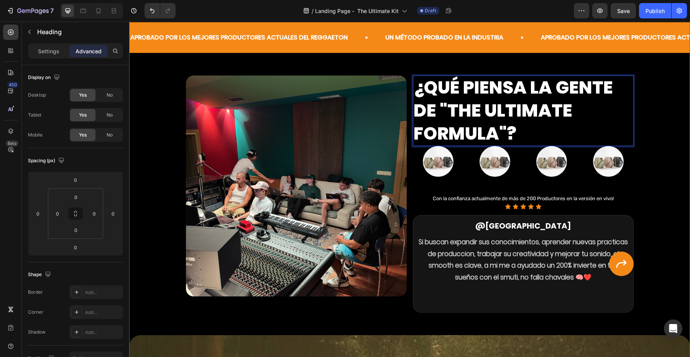
click at [419, 58] on div "APROBADO POR LOS MEJORES PRODUCTORES ACTUALES DEL REGGAETON Text Block Un métod…" at bounding box center [409, 46] width 561 height 48
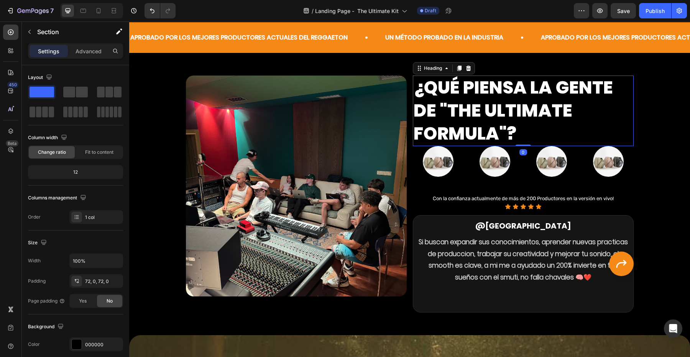
click at [423, 86] on p "¿Qué piensa la gente de "The Ultimate Formula"?" at bounding box center [523, 110] width 219 height 69
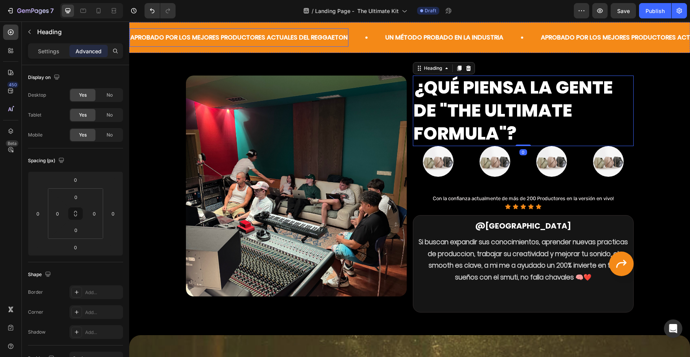
click at [219, 38] on p "APROBADO POR LOS MEJORES PRODUCTORES ACTUALES DEL REGGAETON" at bounding box center [238, 37] width 217 height 11
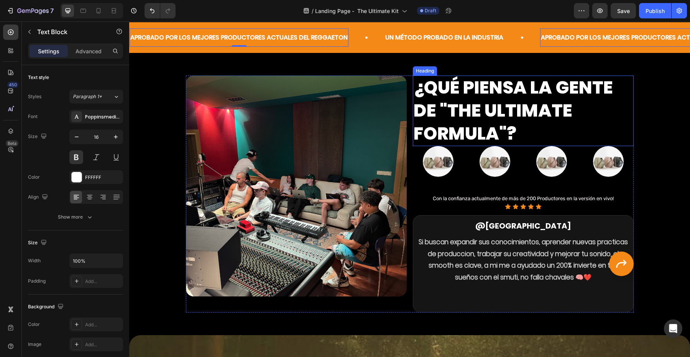
click at [425, 118] on p "¿Qué piensa la gente de "The Ultimate Formula"?" at bounding box center [523, 110] width 219 height 69
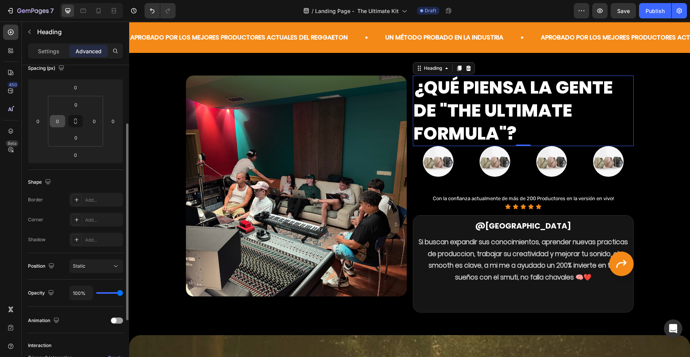
scroll to position [0, 0]
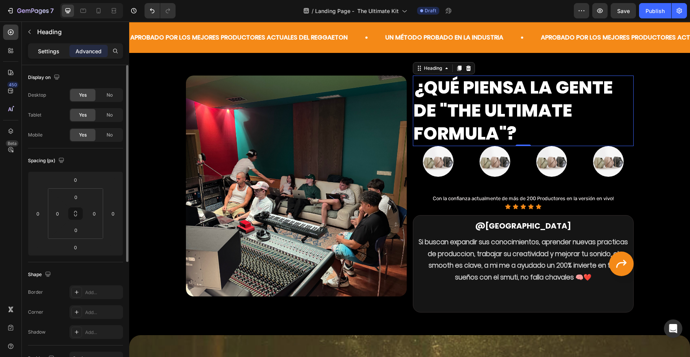
click at [51, 49] on p "Settings" at bounding box center [48, 51] width 21 height 8
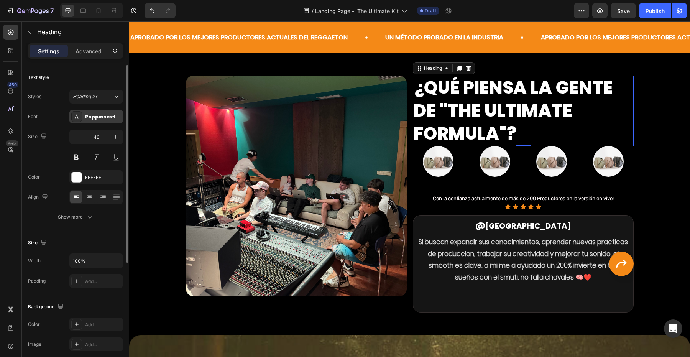
click at [101, 123] on div "Poppinsextrabold" at bounding box center [96, 117] width 54 height 14
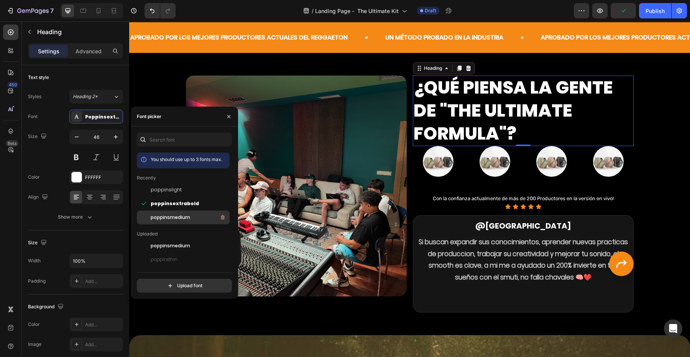
click at [178, 215] on span "poppinsmedium" at bounding box center [171, 217] width 40 height 7
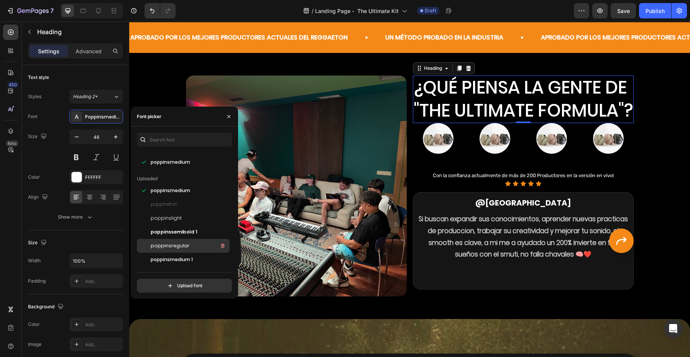
scroll to position [97, 0]
click at [183, 243] on div "poppinsbold" at bounding box center [189, 245] width 77 height 9
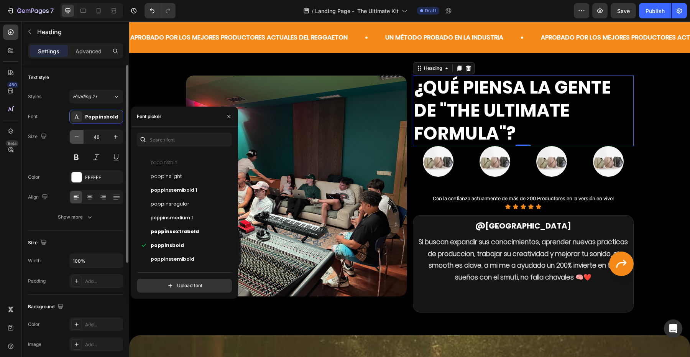
click at [78, 135] on icon "button" at bounding box center [77, 137] width 8 height 8
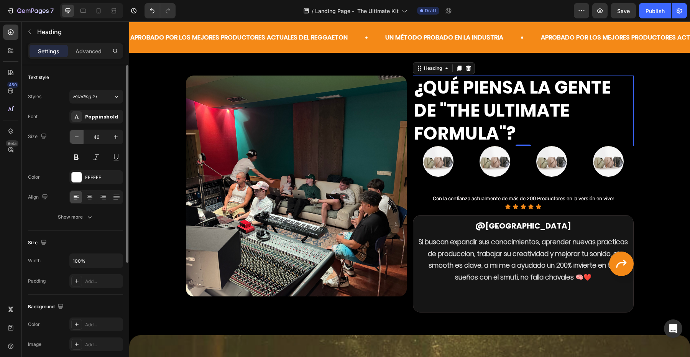
click at [78, 135] on icon "button" at bounding box center [77, 137] width 8 height 8
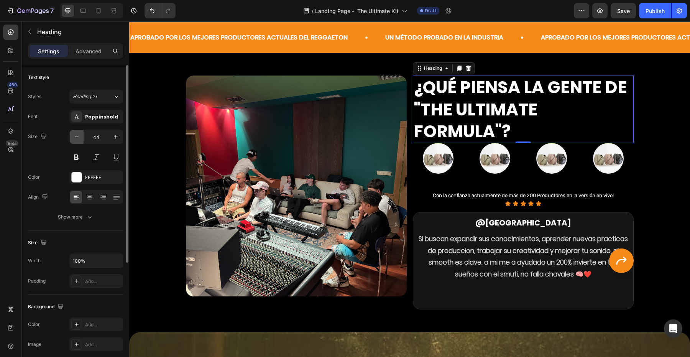
click at [78, 135] on icon "button" at bounding box center [77, 137] width 8 height 8
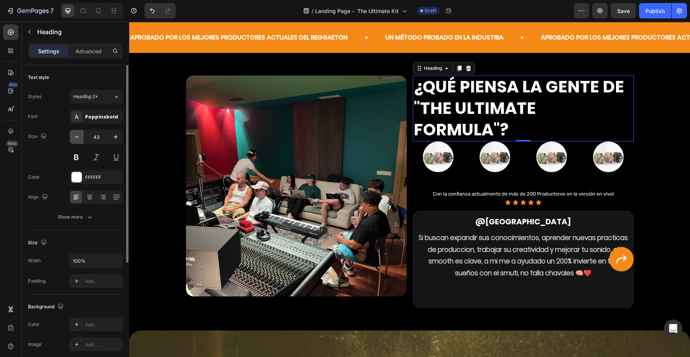
click at [78, 135] on icon "button" at bounding box center [77, 137] width 8 height 8
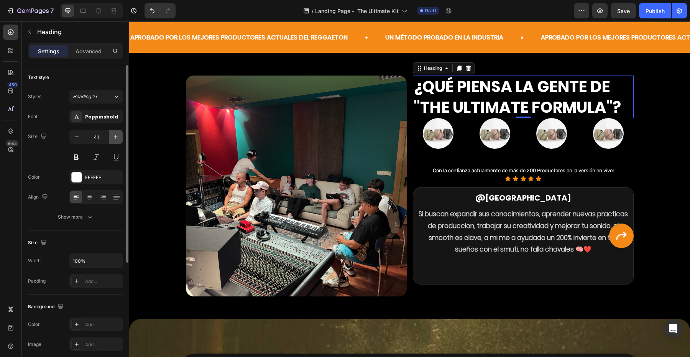
click at [114, 138] on icon "button" at bounding box center [116, 137] width 8 height 8
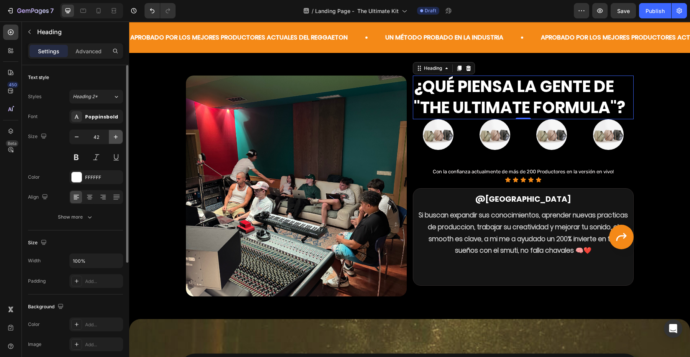
click at [112, 138] on icon "button" at bounding box center [116, 137] width 8 height 8
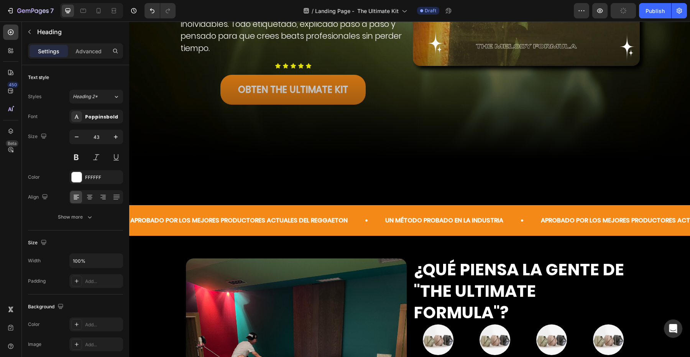
scroll to position [242, 0]
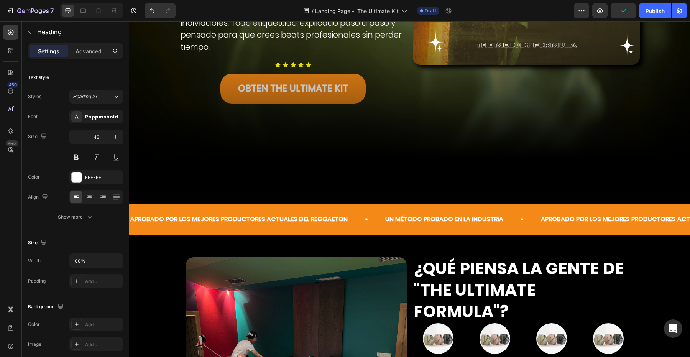
click at [576, 282] on h2 "¿Qué piensa la gente de "The Ultimate Formula"?" at bounding box center [523, 290] width 221 height 66
drag, startPoint x: 538, startPoint y: 288, endPoint x: 614, endPoint y: 290, distance: 75.2
click at [614, 290] on p "¿Qué piensa la gente de "The Ultimate Formula"?" at bounding box center [523, 290] width 219 height 64
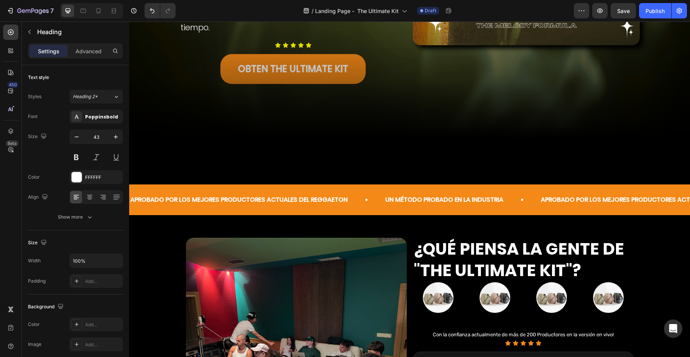
scroll to position [269, 0]
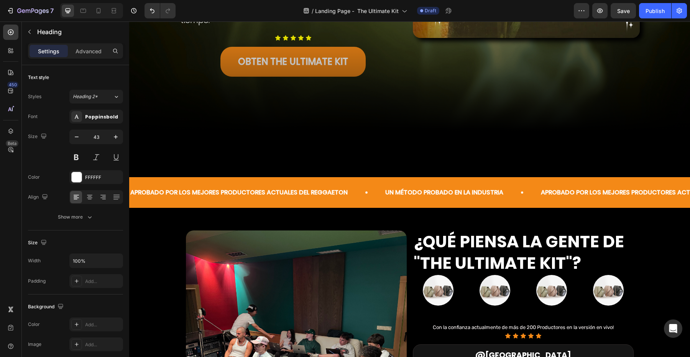
click at [508, 252] on p "¿Qué piensa la gente de "The Ultimate kit"?" at bounding box center [523, 252] width 219 height 43
click at [116, 138] on icon "button" at bounding box center [116, 137] width 8 height 8
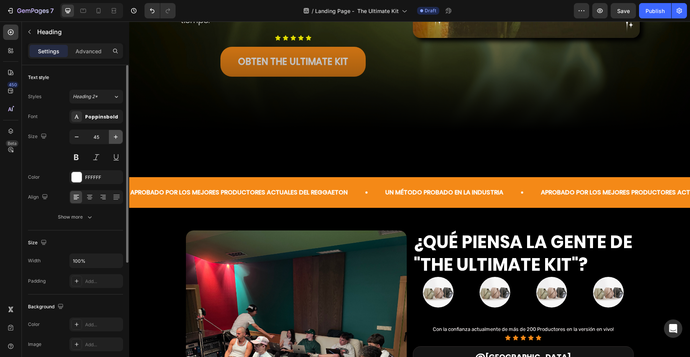
click at [116, 138] on icon "button" at bounding box center [116, 137] width 8 height 8
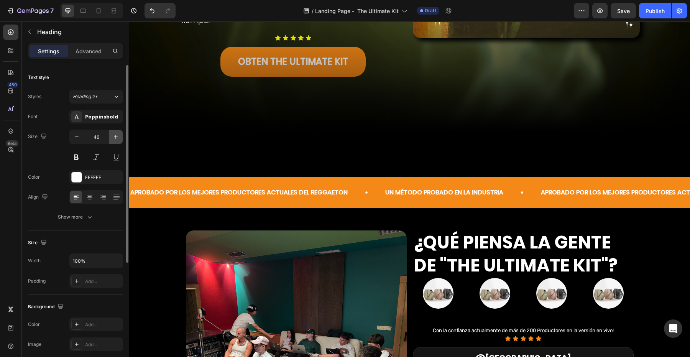
type input "47"
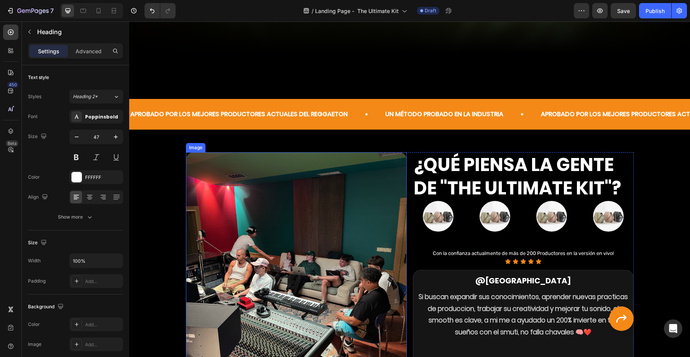
scroll to position [374, 0]
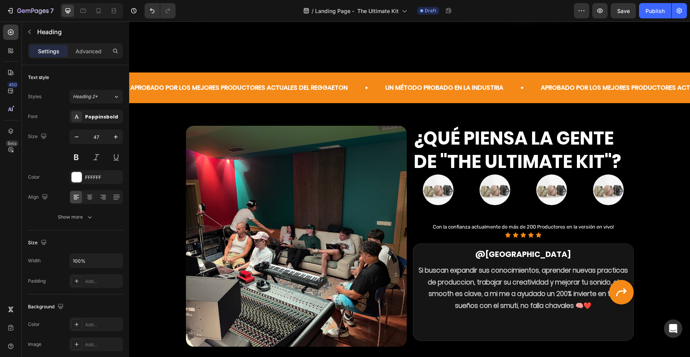
click at [509, 171] on p "¿Qué piensa la gente de "The Ultimate kit"?" at bounding box center [523, 150] width 219 height 47
click at [518, 171] on p "¿Qué piensa la gente de "The Ultimate kit"?" at bounding box center [523, 150] width 219 height 47
click at [518, 181] on div at bounding box center [495, 190] width 51 height 31
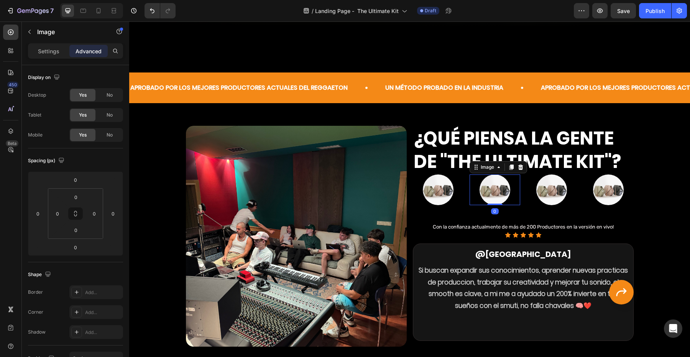
click at [524, 173] on div "Image" at bounding box center [499, 167] width 58 height 12
click at [539, 175] on div at bounding box center [552, 190] width 51 height 31
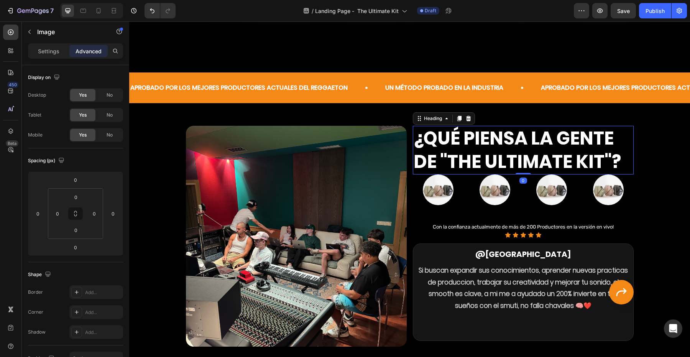
click at [496, 171] on p "¿Qué piensa la gente de "The Ultimate kit"?" at bounding box center [523, 150] width 219 height 47
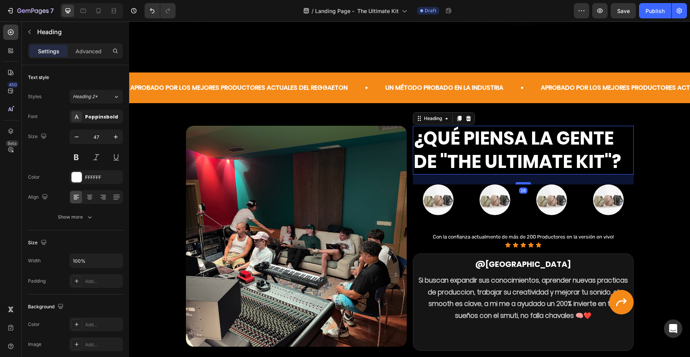
drag, startPoint x: 522, startPoint y: 174, endPoint x: 522, endPoint y: 185, distance: 11.1
click at [522, 184] on div at bounding box center [523, 183] width 15 height 2
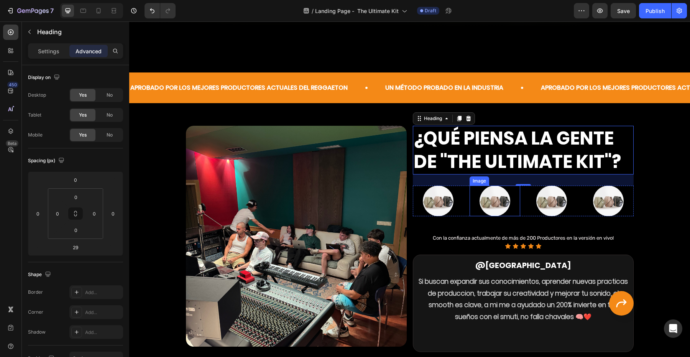
click at [475, 201] on div at bounding box center [495, 201] width 51 height 31
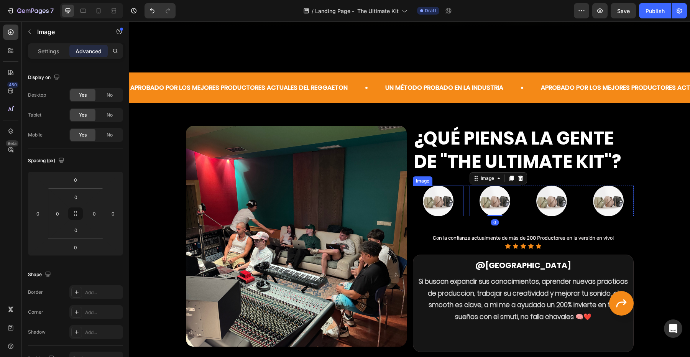
click at [444, 202] on img at bounding box center [438, 201] width 31 height 31
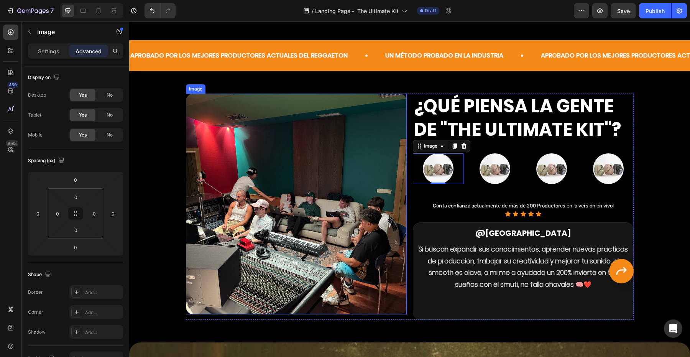
scroll to position [420, 0]
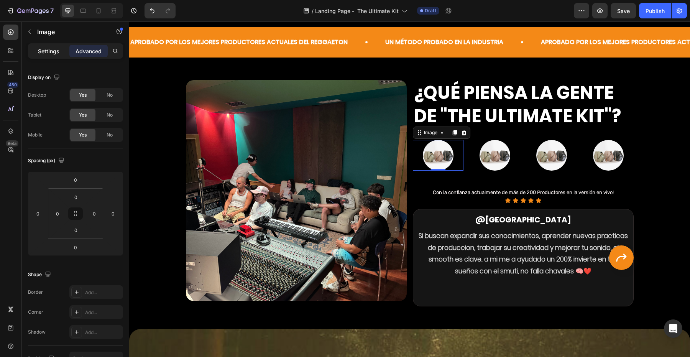
click at [56, 52] on p "Settings" at bounding box center [48, 51] width 21 height 8
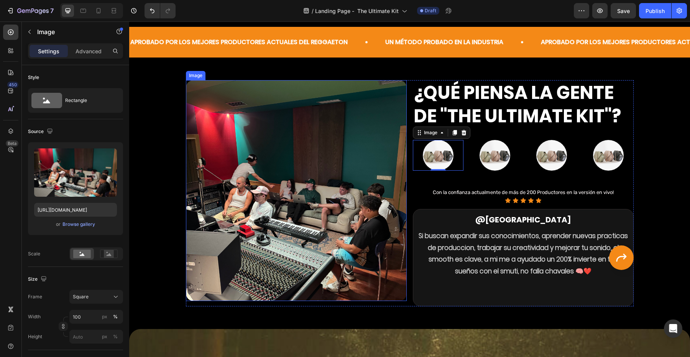
click at [301, 201] on img at bounding box center [296, 190] width 221 height 221
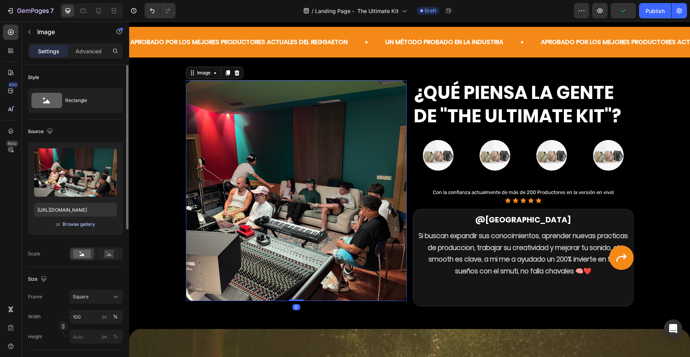
click at [91, 223] on div "Browse gallery" at bounding box center [79, 224] width 33 height 7
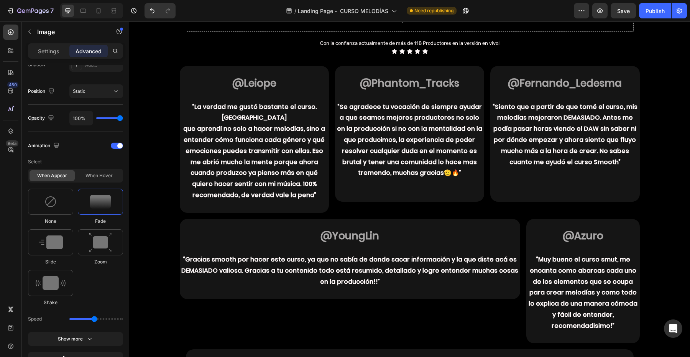
scroll to position [888, 0]
